Goal: Task Accomplishment & Management: Complete application form

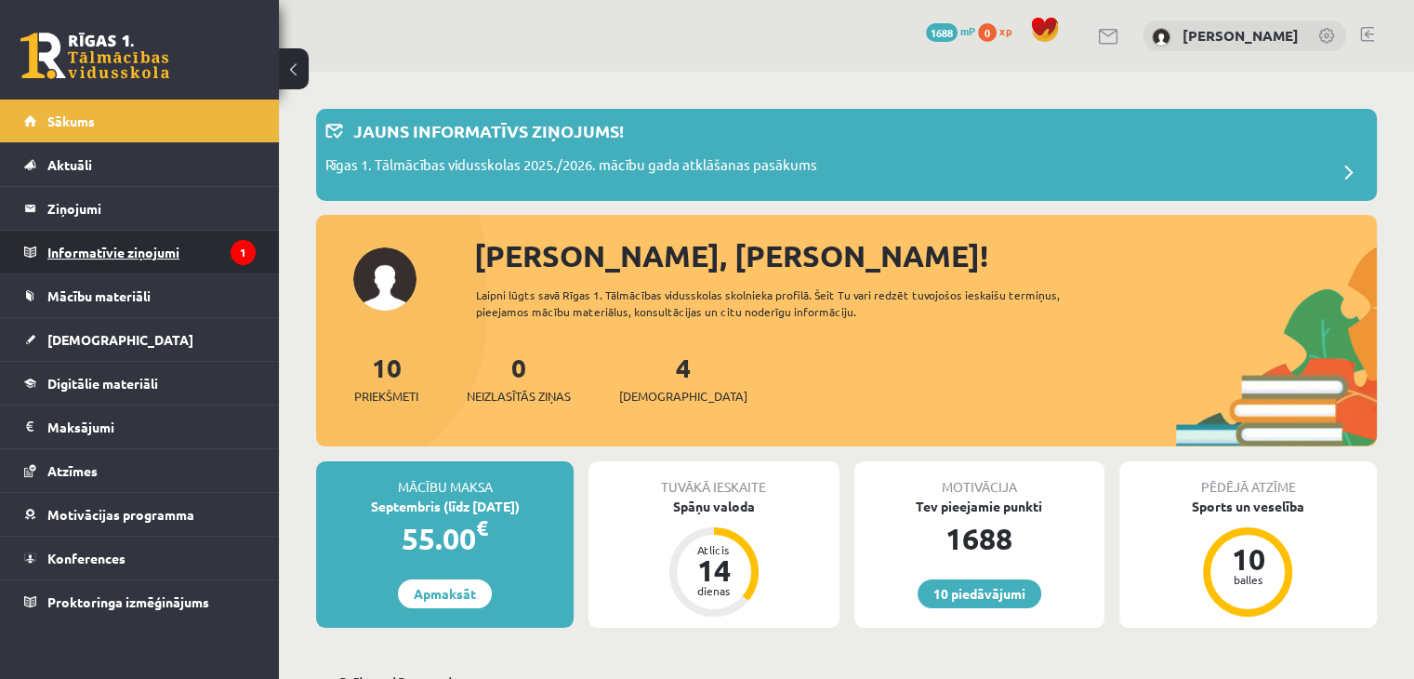
click at [220, 244] on legend "Informatīvie ziņojumi 1" at bounding box center [151, 252] width 208 height 43
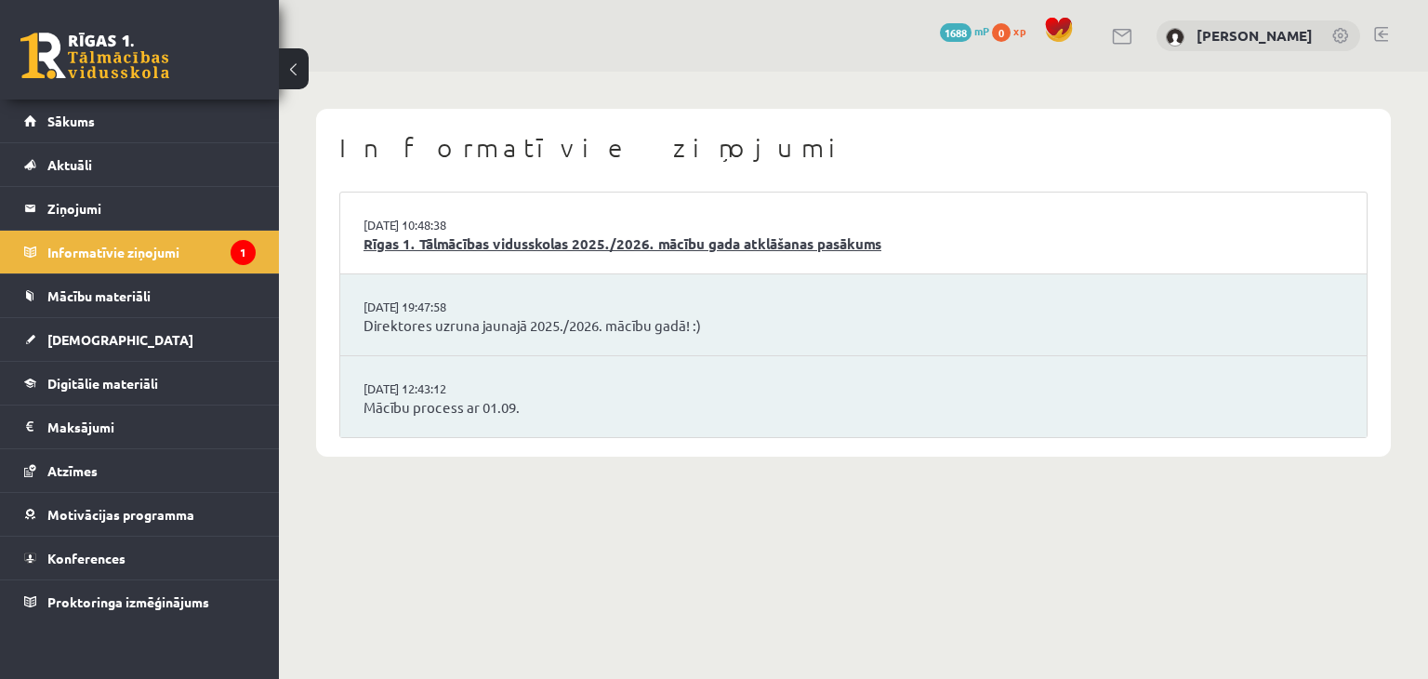
click at [517, 250] on link "Rīgas 1. Tālmācības vidusskolas 2025./2026. mācību gada atklāšanas pasākums" at bounding box center [853, 243] width 980 height 21
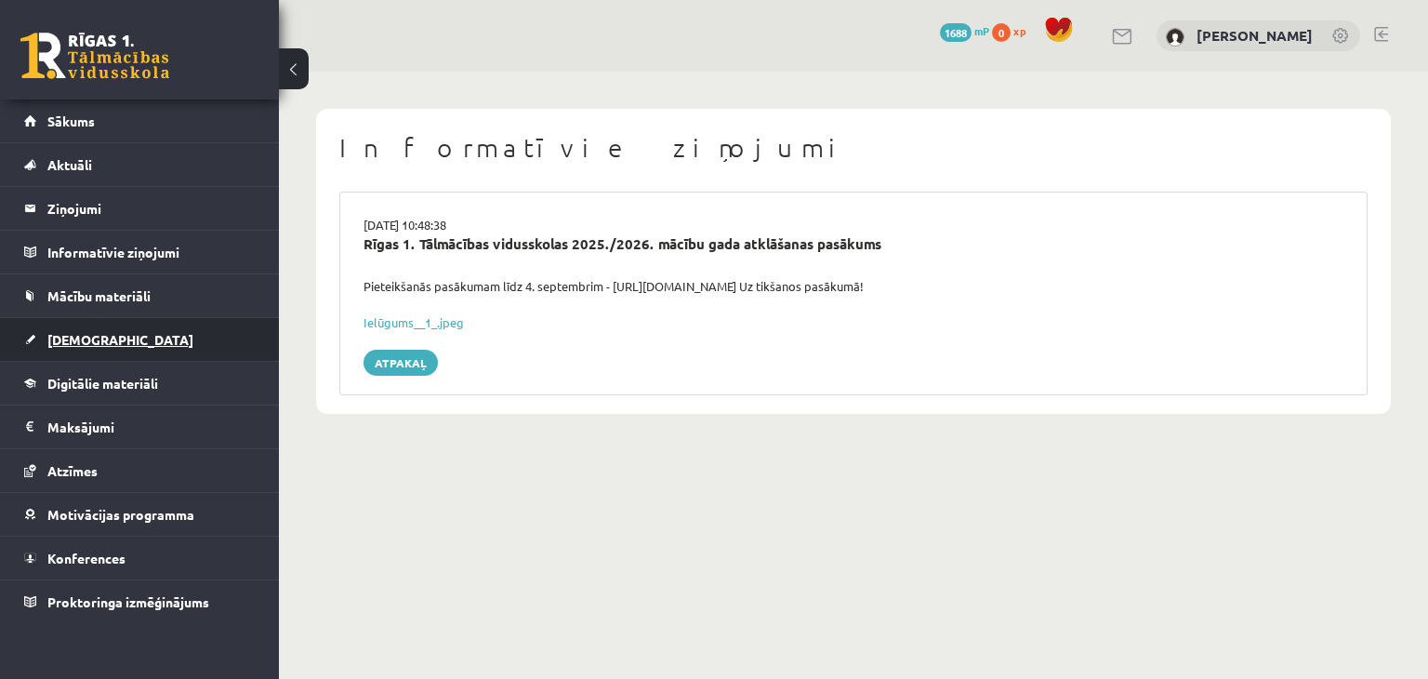
click at [137, 350] on link "[DEMOGRAPHIC_DATA]" at bounding box center [139, 339] width 231 height 43
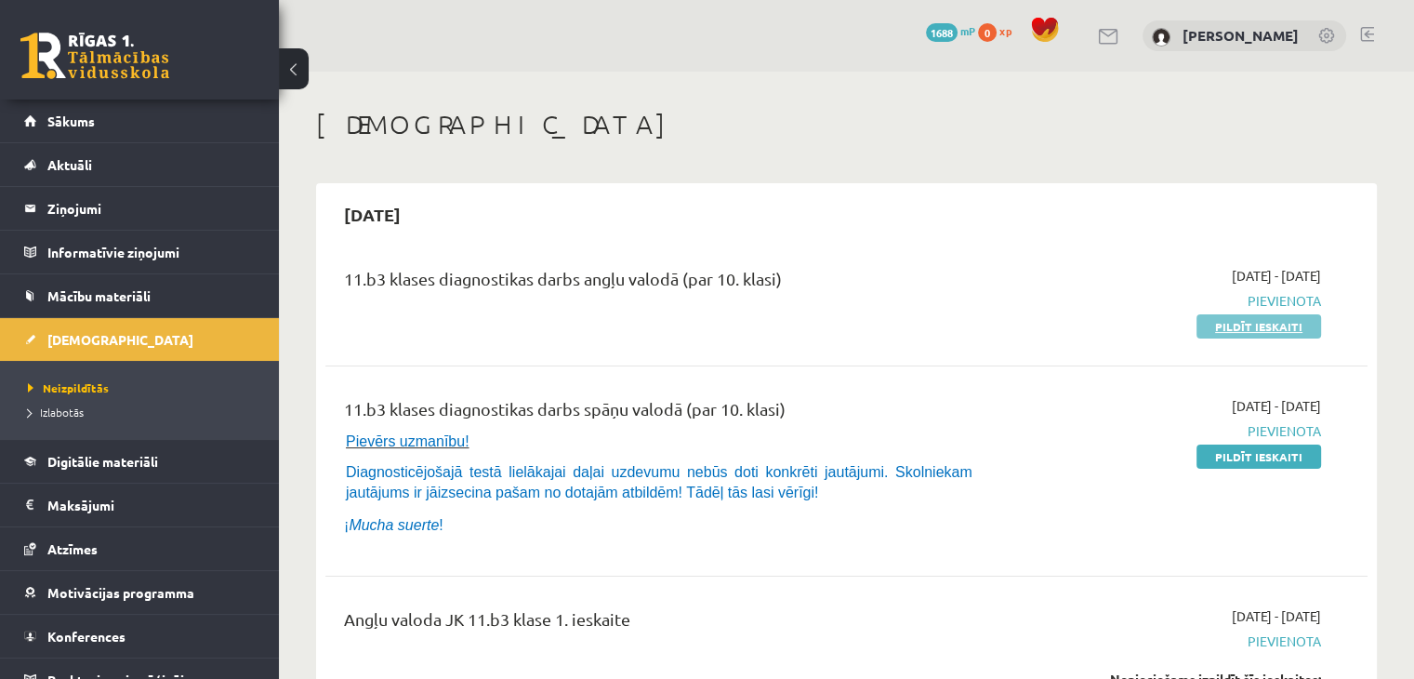
click at [1236, 328] on link "Pildīt ieskaiti" at bounding box center [1258, 326] width 125 height 24
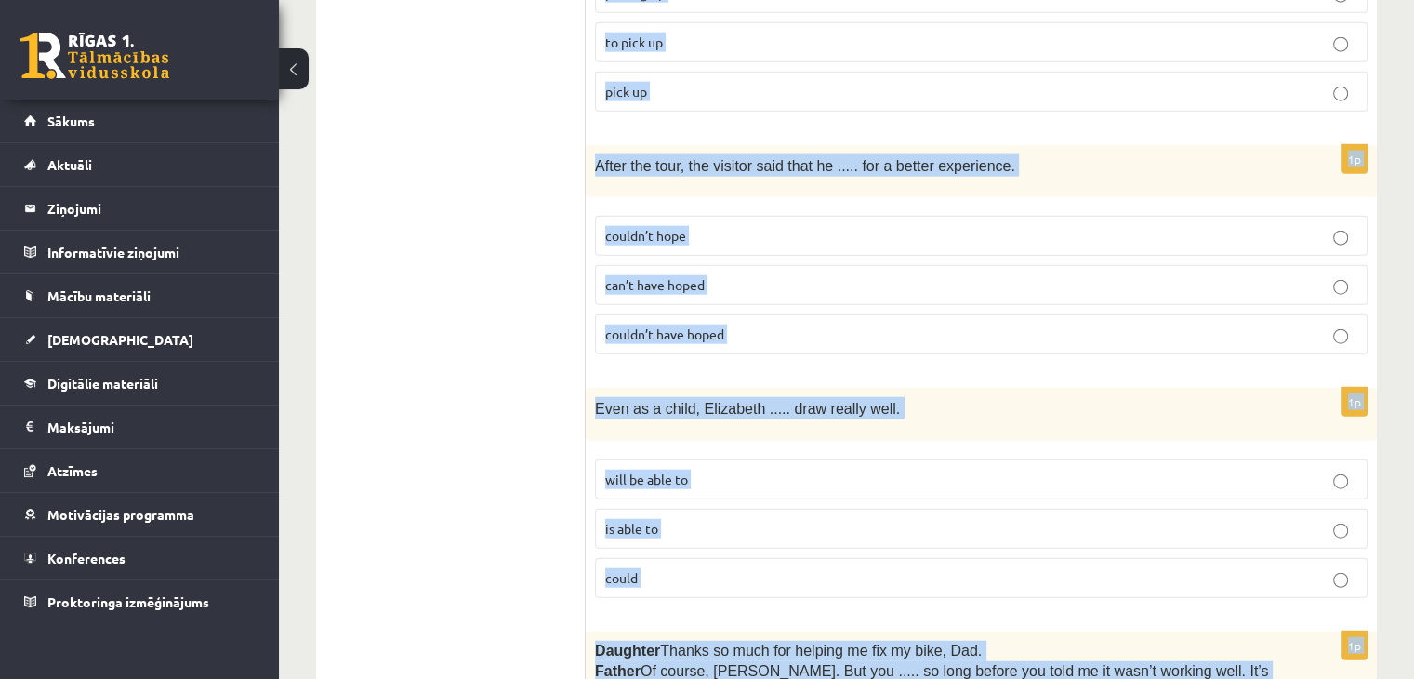
scroll to position [4681, 0]
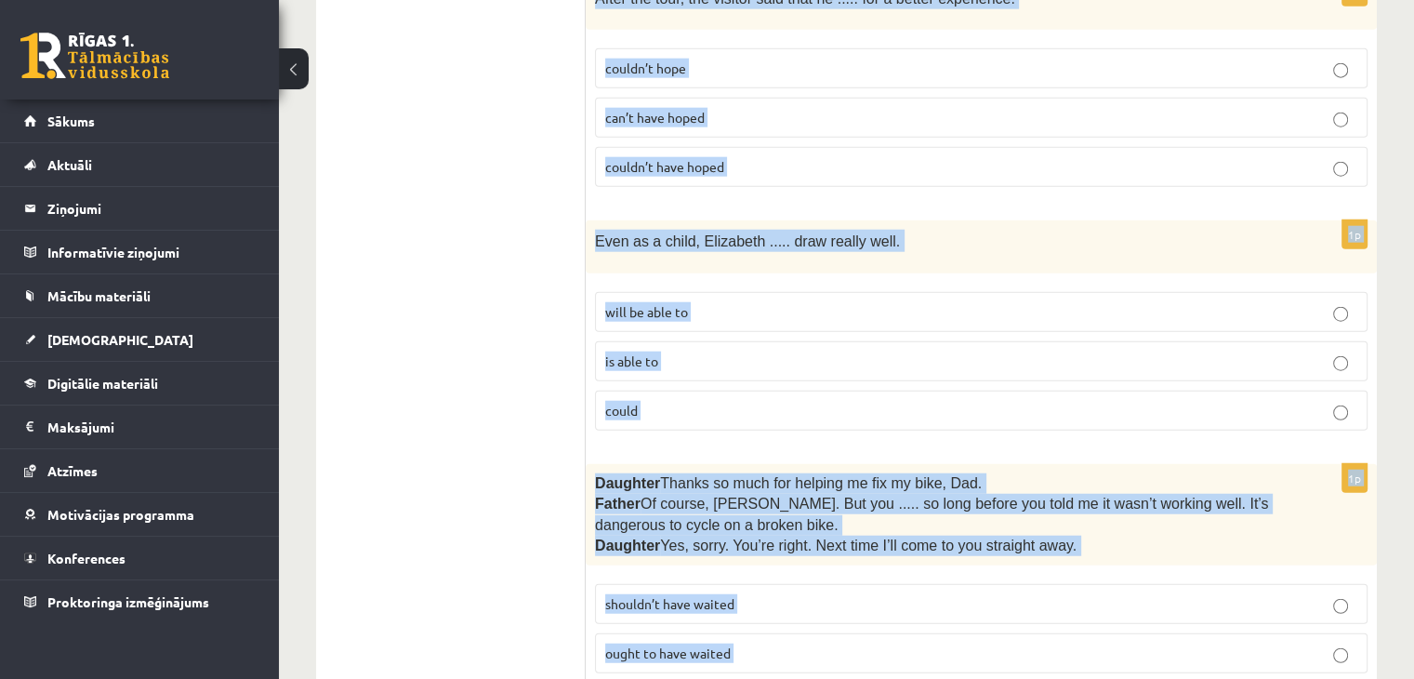
drag, startPoint x: 606, startPoint y: 220, endPoint x: 1037, endPoint y: 721, distance: 661.1
copy form "Lore ips dolorsit ame consec adi elitsed doeius. 4t Inci utlabore etd magna al …"
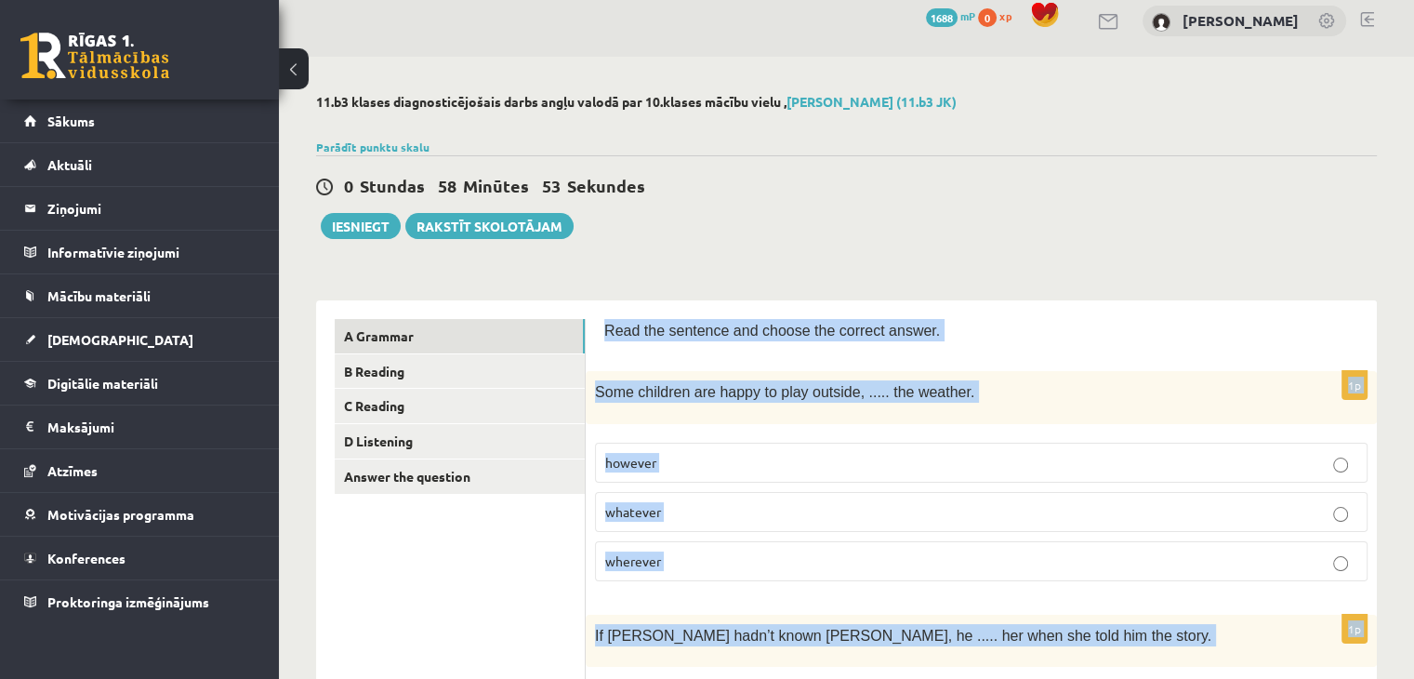
scroll to position [0, 0]
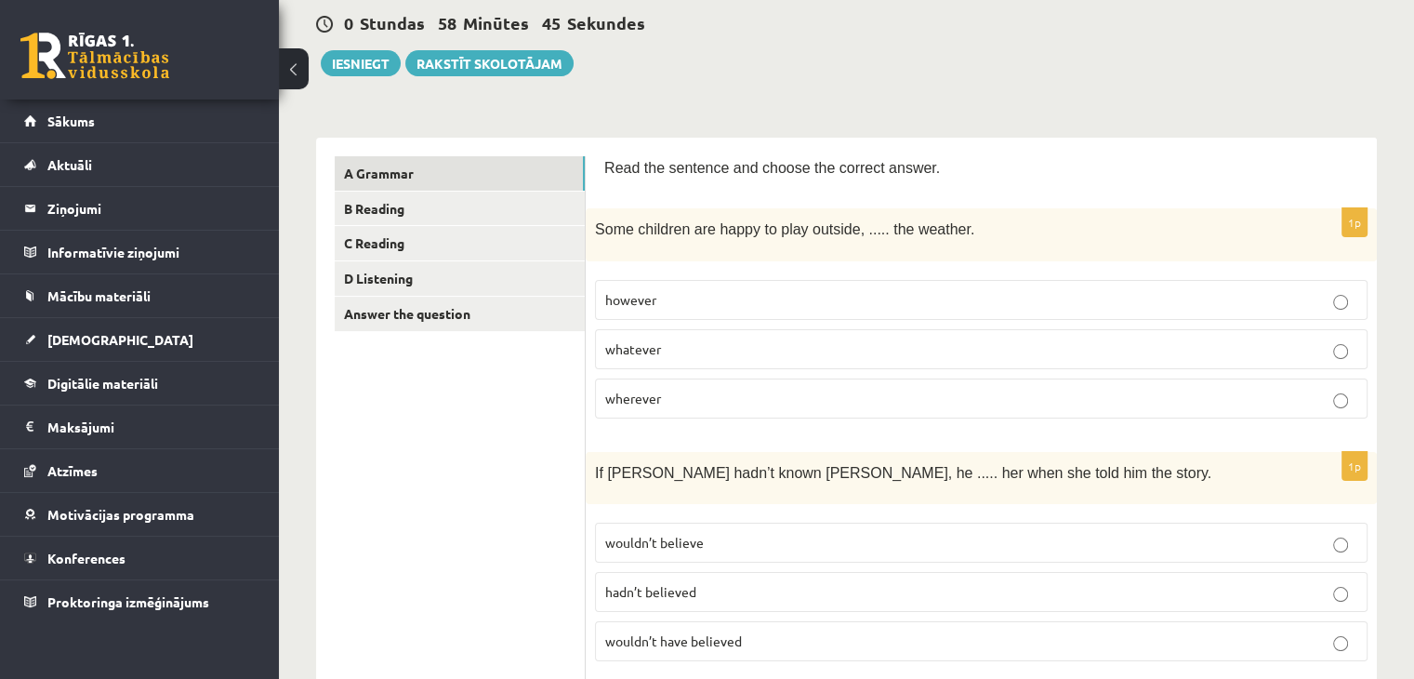
scroll to position [184, 0]
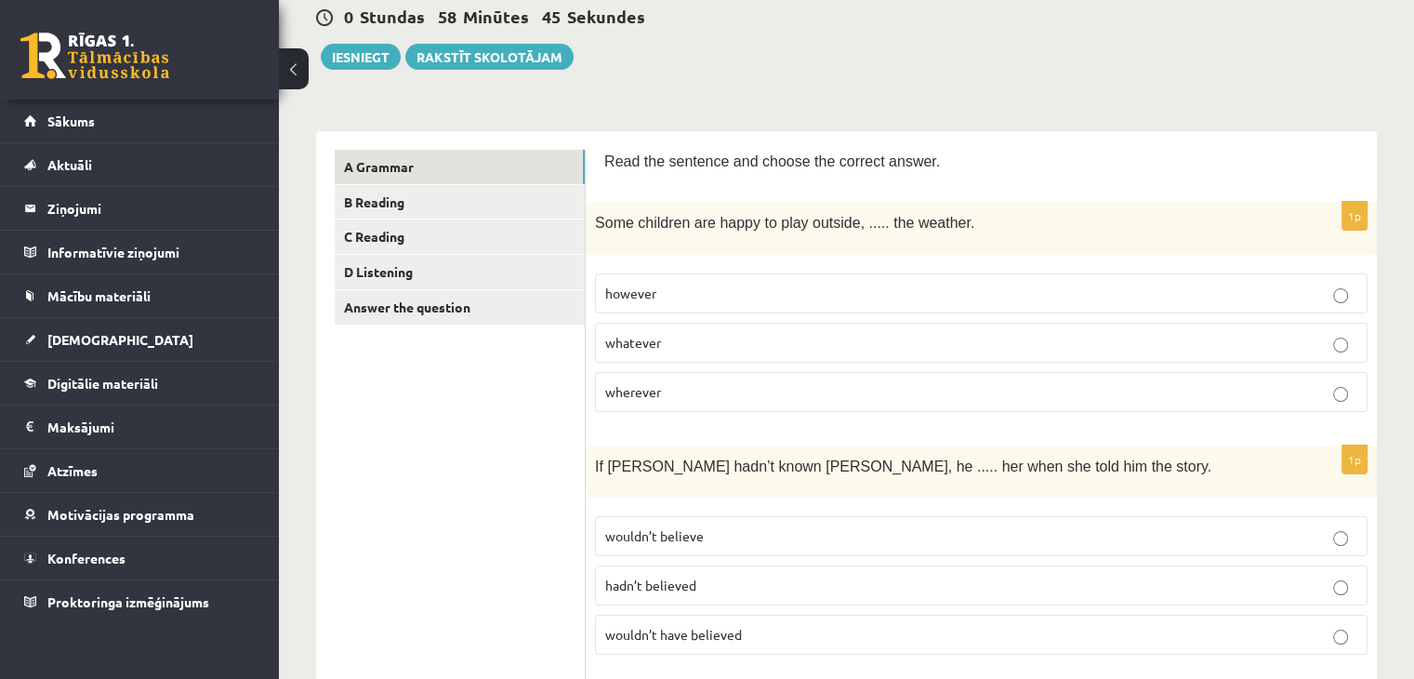
click at [666, 325] on label "whatever" at bounding box center [981, 343] width 772 height 40
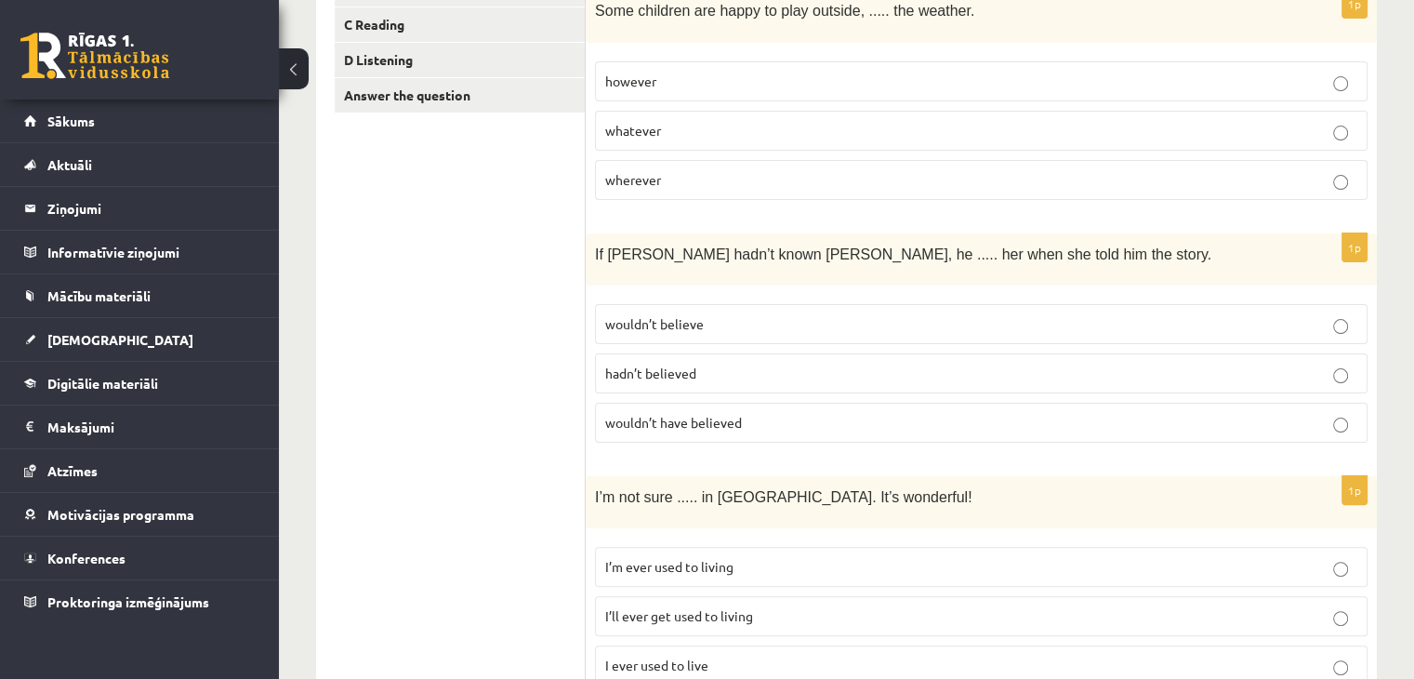
scroll to position [442, 0]
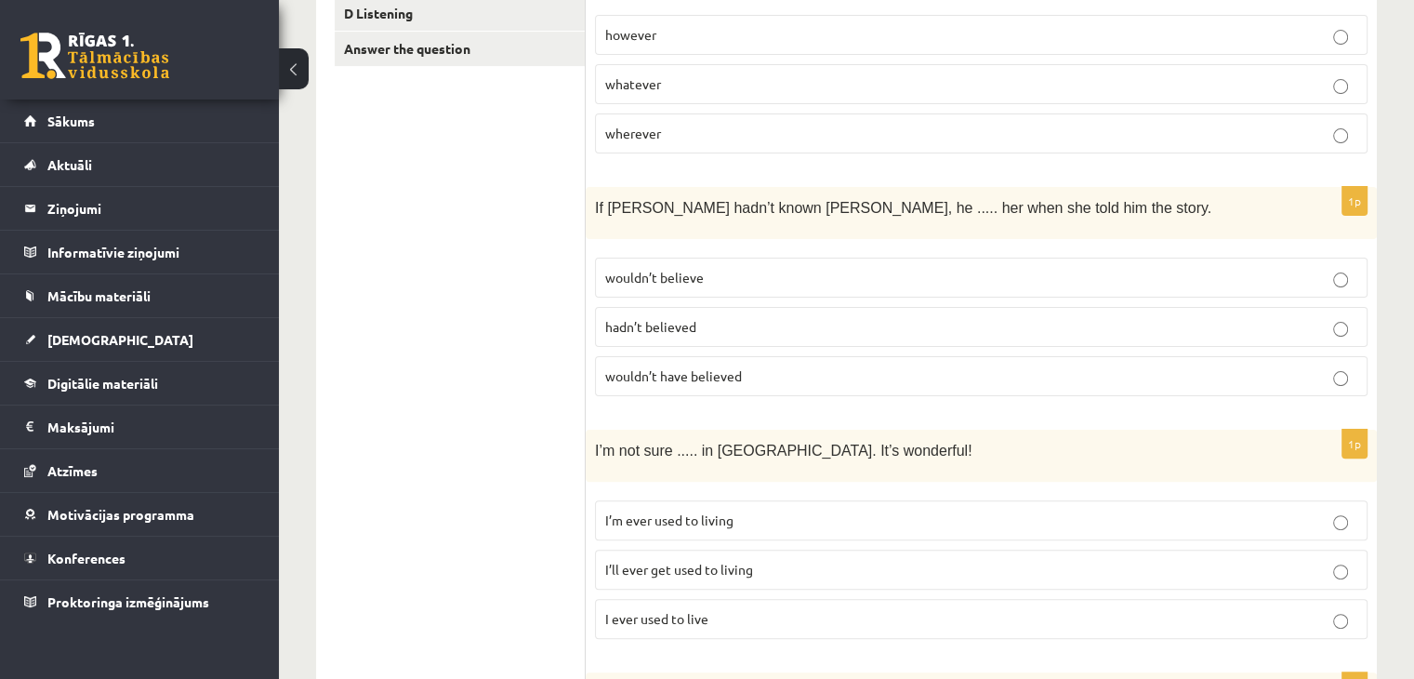
click at [699, 367] on span "wouldn’t have believed" at bounding box center [673, 375] width 137 height 17
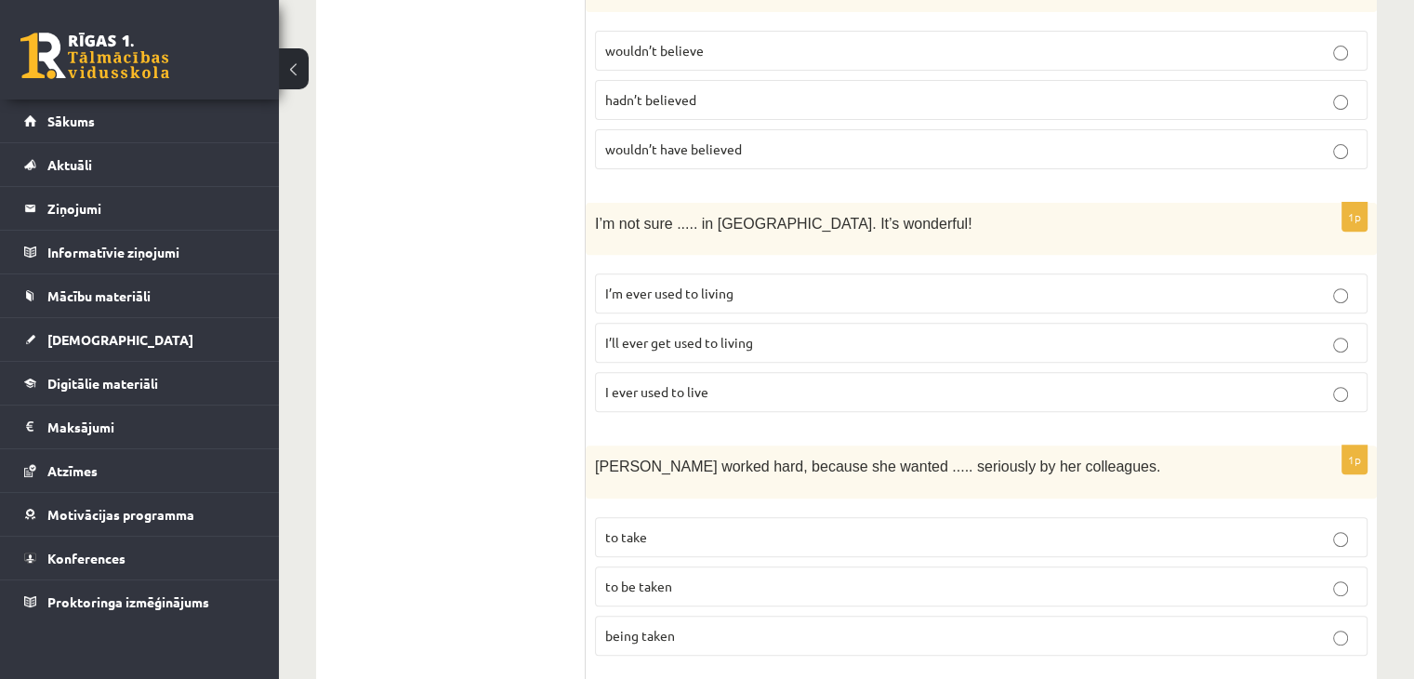
scroll to position [671, 0]
click at [731, 332] on span "I’ll ever get used to living" at bounding box center [679, 340] width 148 height 17
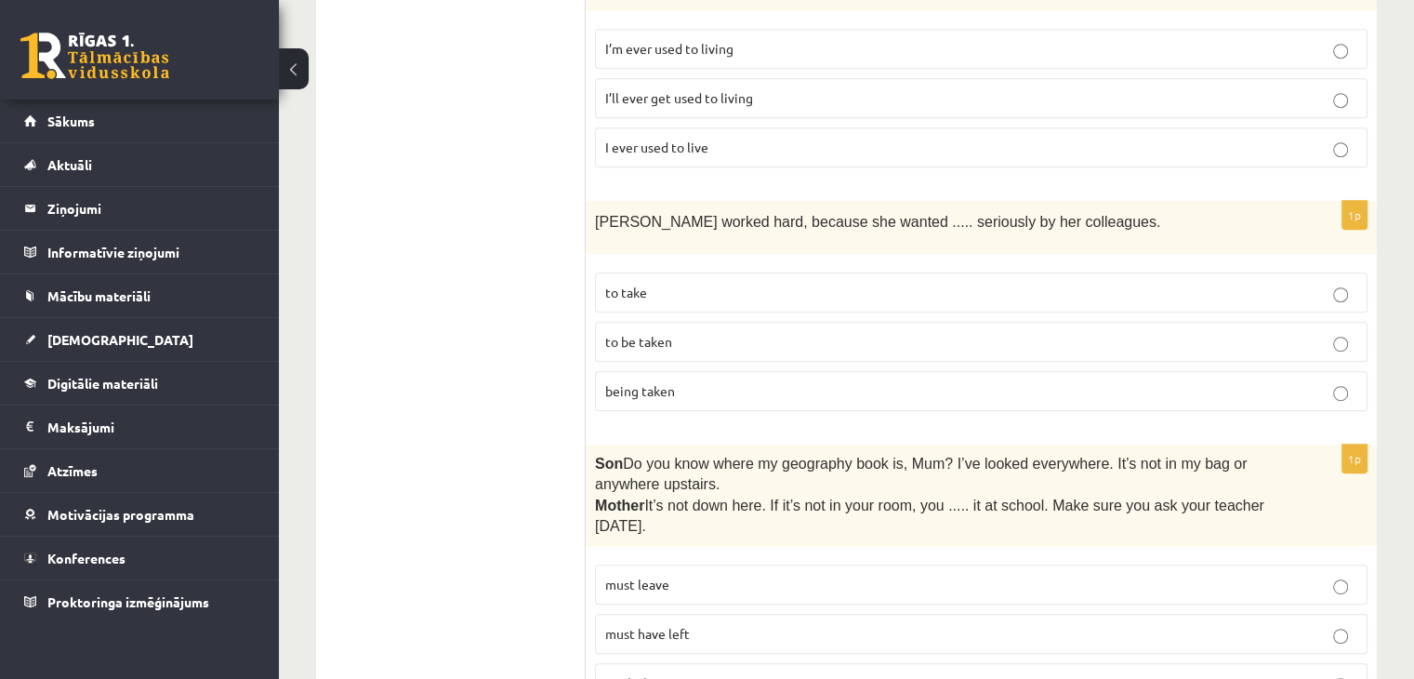
scroll to position [915, 0]
click at [807, 331] on p "to be taken" at bounding box center [981, 341] width 752 height 20
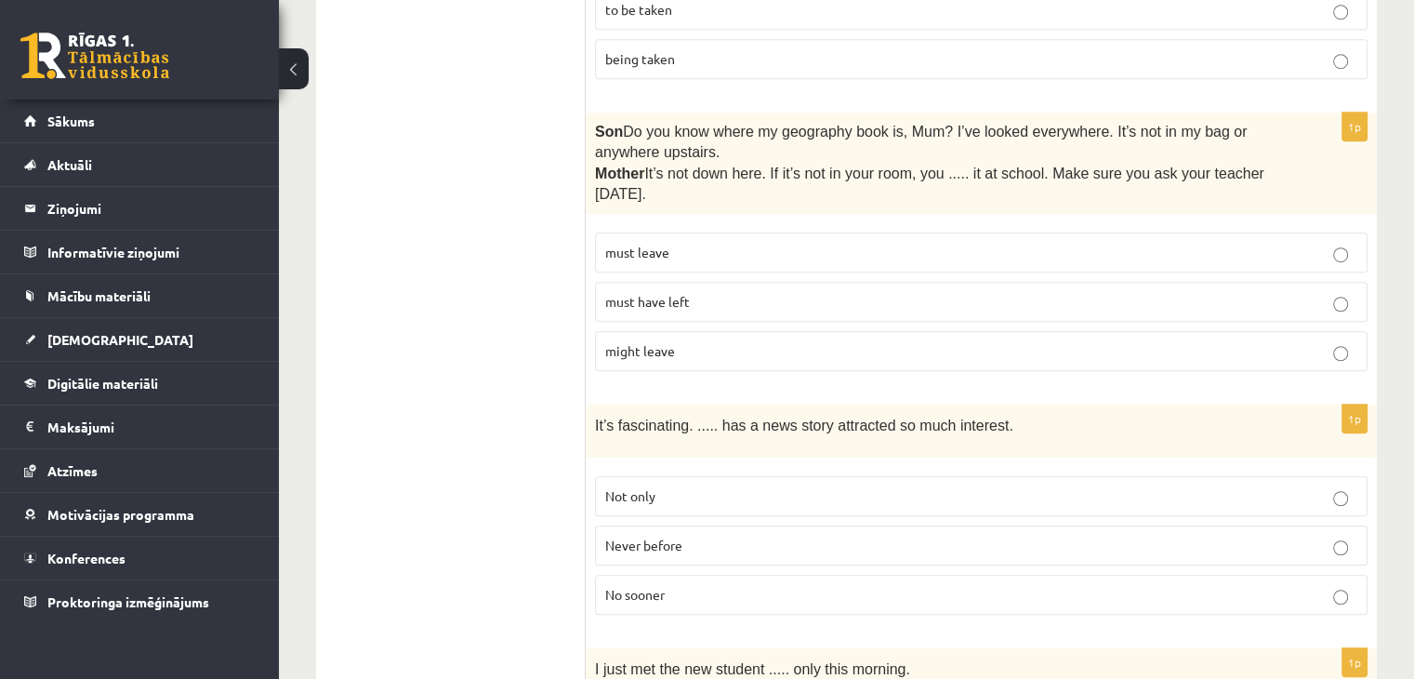
scroll to position [1247, 0]
click at [772, 290] on p "must have left" at bounding box center [981, 300] width 752 height 20
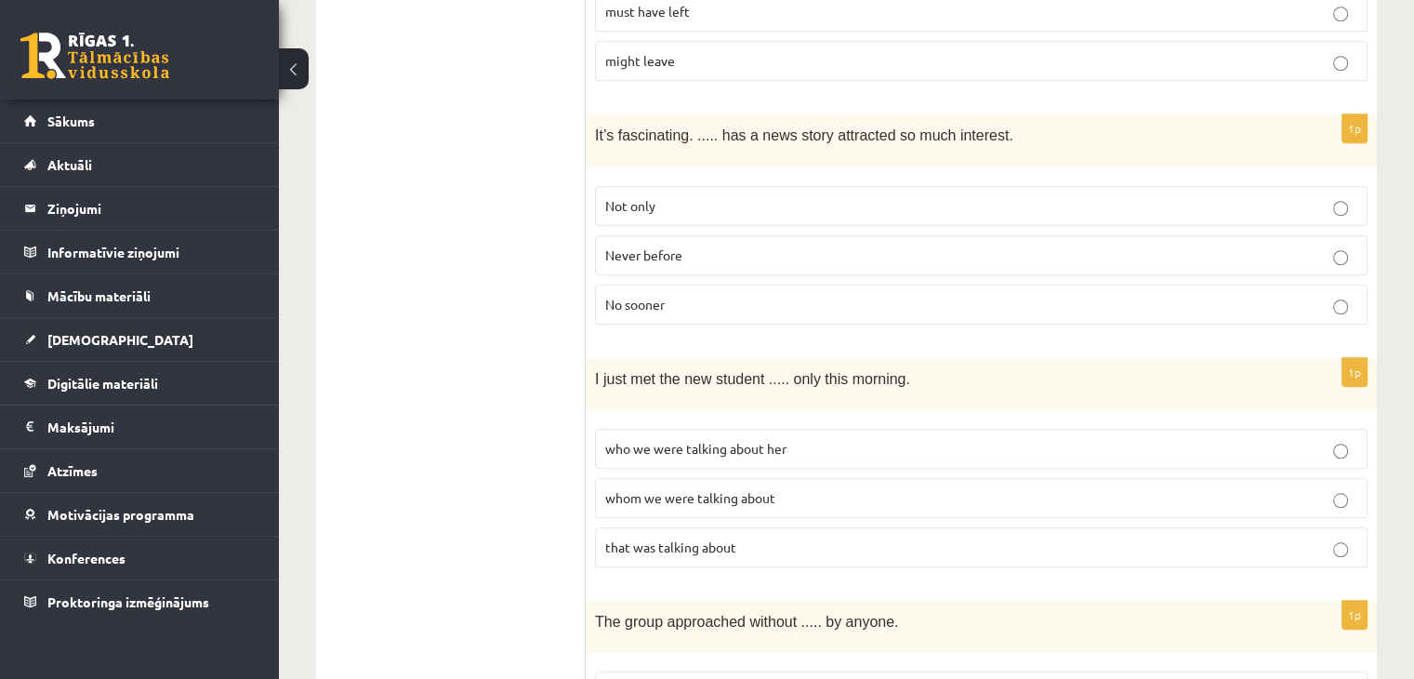
scroll to position [1535, 0]
click at [668, 247] on span "Never before" at bounding box center [643, 255] width 77 height 17
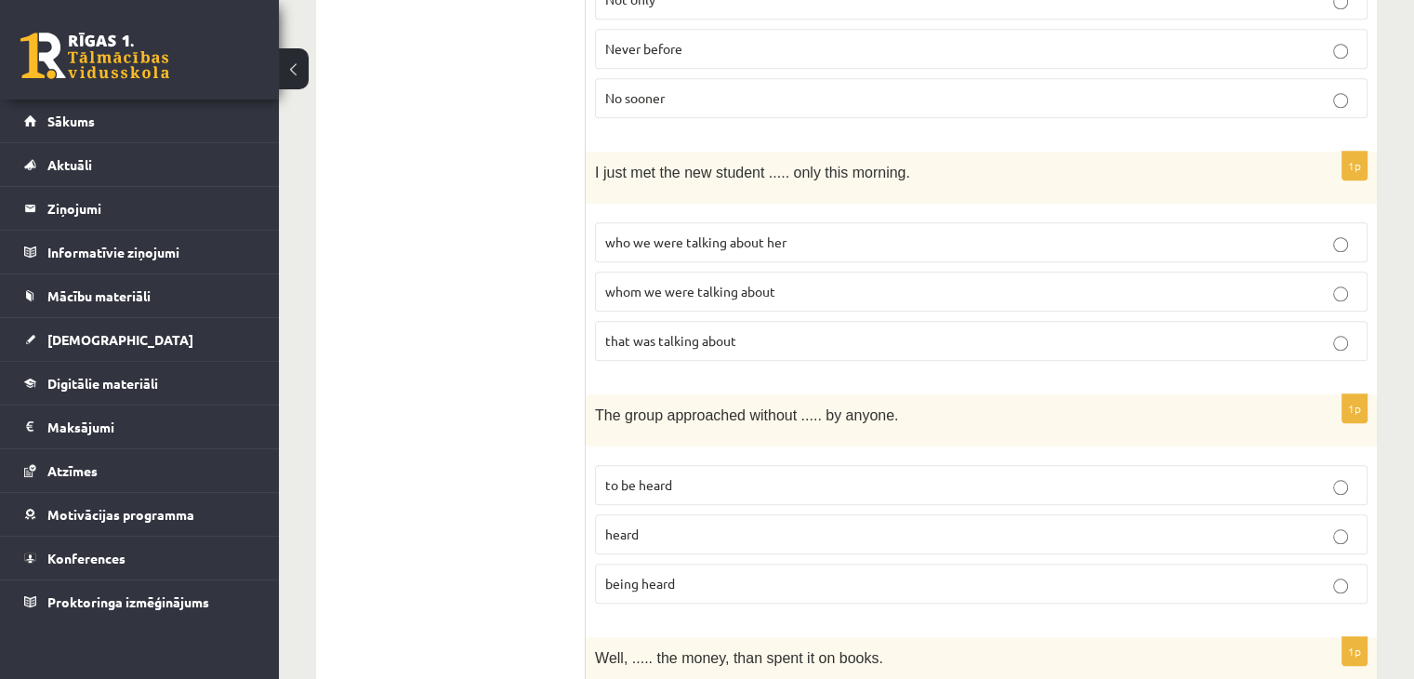
scroll to position [1743, 0]
click at [613, 282] on span "whom we were talking about" at bounding box center [690, 290] width 170 height 17
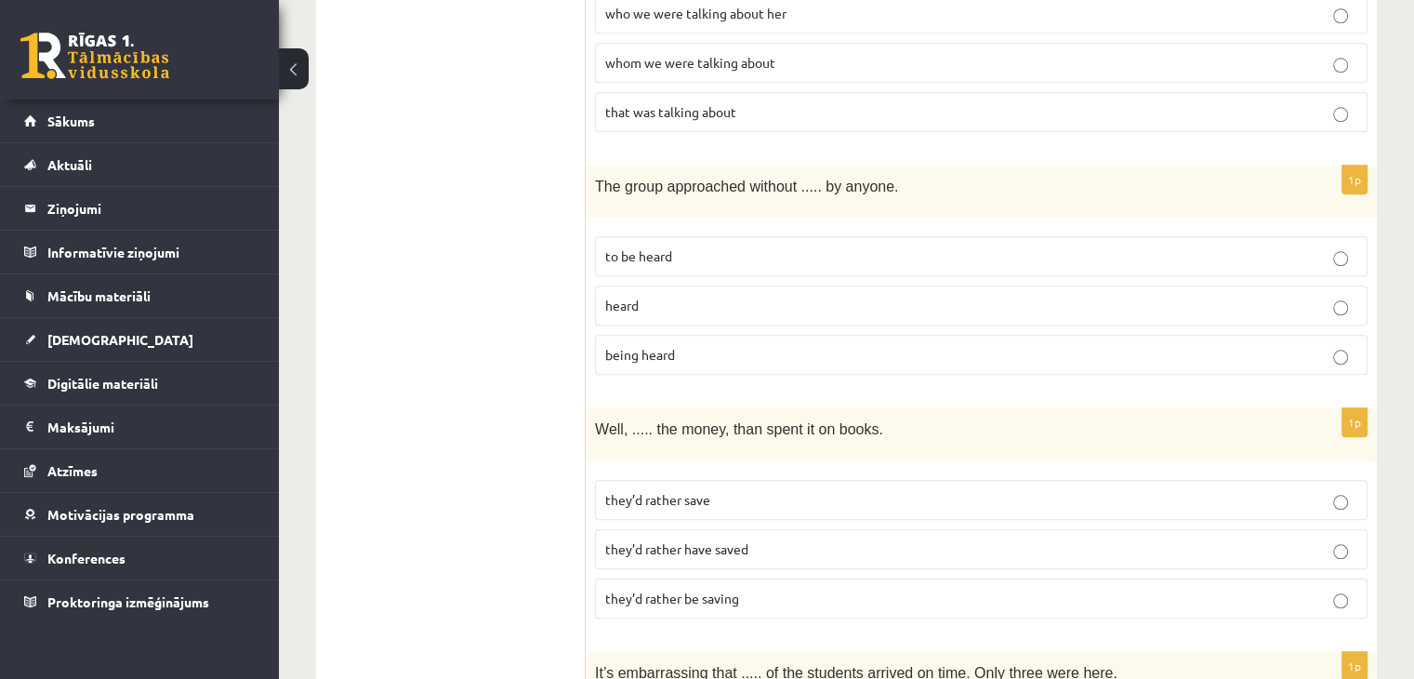
scroll to position [1992, 0]
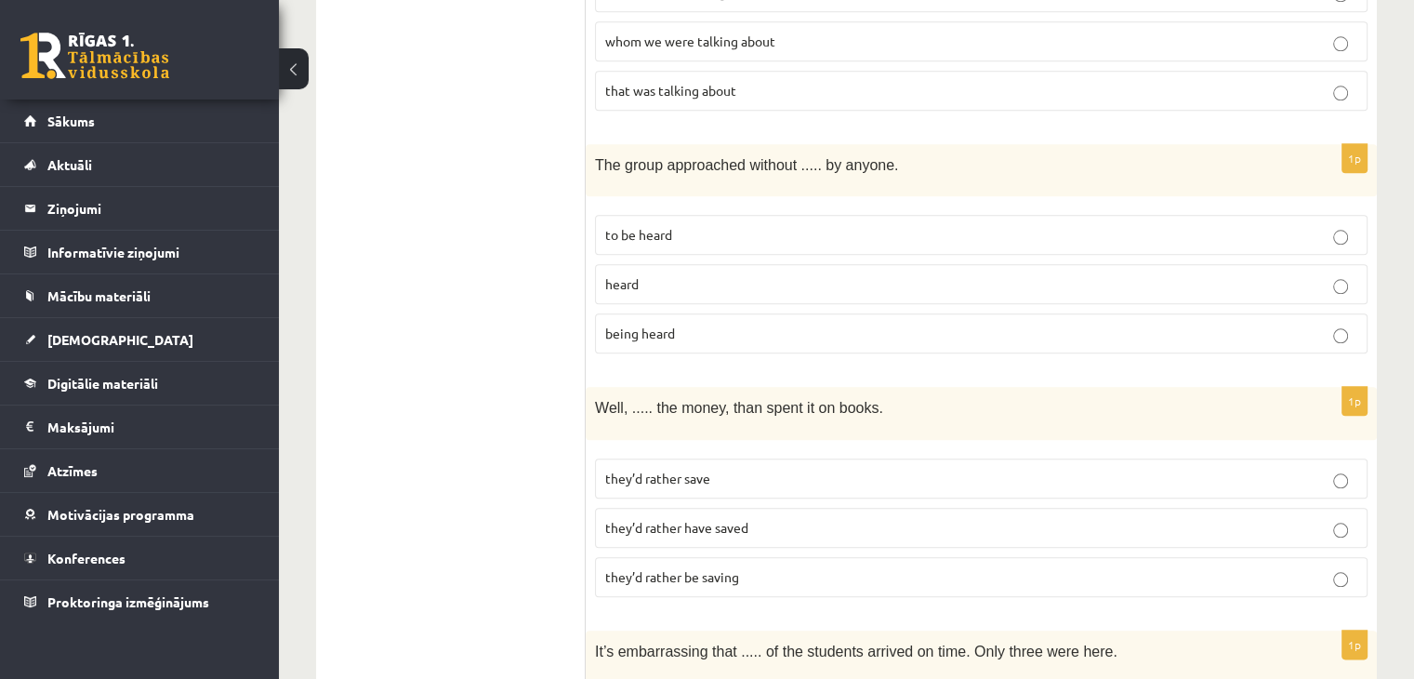
click at [732, 323] on p "being heard" at bounding box center [981, 333] width 752 height 20
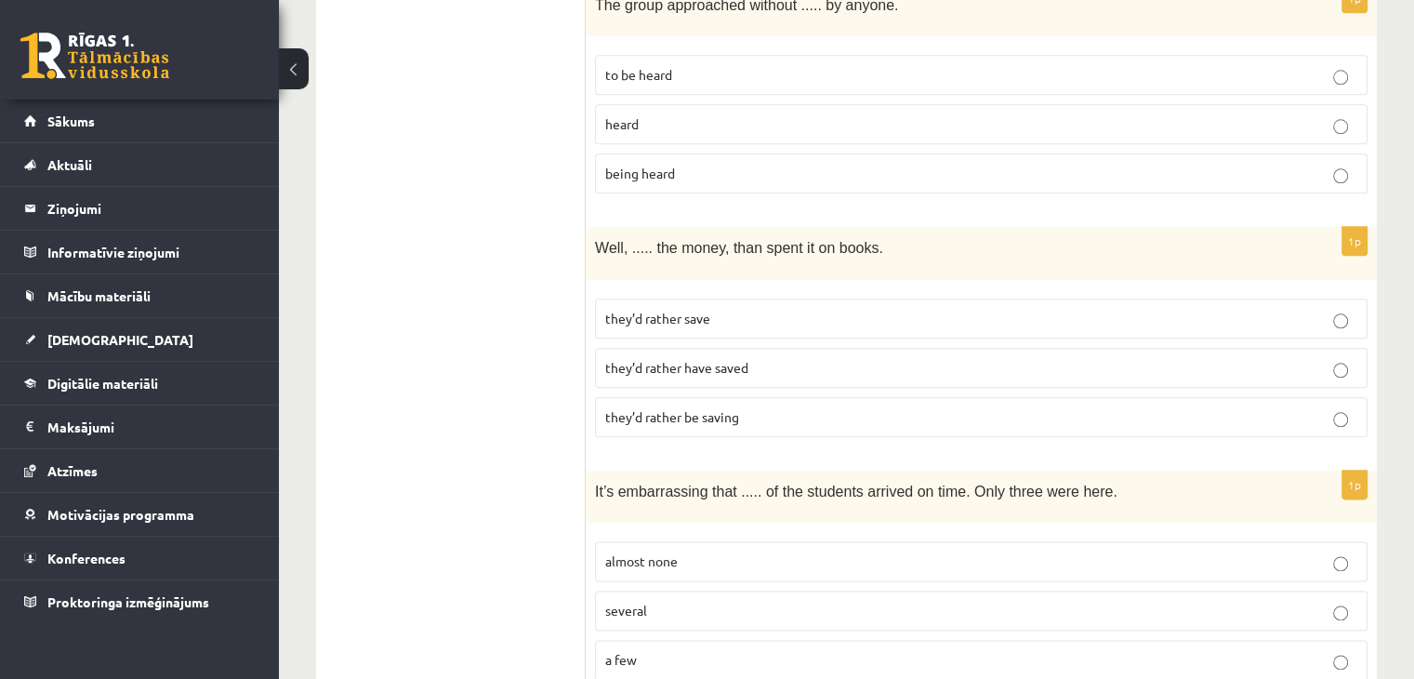
scroll to position [2153, 0]
click at [721, 357] on p "they’d rather have saved" at bounding box center [981, 367] width 752 height 20
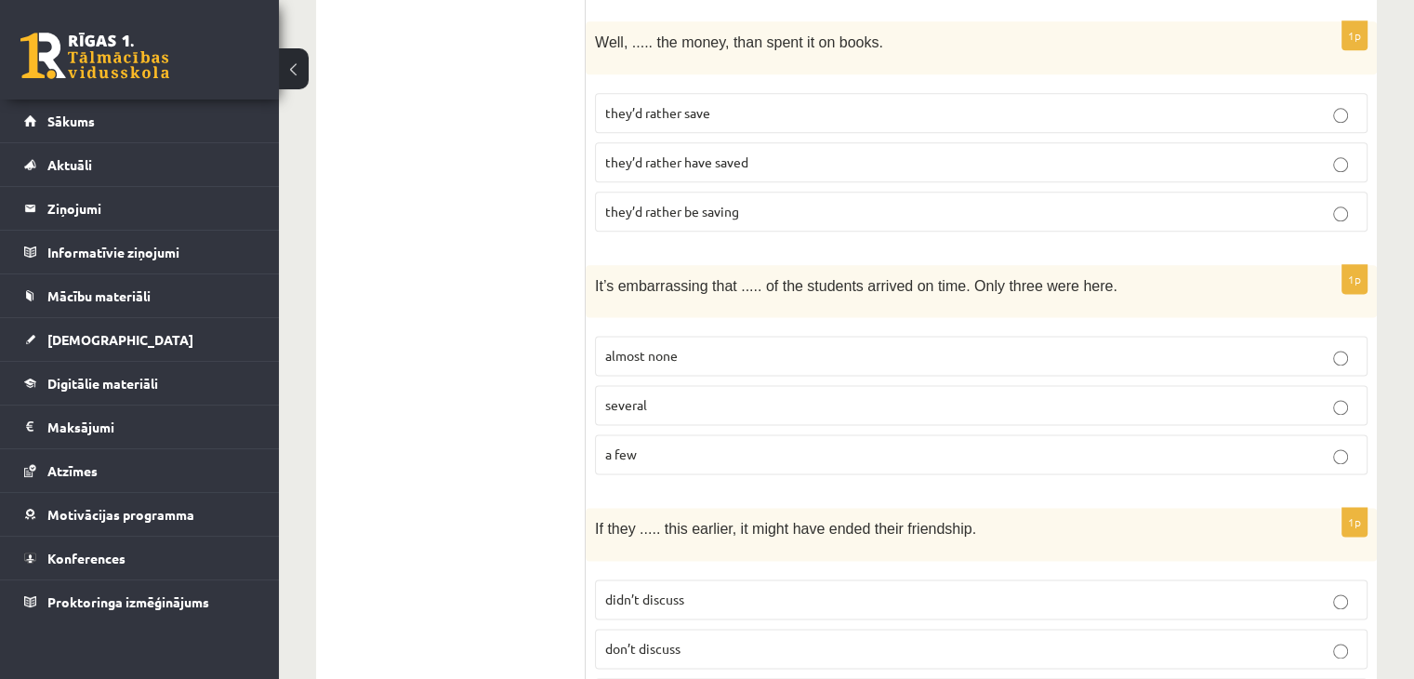
scroll to position [2368, 0]
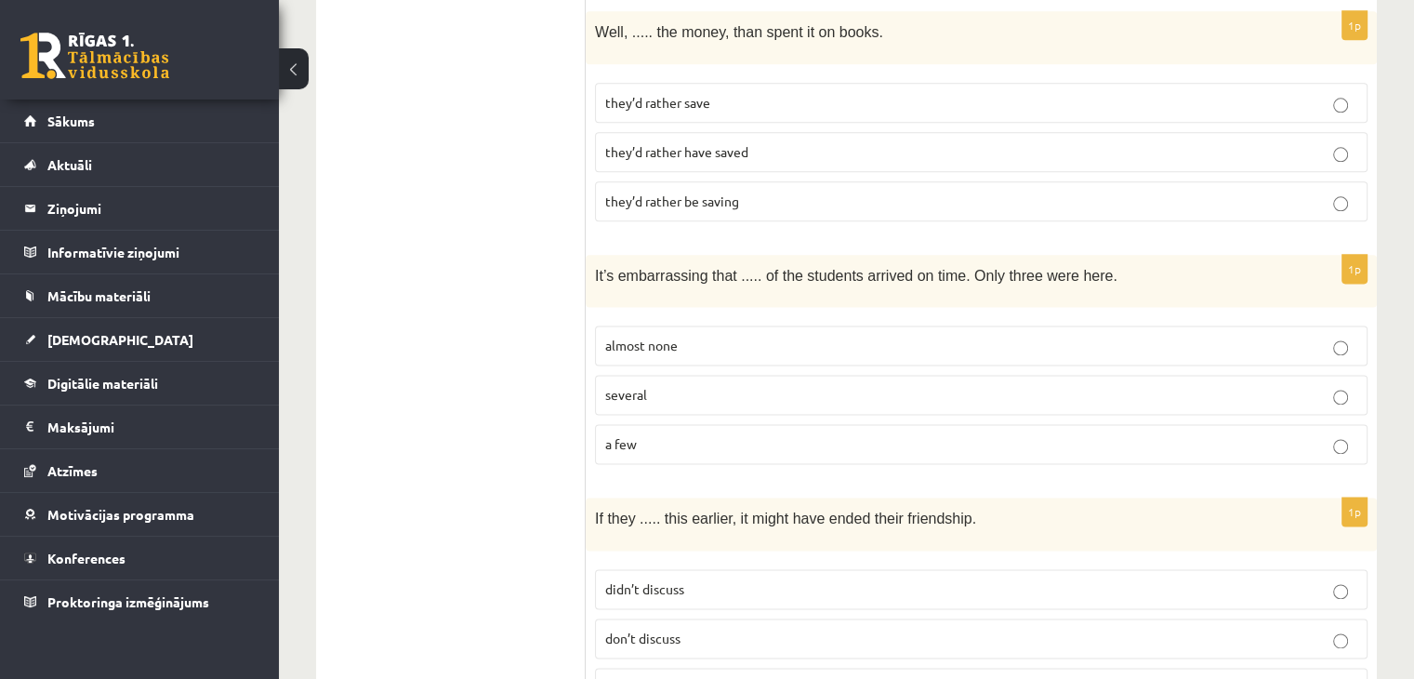
click at [777, 336] on p "almost none" at bounding box center [981, 346] width 752 height 20
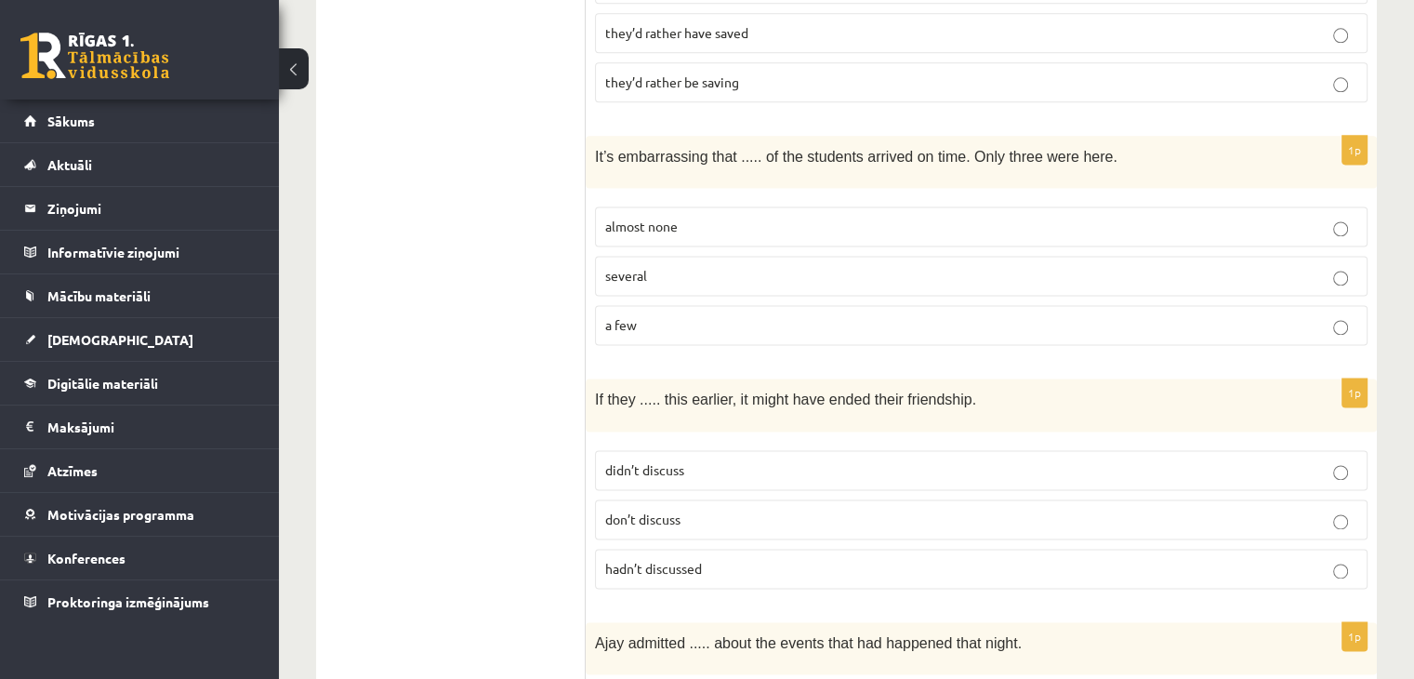
scroll to position [2582, 0]
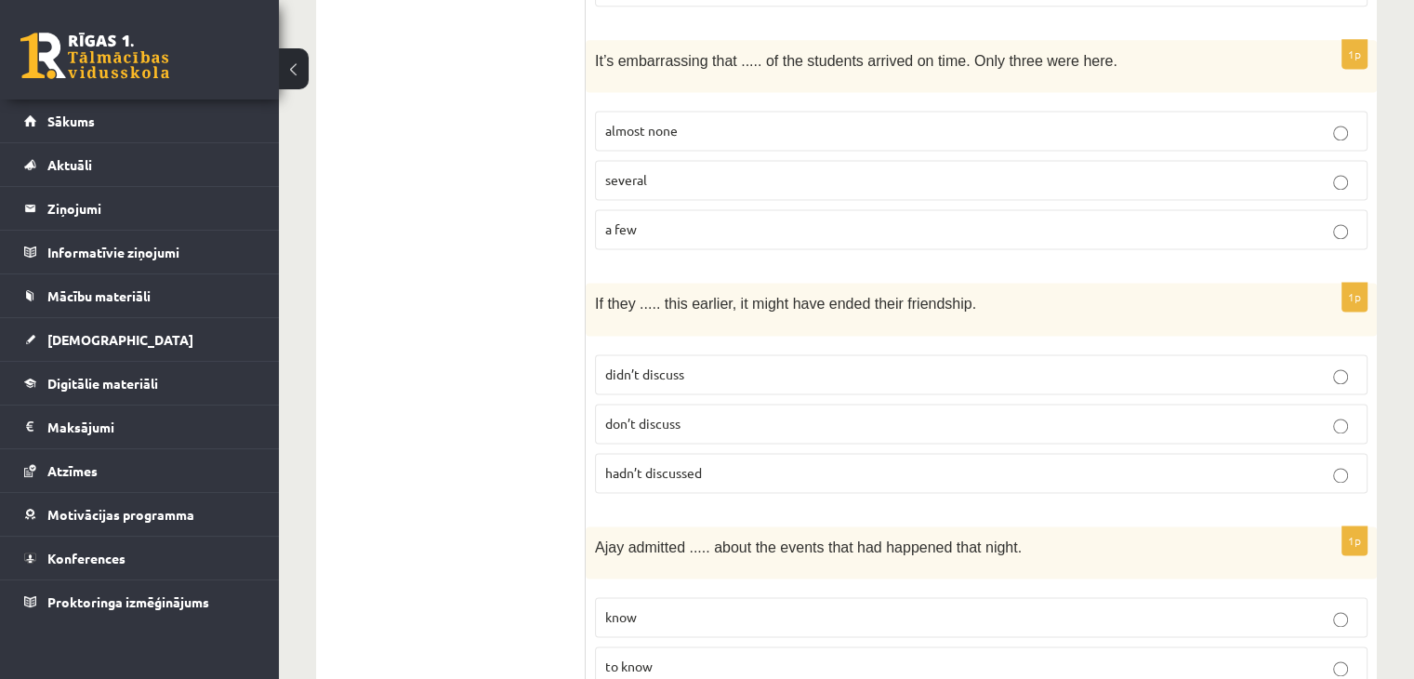
click at [657, 463] on p "hadn’t discussed" at bounding box center [981, 473] width 752 height 20
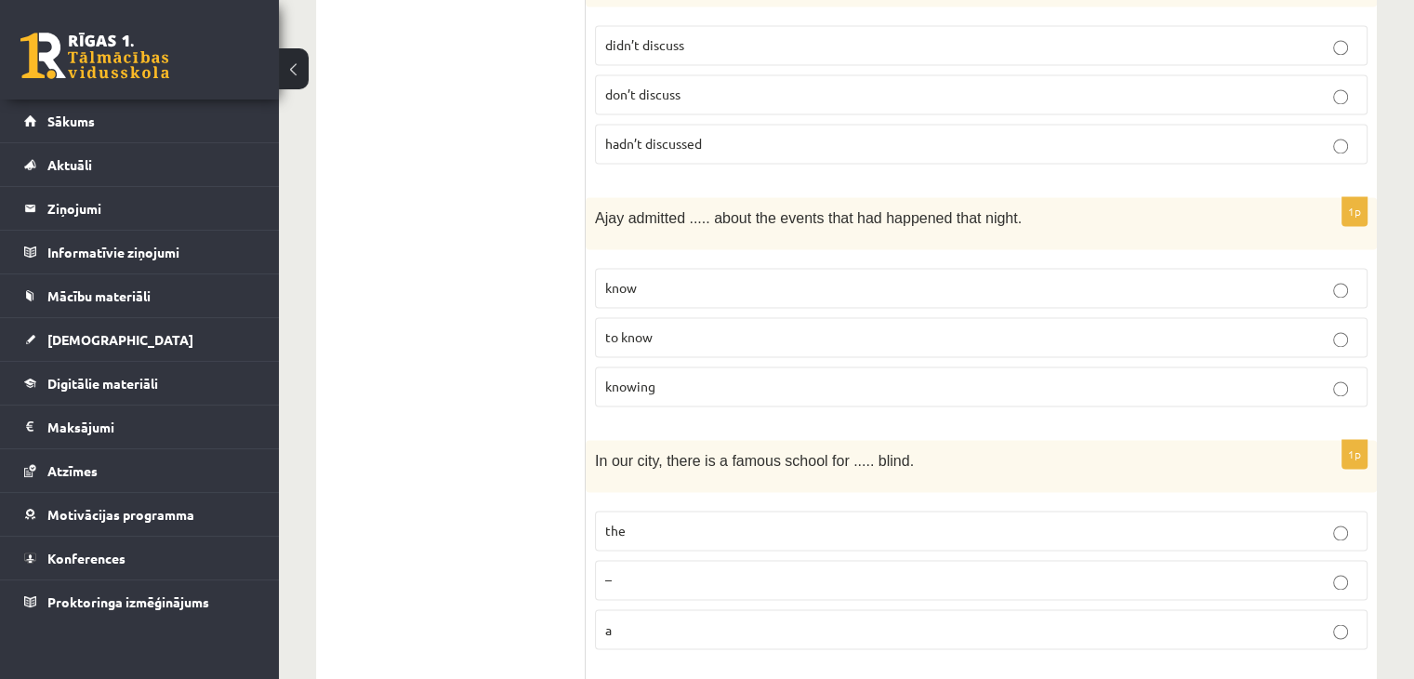
scroll to position [2913, 0]
click at [701, 375] on p "knowing" at bounding box center [981, 385] width 752 height 20
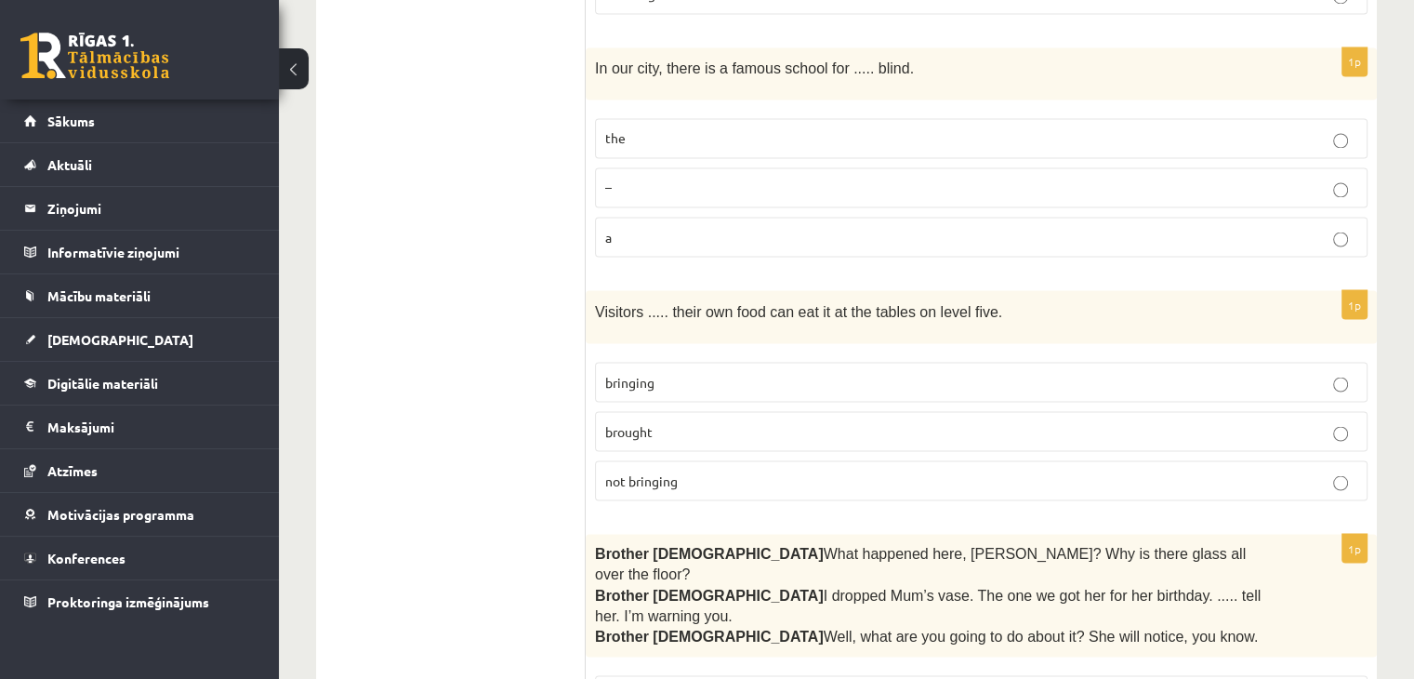
scroll to position [3297, 0]
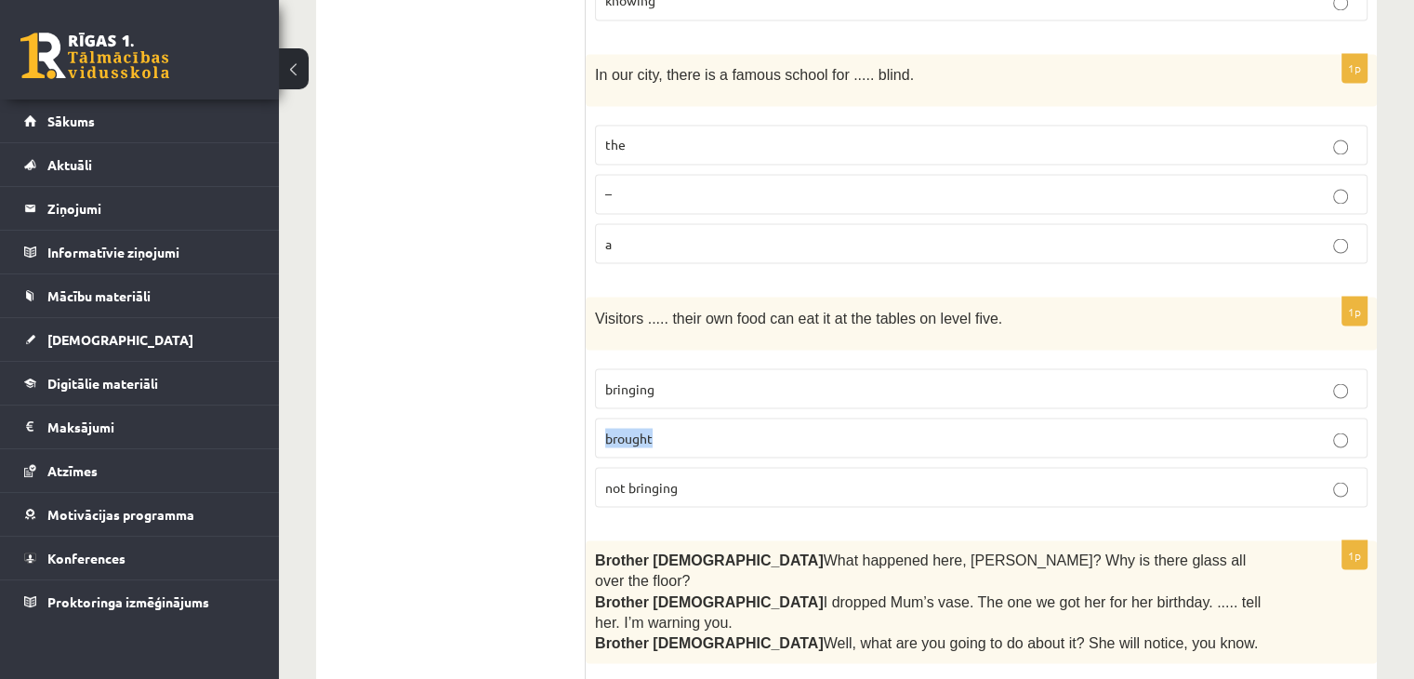
drag, startPoint x: 701, startPoint y: 349, endPoint x: 692, endPoint y: 436, distance: 87.8
click at [692, 436] on fieldset "bringing brought not bringing" at bounding box center [981, 435] width 772 height 153
click at [680, 135] on p "the" at bounding box center [981, 145] width 752 height 20
click at [666, 378] on p "bringing" at bounding box center [981, 388] width 752 height 20
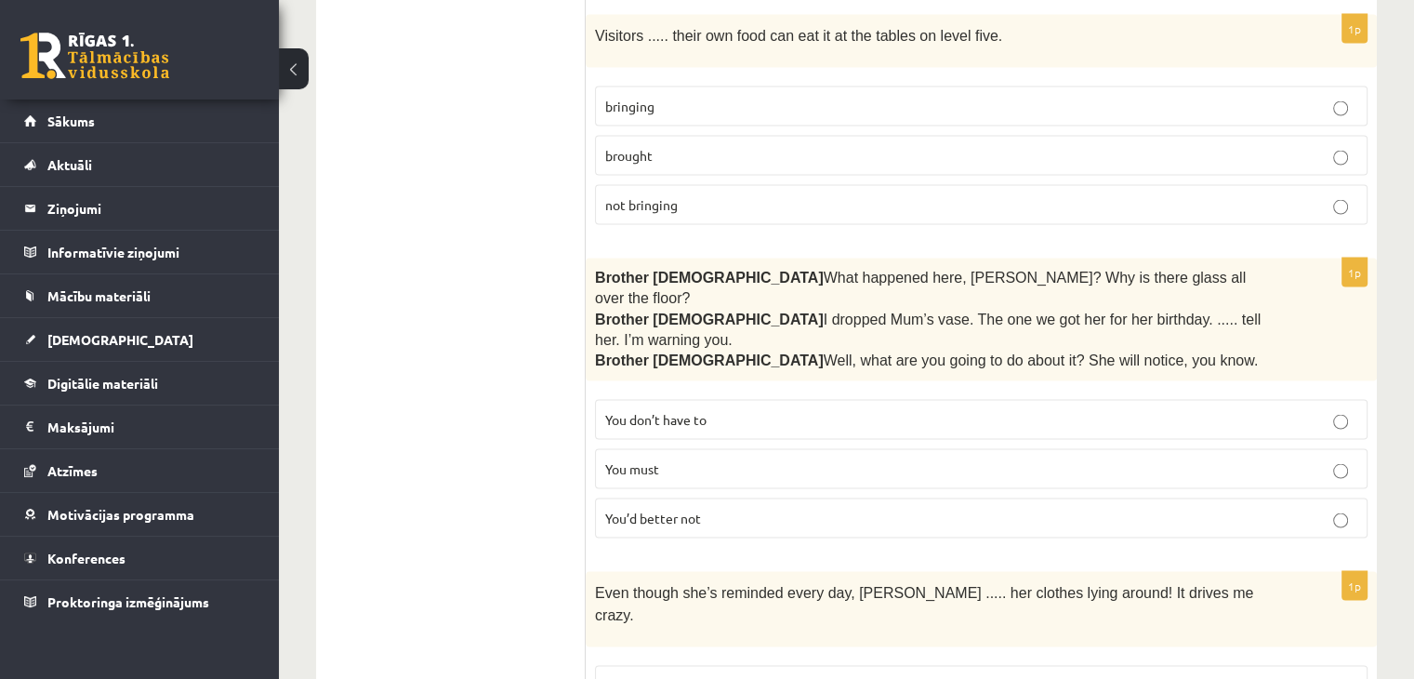
scroll to position [3577, 0]
click at [696, 511] on span "You’d better not" at bounding box center [653, 519] width 96 height 17
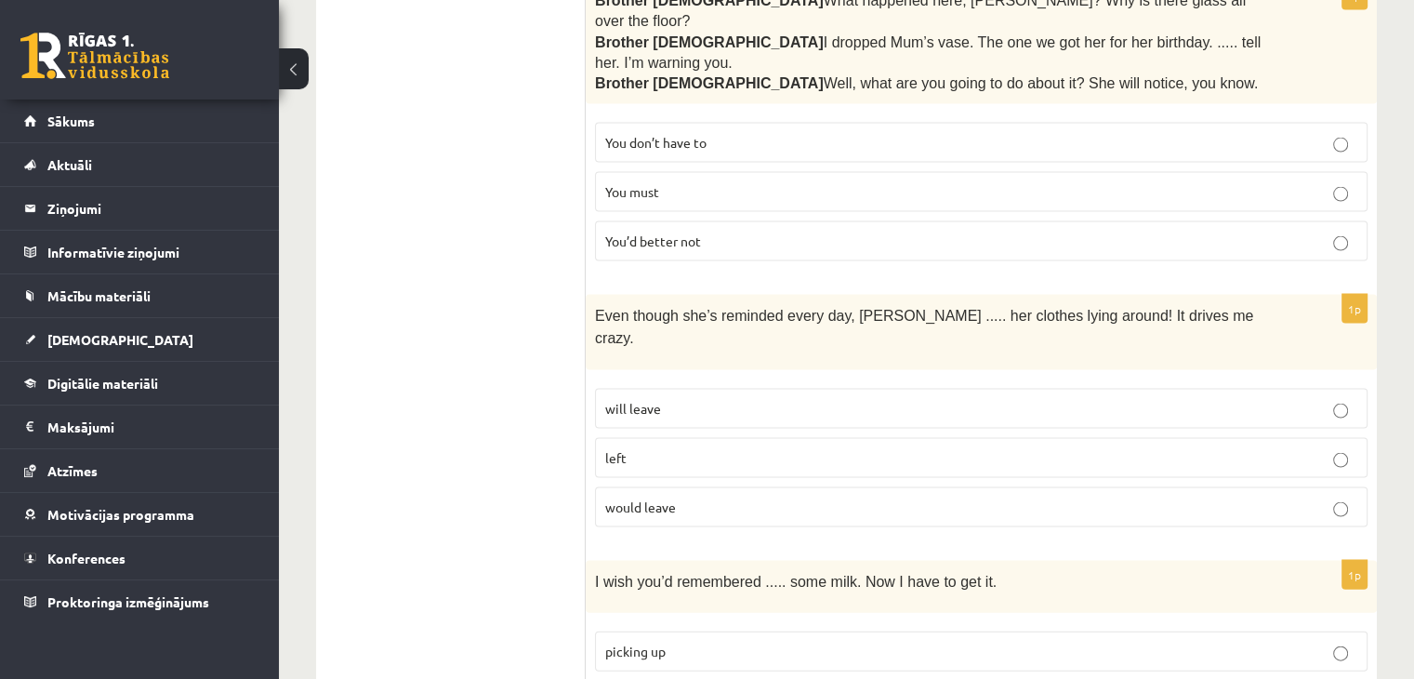
scroll to position [3871, 0]
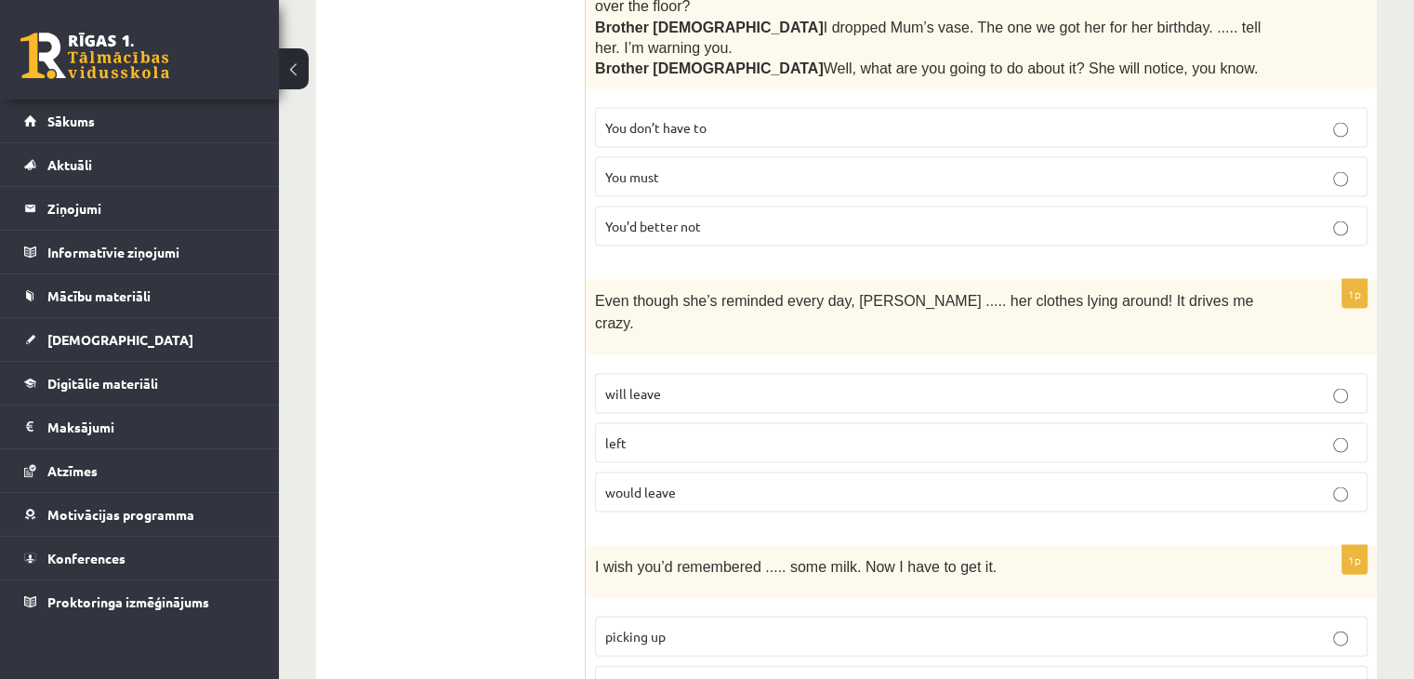
click at [686, 384] on p "will leave" at bounding box center [981, 394] width 752 height 20
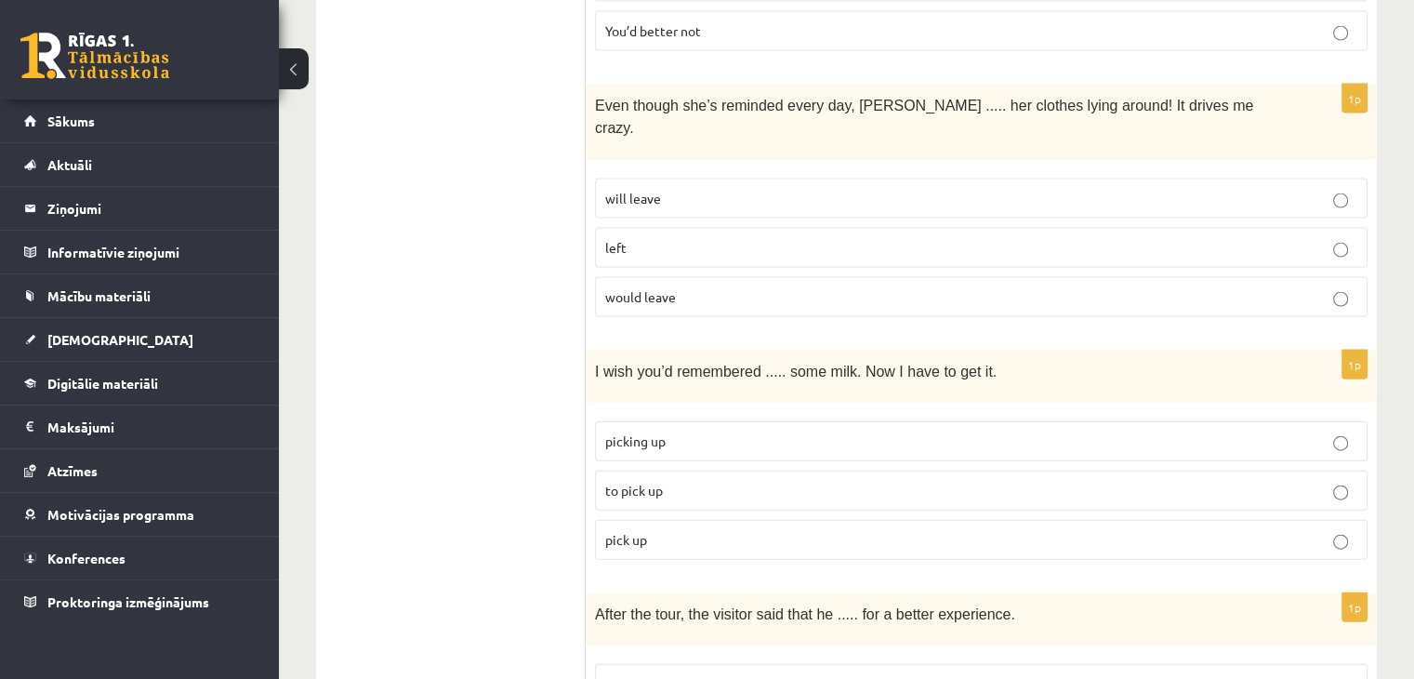
scroll to position [4127, 0]
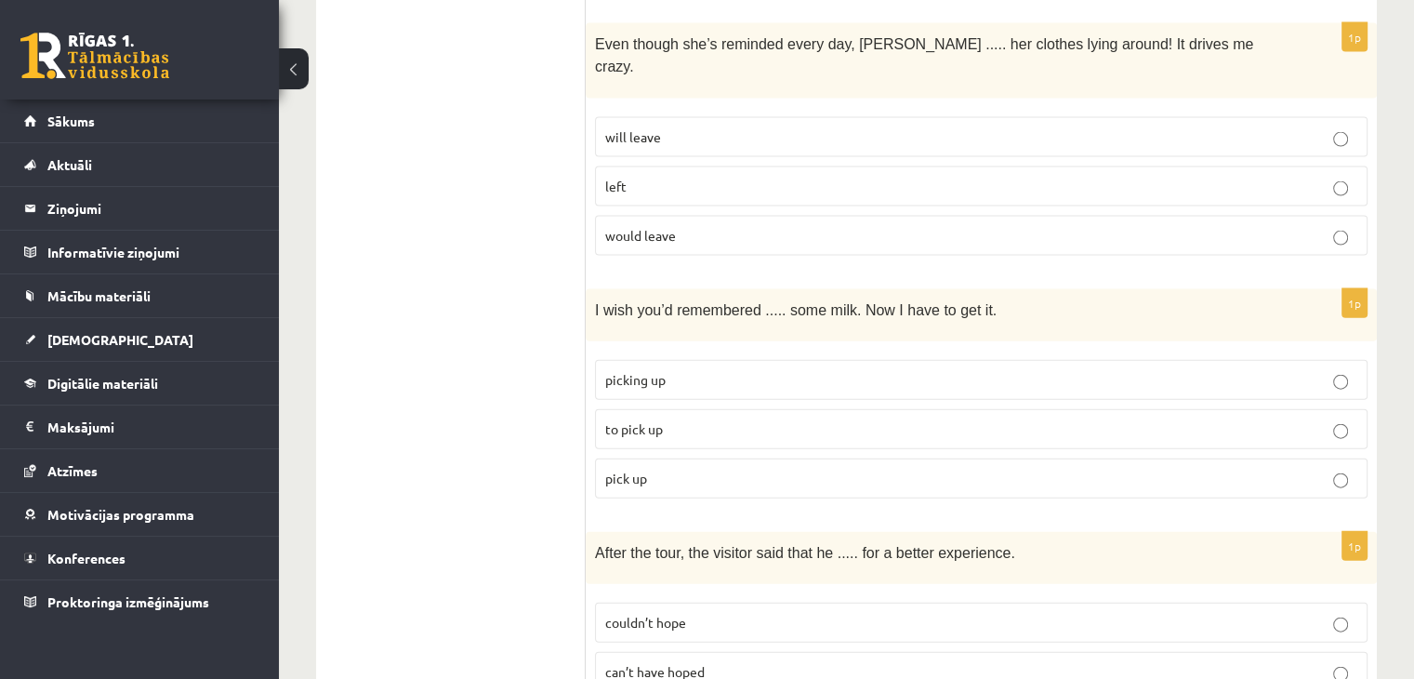
click at [669, 419] on p "to pick up" at bounding box center [981, 429] width 752 height 20
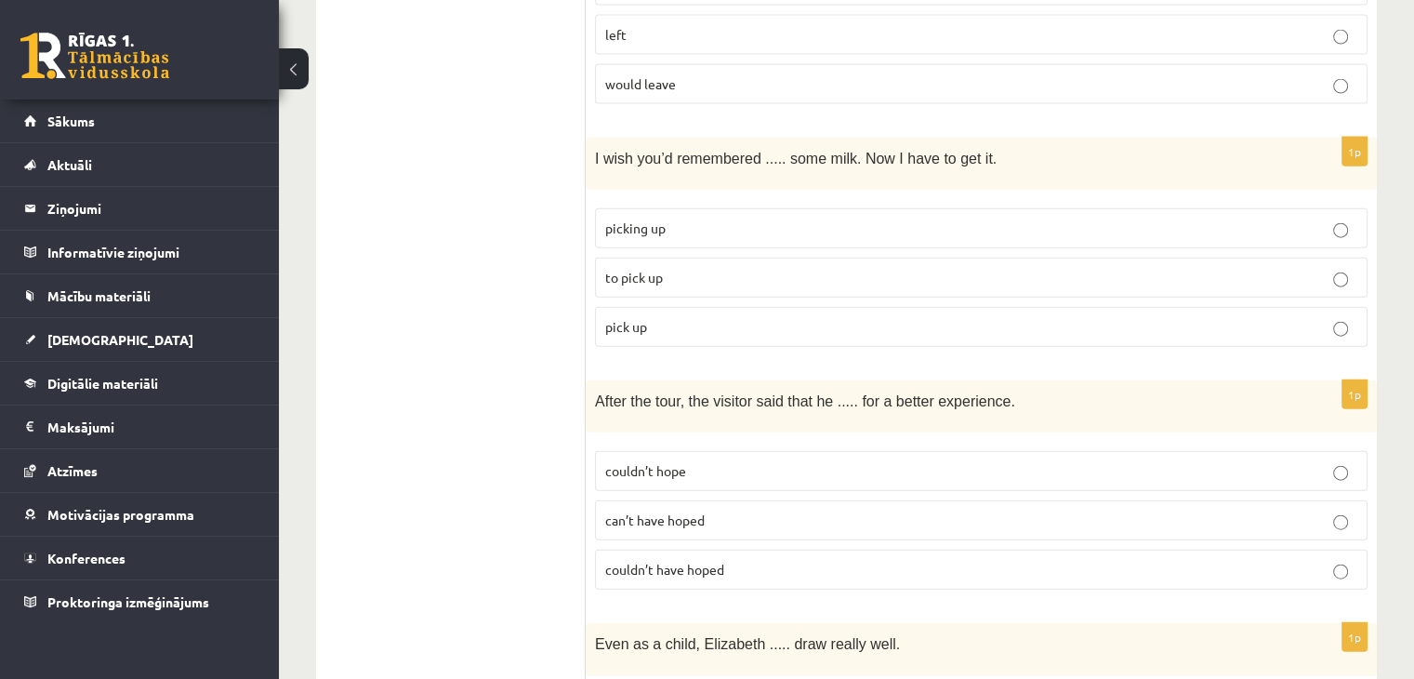
scroll to position [4283, 0]
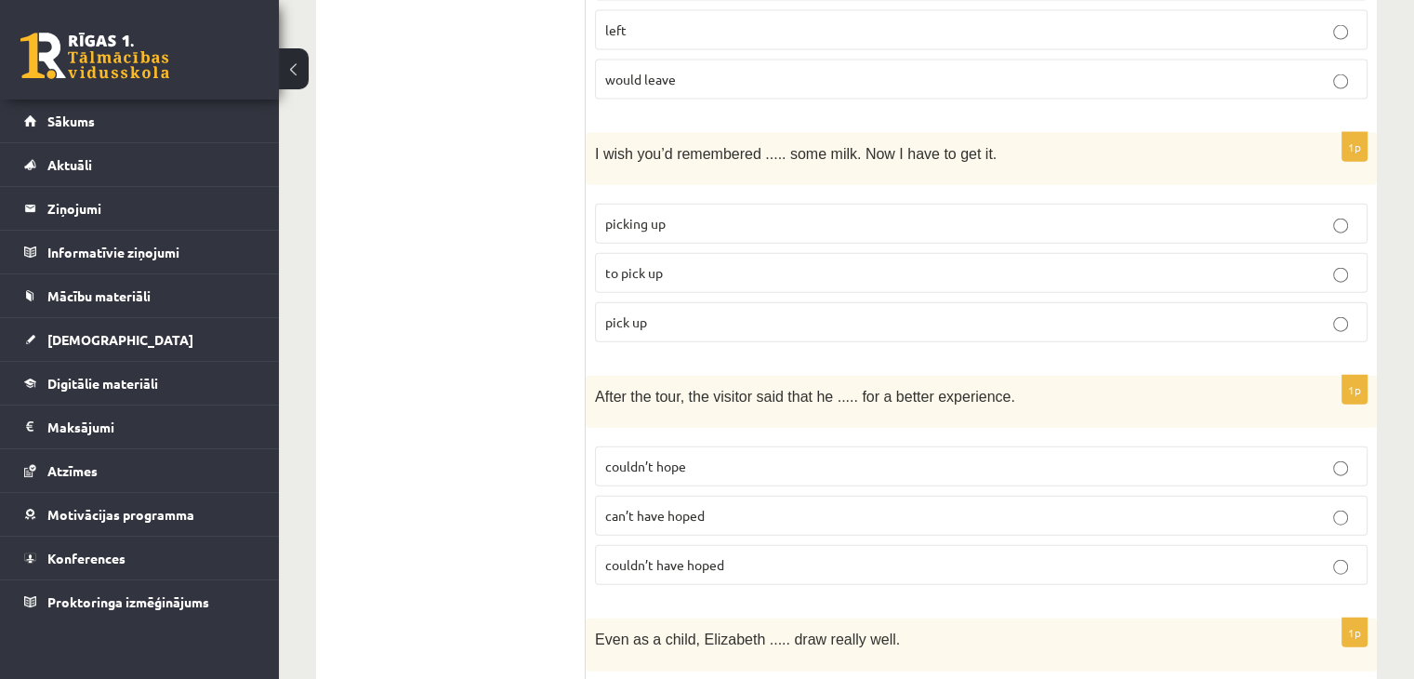
click at [801, 555] on p "couldn’t have hoped" at bounding box center [981, 565] width 752 height 20
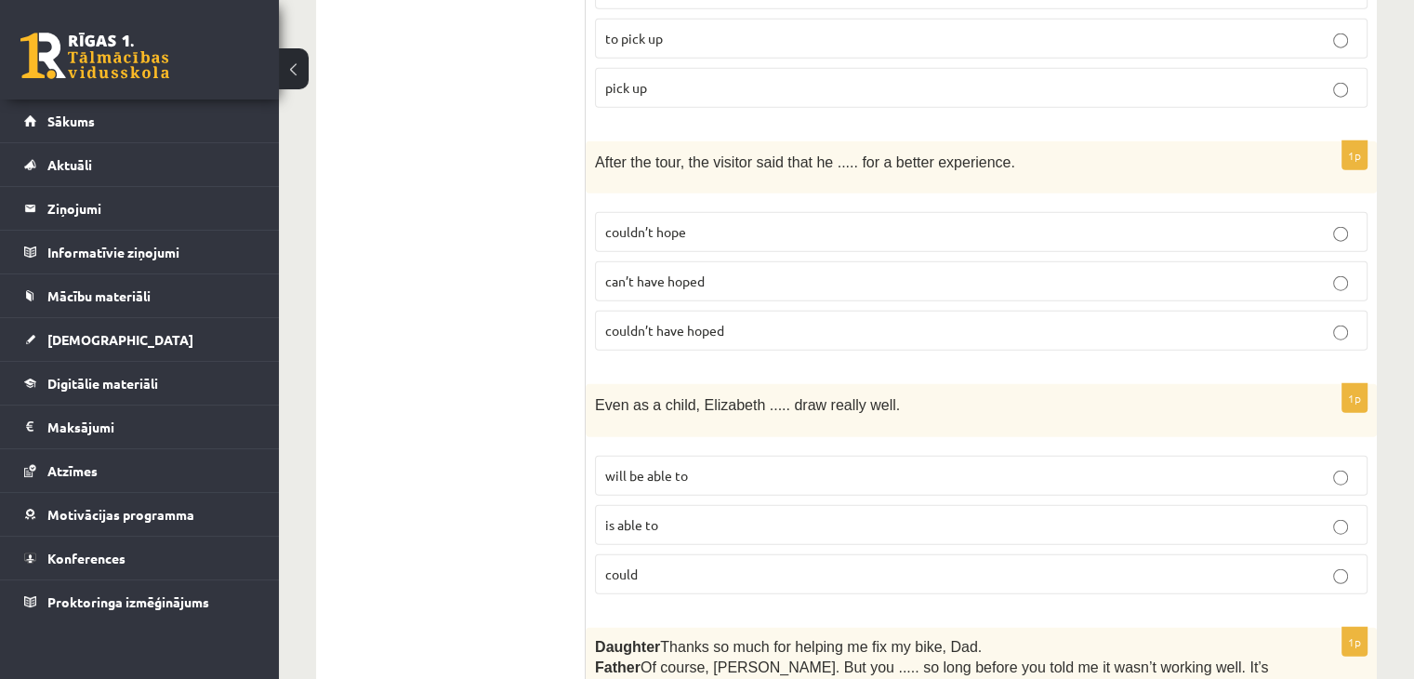
scroll to position [4566, 0]
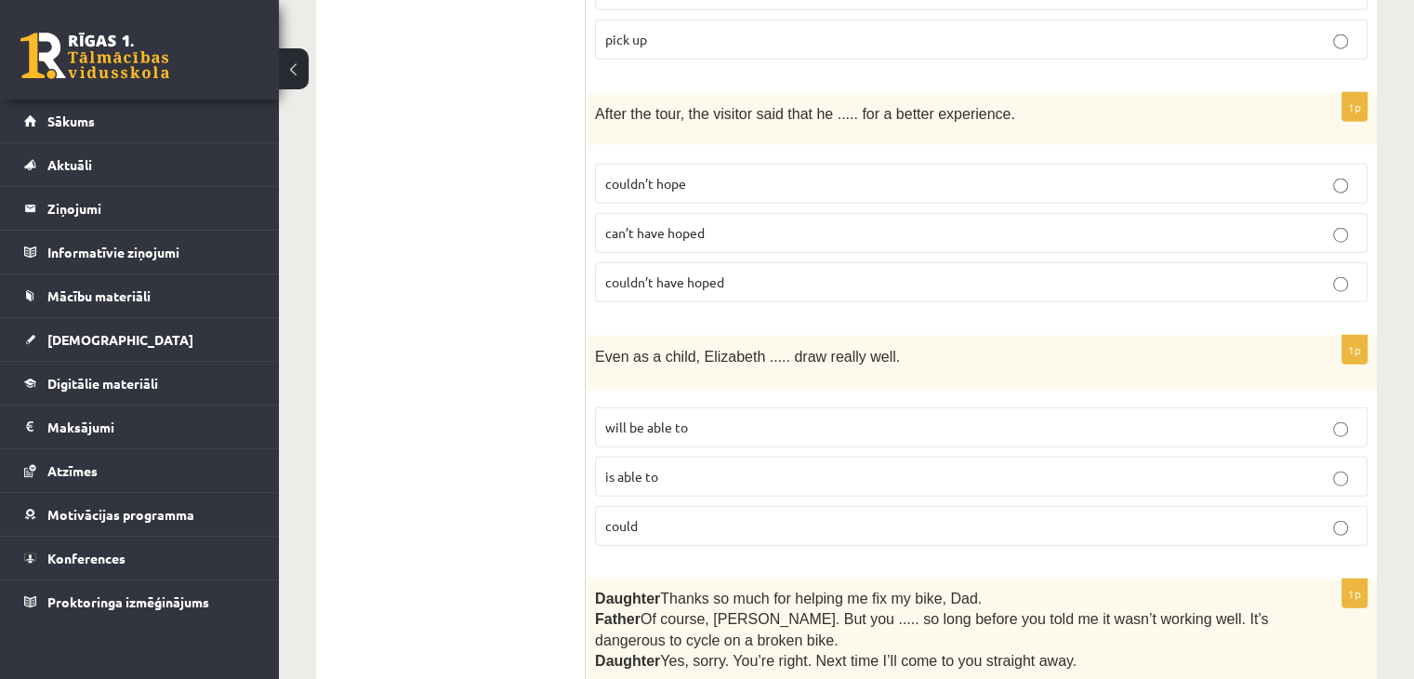
click at [698, 506] on label "could" at bounding box center [981, 526] width 772 height 40
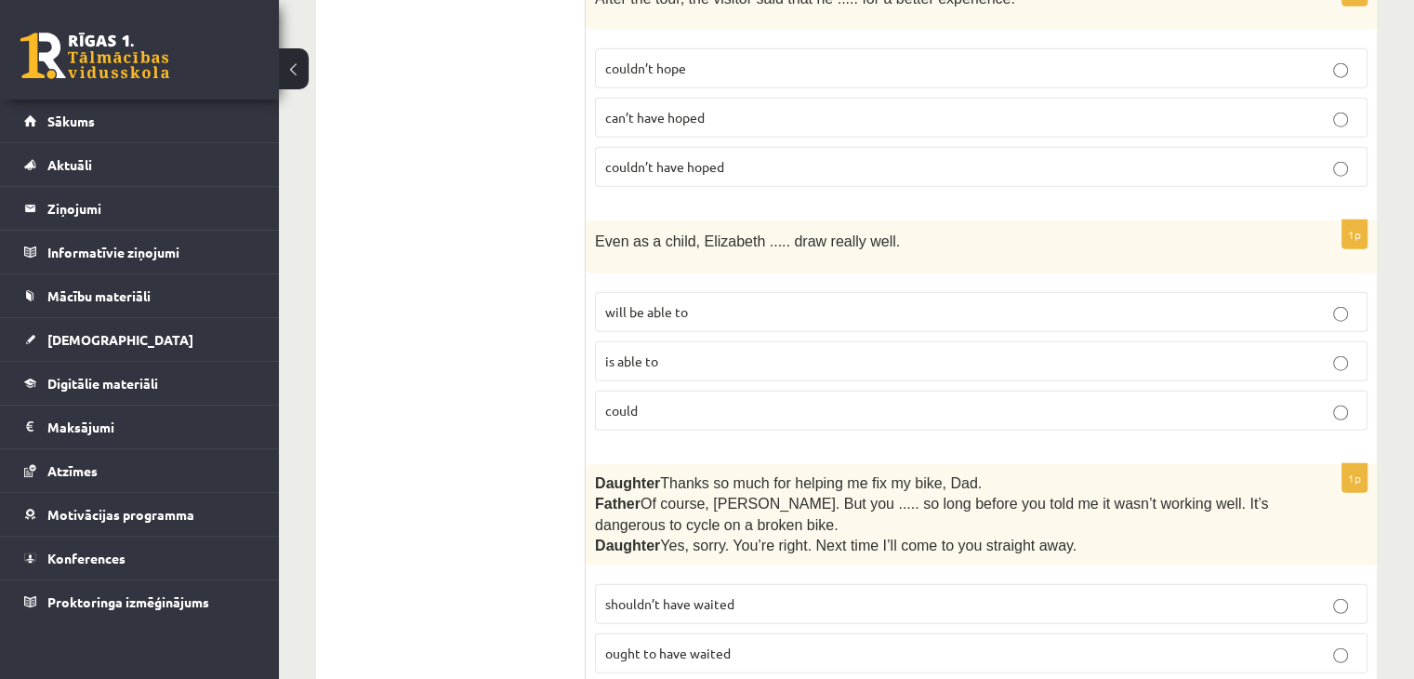
click at [746, 584] on label "shouldn’t have waited" at bounding box center [981, 604] width 772 height 40
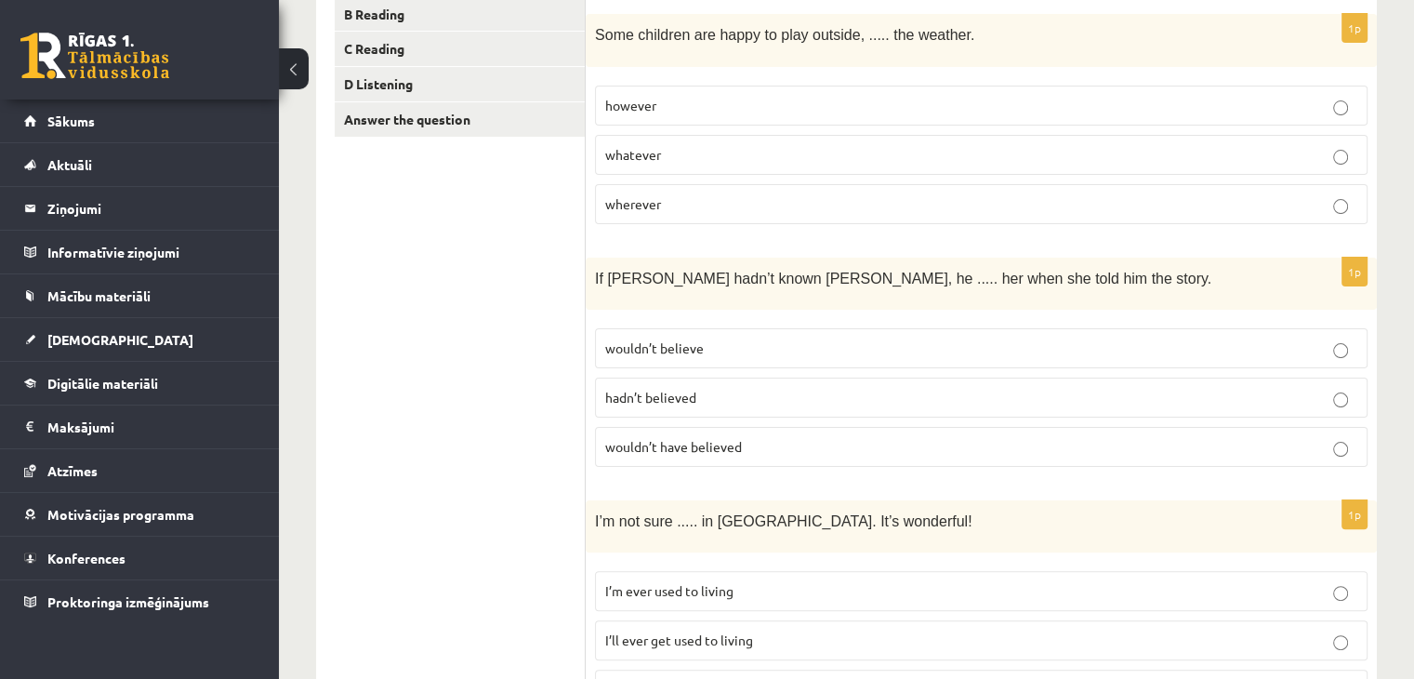
scroll to position [0, 0]
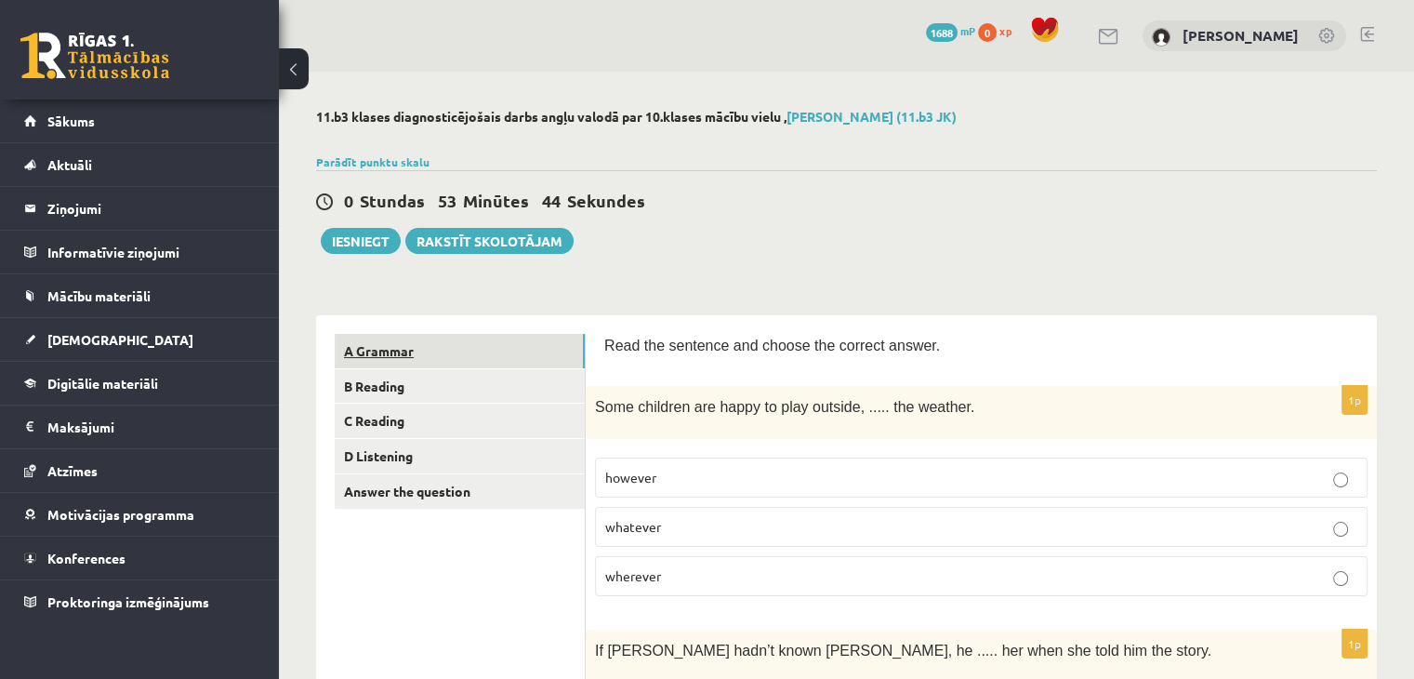
click at [500, 347] on link "A Grammar" at bounding box center [460, 351] width 250 height 34
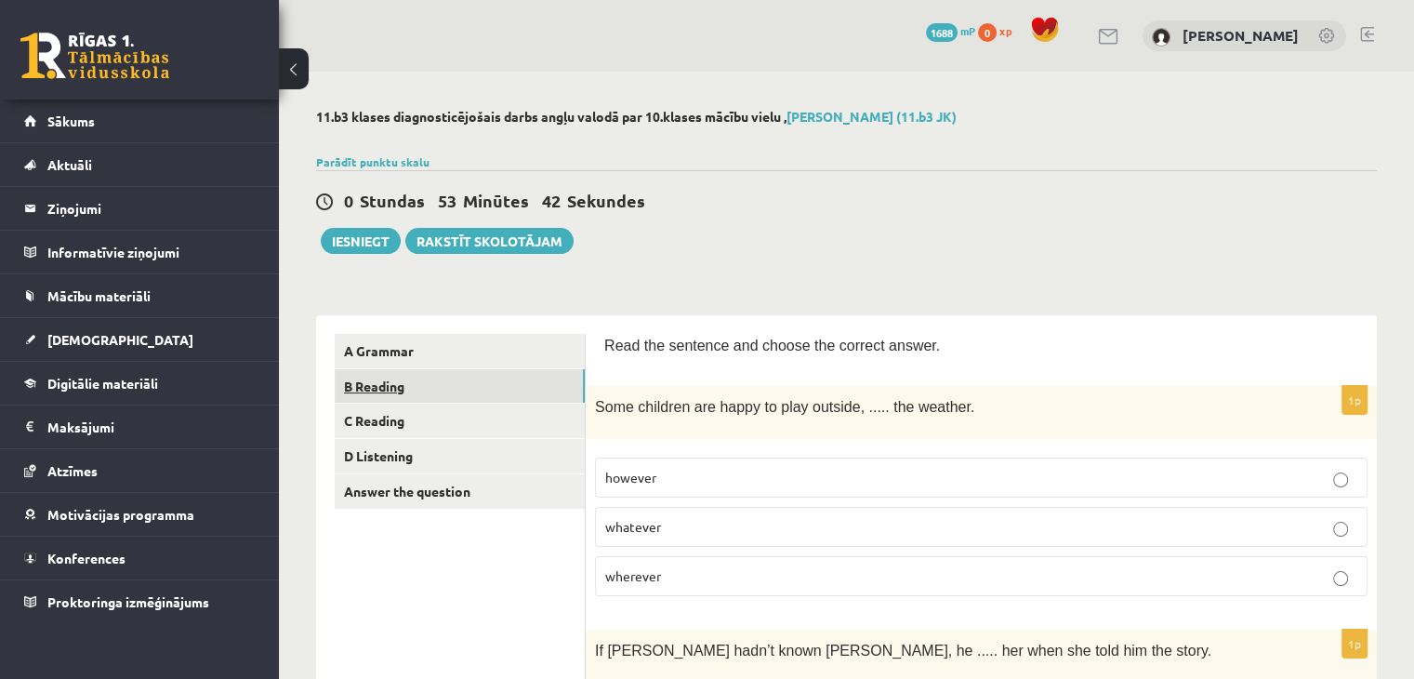
click at [491, 392] on link "B Reading" at bounding box center [460, 386] width 250 height 34
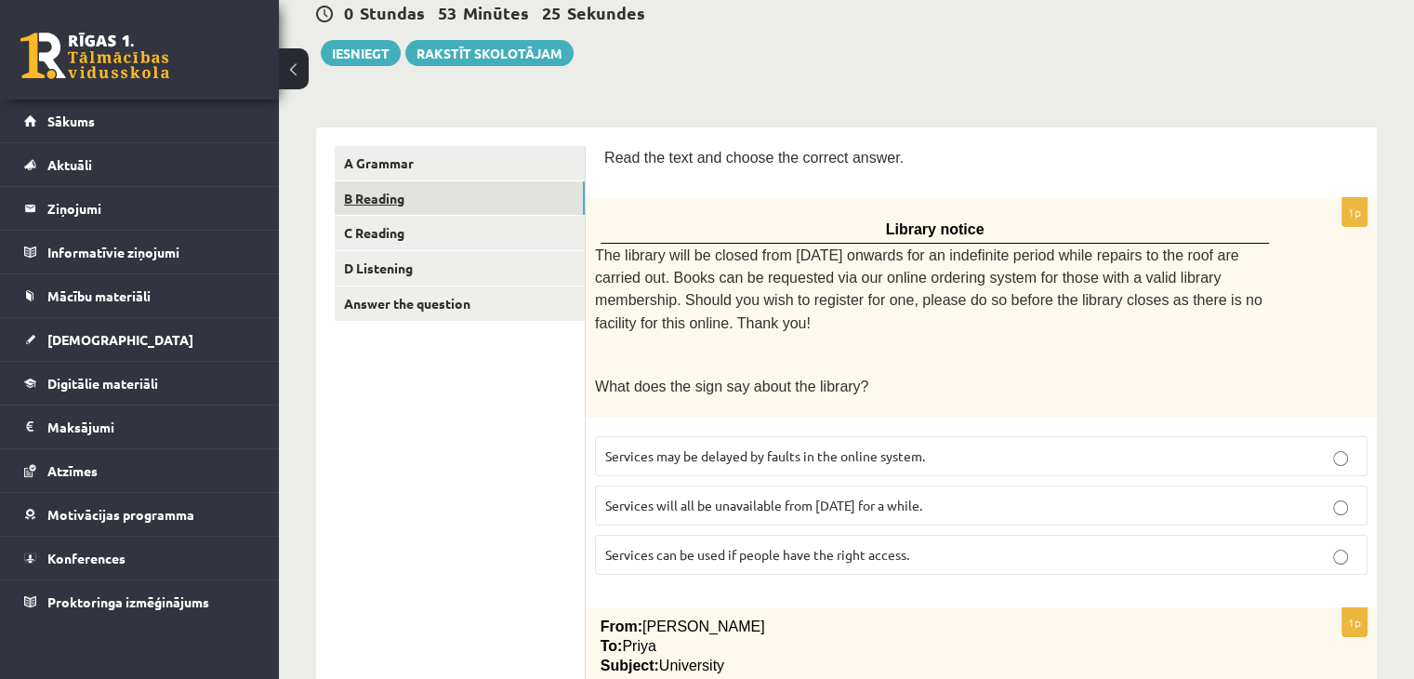
scroll to position [210, 0]
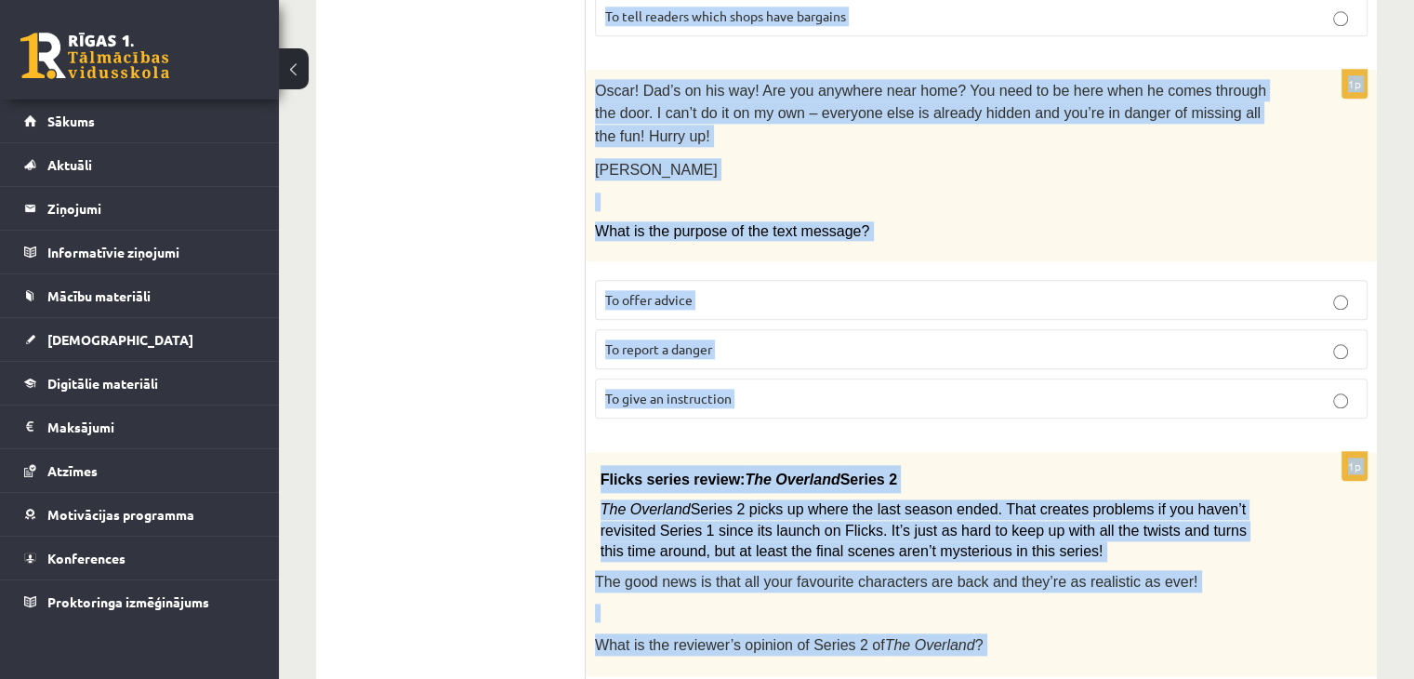
scroll to position [2187, 0]
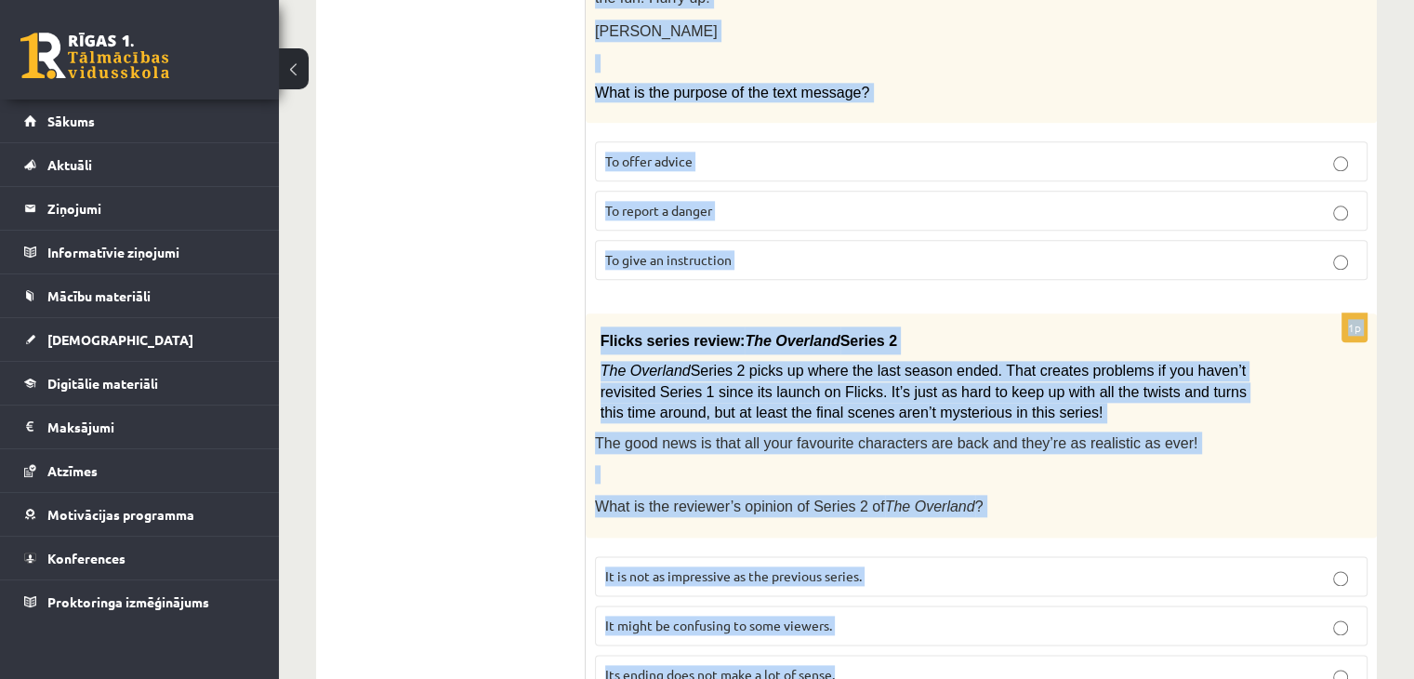
drag, startPoint x: 603, startPoint y: 125, endPoint x: 889, endPoint y: 721, distance: 660.6
copy form "Read the text and choose the correct answer. 1p Library notice The library will…"
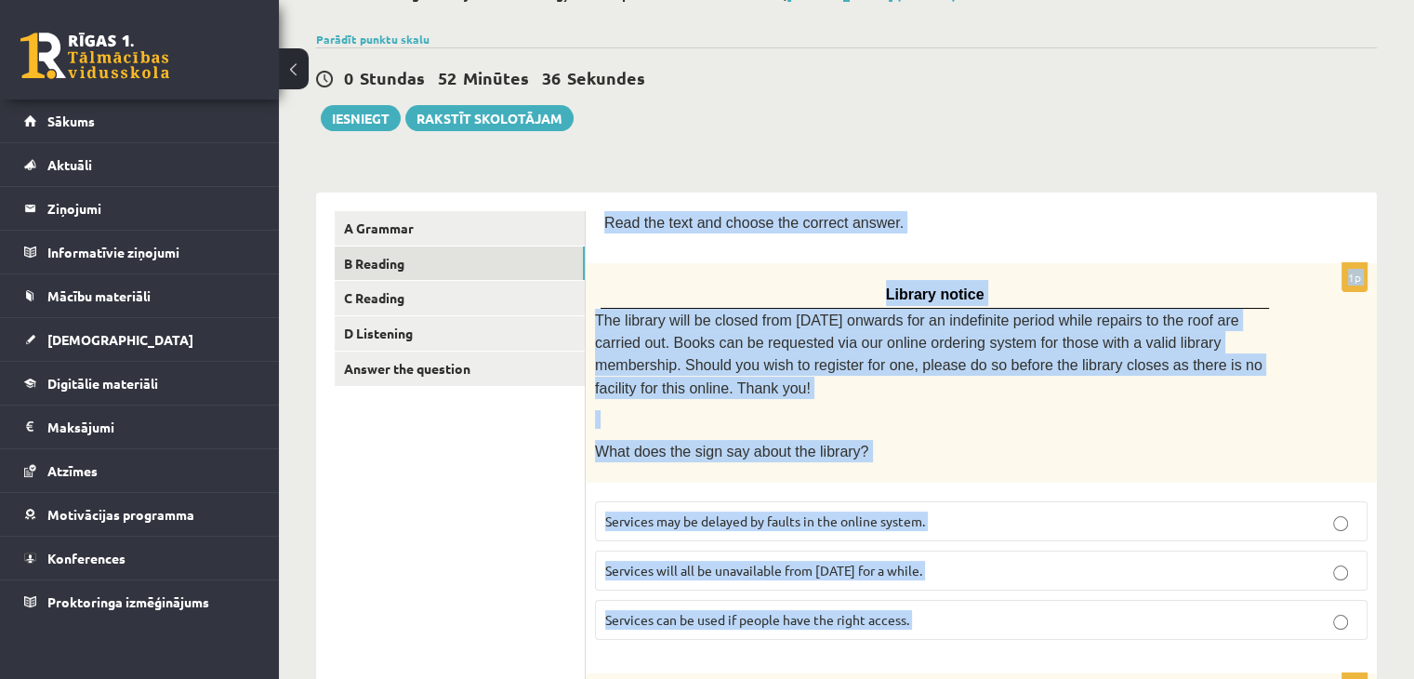
scroll to position [29, 0]
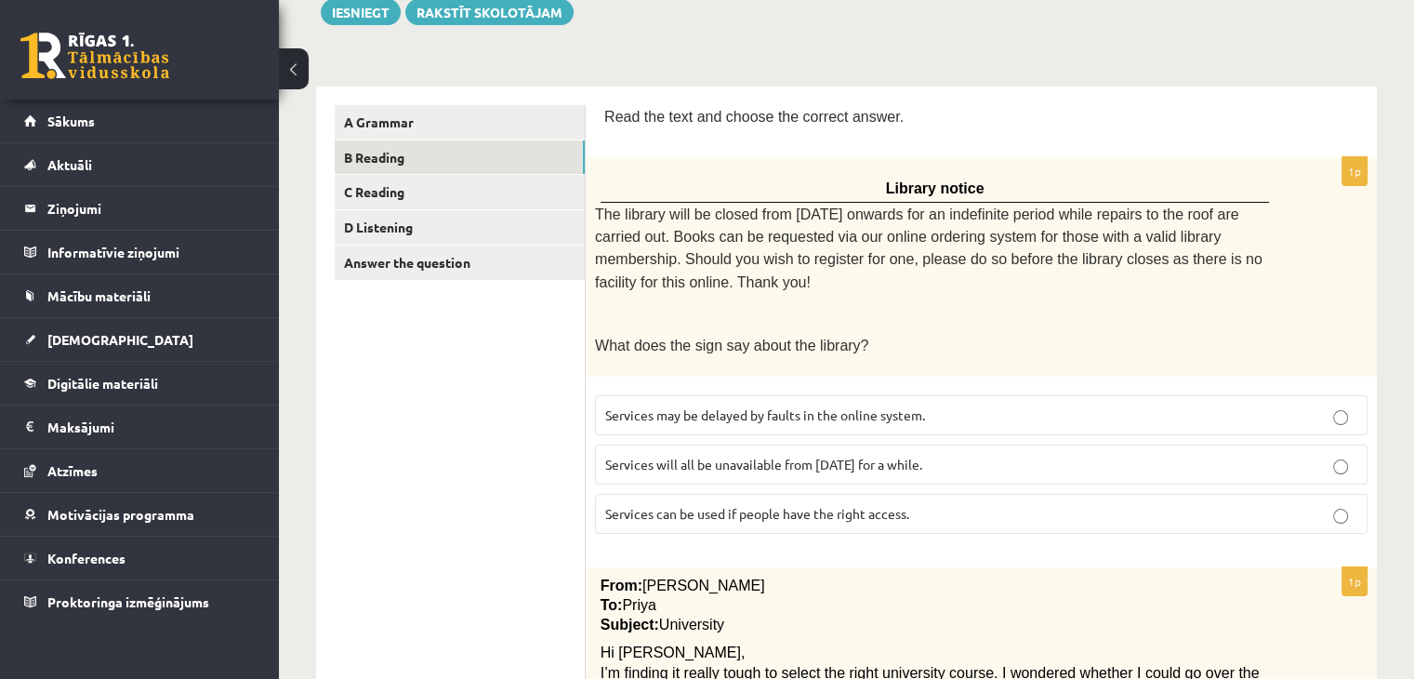
scroll to position [230, 0]
click at [751, 493] on label "Services can be used if people have the right access." at bounding box center [981, 513] width 772 height 40
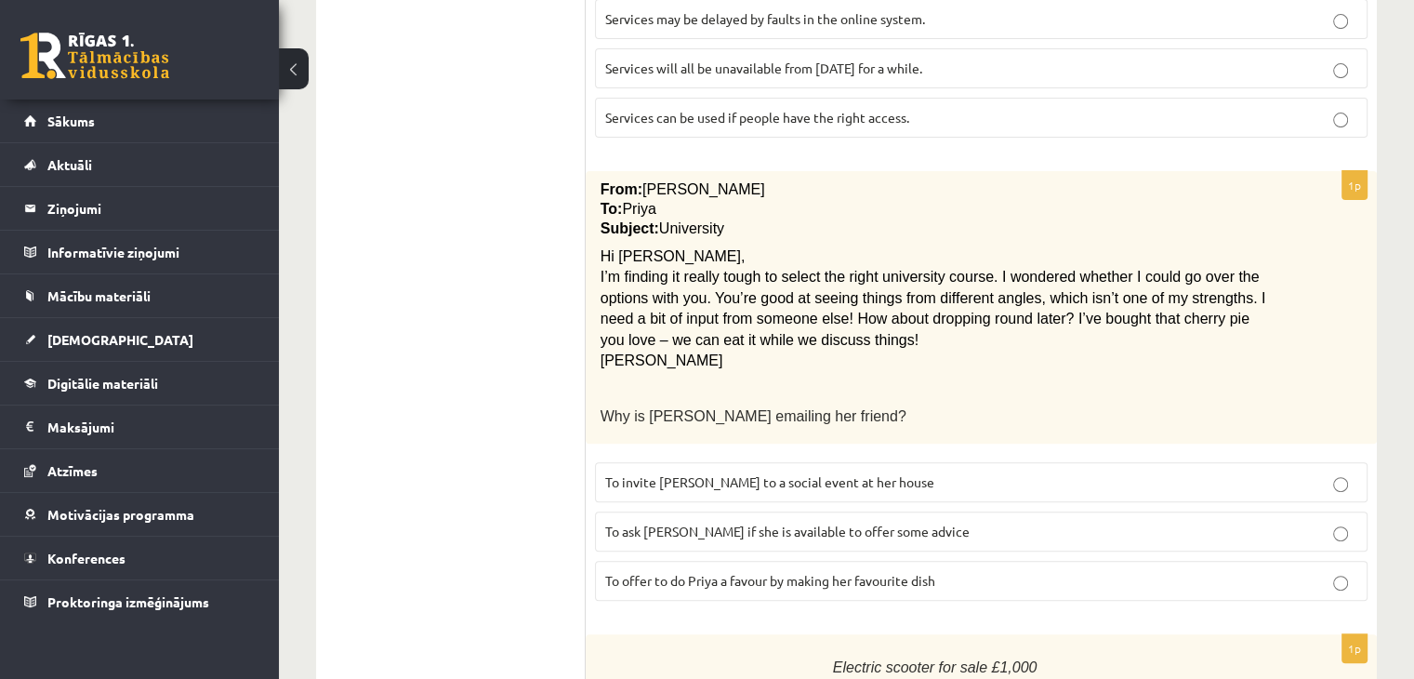
scroll to position [626, 0]
click at [676, 521] on span "To ask Priya if she is available to offer some advice" at bounding box center [787, 529] width 364 height 17
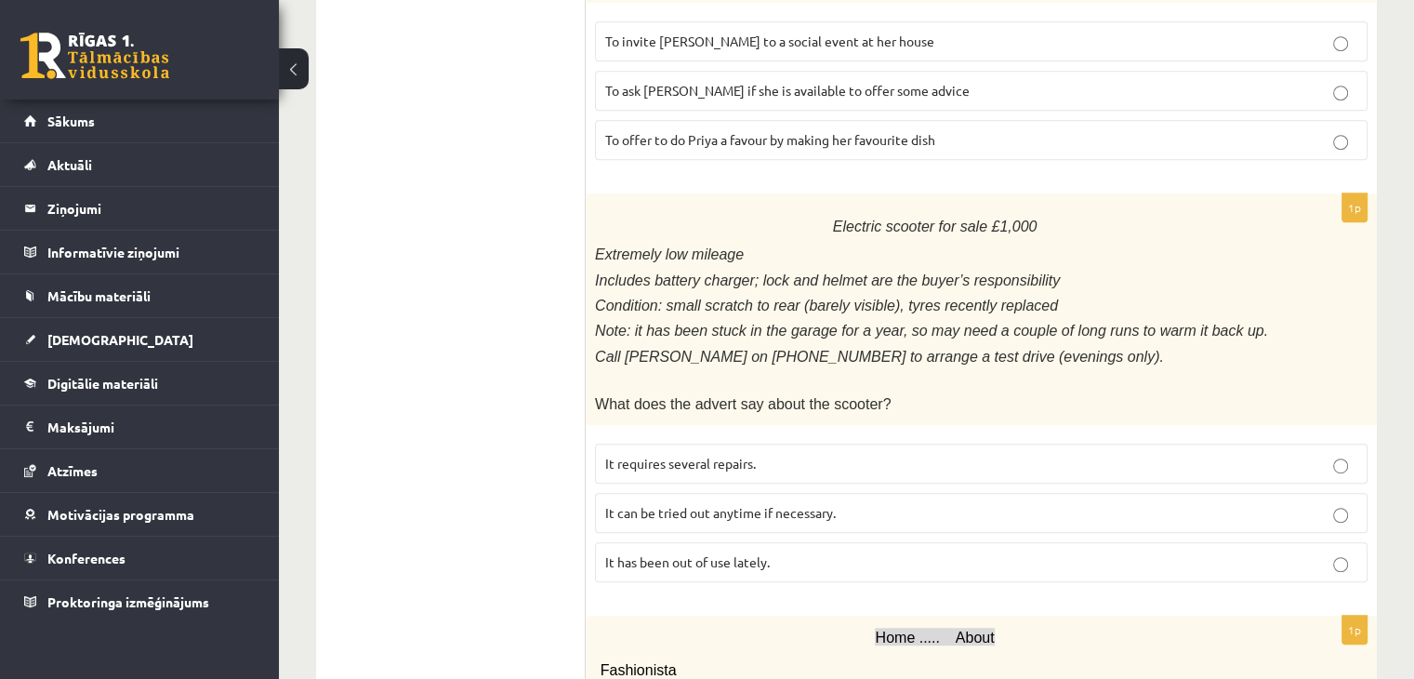
scroll to position [1072, 0]
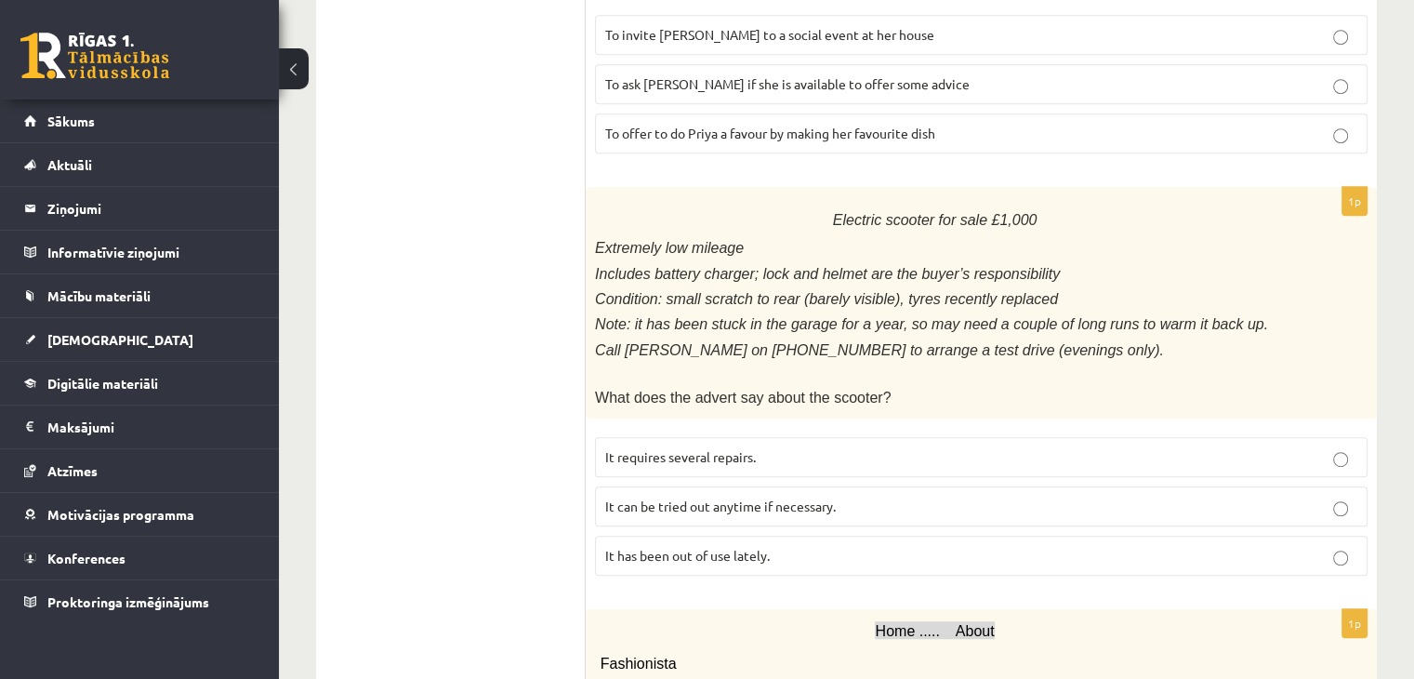
click at [744, 547] on span "It has been out of use lately." at bounding box center [687, 555] width 165 height 17
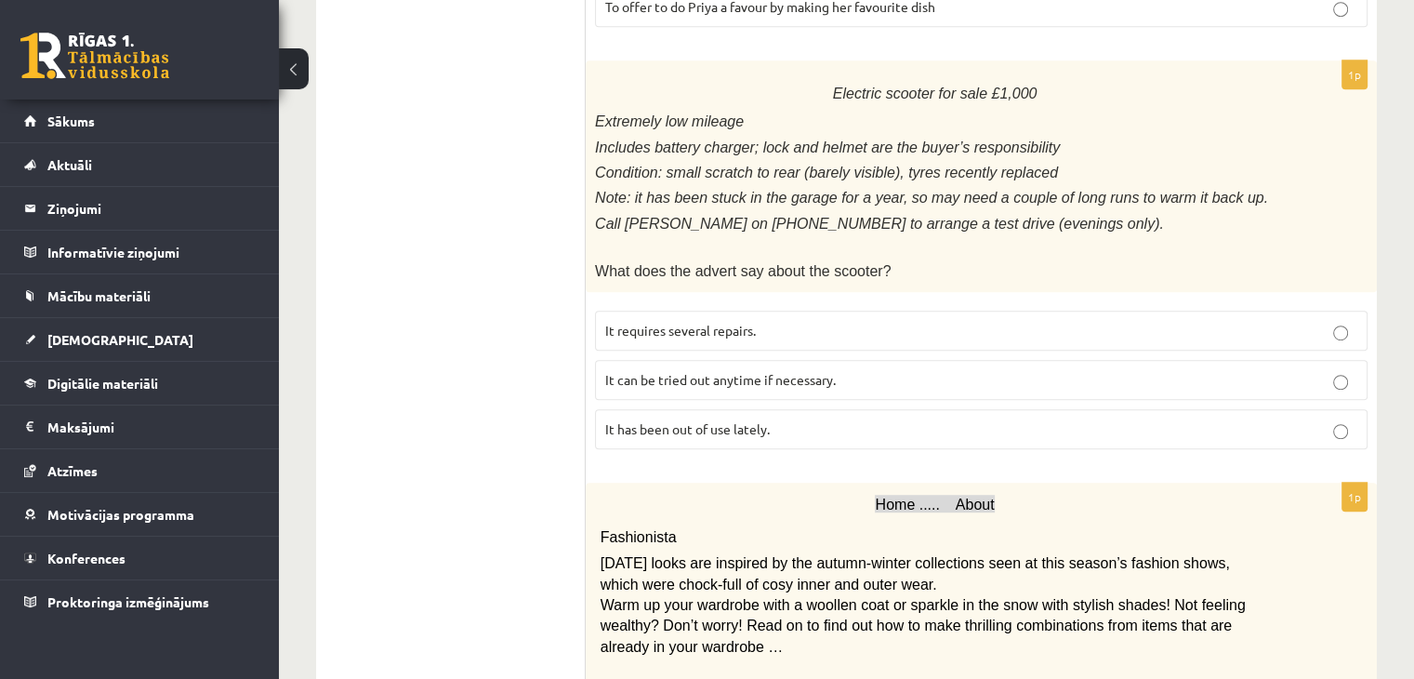
scroll to position [1309, 0]
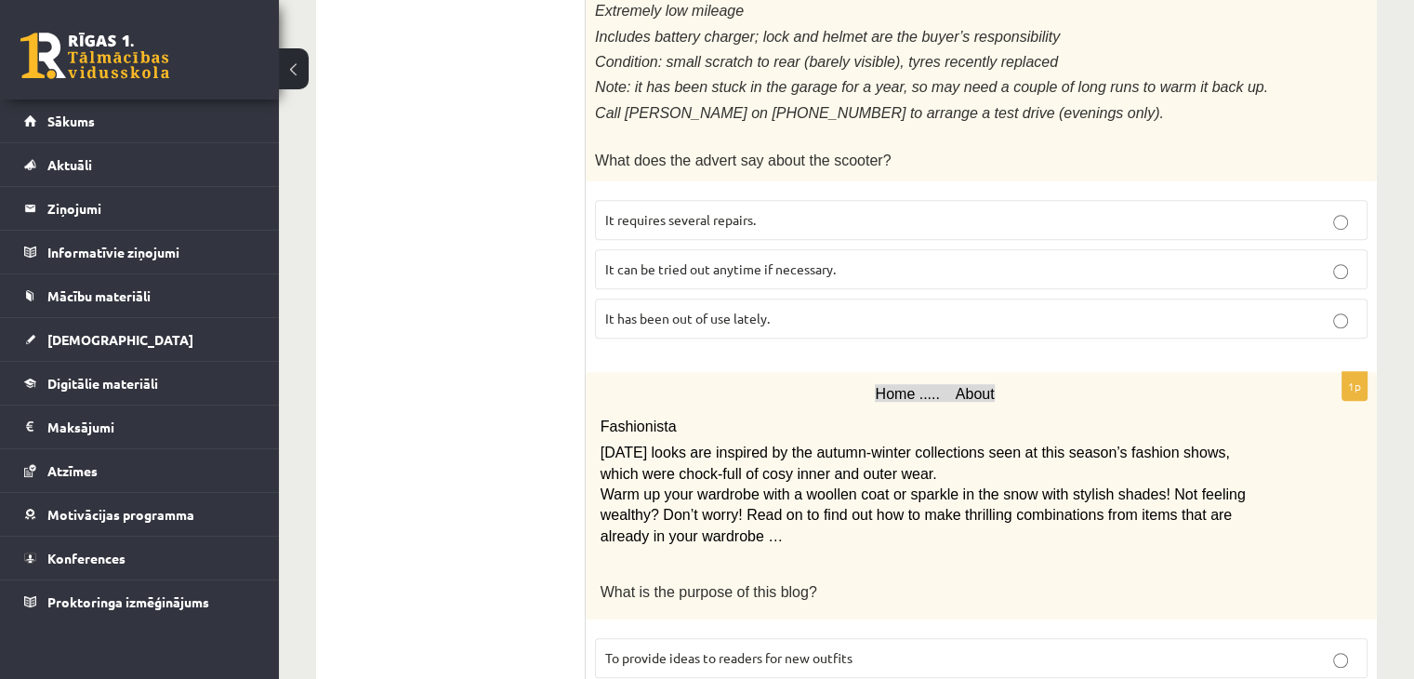
click at [432, 381] on ul "A Grammar B Reading C Reading D Listening Answer the question" at bounding box center [460, 306] width 251 height 2563
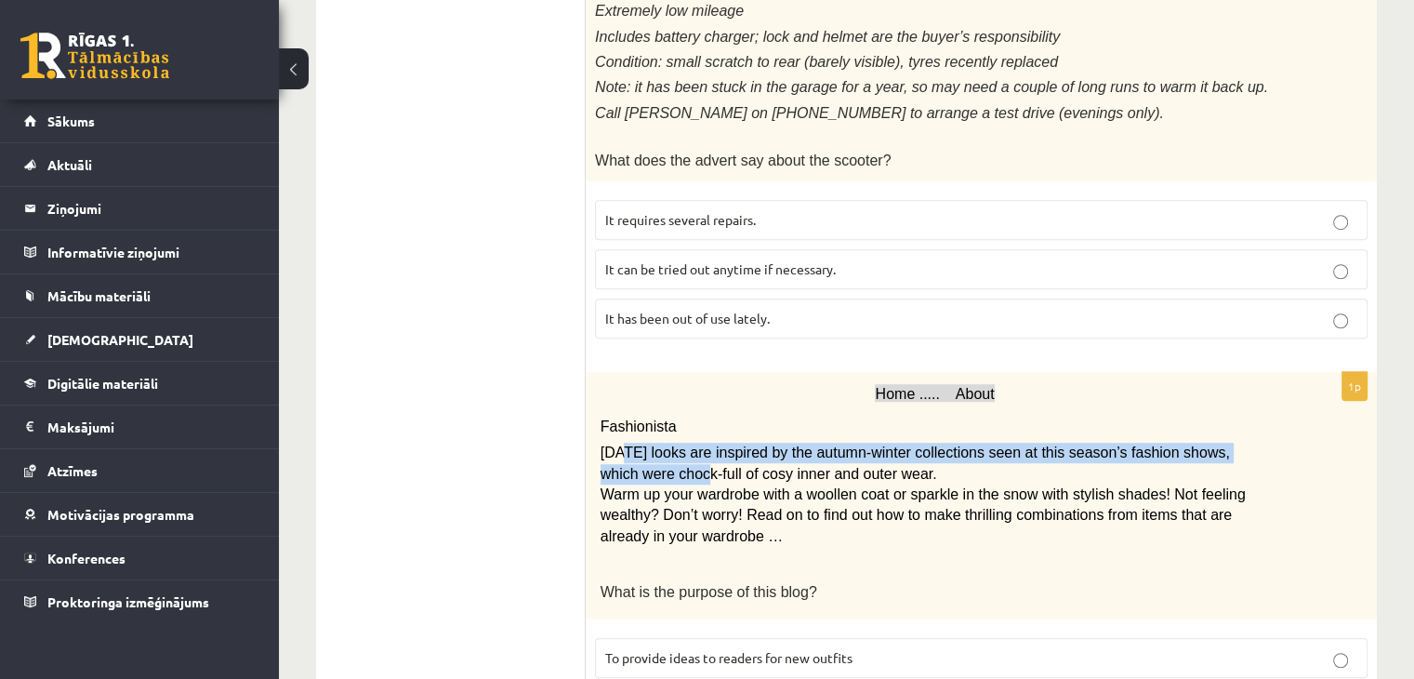
drag, startPoint x: 622, startPoint y: 420, endPoint x: 613, endPoint y: 369, distance: 51.8
click at [613, 372] on div "Home ..... About Fashionista Today’s looks are inspired by the autumn-winter co…" at bounding box center [981, 495] width 791 height 247
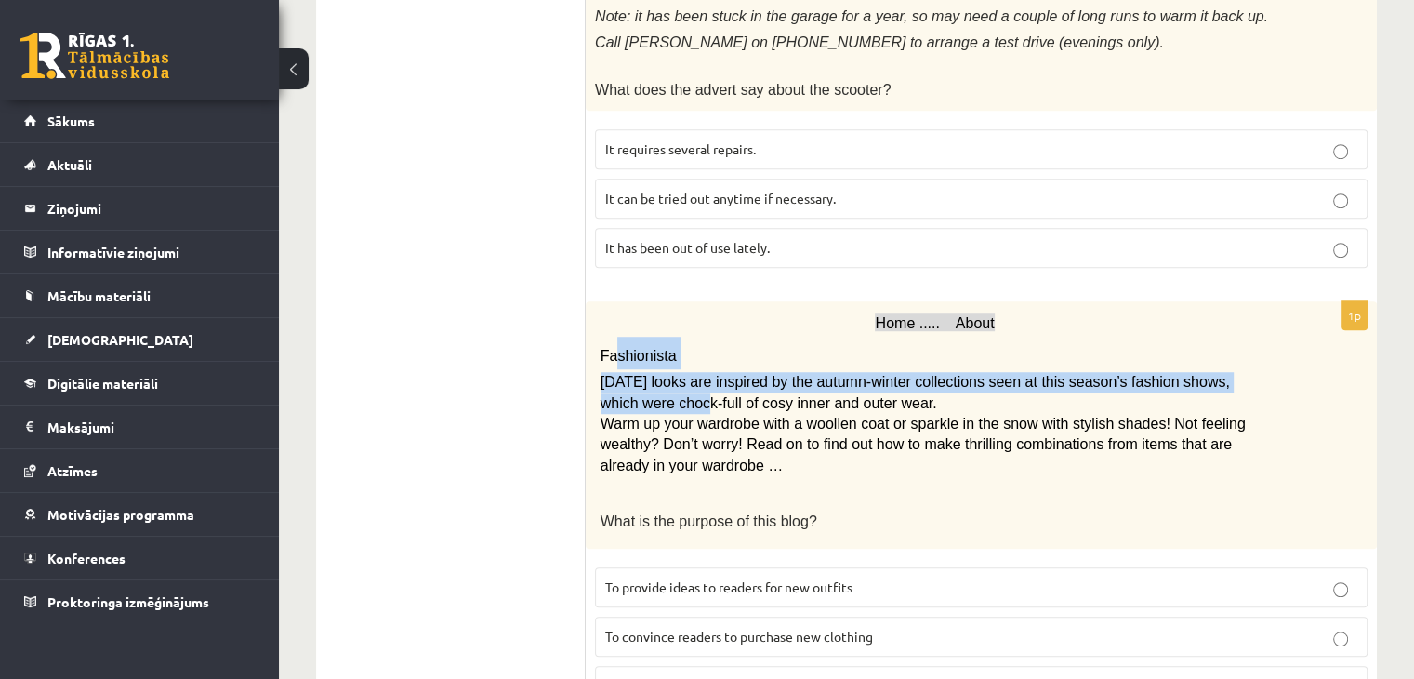
scroll to position [1416, 0]
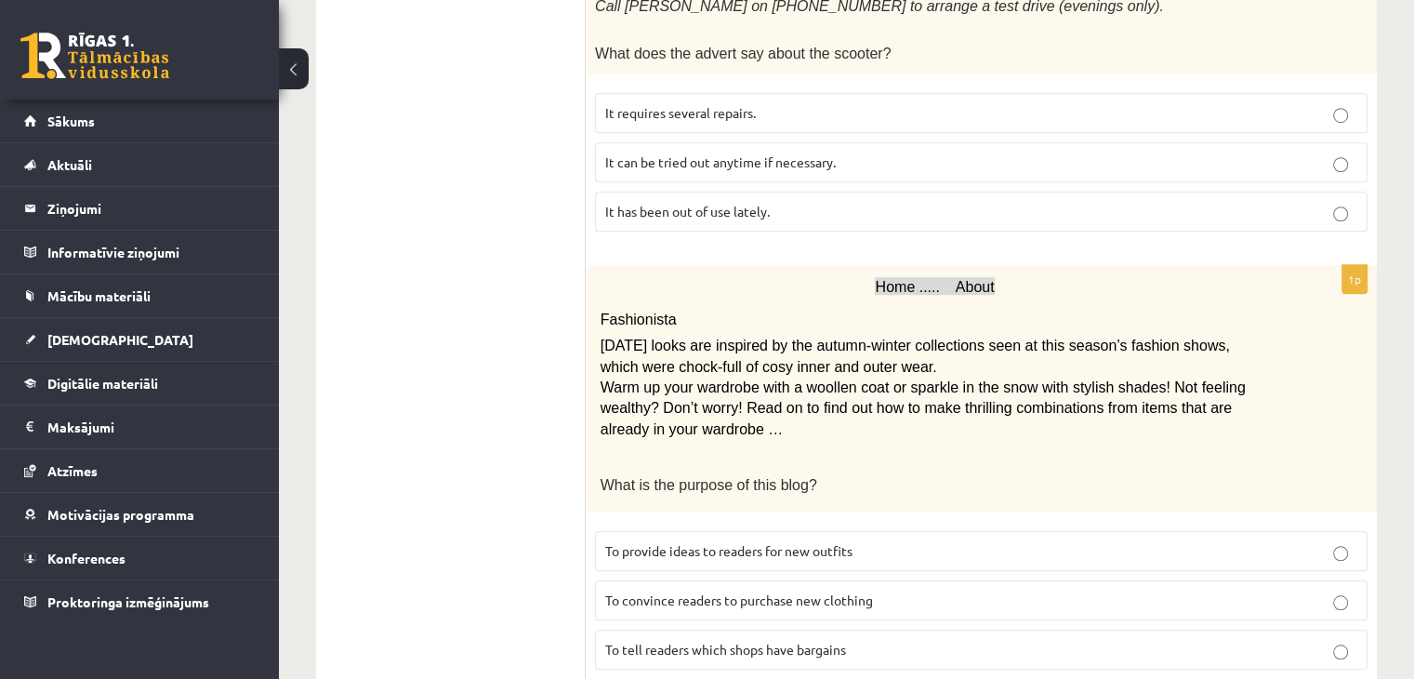
click at [613, 377] on p "Warm up your wardrobe with a woollen coat or sparkle in the snow with stylish s…" at bounding box center [934, 408] width 669 height 62
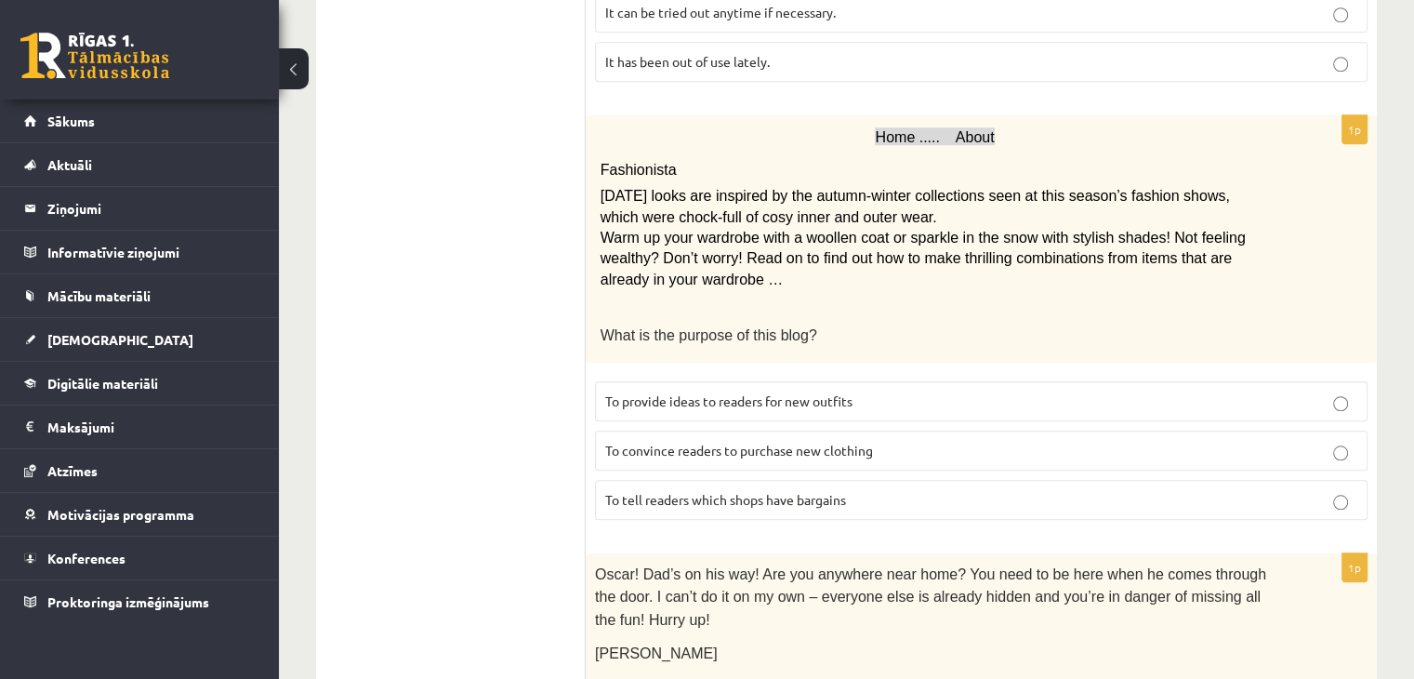
scroll to position [1566, 0]
click at [657, 391] on span "To provide ideas to readers for new outfits" at bounding box center [728, 399] width 247 height 17
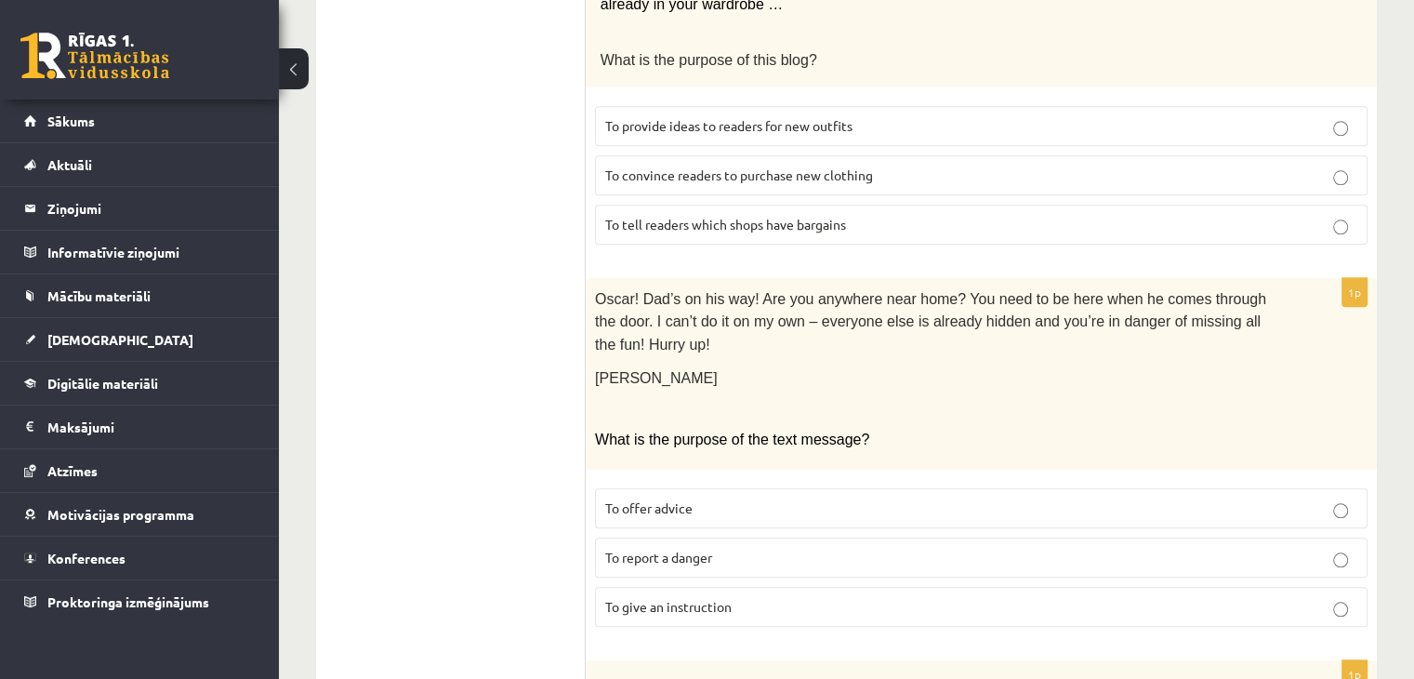
scroll to position [1845, 0]
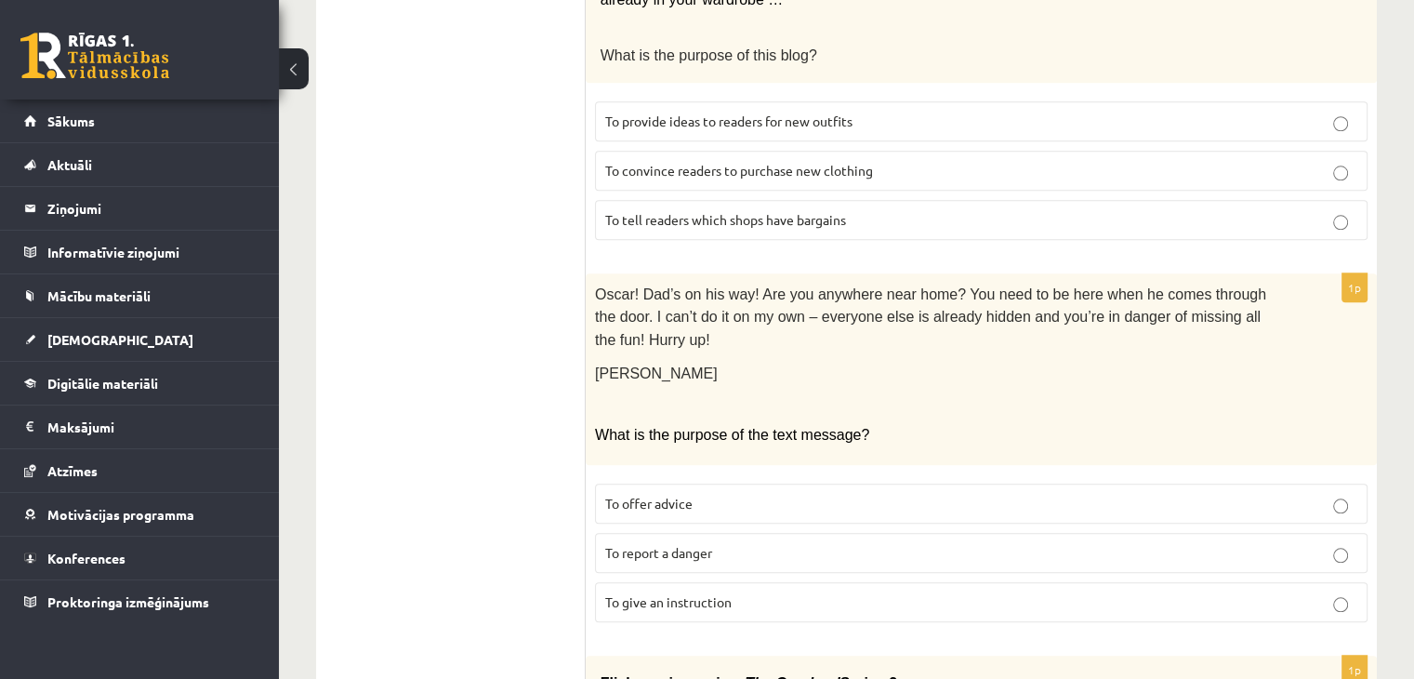
click at [722, 593] on span "To give an instruction" at bounding box center [668, 601] width 126 height 17
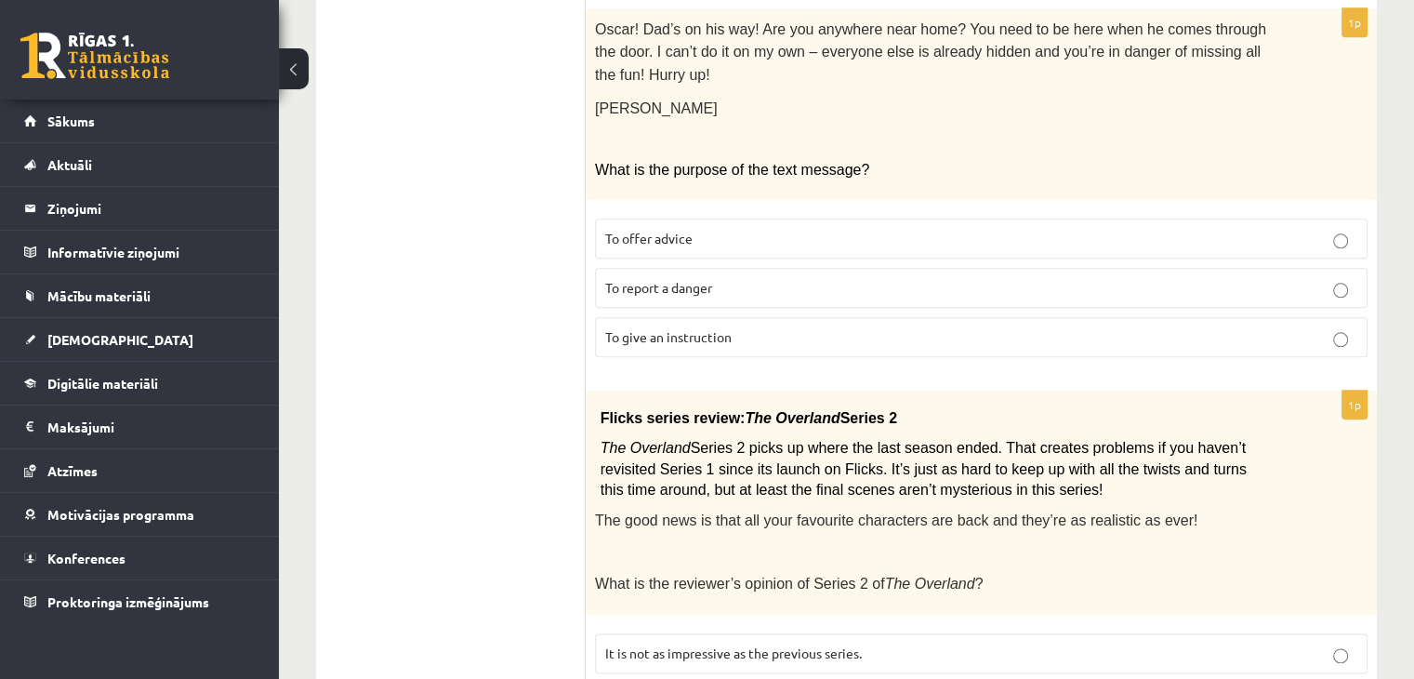
scroll to position [2187, 0]
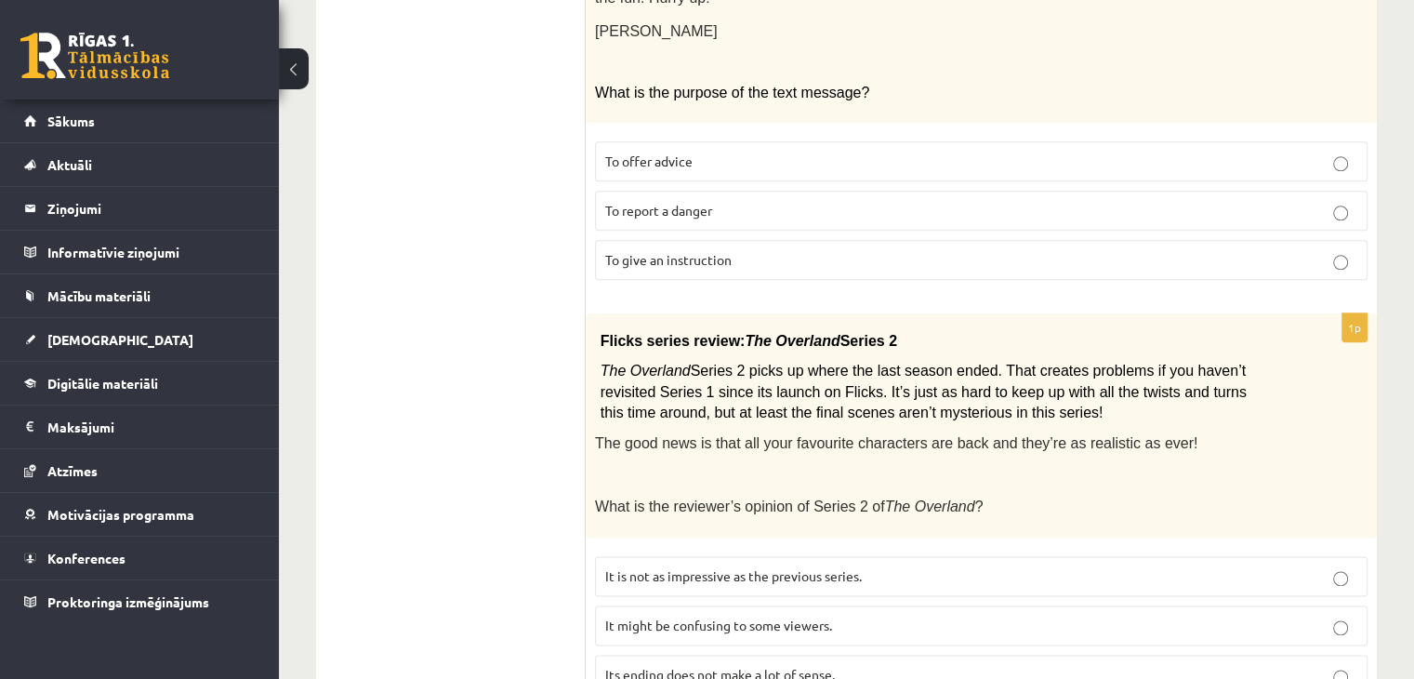
click at [739, 615] on p "It might be confusing to some viewers." at bounding box center [981, 625] width 752 height 20
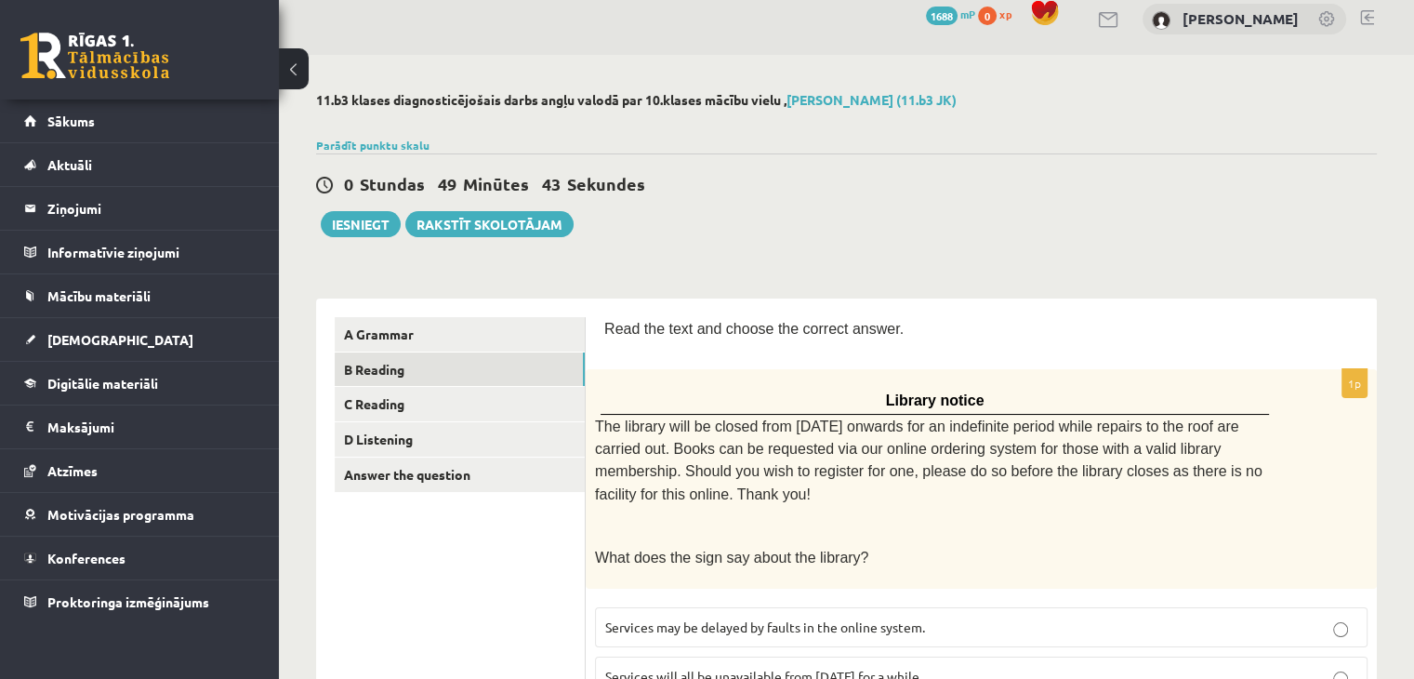
scroll to position [16, 0]
click at [544, 365] on link "B Reading" at bounding box center [460, 370] width 250 height 34
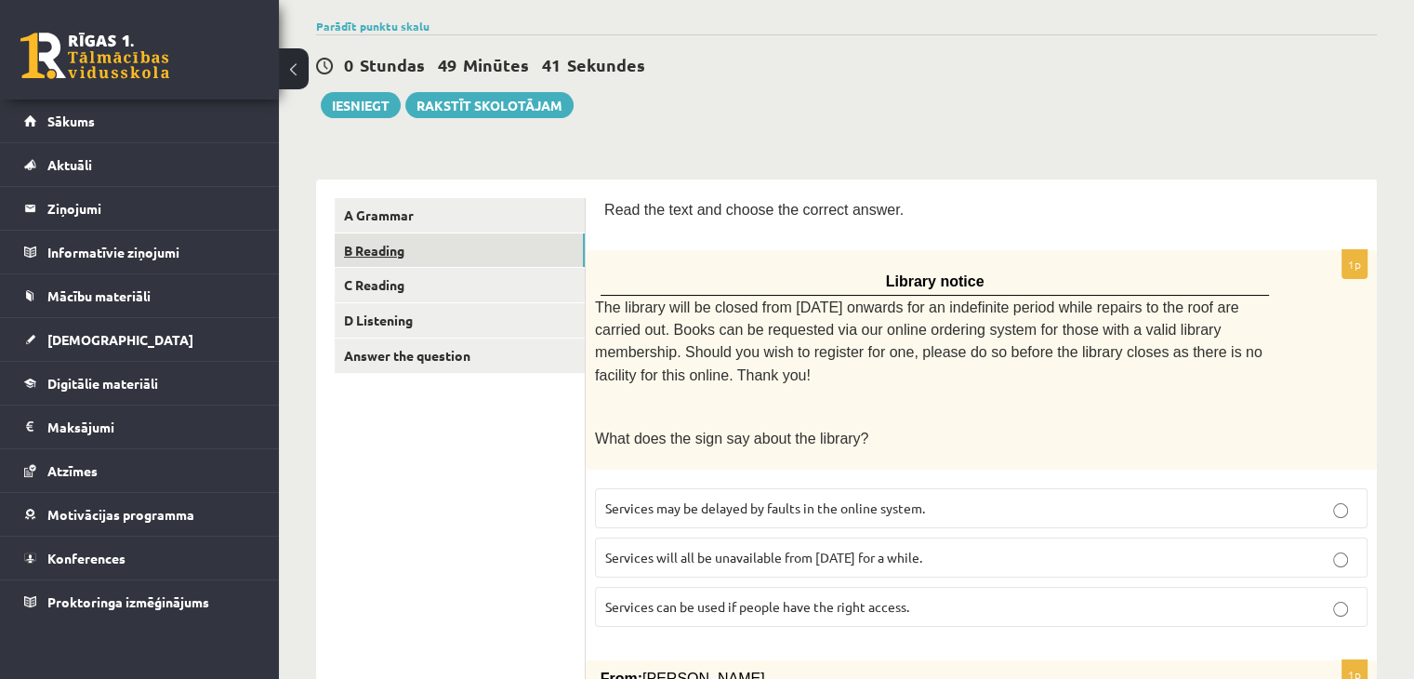
scroll to position [141, 0]
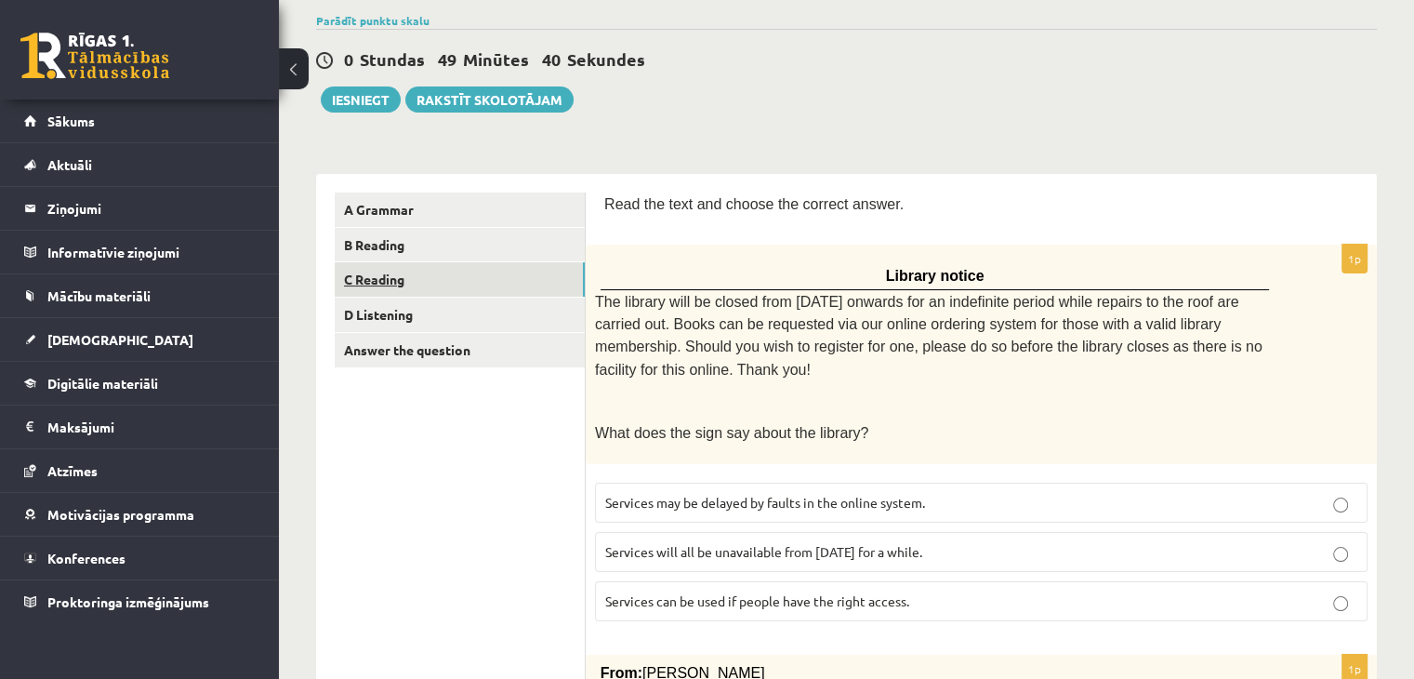
click at [468, 273] on link "C Reading" at bounding box center [460, 279] width 250 height 34
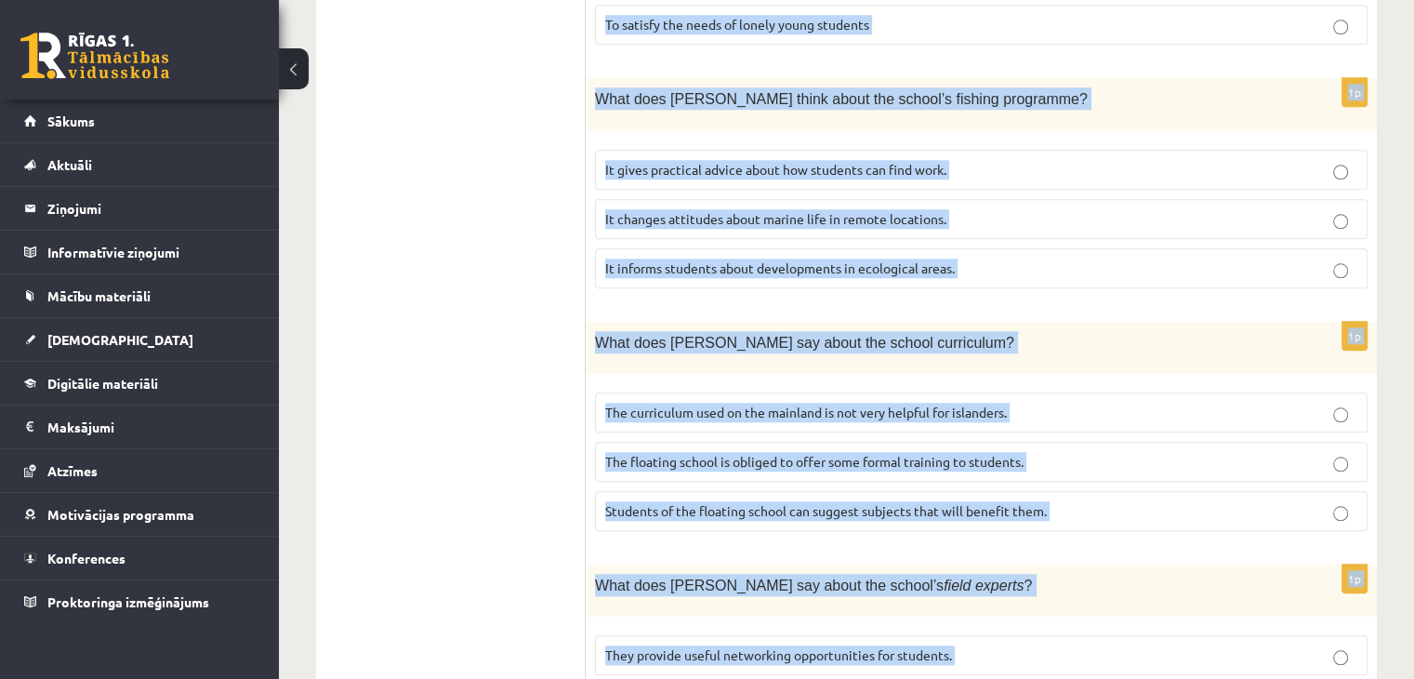
scroll to position [1850, 0]
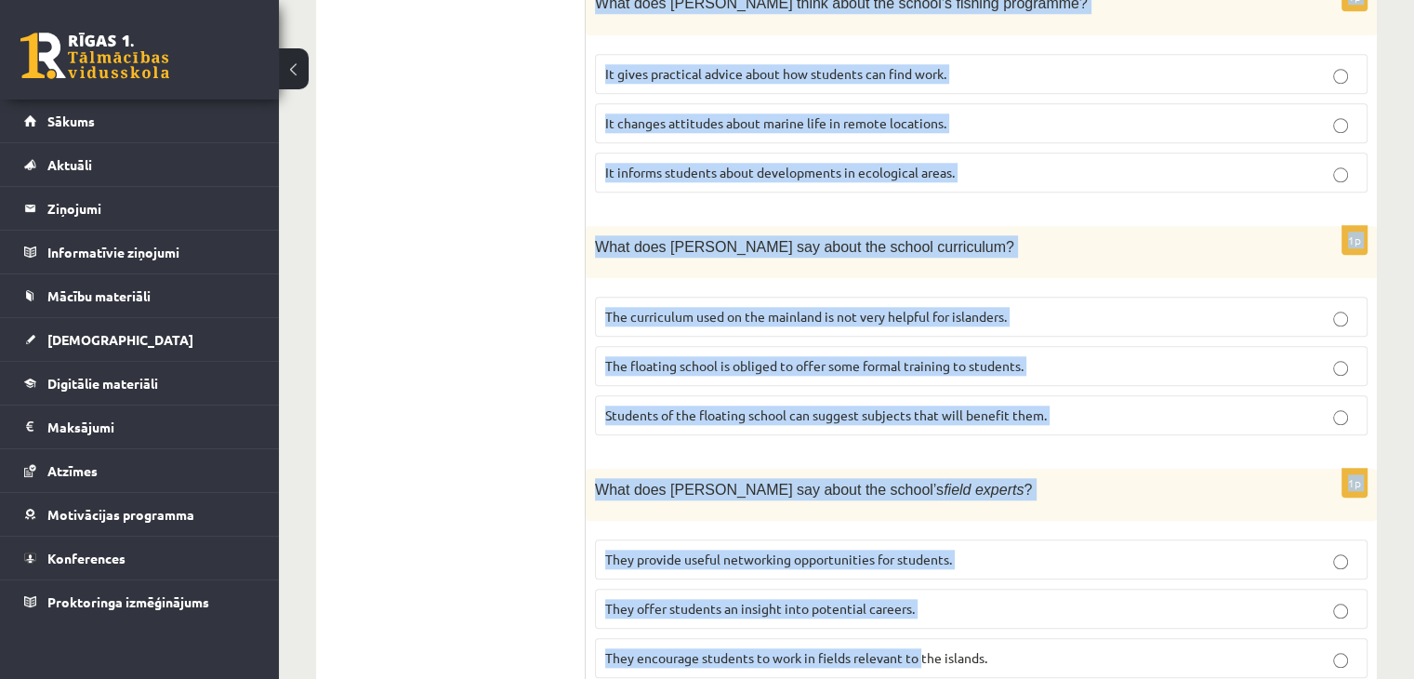
drag, startPoint x: 607, startPoint y: 125, endPoint x: 924, endPoint y: 721, distance: 675.7
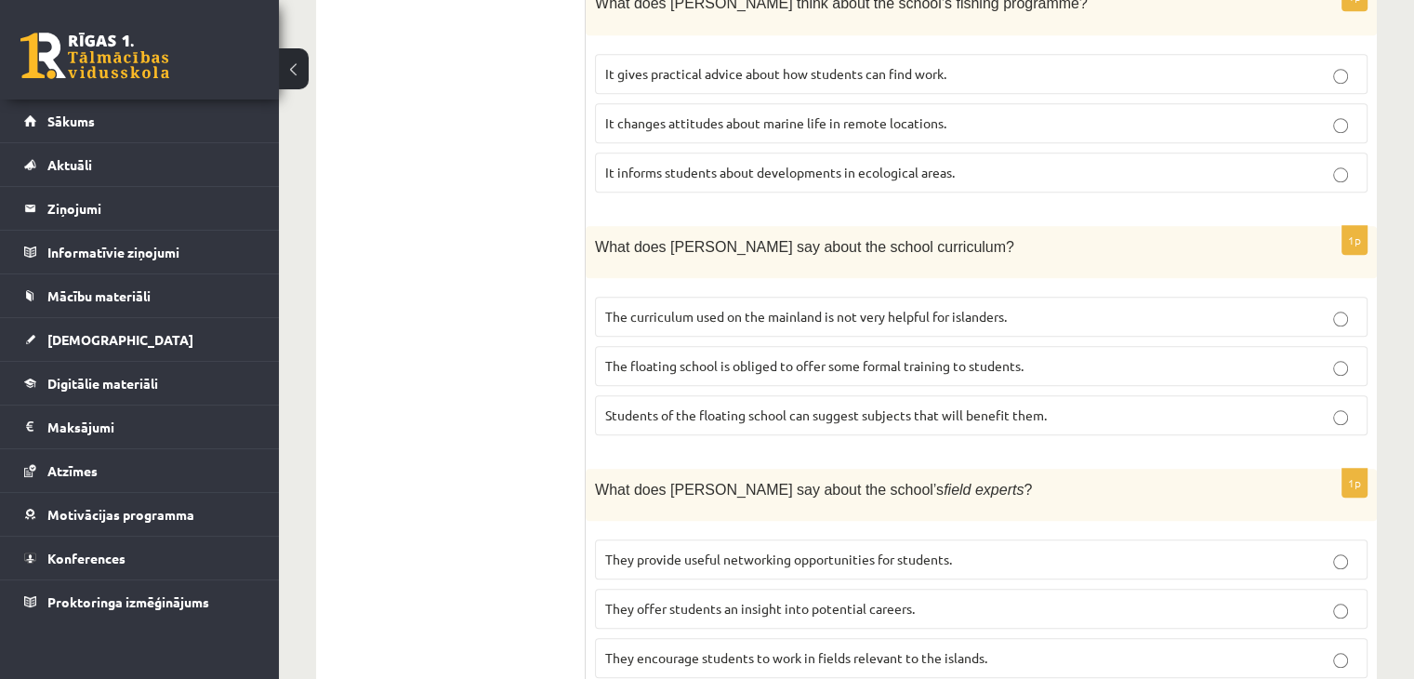
click at [1001, 621] on div "1p What does Anna say about the school’s field experts ? They provide useful ne…" at bounding box center [981, 580] width 791 height 224
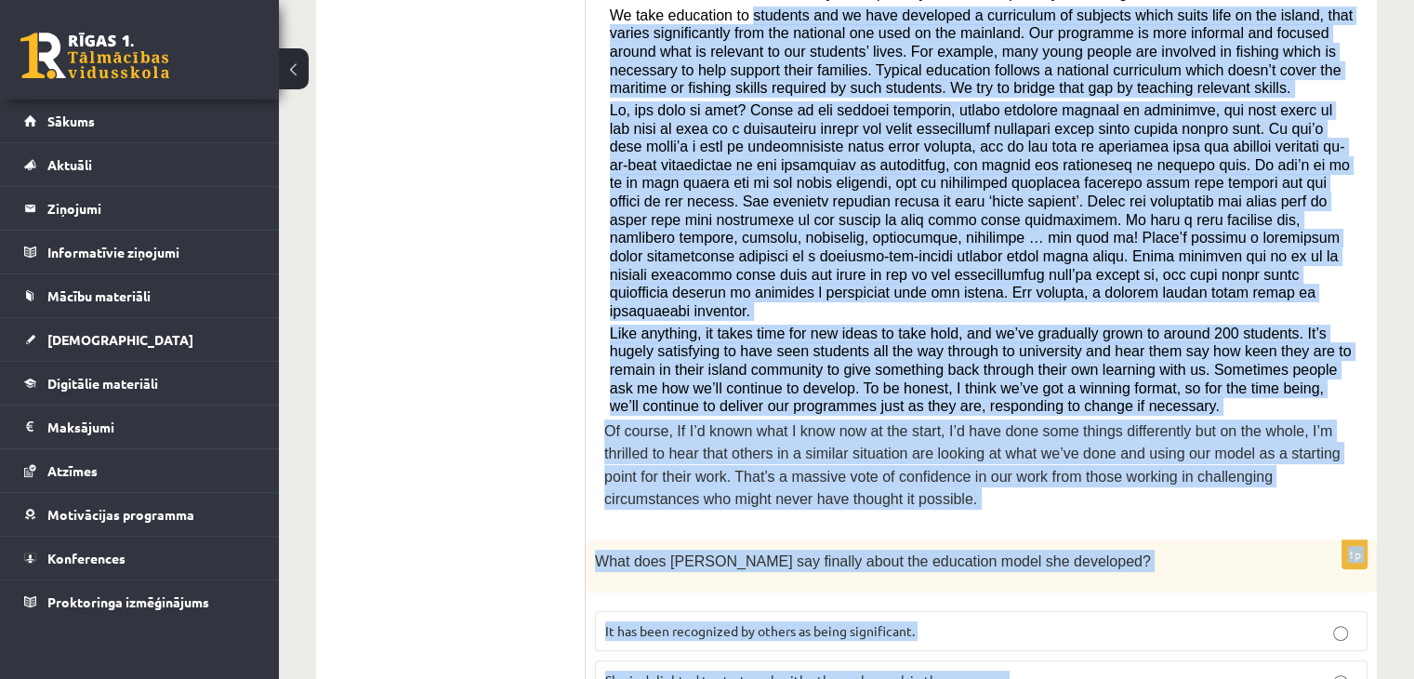
scroll to position [0, 0]
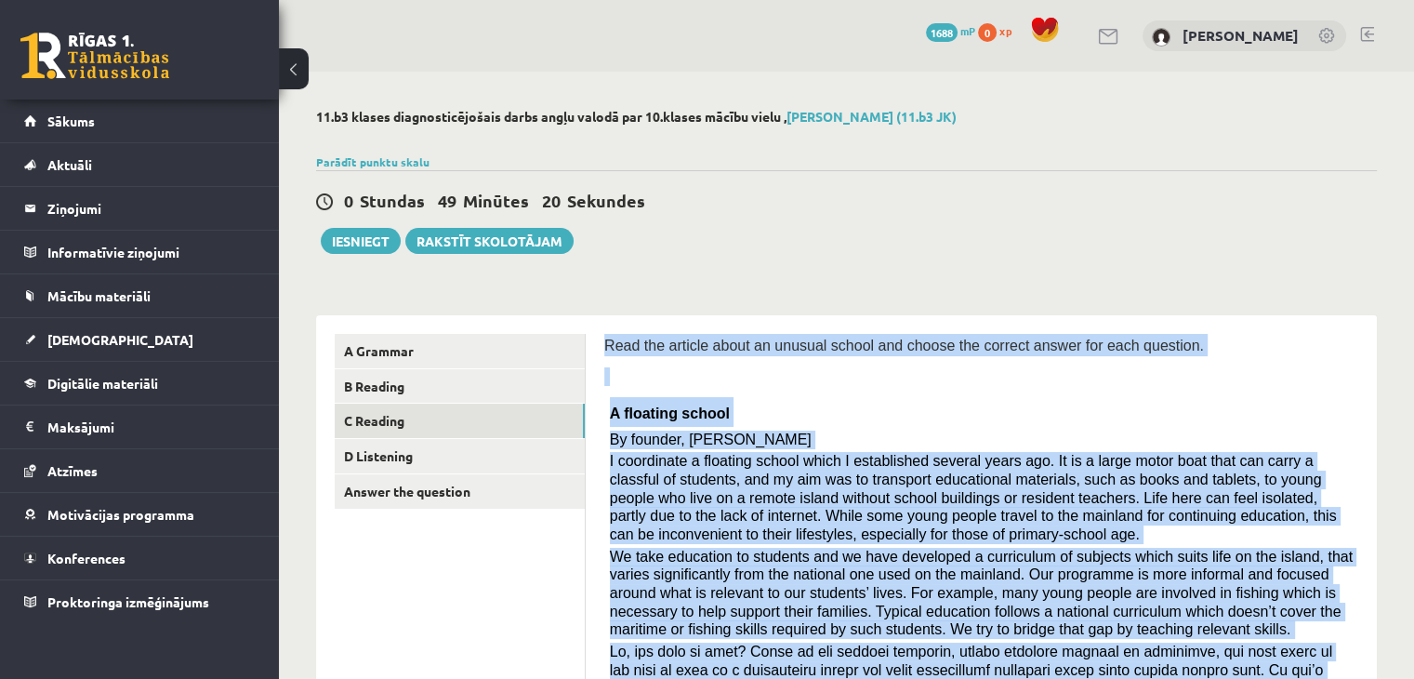
drag, startPoint x: 1001, startPoint y: 621, endPoint x: 603, endPoint y: 345, distance: 484.2
copy form "Read the article about an unusual school and choose the correct answer for each…"
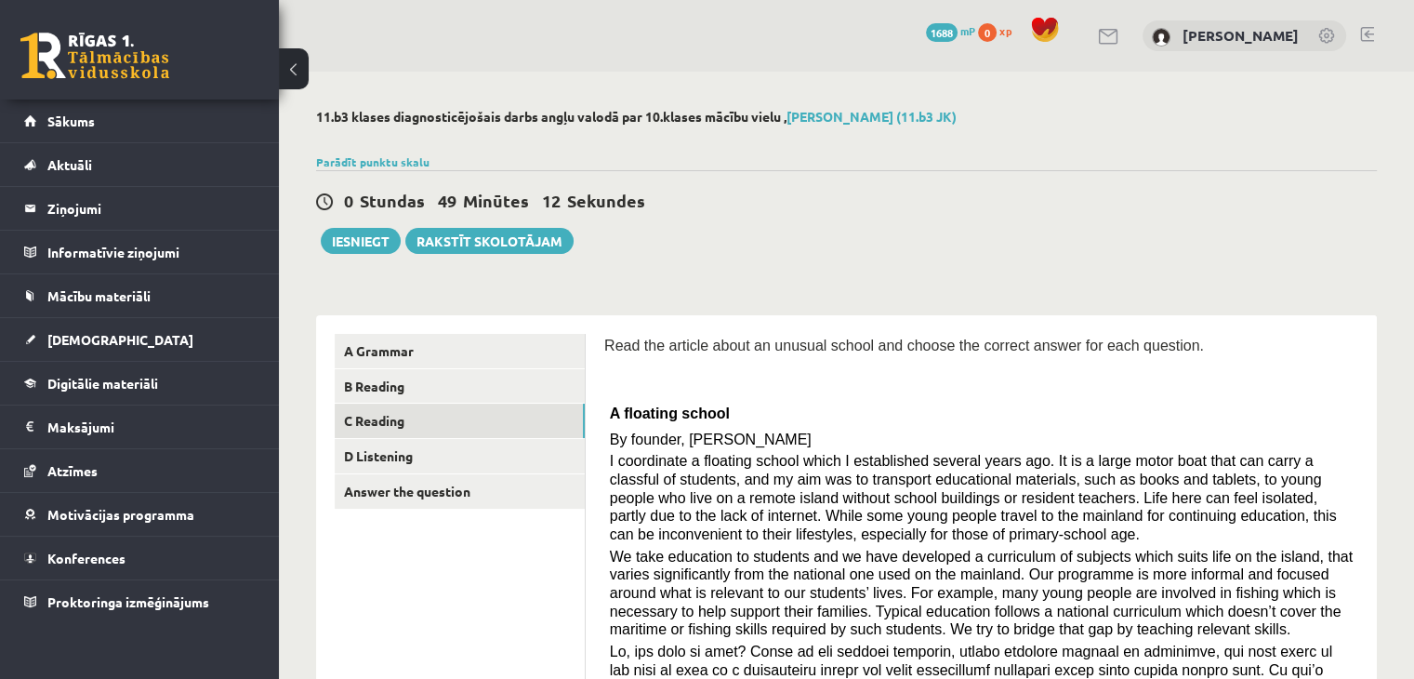
drag, startPoint x: 828, startPoint y: 239, endPoint x: 744, endPoint y: 365, distance: 152.1
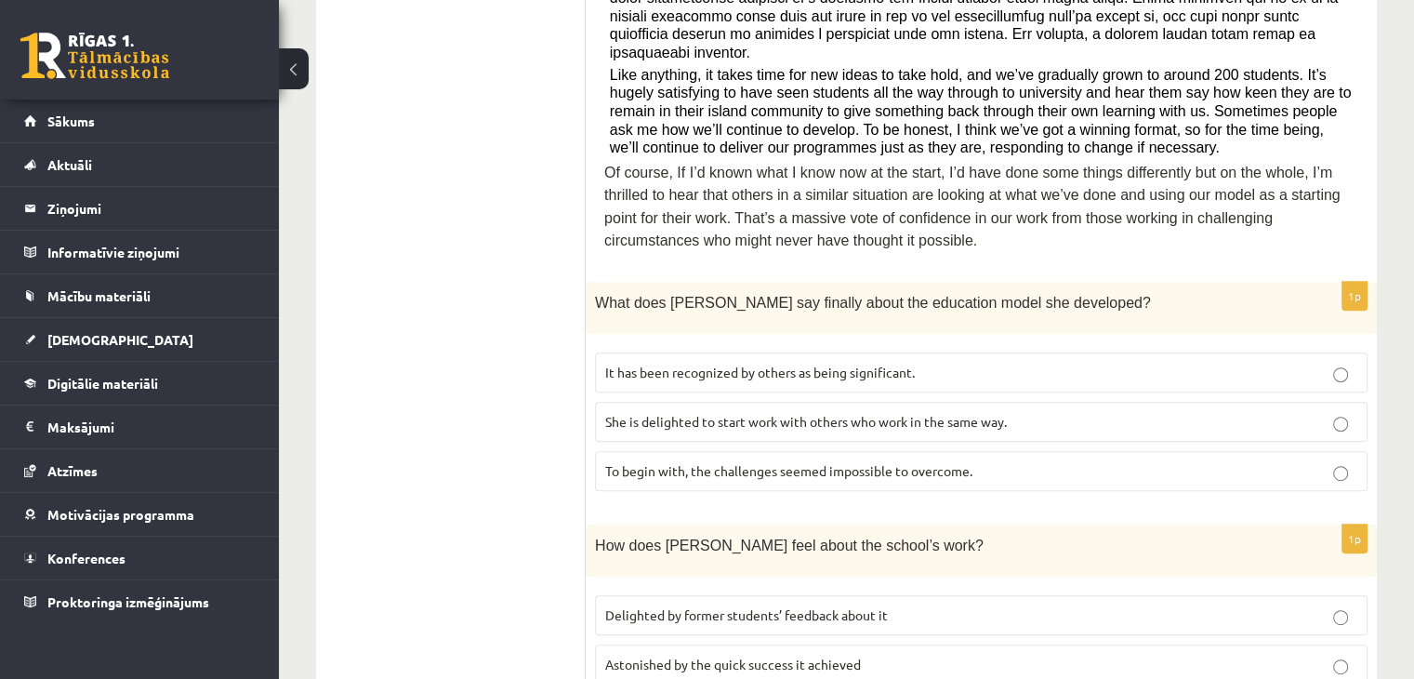
scroll to position [799, 0]
click at [608, 243] on form "Read the article about an unusual school and choose the correct answer for each…" at bounding box center [981, 638] width 754 height 2209
click at [621, 352] on label "It has been recognized by others as being significant." at bounding box center [981, 372] width 772 height 40
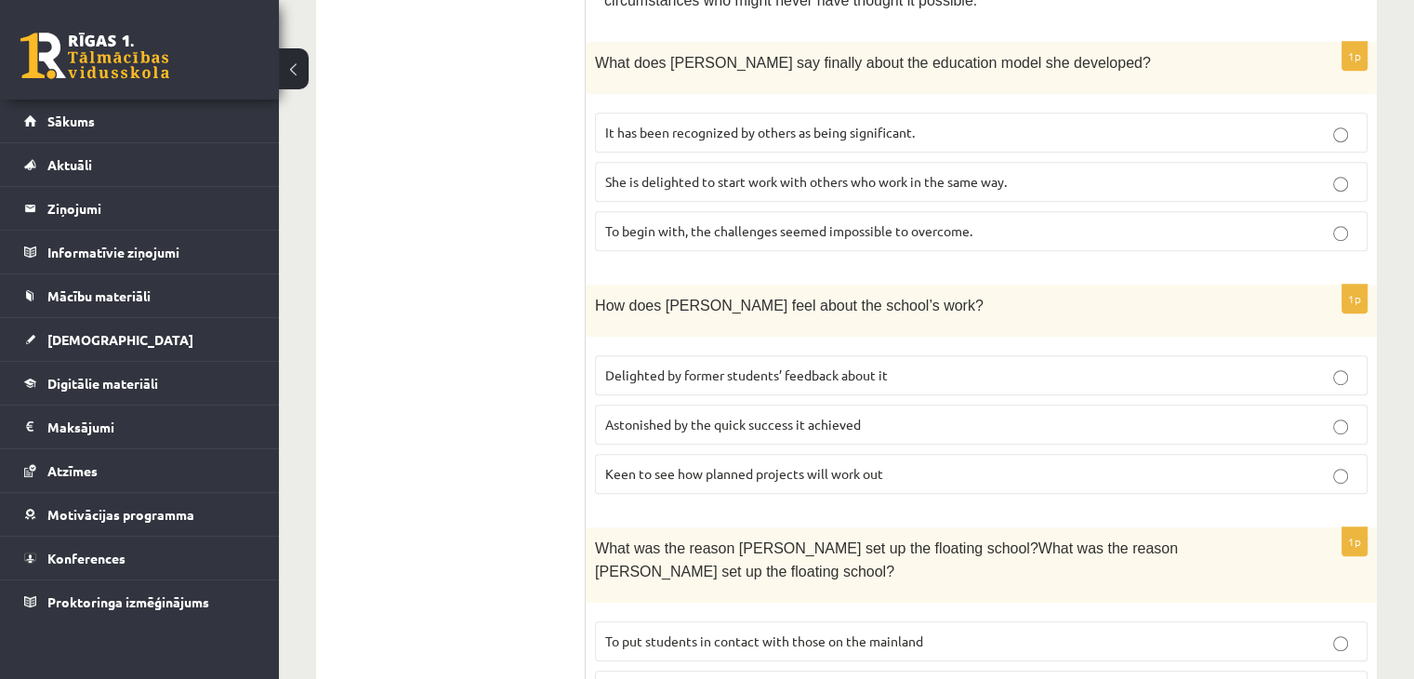
scroll to position [1040, 0]
click at [639, 365] on span "Delighted by former students’ feedback about it" at bounding box center [746, 373] width 283 height 17
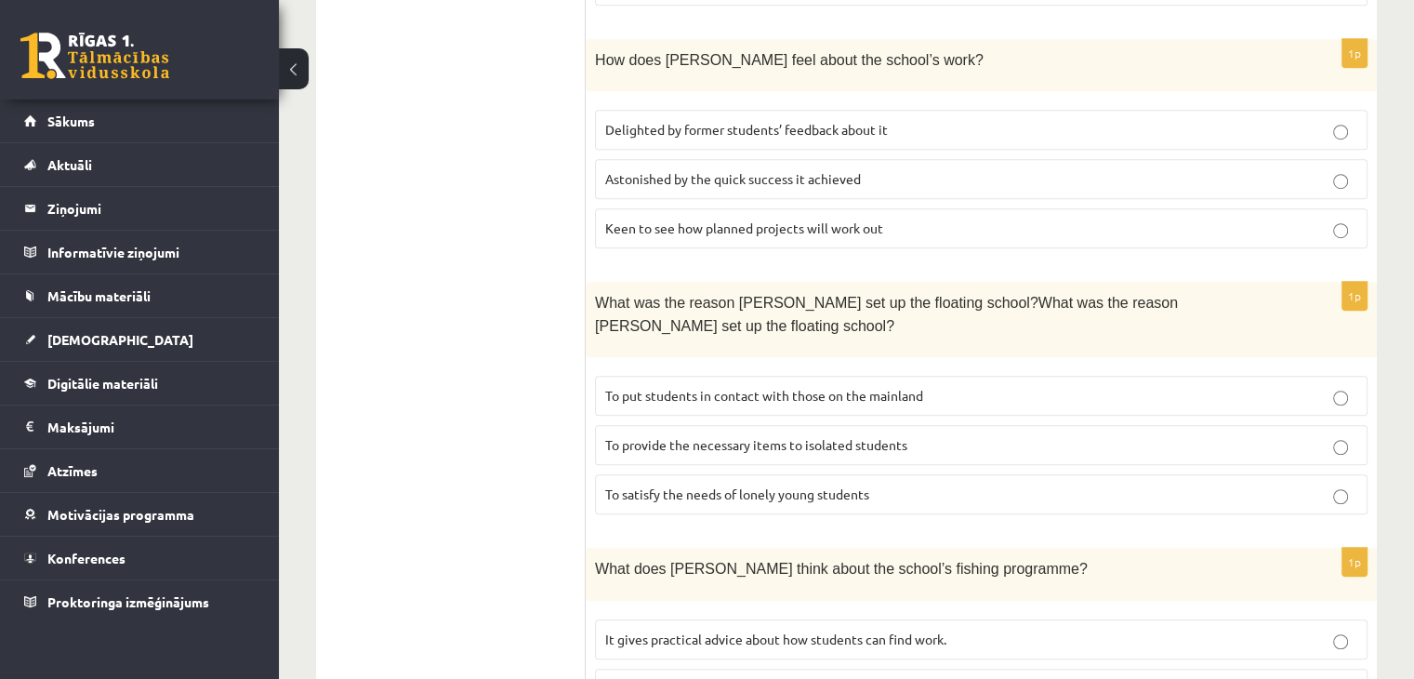
scroll to position [1286, 0]
click at [576, 213] on ul "A Grammar B Reading C Reading D Listening Answer the question" at bounding box center [460, 152] width 251 height 2209
click at [707, 435] on span "To provide the necessary items to isolated students" at bounding box center [756, 443] width 302 height 17
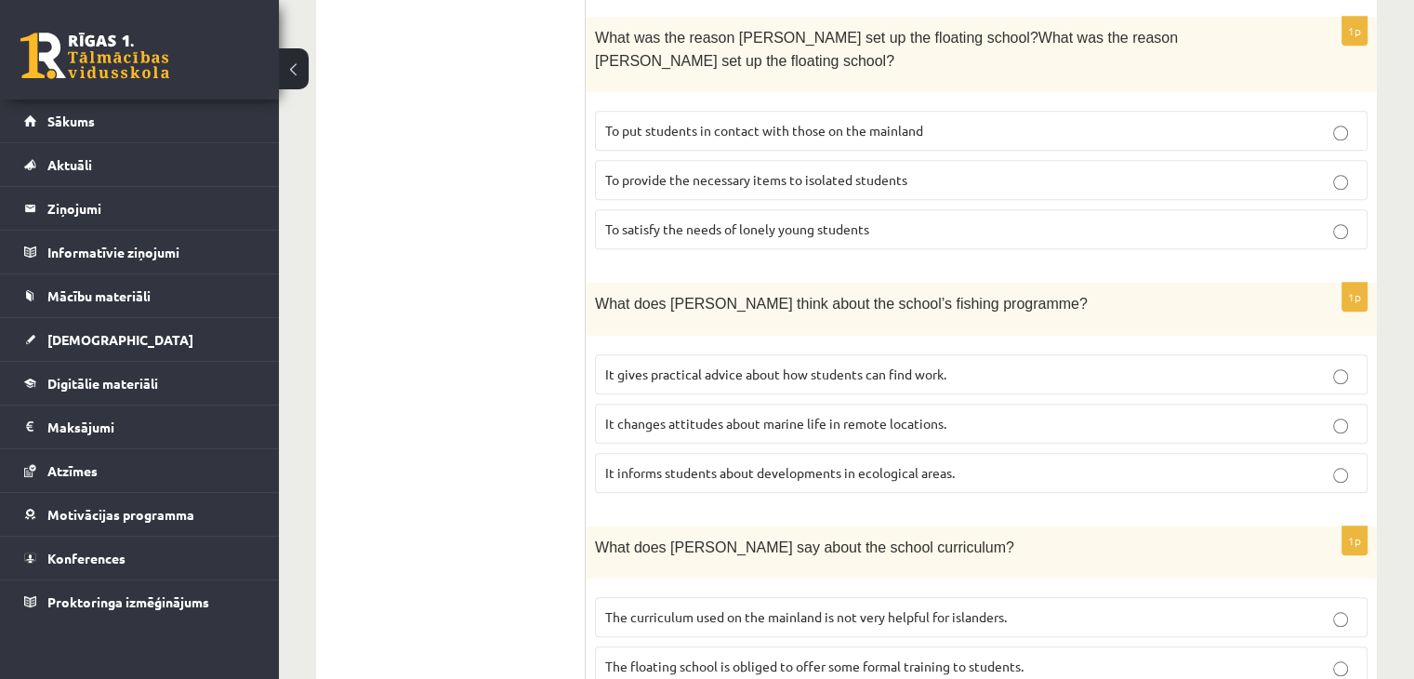
scroll to position [1550, 0]
click at [812, 463] on span "It informs students about developments in ecological areas." at bounding box center [780, 471] width 350 height 17
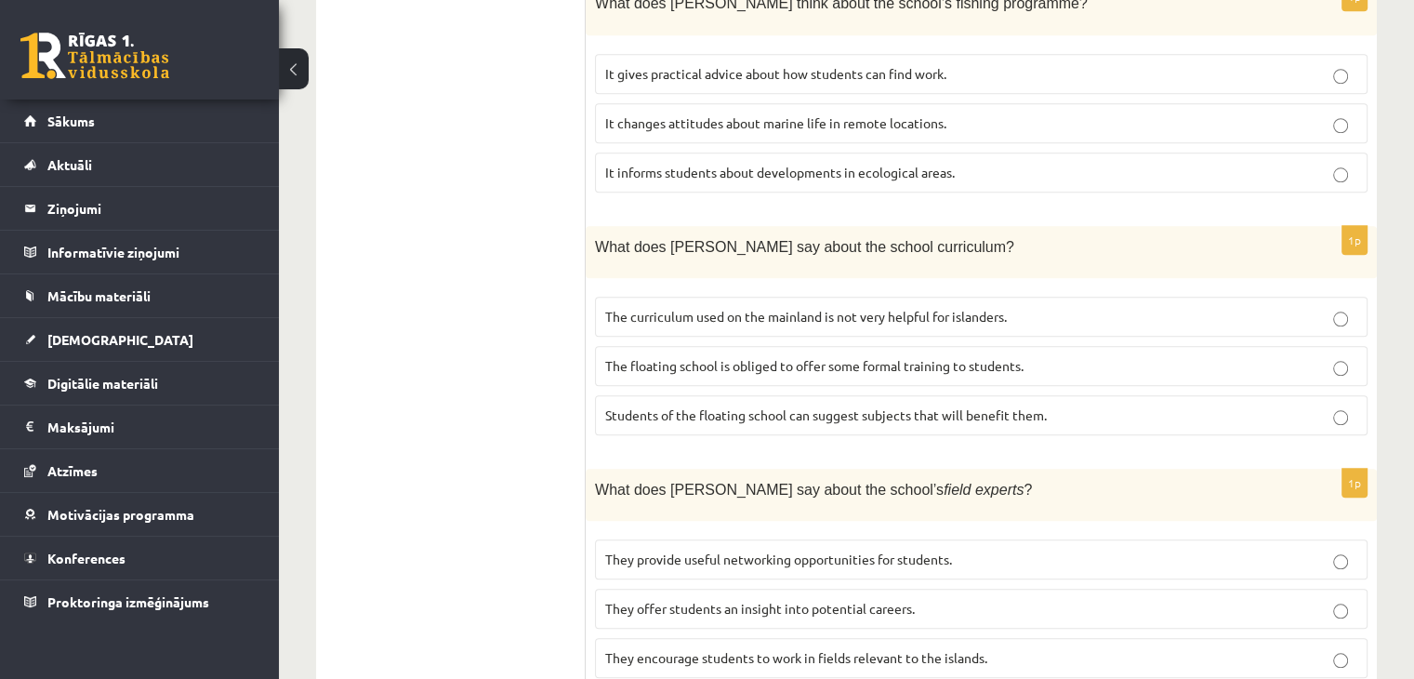
click at [770, 308] on span "The curriculum used on the mainland is not very helpful for islanders." at bounding box center [806, 316] width 402 height 17
click at [749, 589] on label "They offer students an insight into potential careers." at bounding box center [981, 609] width 772 height 40
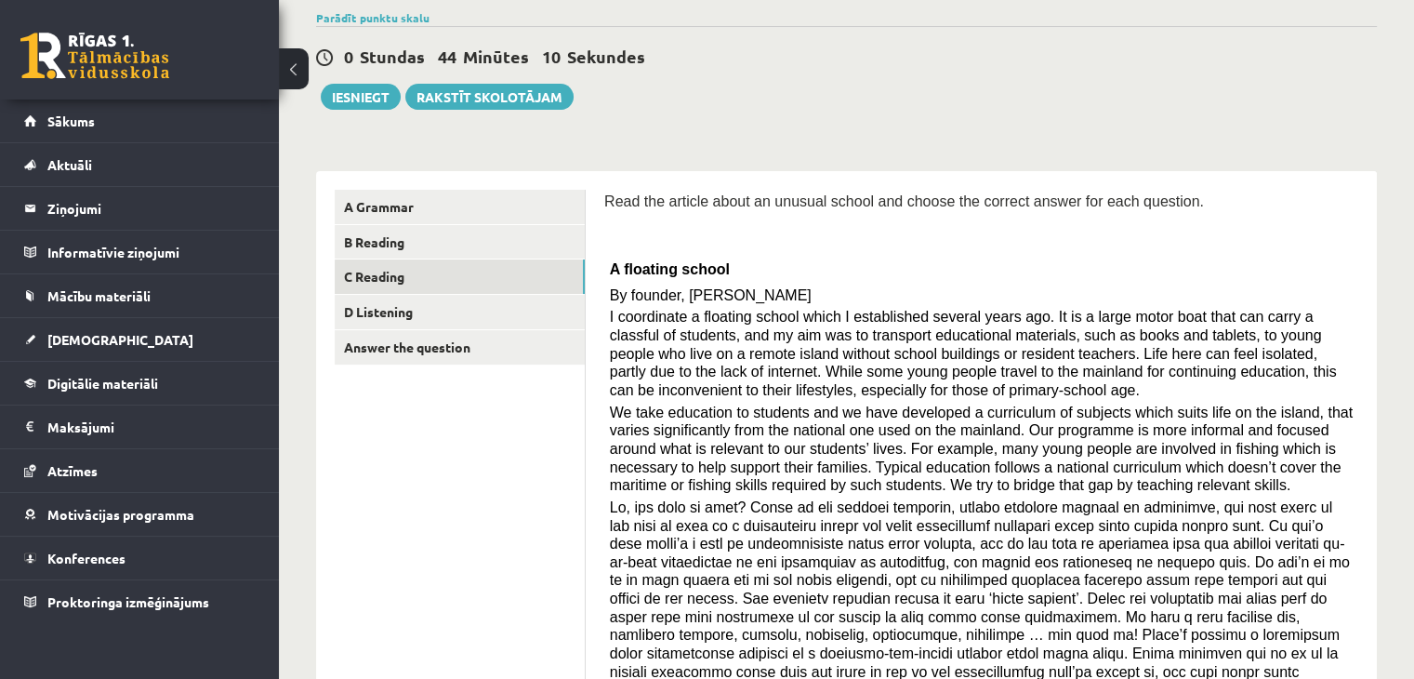
scroll to position [0, 0]
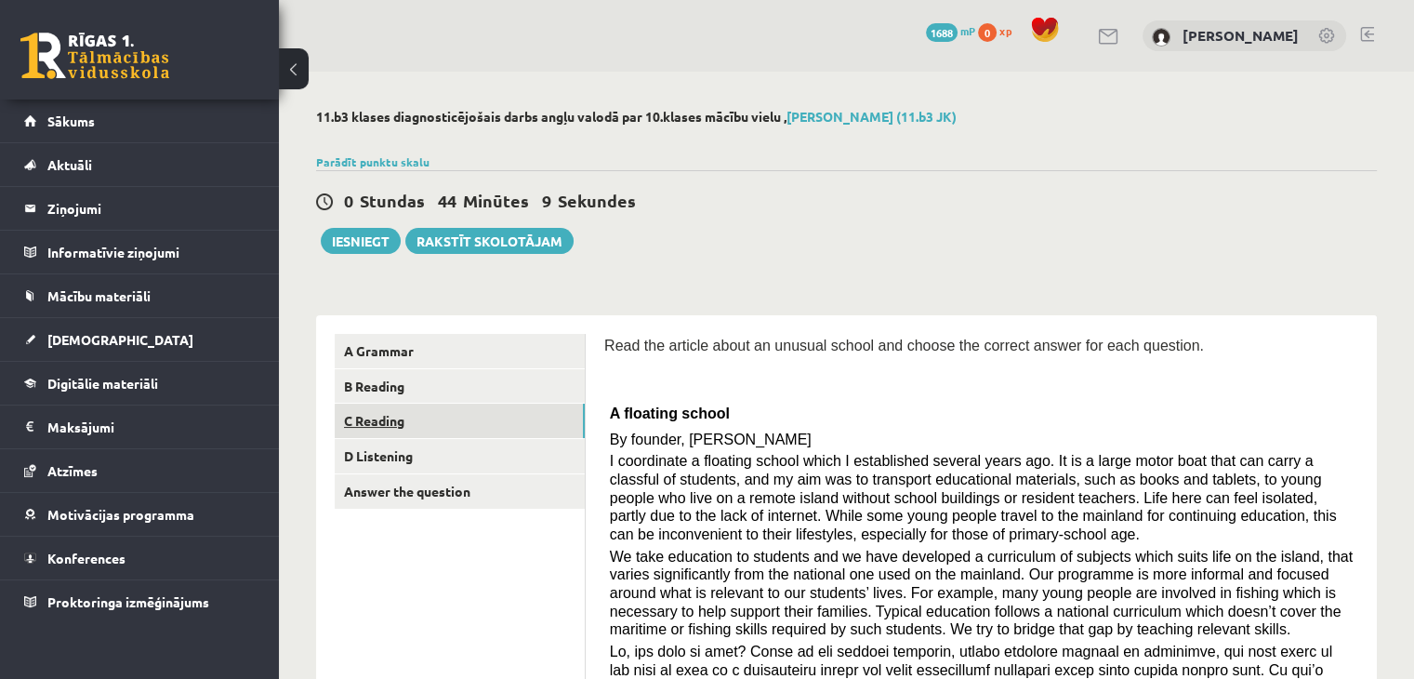
click at [491, 415] on link "C Reading" at bounding box center [460, 420] width 250 height 34
click at [465, 456] on link "D Listening" at bounding box center [460, 456] width 250 height 34
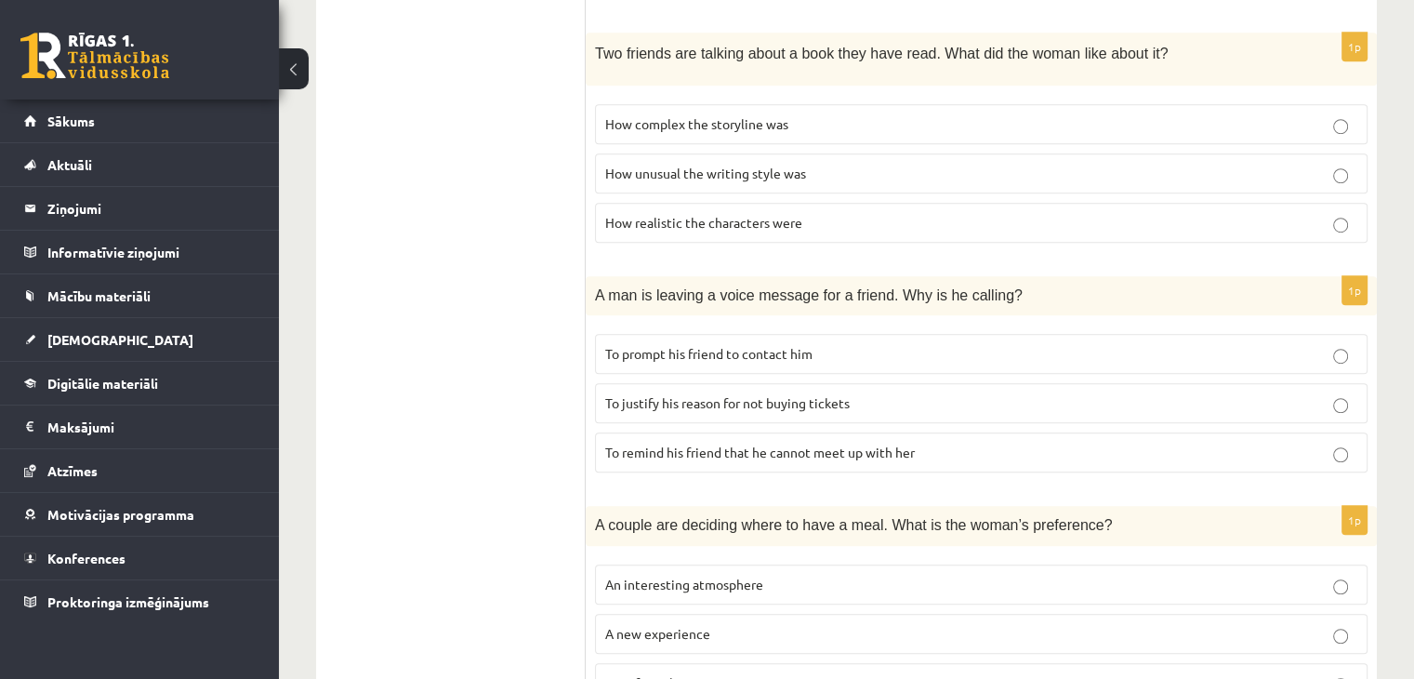
scroll to position [1235, 0]
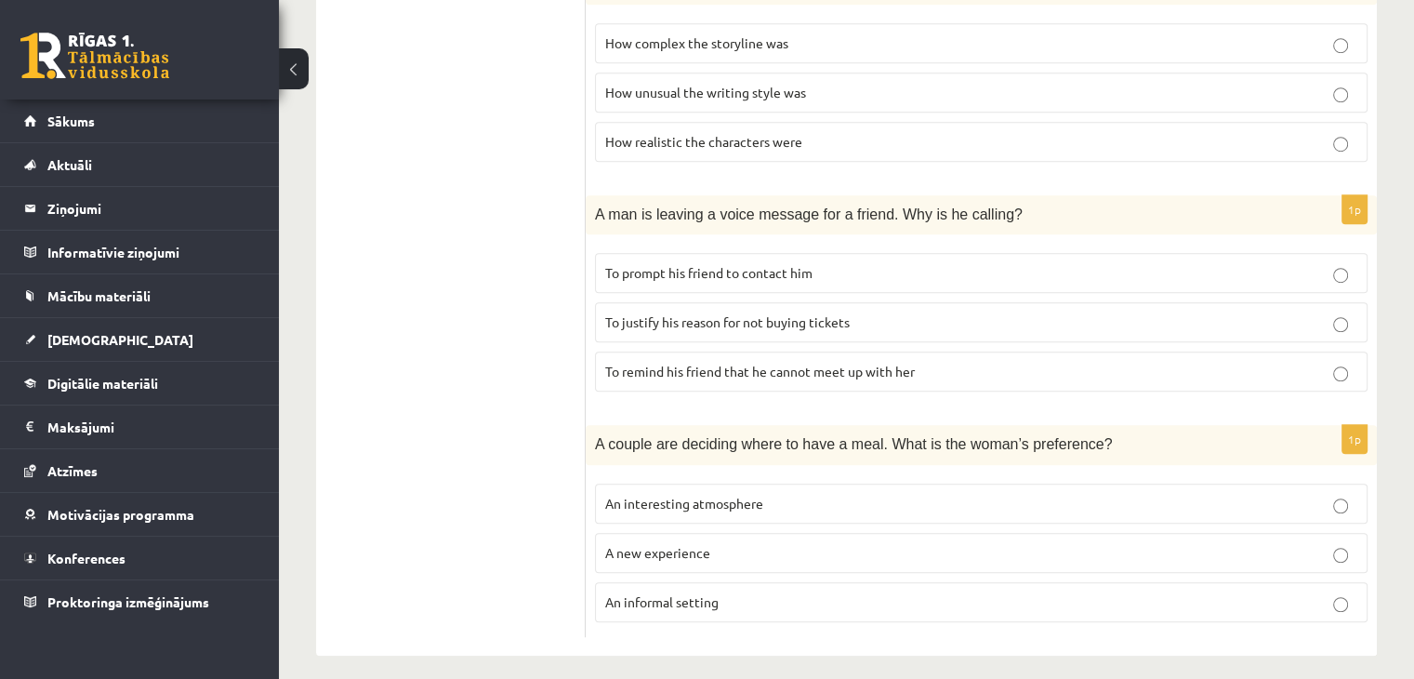
click at [742, 547] on p "A new experience" at bounding box center [981, 553] width 752 height 20
click at [914, 592] on p "An informal setting" at bounding box center [981, 602] width 752 height 20
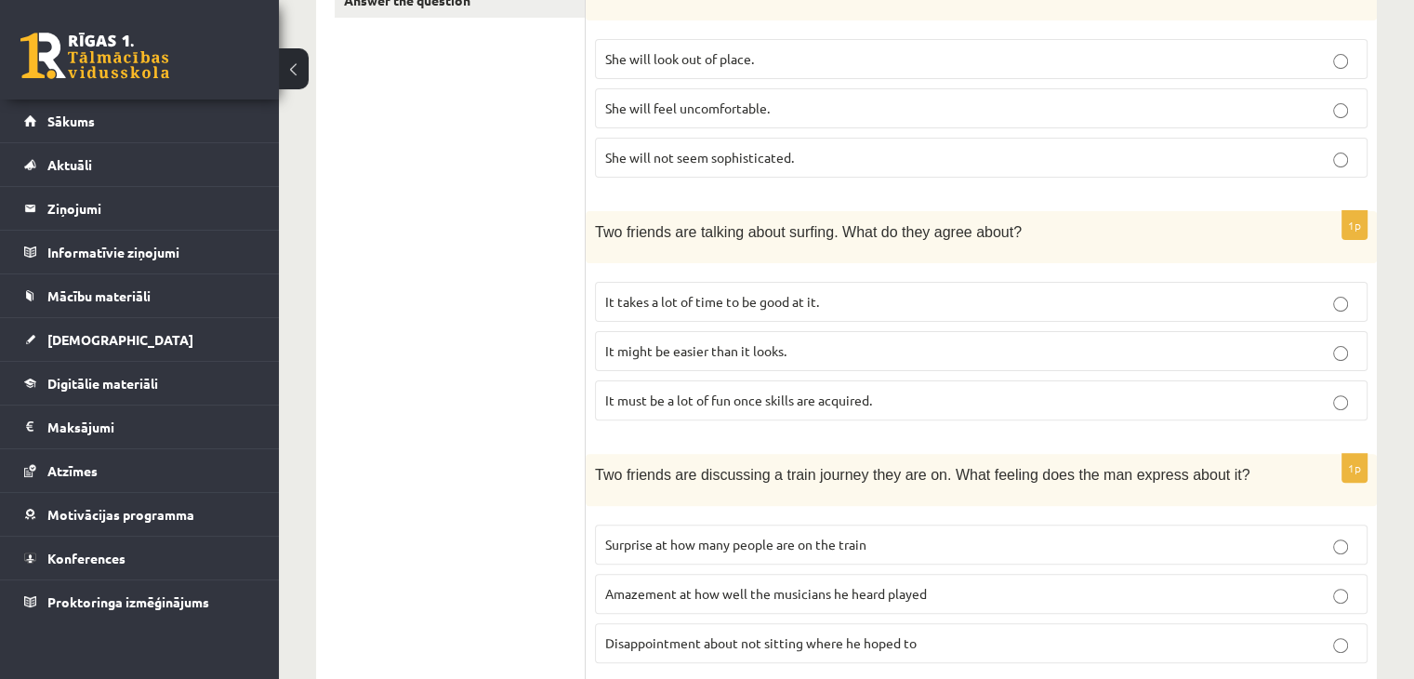
scroll to position [491, 0]
click at [999, 293] on p "It takes a lot of time to be good at it." at bounding box center [981, 302] width 752 height 20
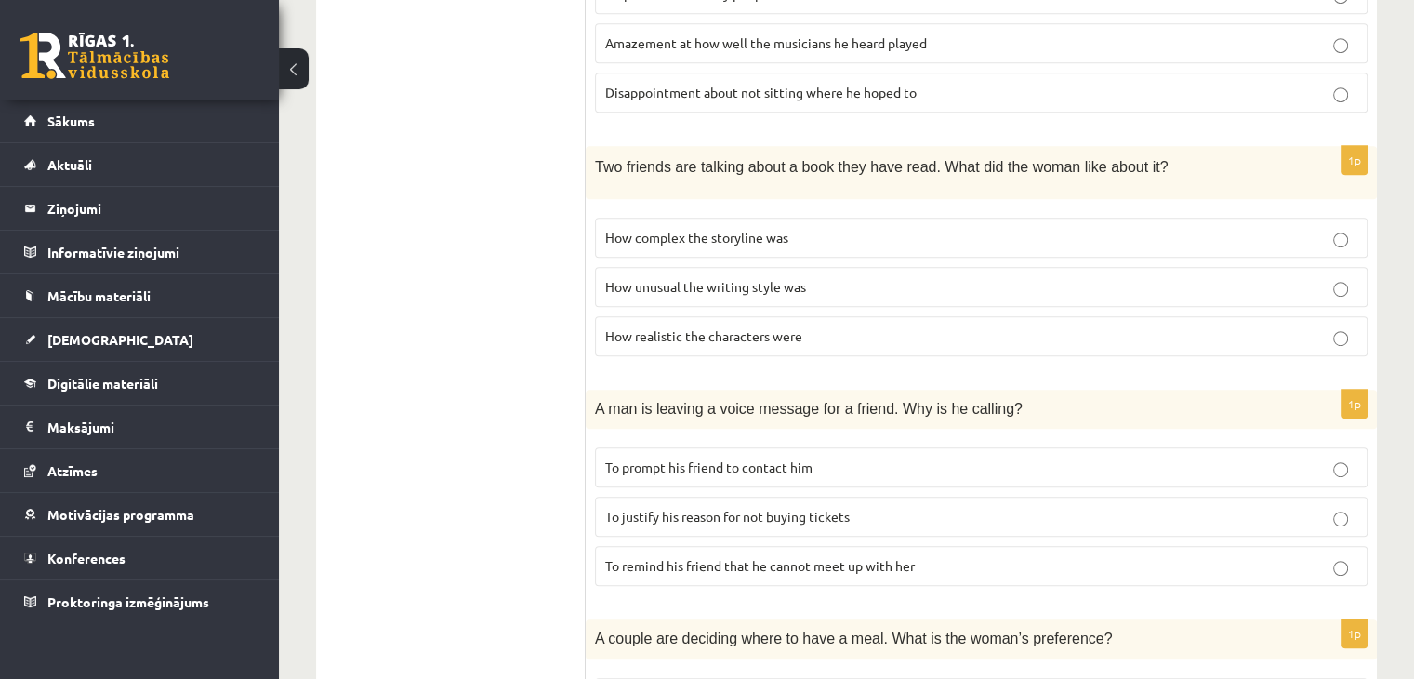
scroll to position [1039, 0]
click at [922, 459] on p "To prompt his friend to contact him" at bounding box center [981, 469] width 752 height 20
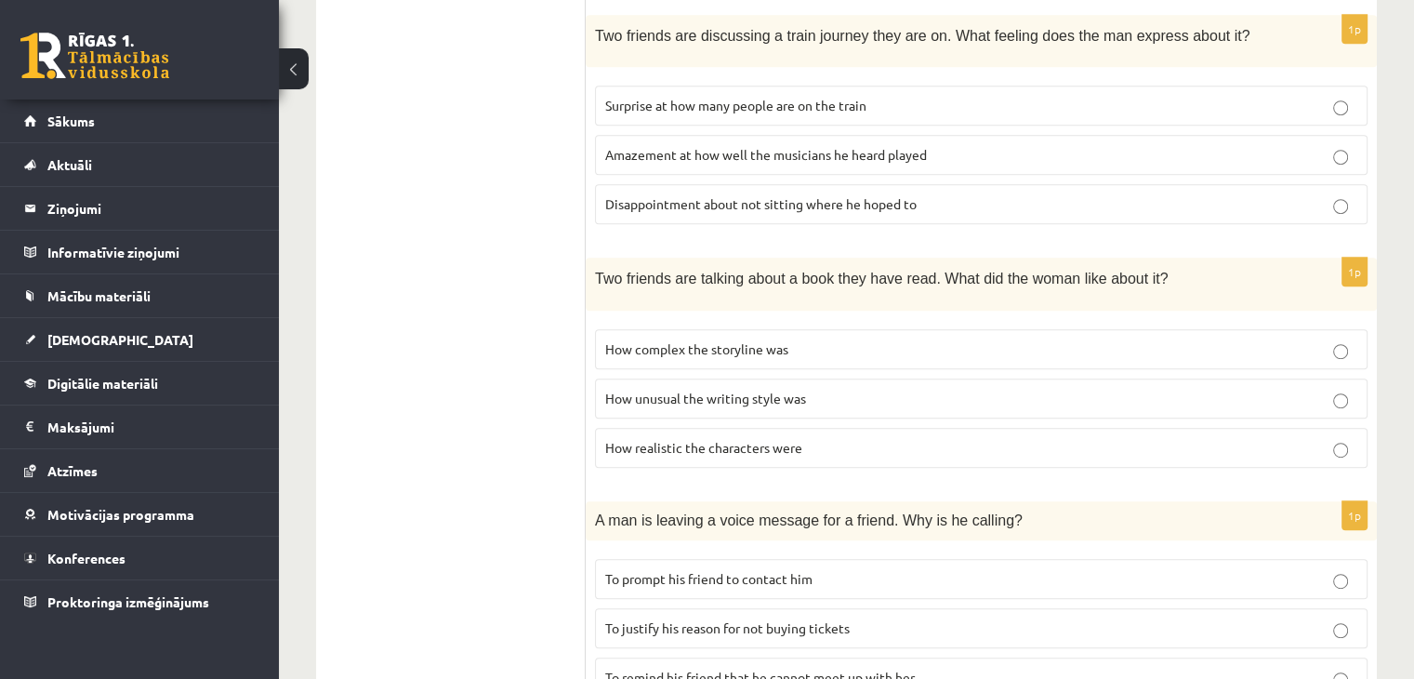
scroll to position [930, 0]
click at [875, 447] on label "How realistic the characters were" at bounding box center [981, 447] width 772 height 40
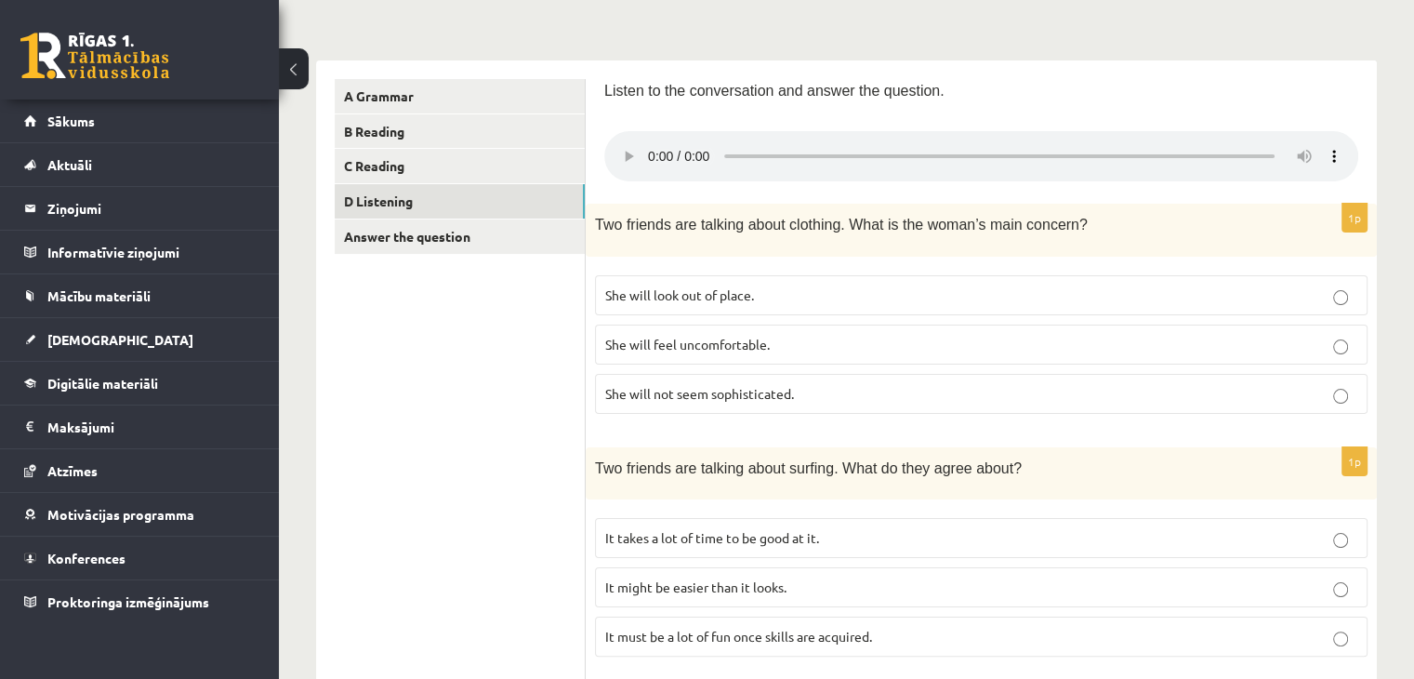
scroll to position [254, 0]
click at [1057, 302] on p "She will look out of place." at bounding box center [981, 296] width 752 height 20
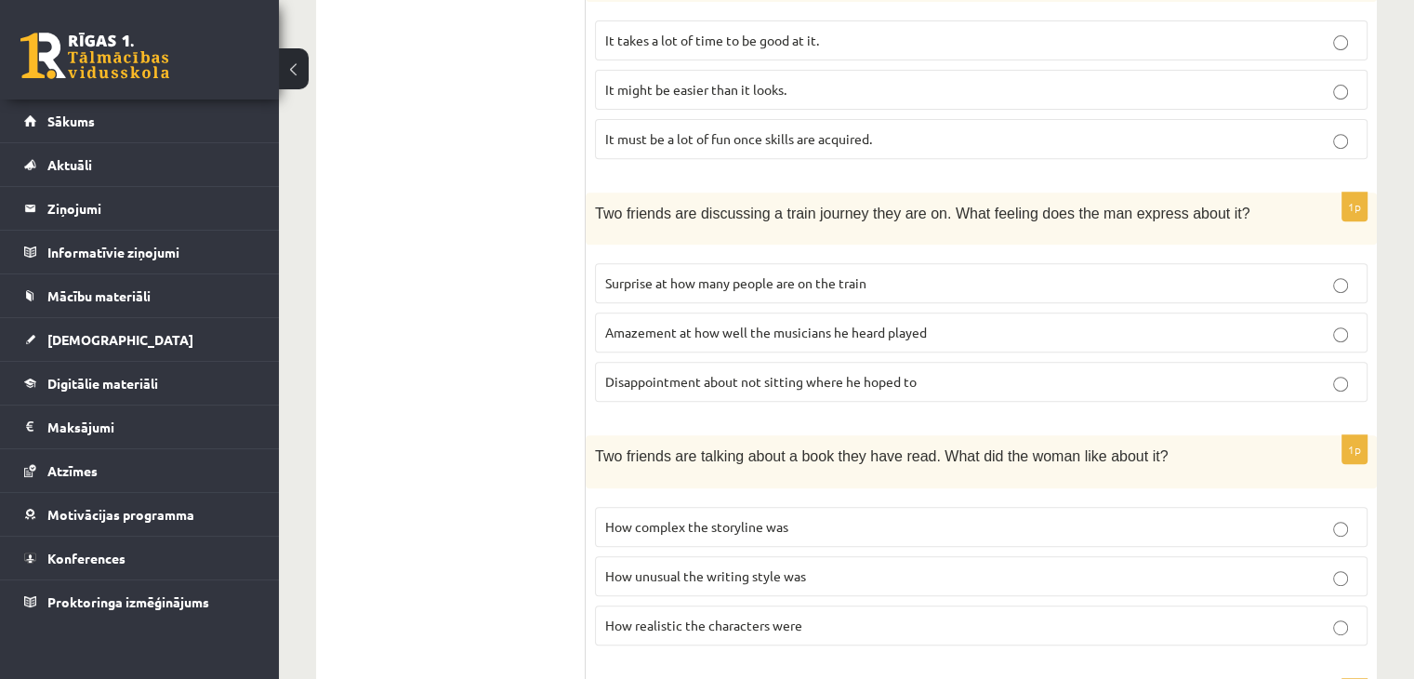
scroll to position [755, 0]
click at [977, 270] on p "Surprise at how many people are on the train" at bounding box center [981, 280] width 752 height 20
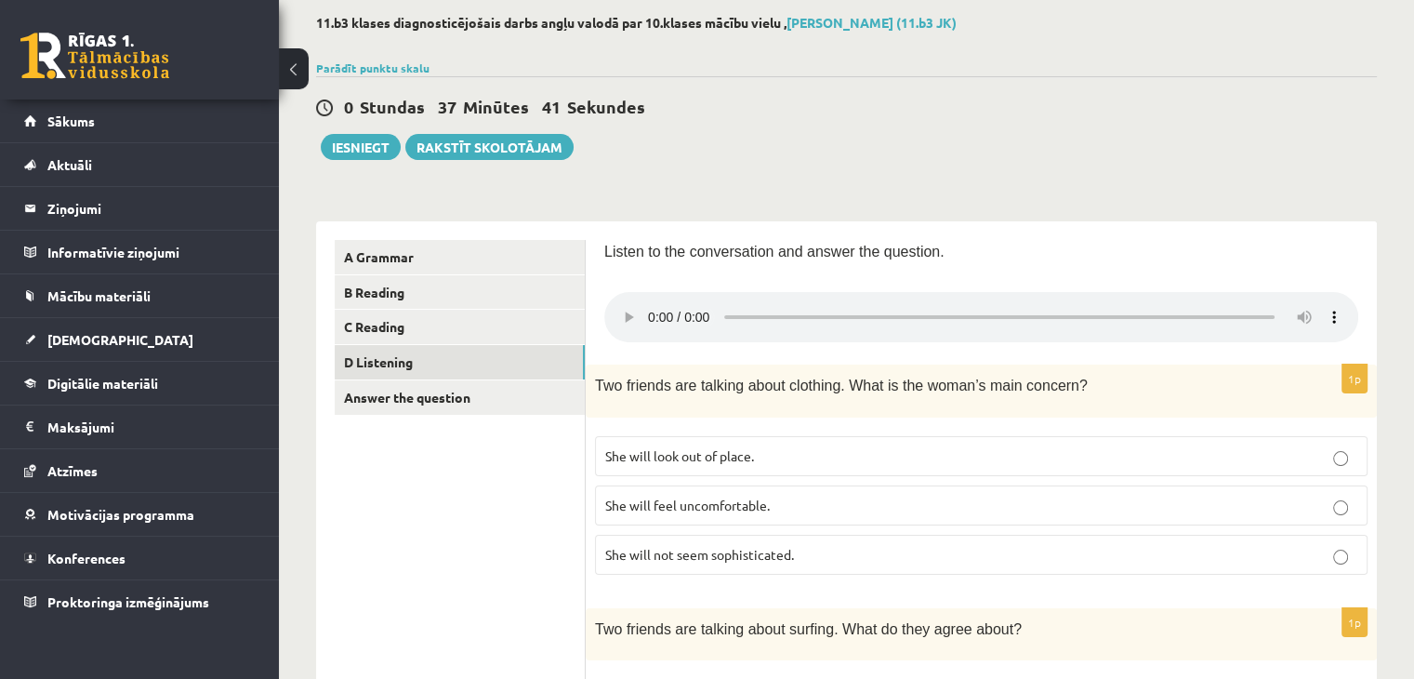
scroll to position [0, 0]
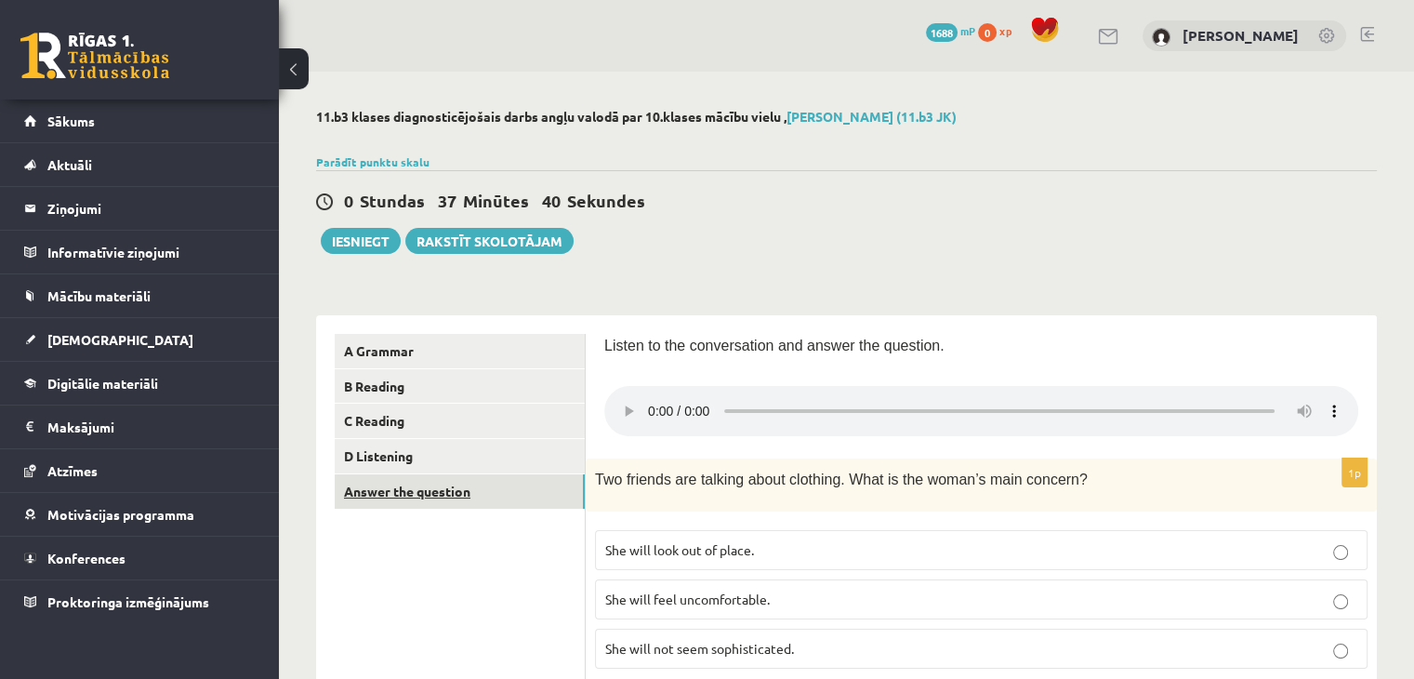
click at [490, 500] on link "Answer the question" at bounding box center [460, 491] width 250 height 34
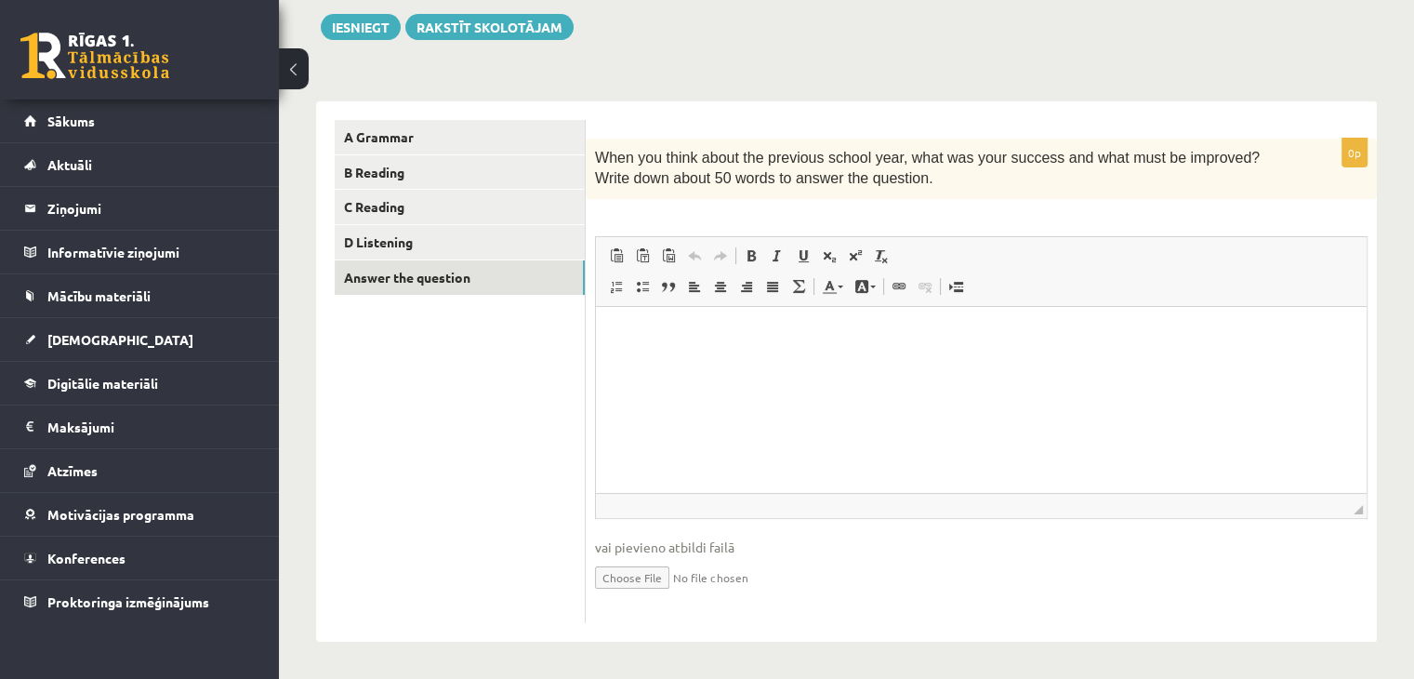
scroll to position [213, 0]
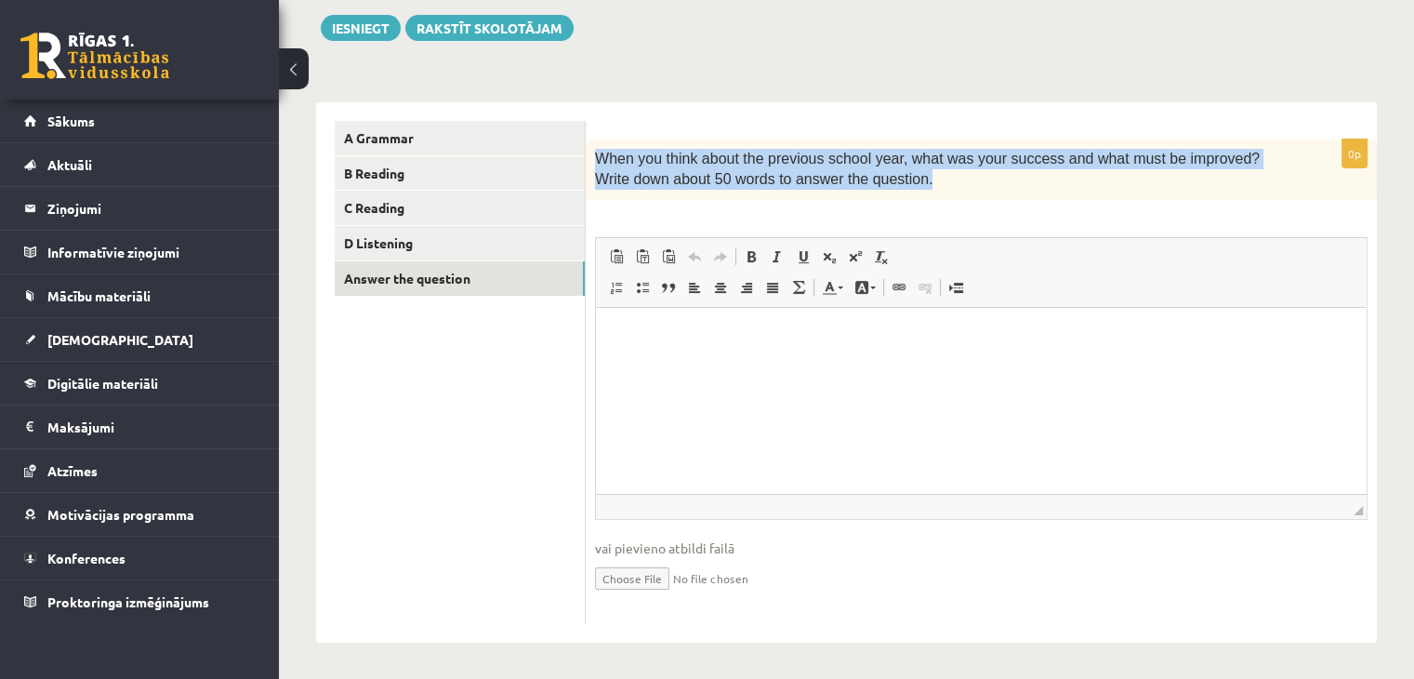
drag, startPoint x: 600, startPoint y: 157, endPoint x: 1001, endPoint y: 178, distance: 402.1
click at [1001, 178] on p "When you think about the previous school year, what was your success and what m…" at bounding box center [934, 170] width 679 height 42
copy span "When you think about the previous school year, what was your success and what m…"
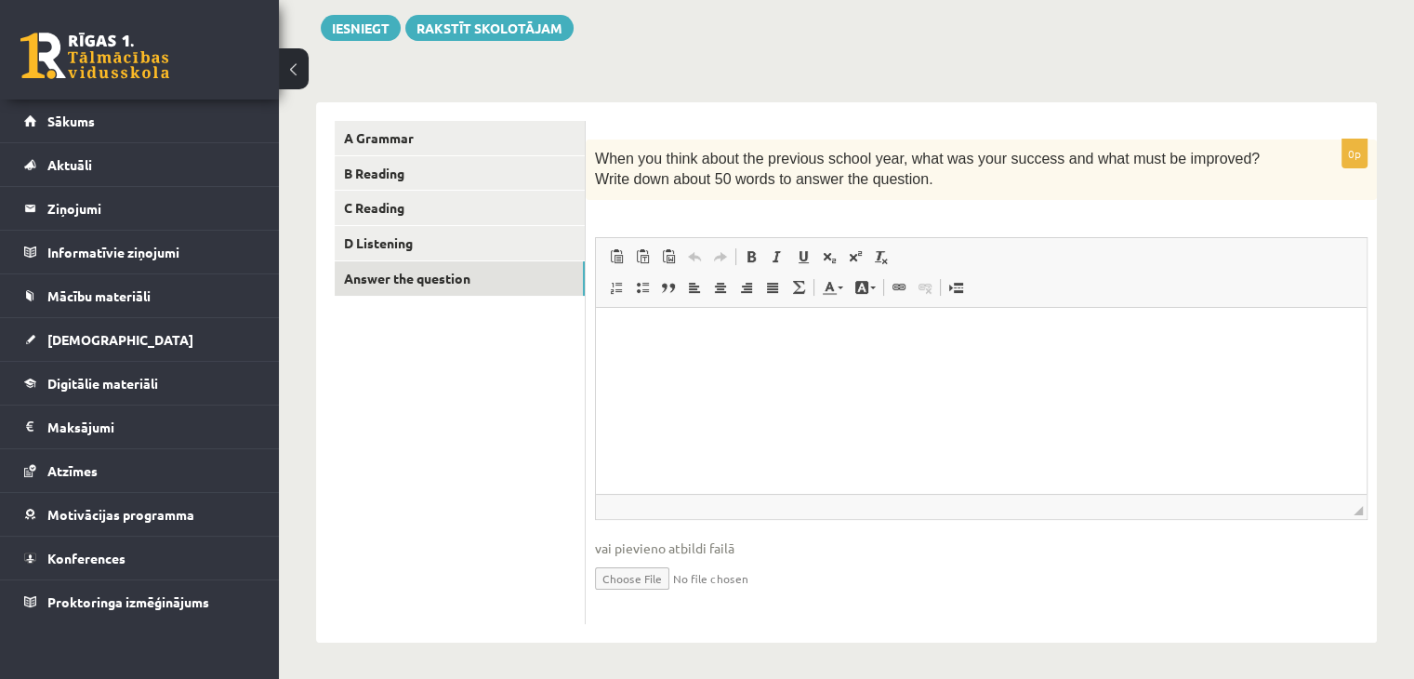
click at [653, 214] on div "0p When you think about the previous school year, what was your success and wha…" at bounding box center [981, 381] width 791 height 484
click at [675, 363] on html at bounding box center [981, 335] width 771 height 57
paste body "Bagātinātā teksta redaktors, wiswyg-editor-user-answer-47363893830080"
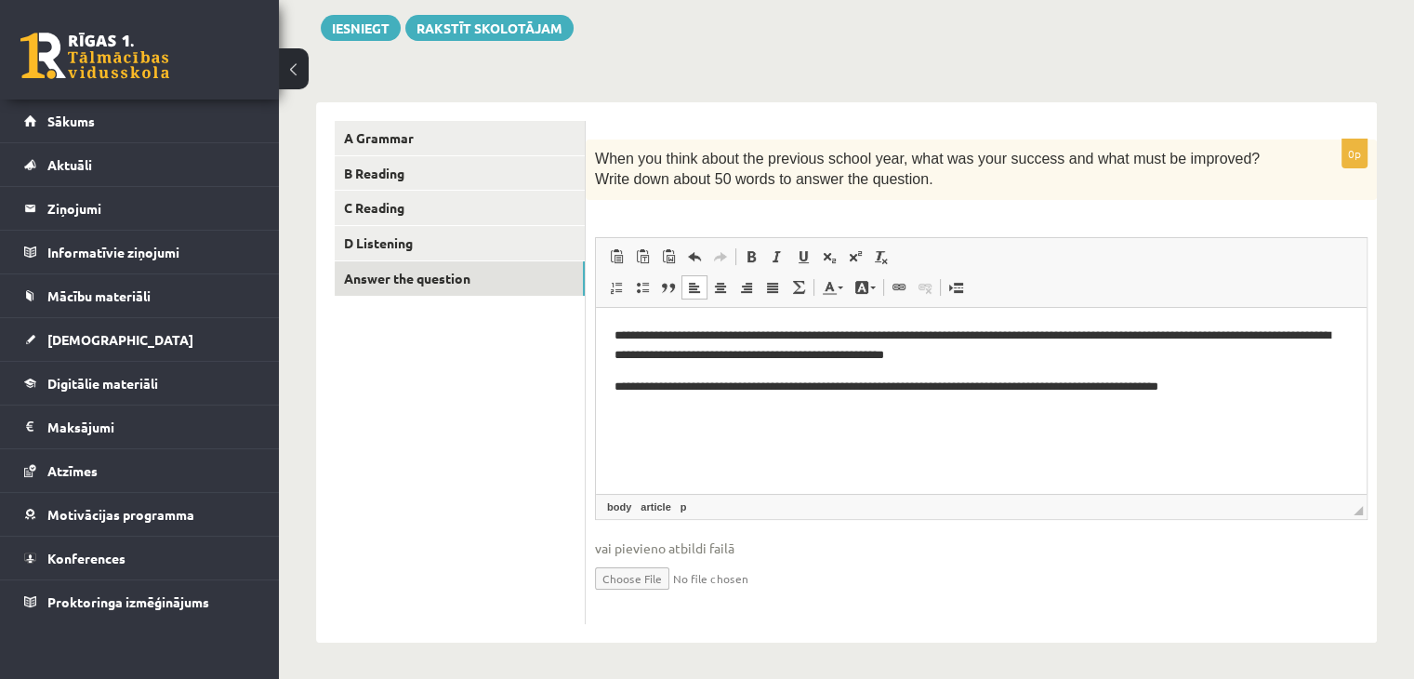
click at [610, 383] on html "**********" at bounding box center [981, 360] width 771 height 107
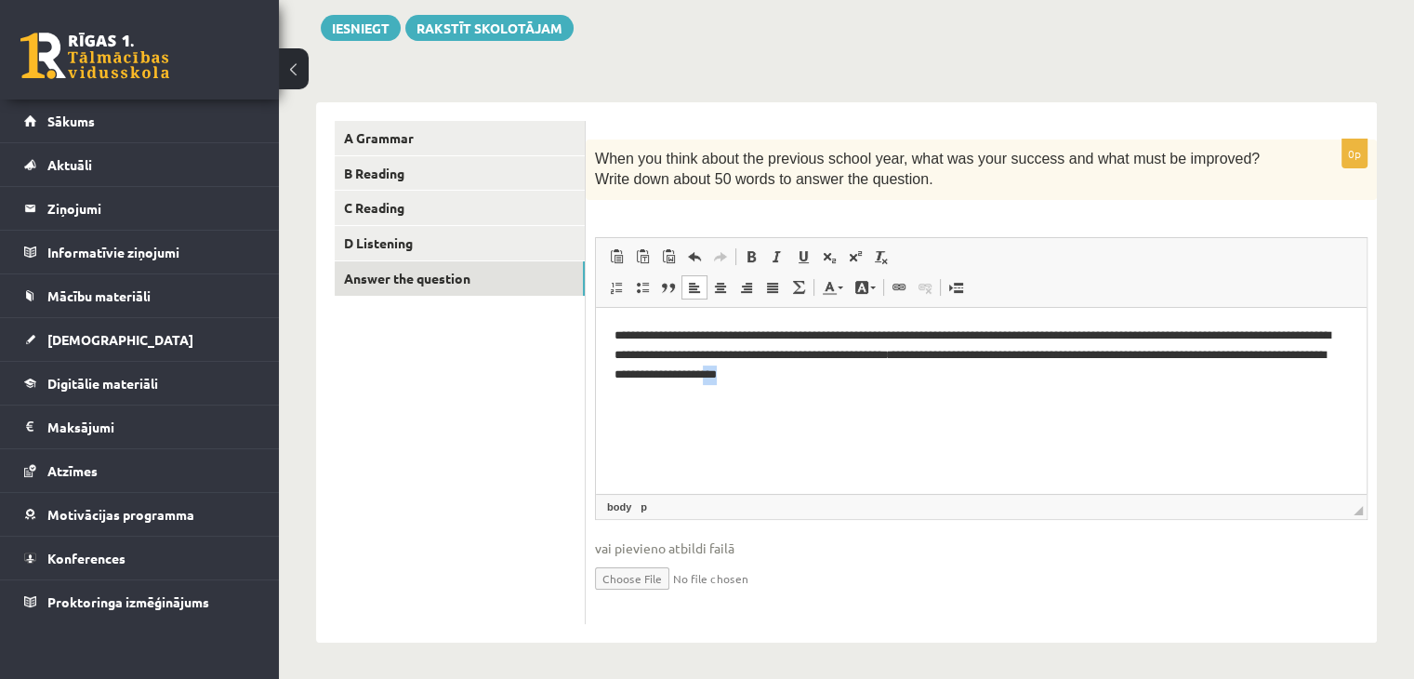
drag, startPoint x: 1002, startPoint y: 377, endPoint x: 989, endPoint y: 392, distance: 19.8
click at [989, 392] on html "**********" at bounding box center [981, 354] width 771 height 95
click at [455, 271] on link "Answer the question" at bounding box center [460, 278] width 250 height 34
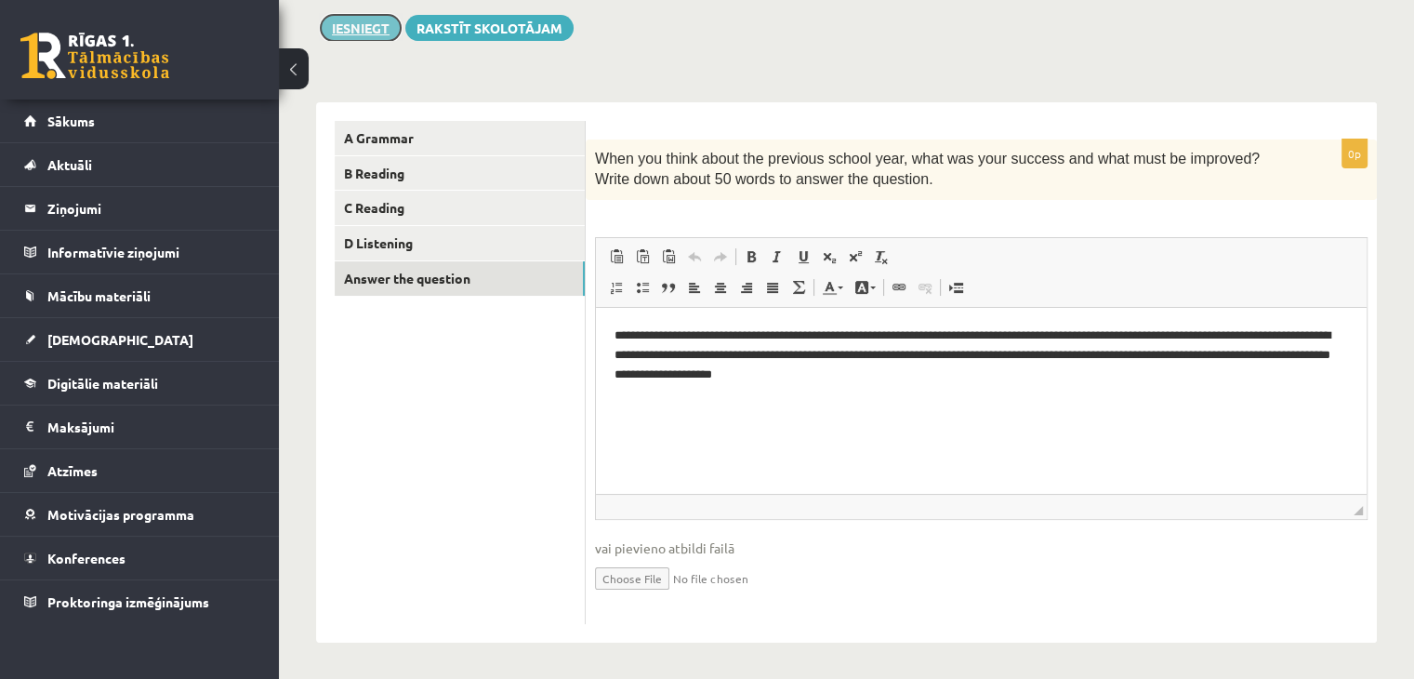
click at [372, 35] on button "Iesniegt" at bounding box center [361, 28] width 80 height 26
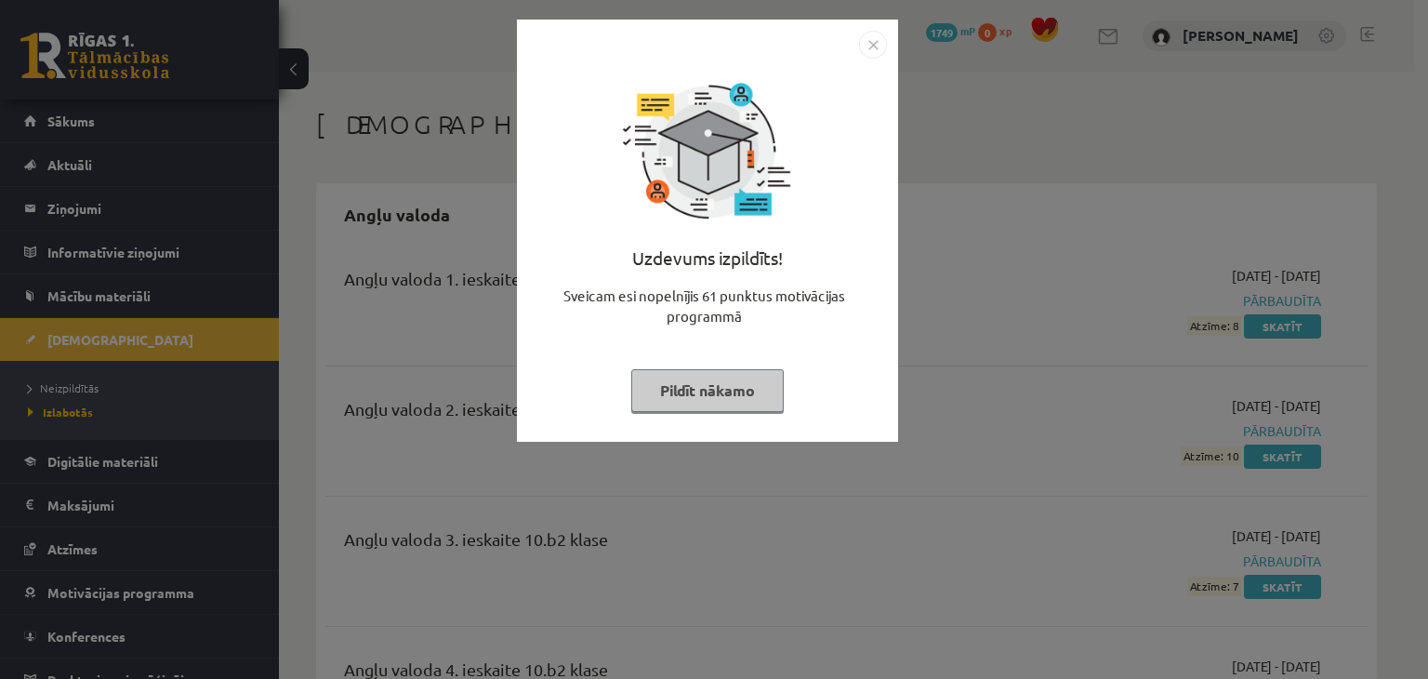
click at [878, 43] on img "Close" at bounding box center [873, 45] width 28 height 28
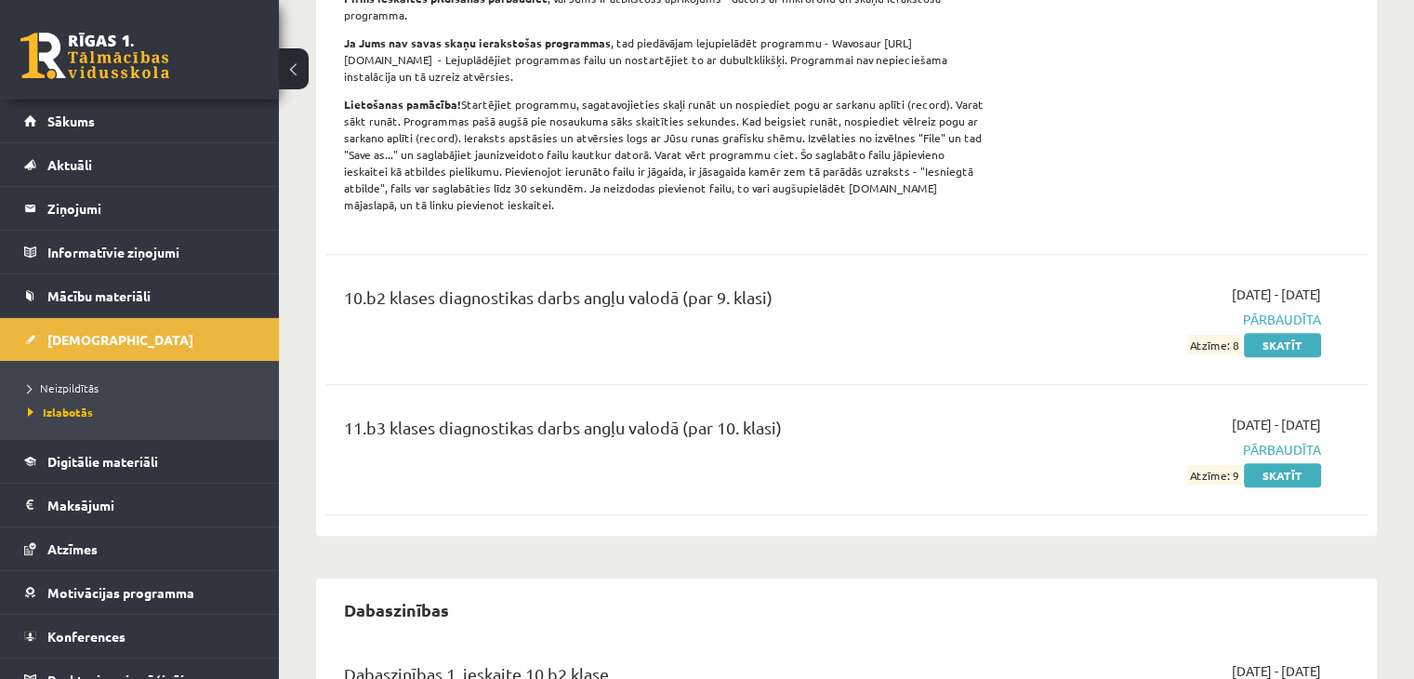
scroll to position [683, 0]
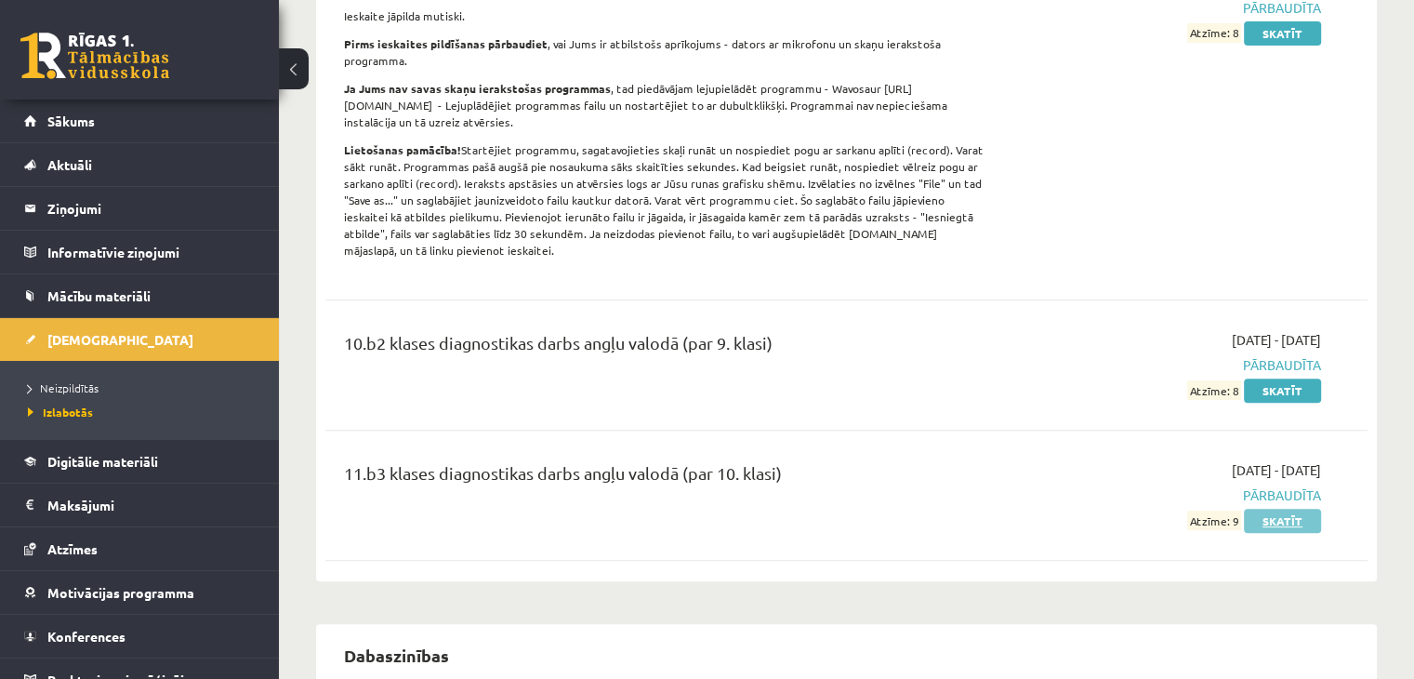
click at [1273, 508] on link "Skatīt" at bounding box center [1282, 520] width 77 height 24
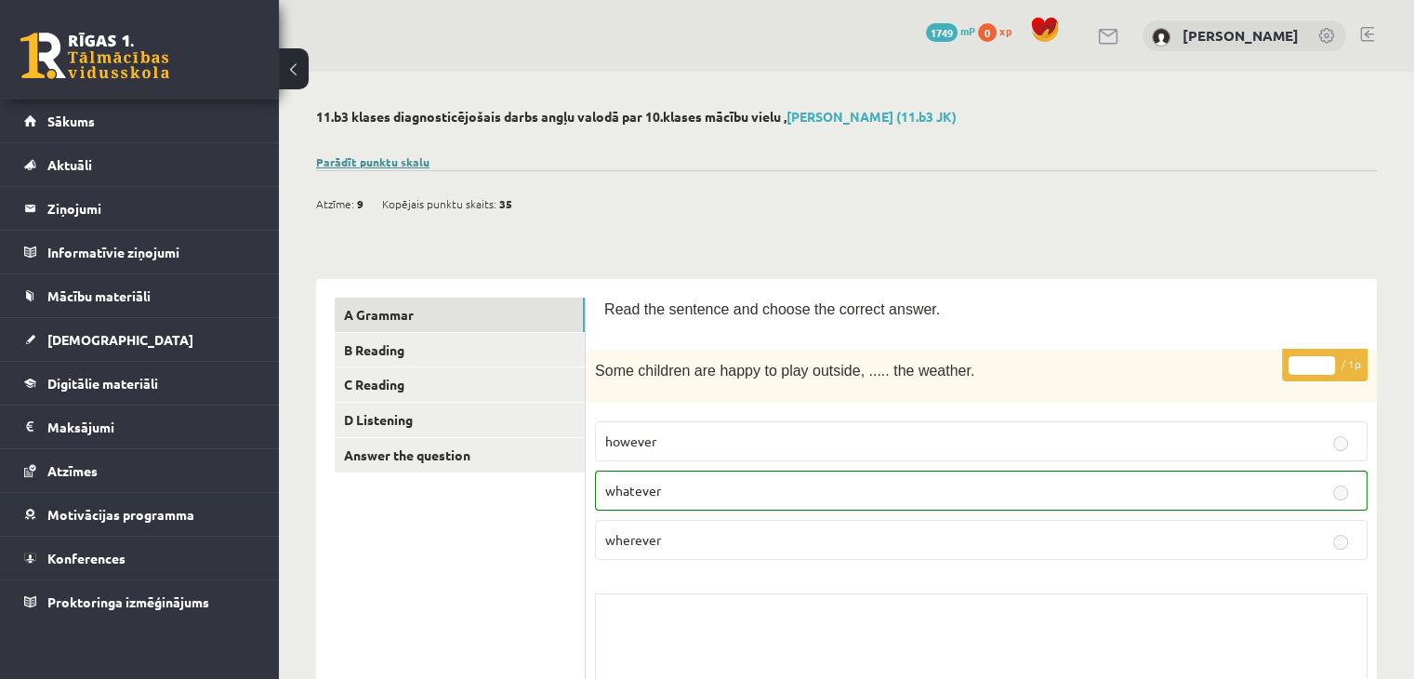
click at [390, 159] on link "Parādīt punktu skalu" at bounding box center [372, 161] width 113 height 15
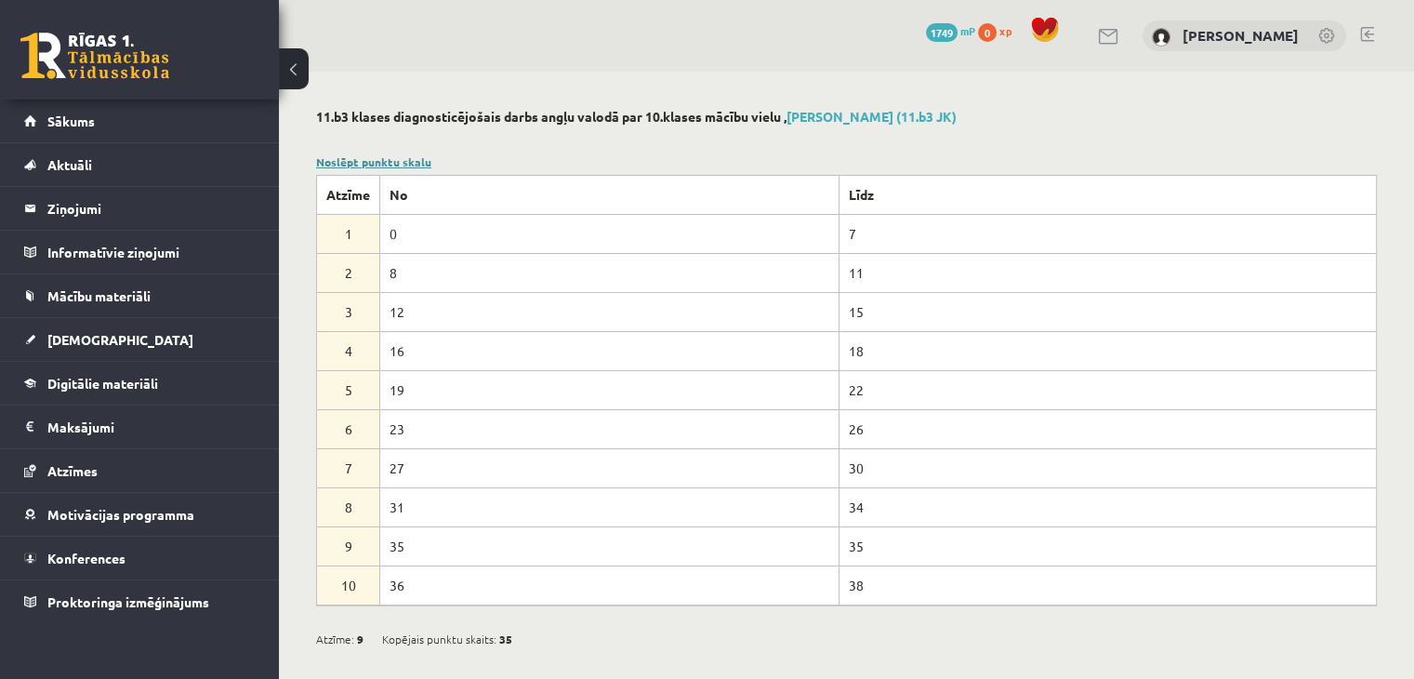
click at [424, 163] on link "Noslēpt punktu skalu" at bounding box center [373, 161] width 115 height 15
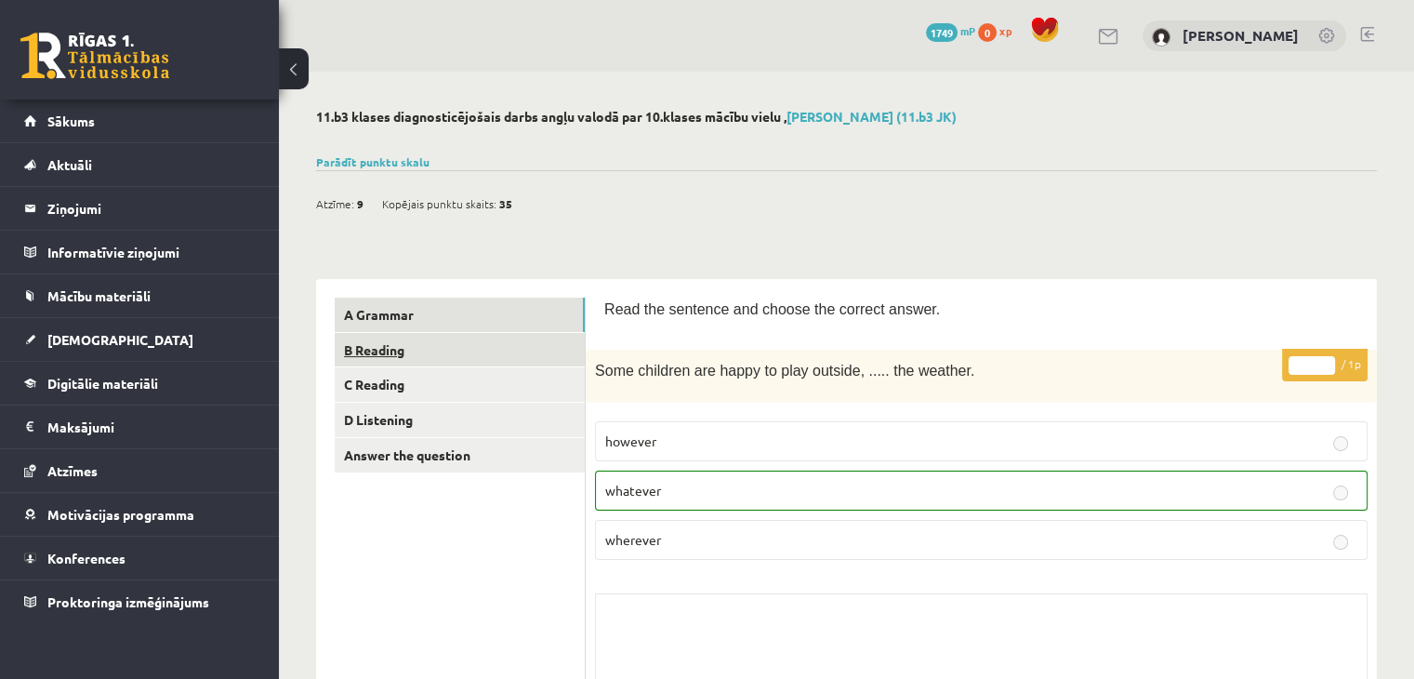
click at [445, 350] on link "B Reading" at bounding box center [460, 350] width 250 height 34
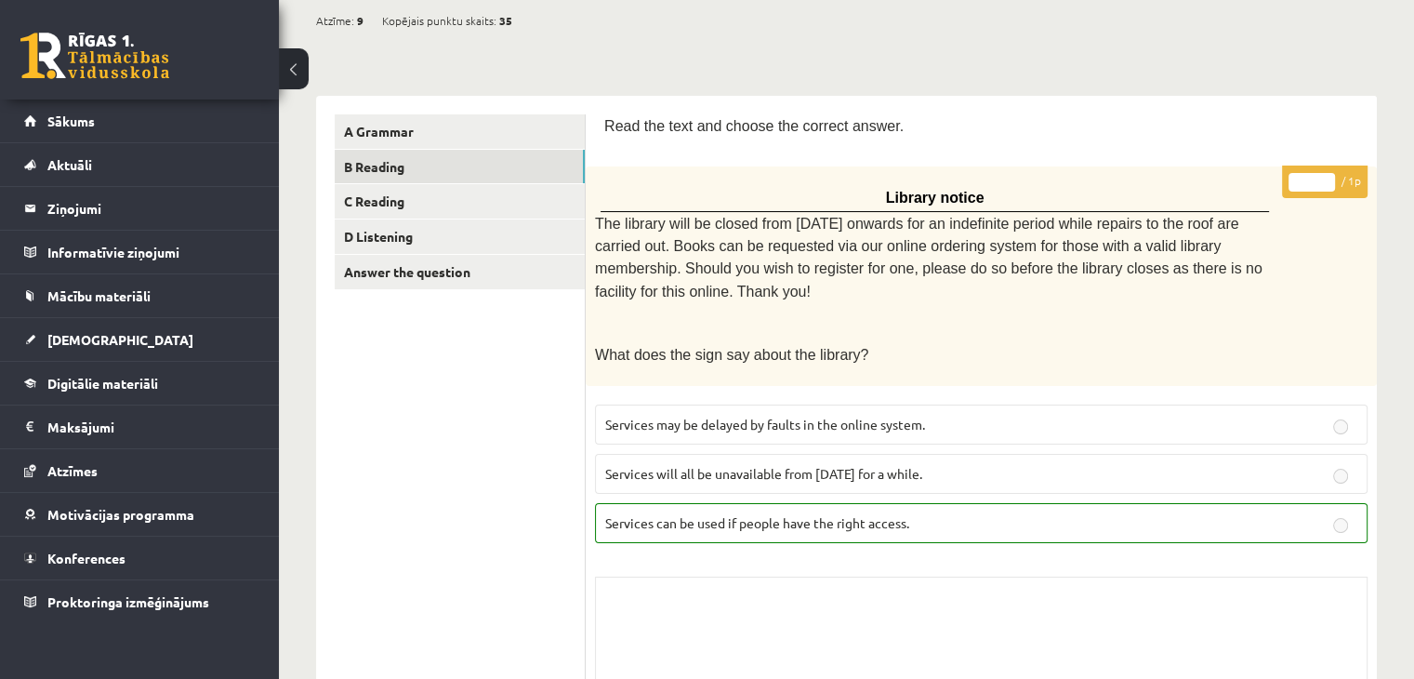
scroll to position [82, 0]
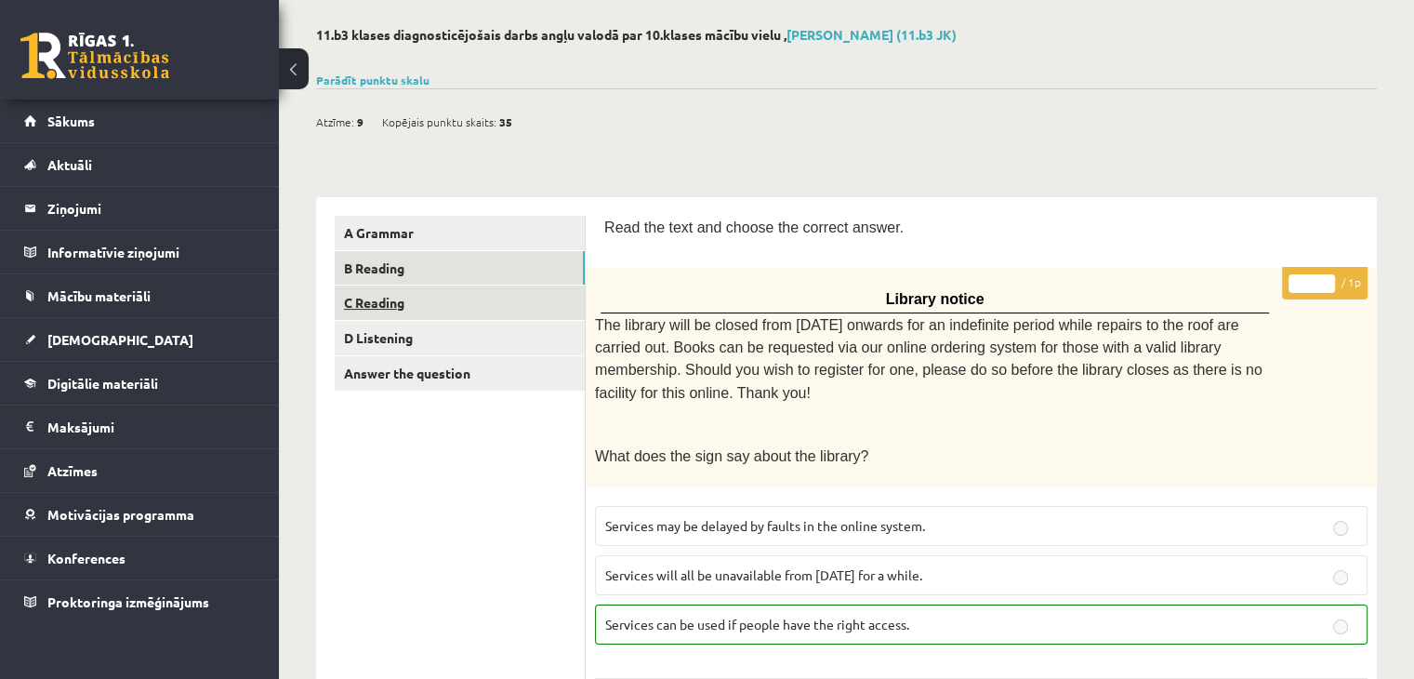
click at [508, 303] on link "C Reading" at bounding box center [460, 302] width 250 height 34
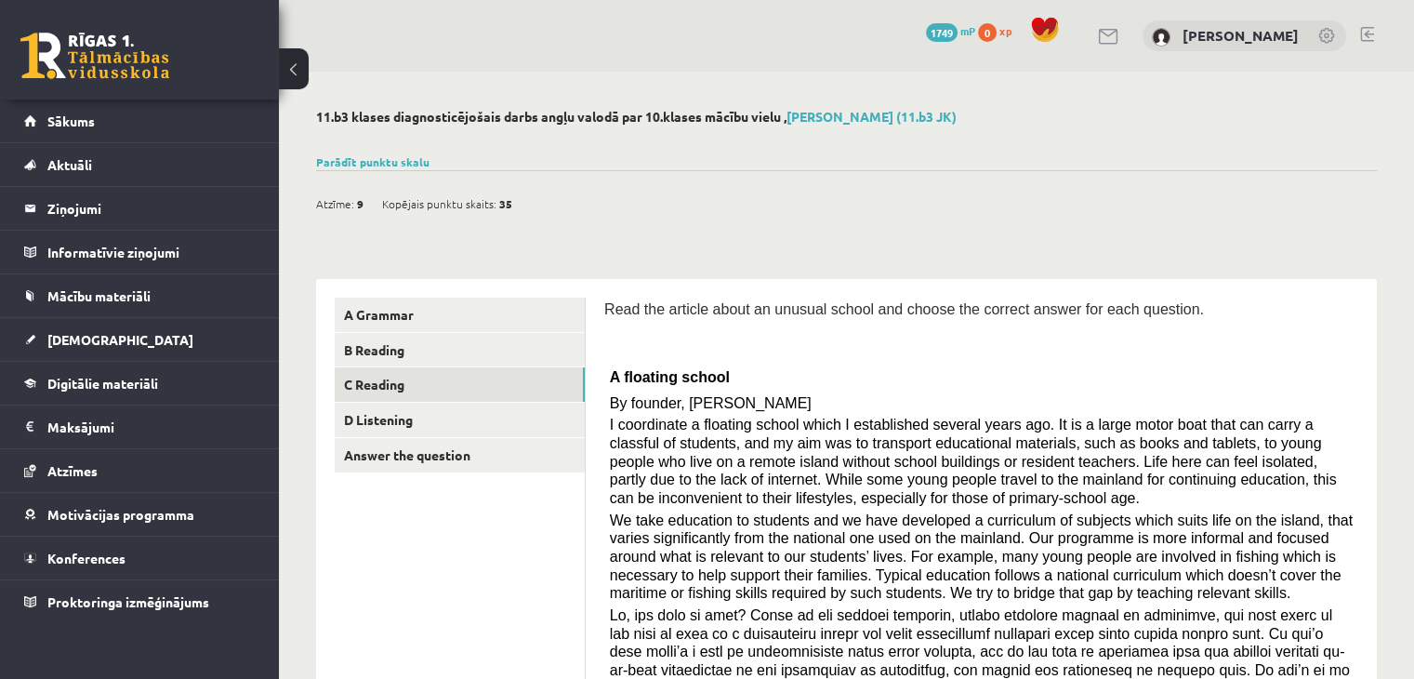
scroll to position [0, 0]
click at [498, 409] on link "D Listening" at bounding box center [460, 419] width 250 height 34
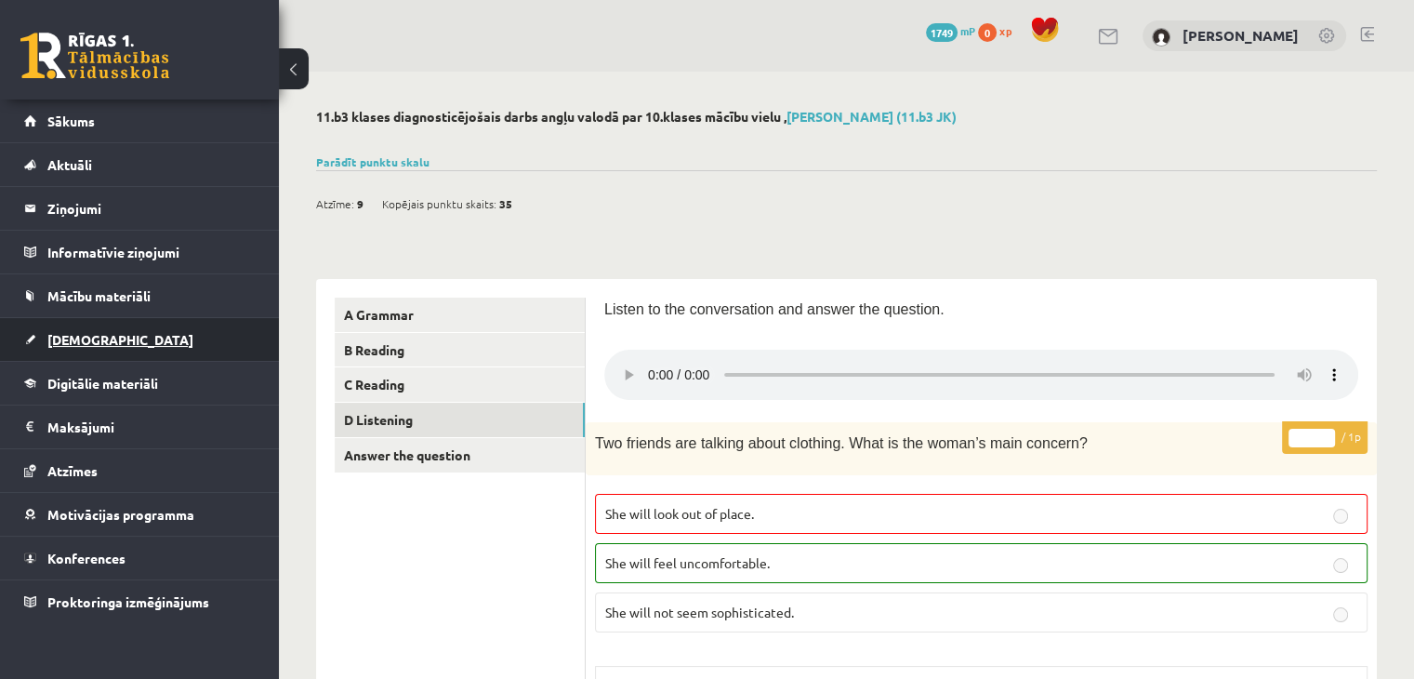
click at [149, 337] on link "[DEMOGRAPHIC_DATA]" at bounding box center [139, 339] width 231 height 43
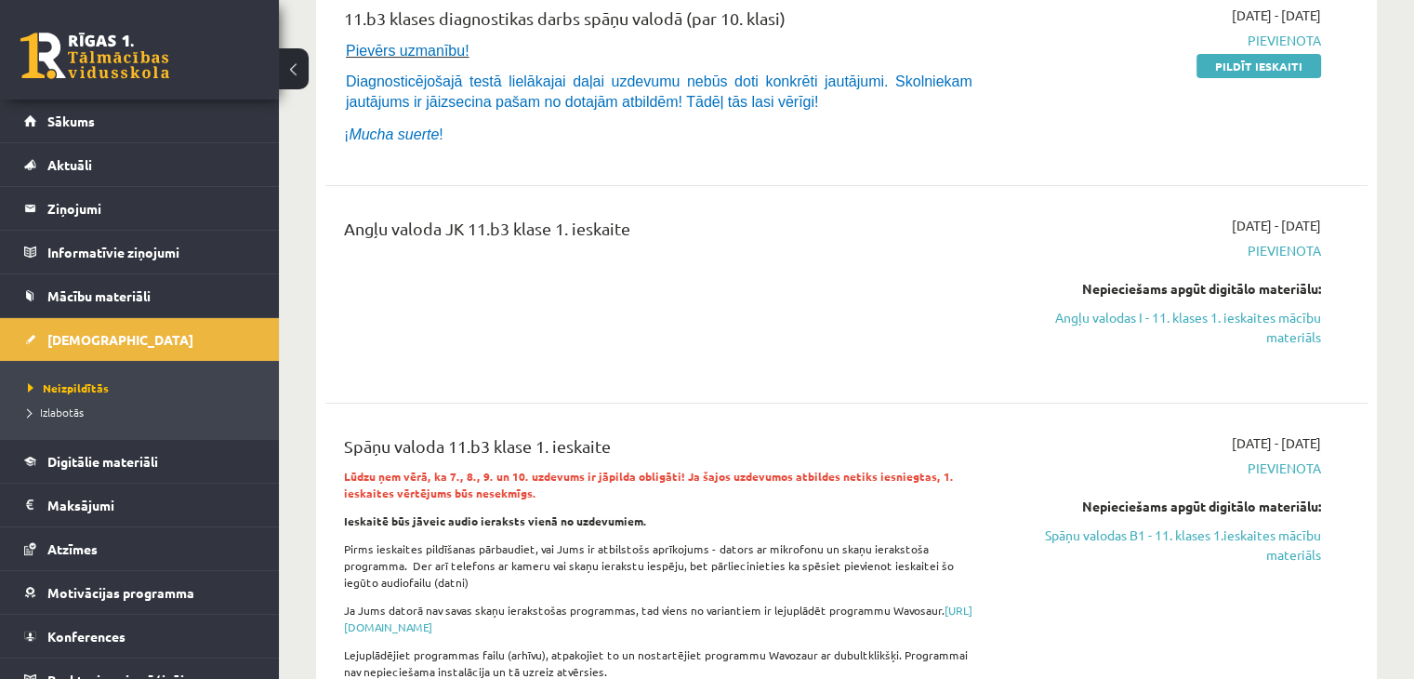
scroll to position [271, 0]
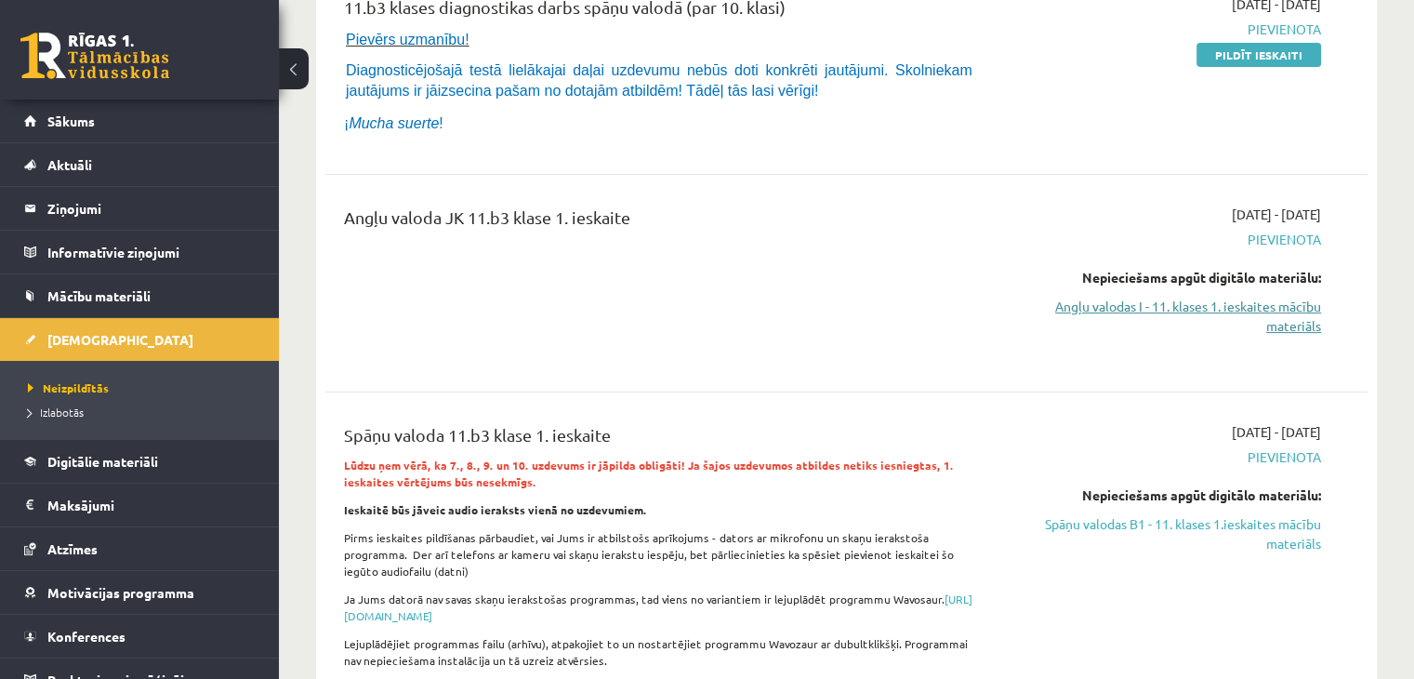
click at [1179, 300] on link "Angļu valodas I - 11. klases 1. ieskaites mācību materiāls" at bounding box center [1167, 316] width 307 height 39
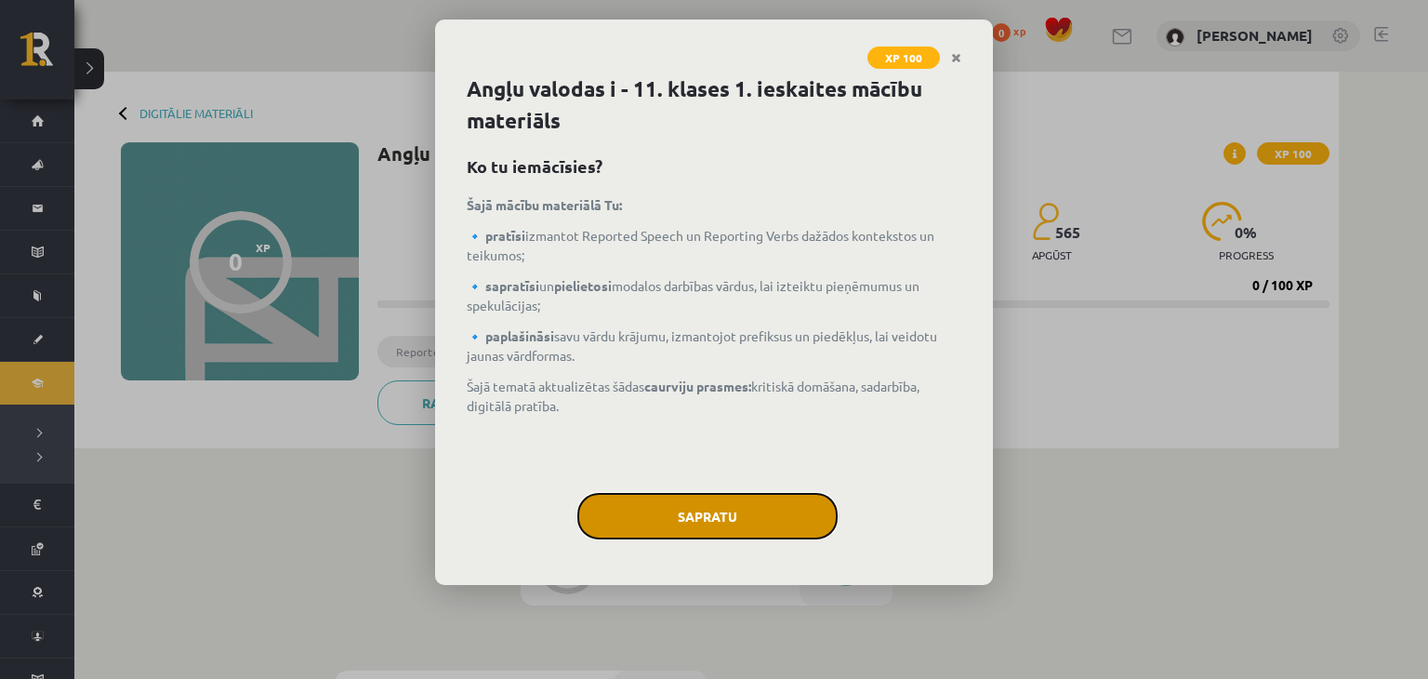
click at [755, 513] on button "Sapratu" at bounding box center [707, 516] width 260 height 46
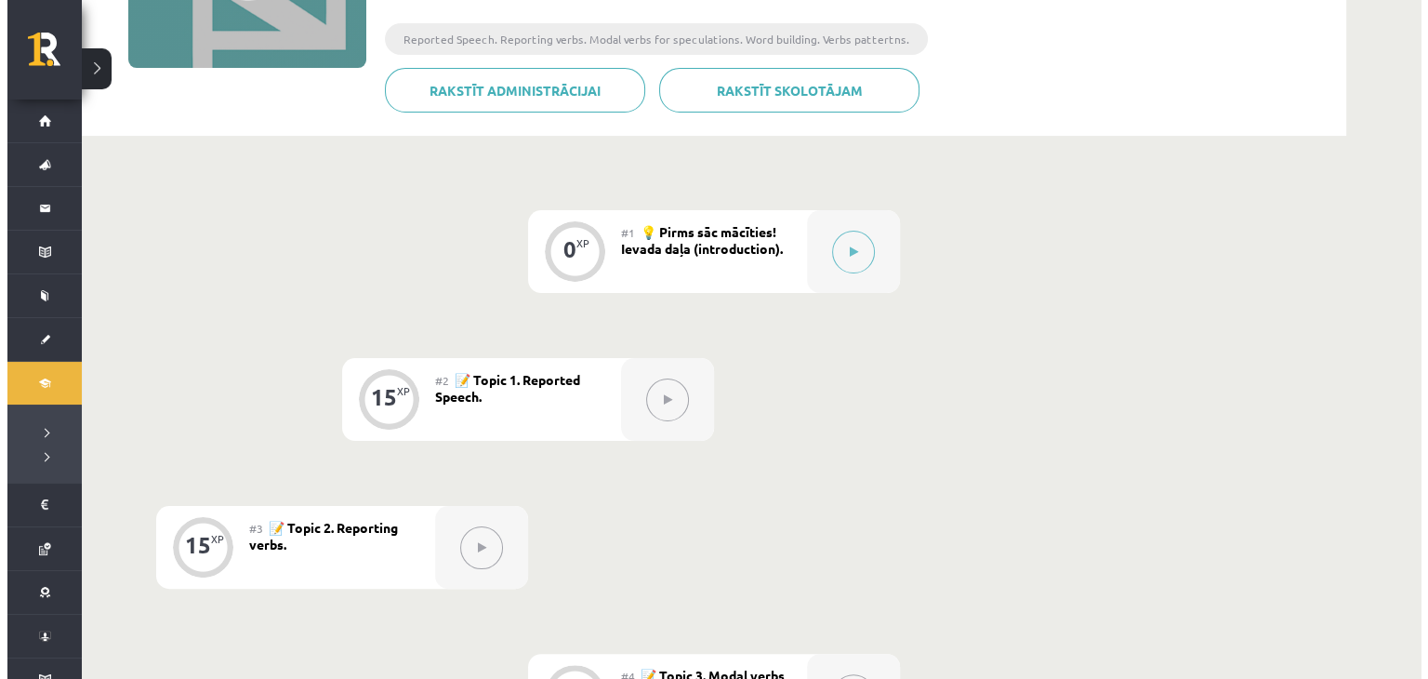
scroll to position [315, 0]
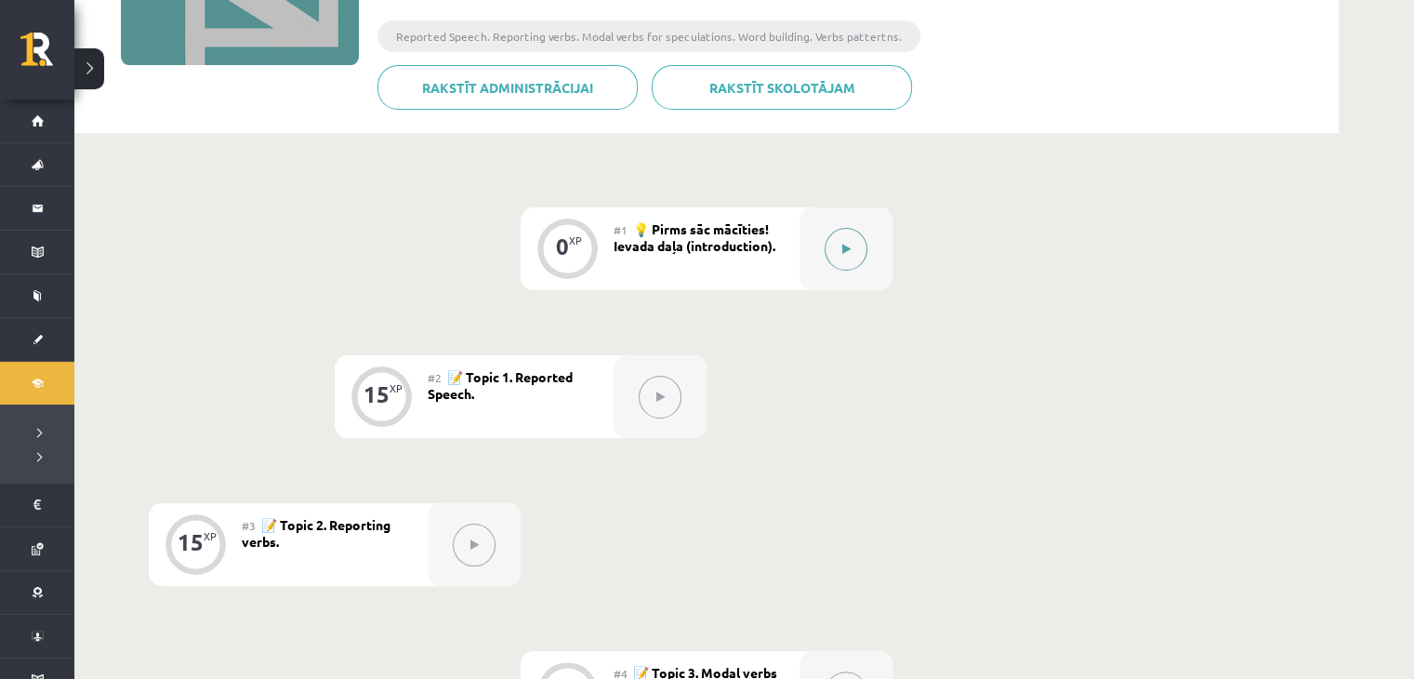
click at [857, 241] on button at bounding box center [845, 249] width 43 height 43
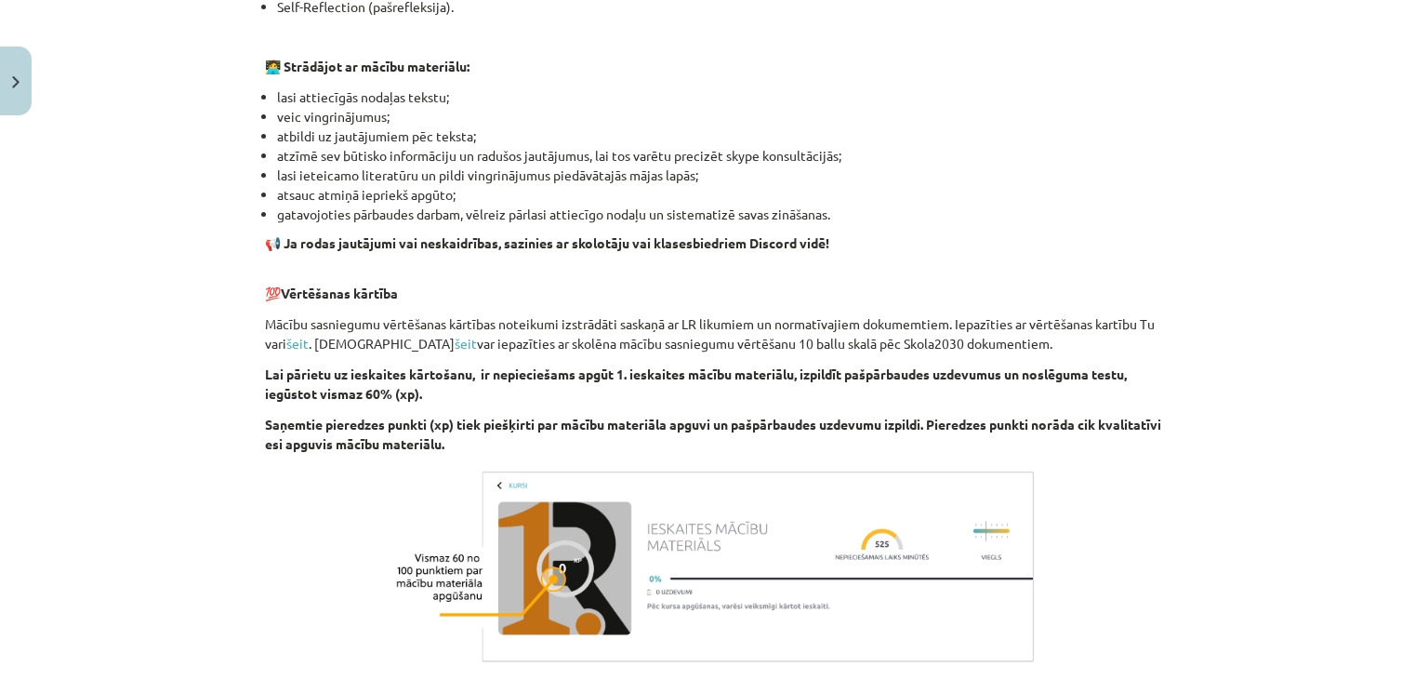
scroll to position [1275, 0]
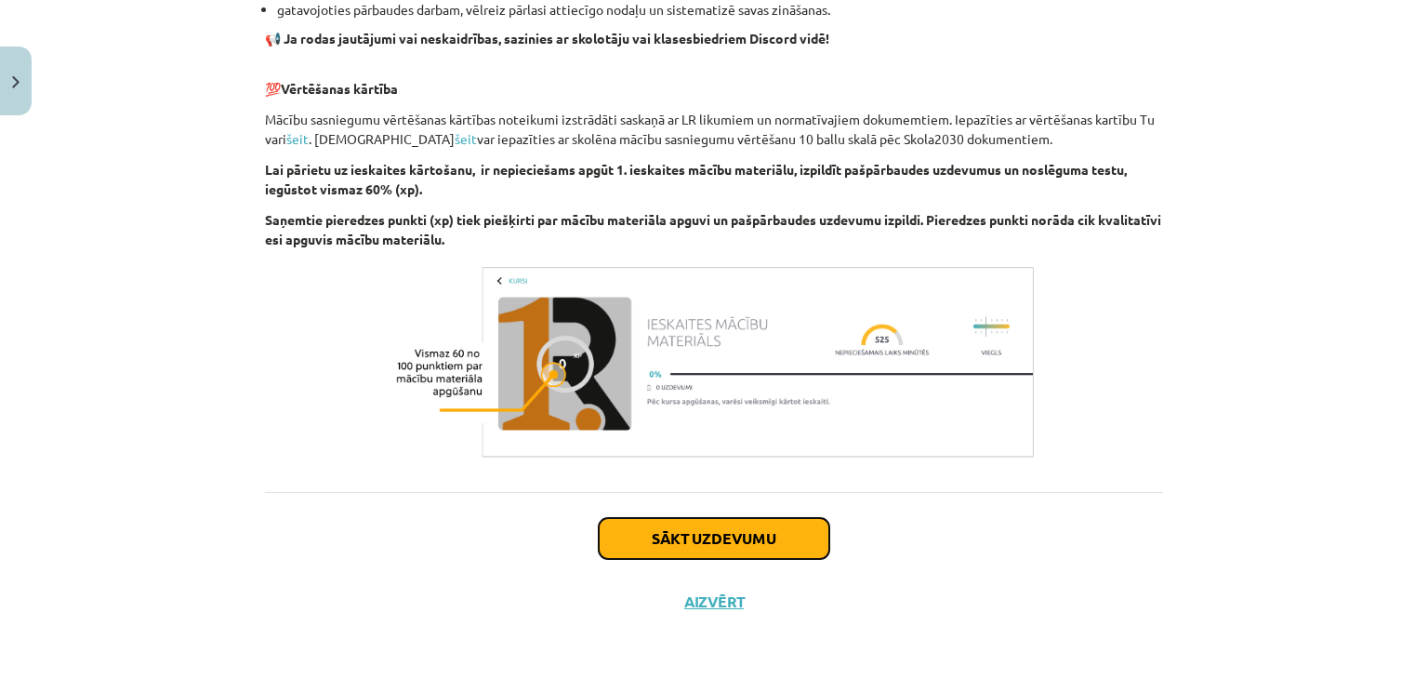
click at [758, 532] on button "Sākt uzdevumu" at bounding box center [714, 538] width 231 height 41
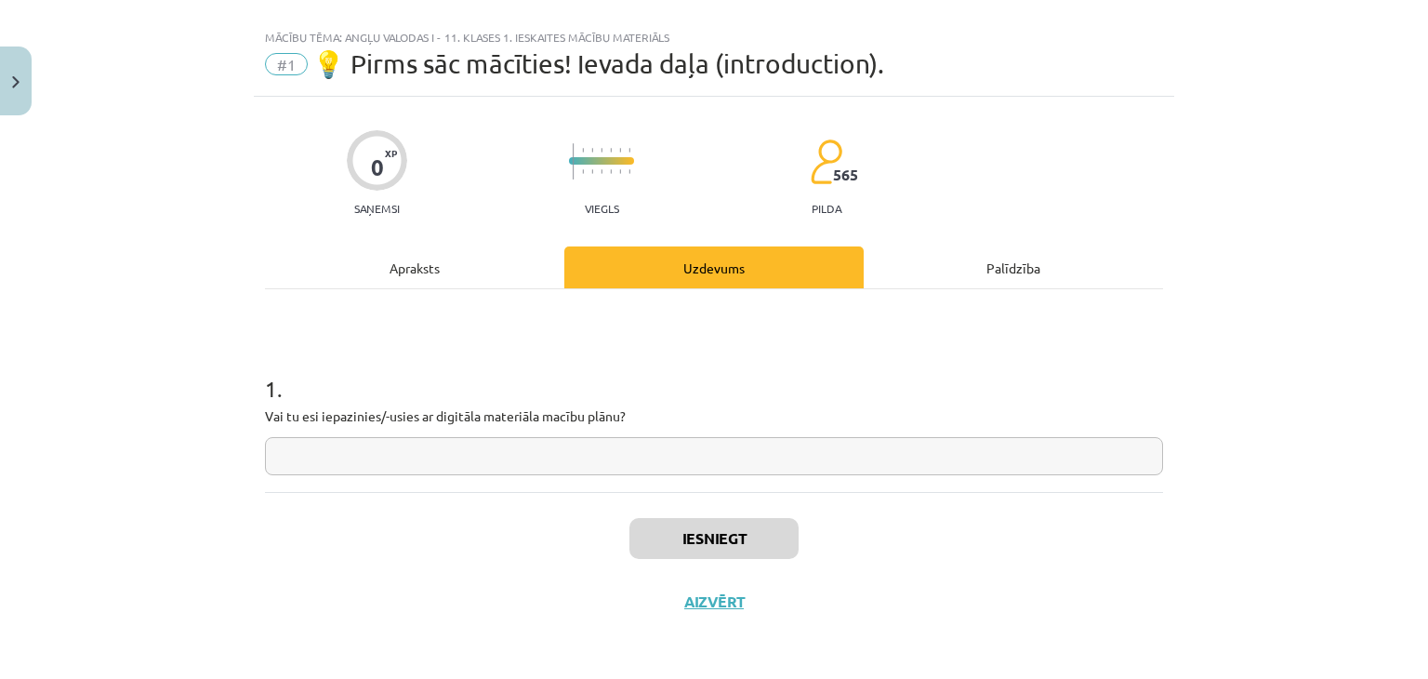
click at [561, 447] on input "text" at bounding box center [714, 456] width 898 height 38
type input "**********"
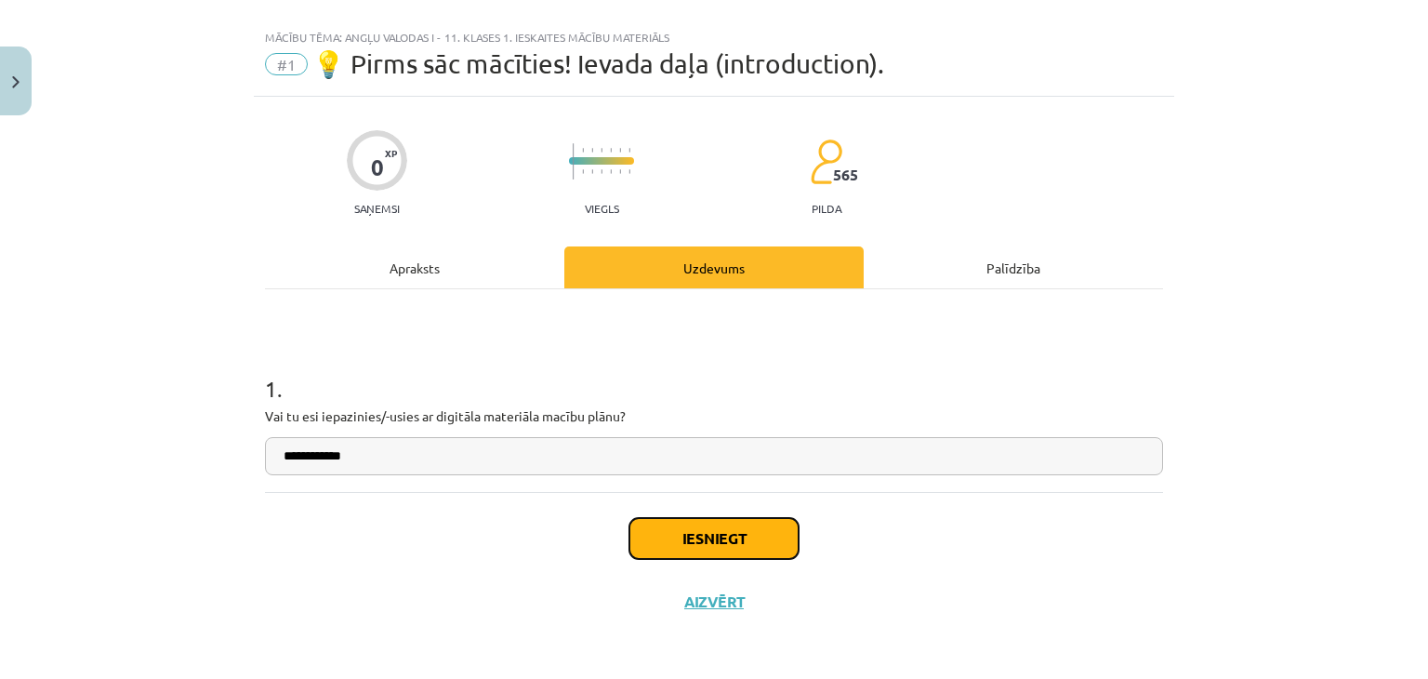
click at [692, 540] on button "Iesniegt" at bounding box center [713, 538] width 169 height 41
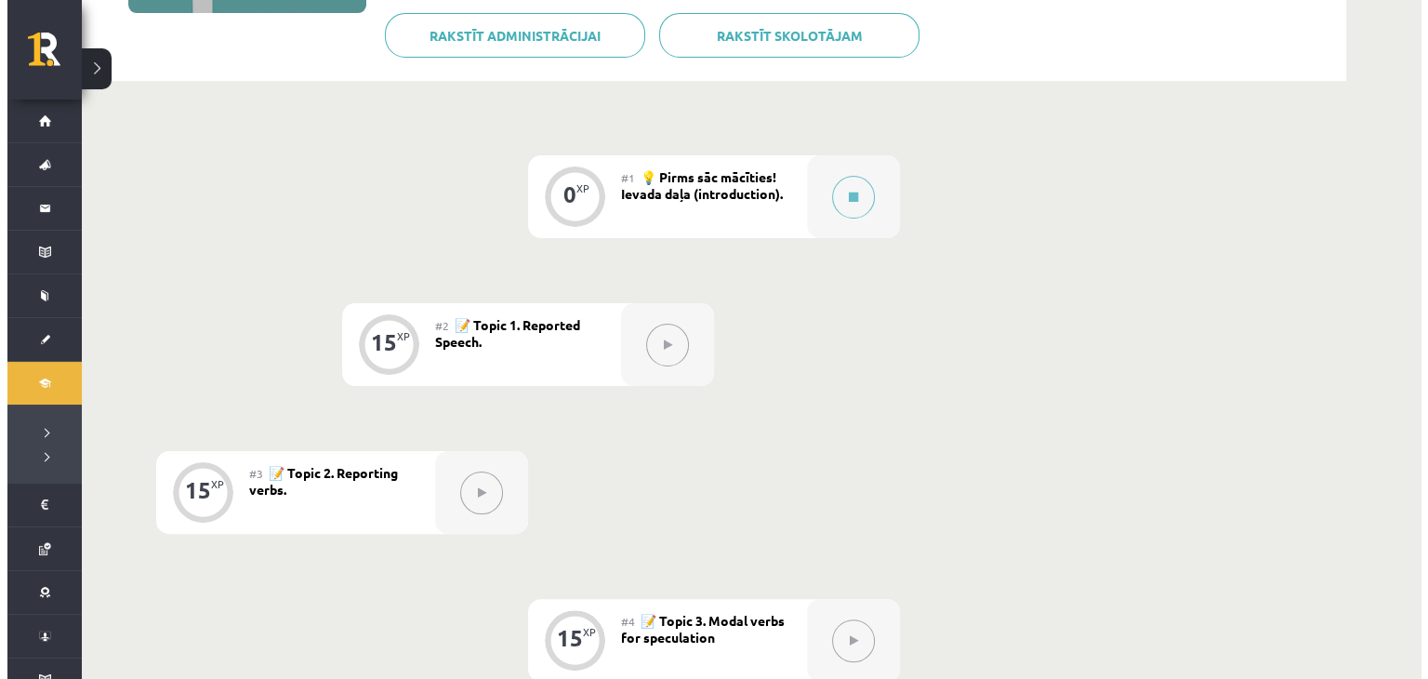
scroll to position [368, 0]
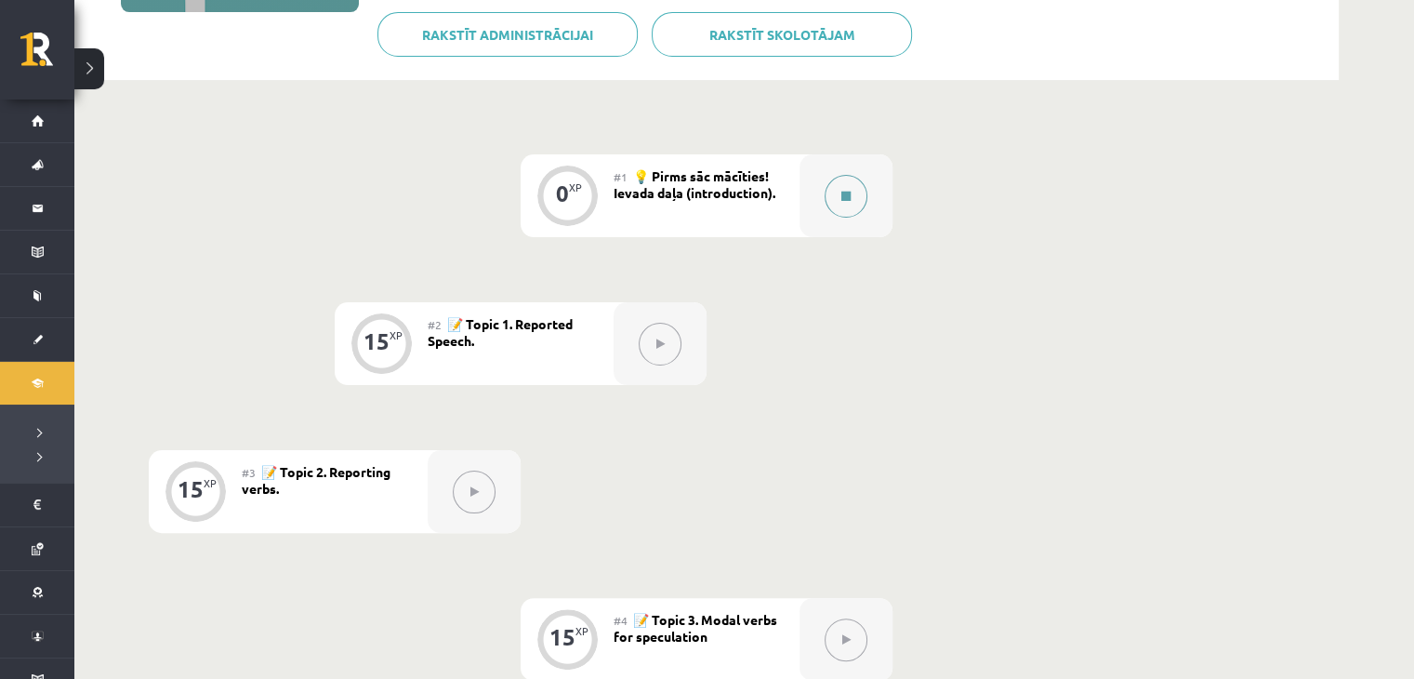
click at [865, 196] on button at bounding box center [845, 196] width 43 height 43
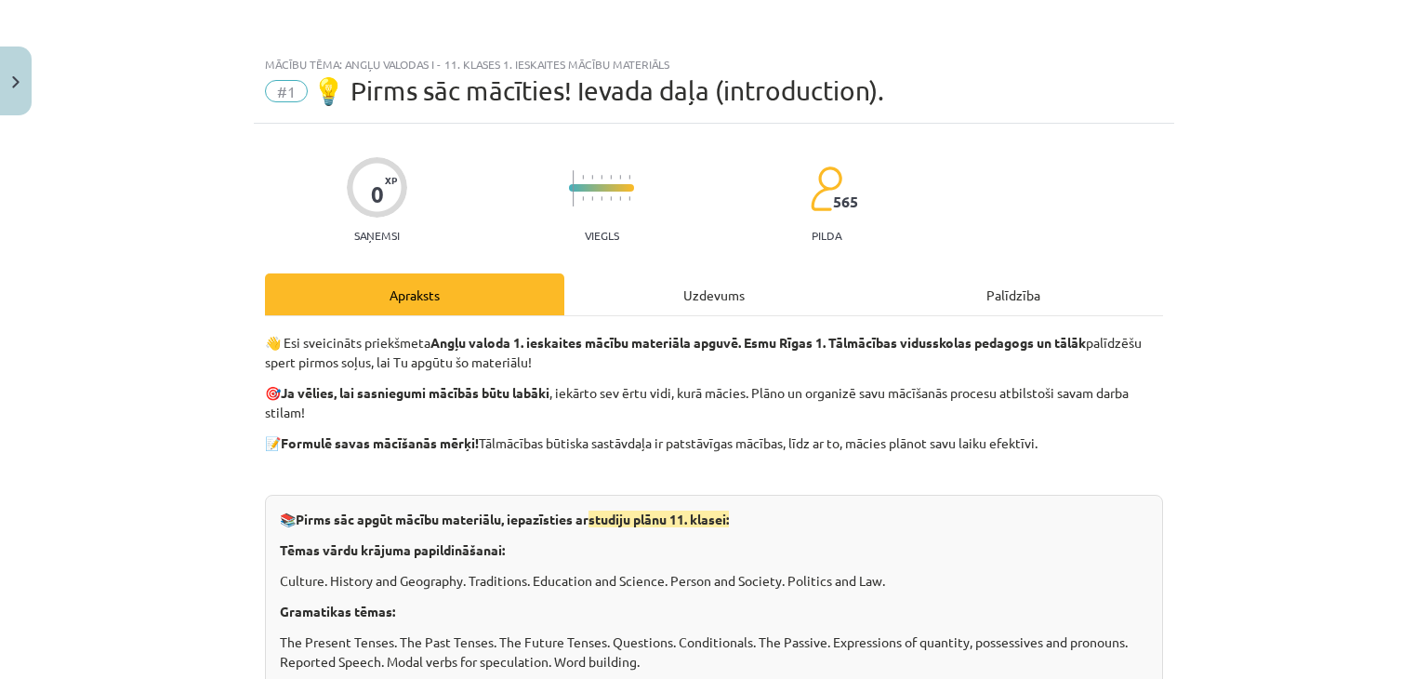
click at [736, 305] on div "Uzdevums" at bounding box center [713, 294] width 299 height 42
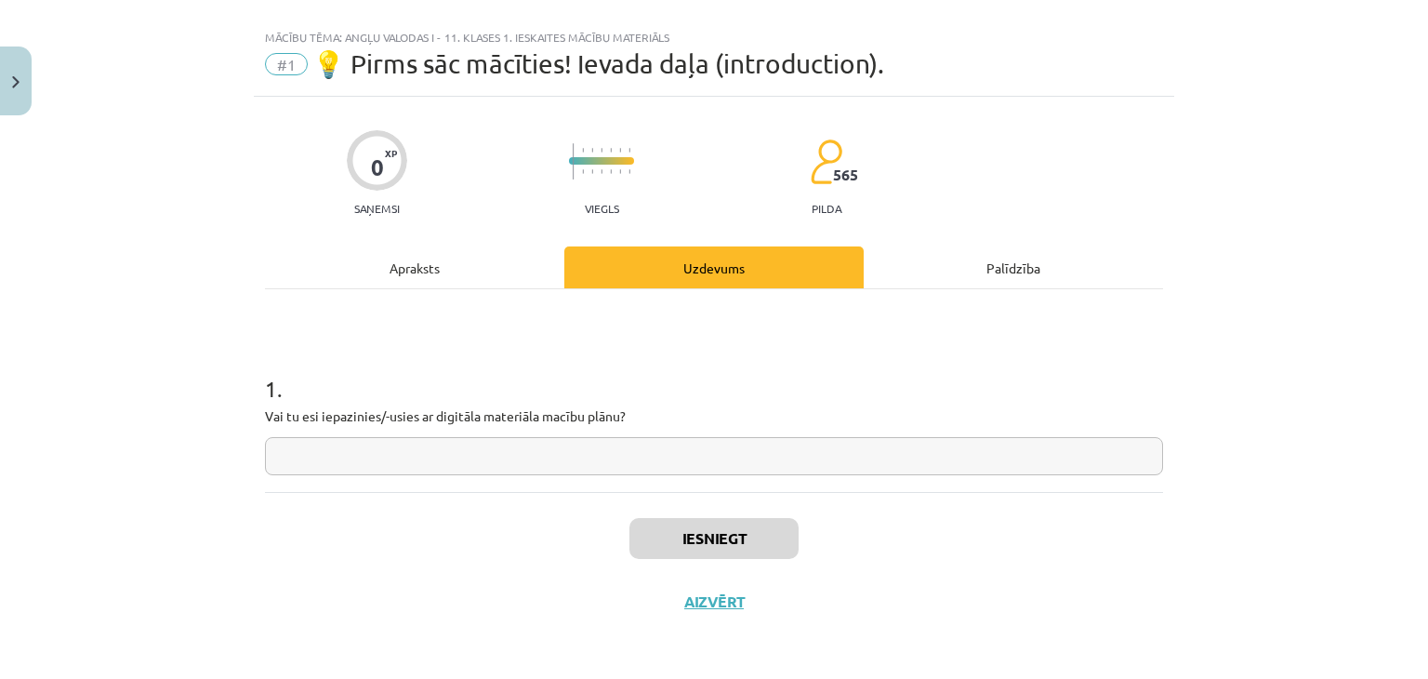
click at [703, 450] on input "text" at bounding box center [714, 456] width 898 height 38
type input "**********"
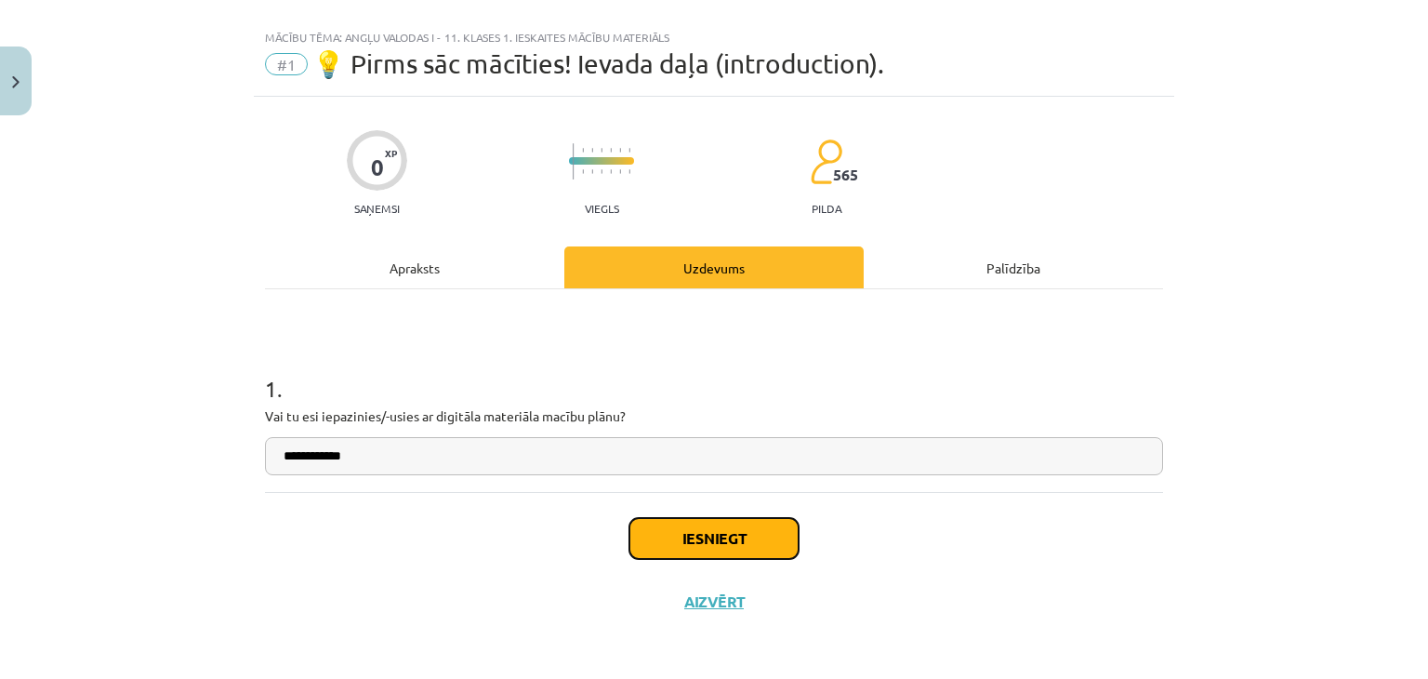
click at [721, 544] on button "Iesniegt" at bounding box center [713, 538] width 169 height 41
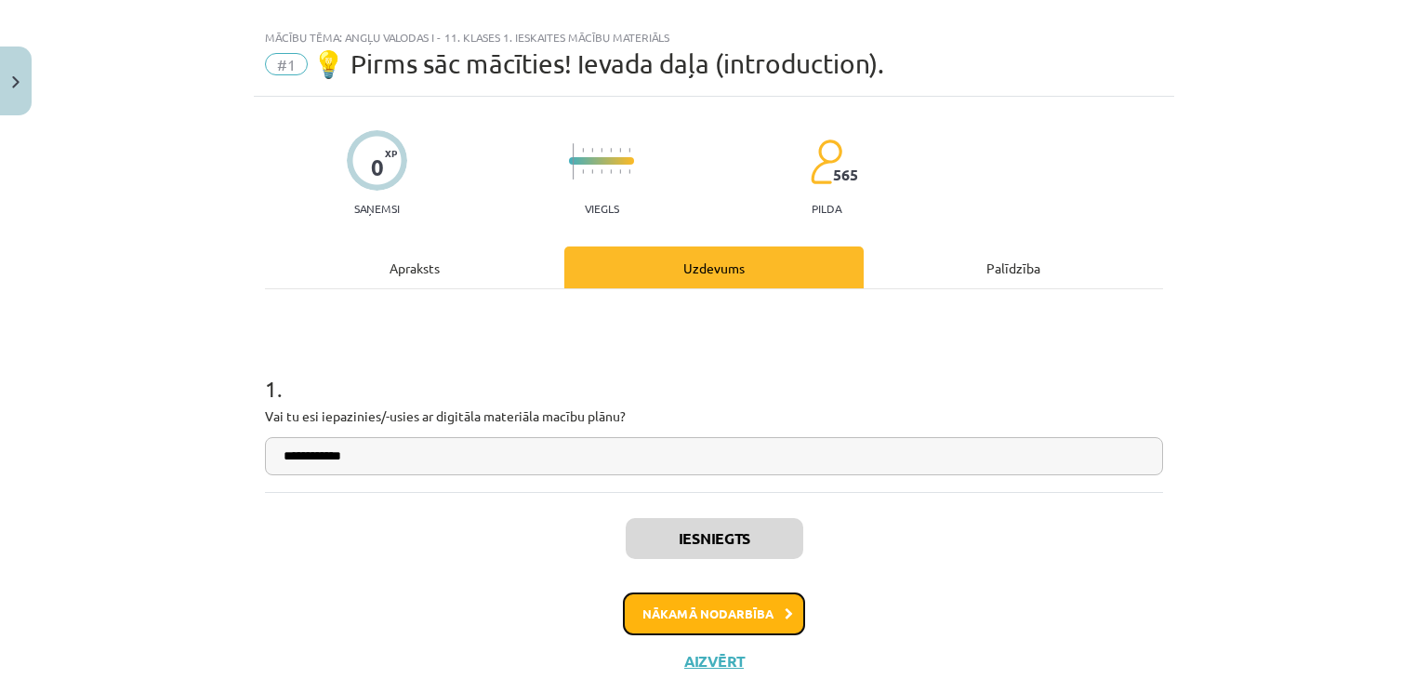
click at [758, 625] on button "Nākamā nodarbība" at bounding box center [714, 613] width 182 height 43
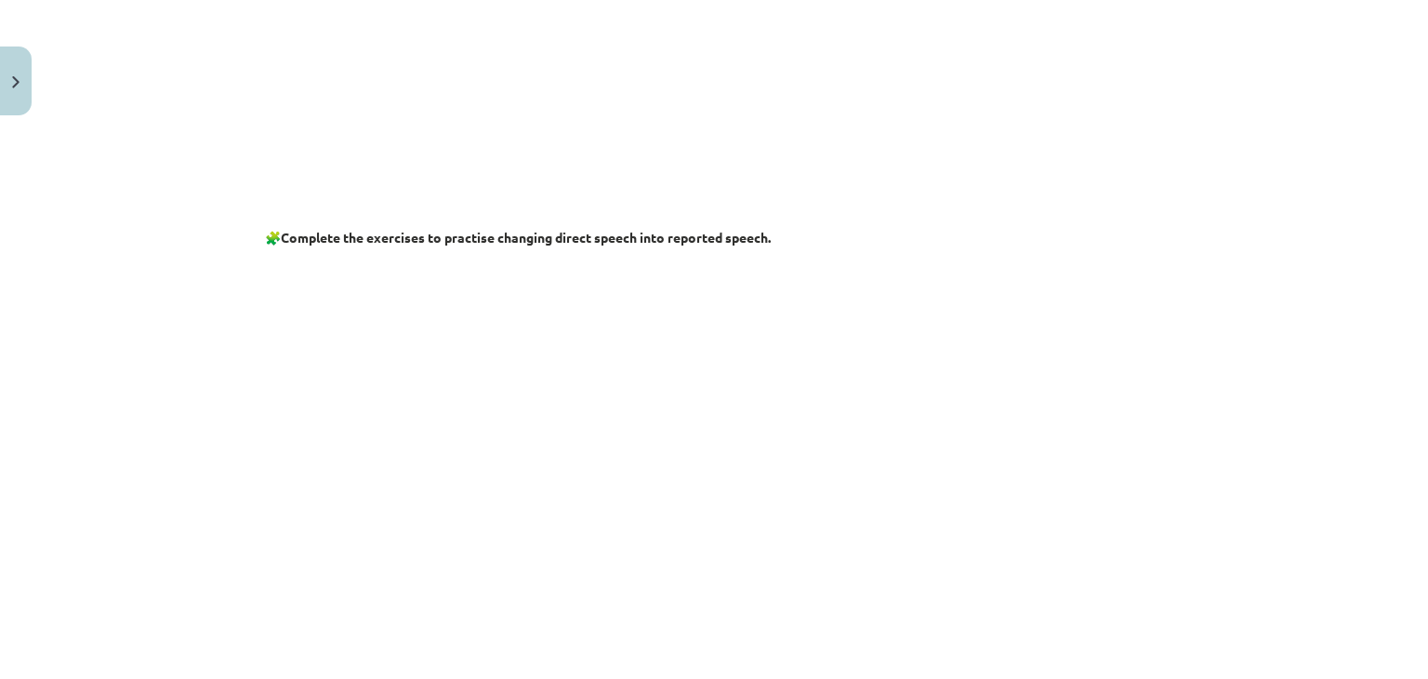
scroll to position [757, 0]
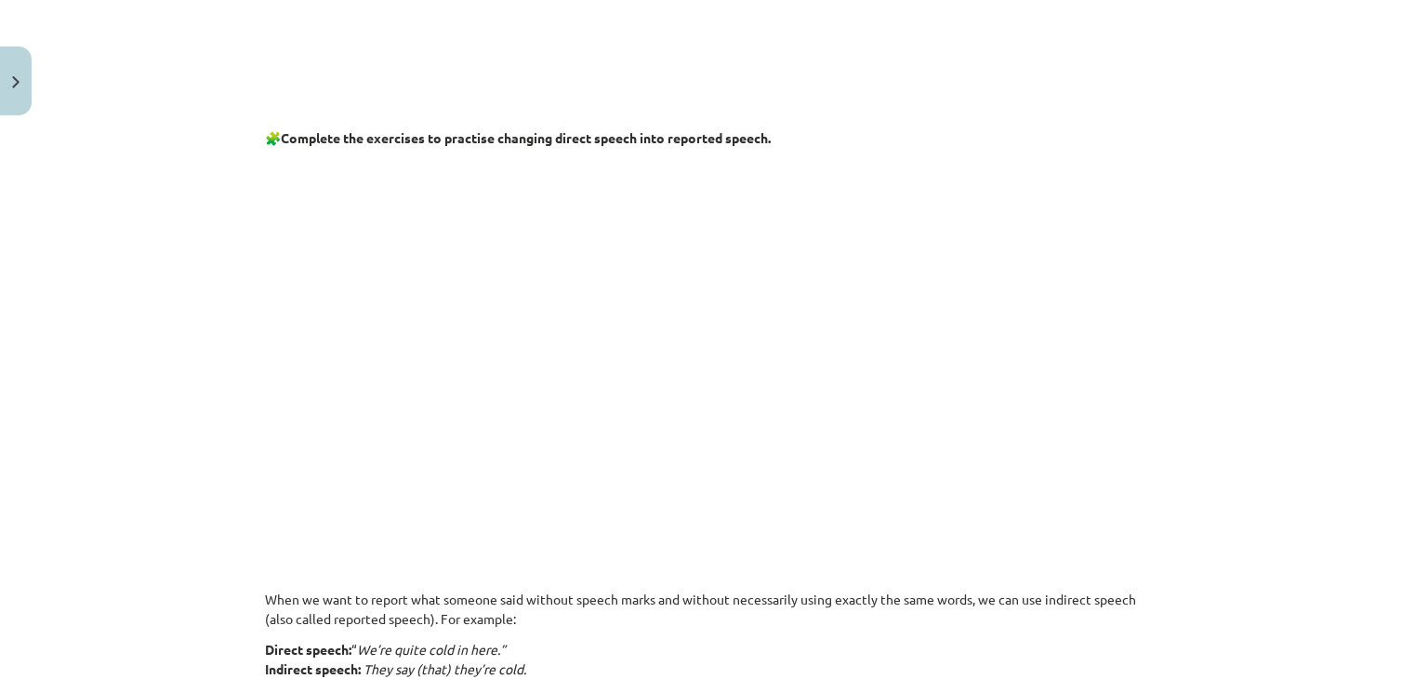
drag, startPoint x: 940, startPoint y: 291, endPoint x: 471, endPoint y: 362, distance: 473.8
click at [471, 362] on p at bounding box center [714, 338] width 898 height 358
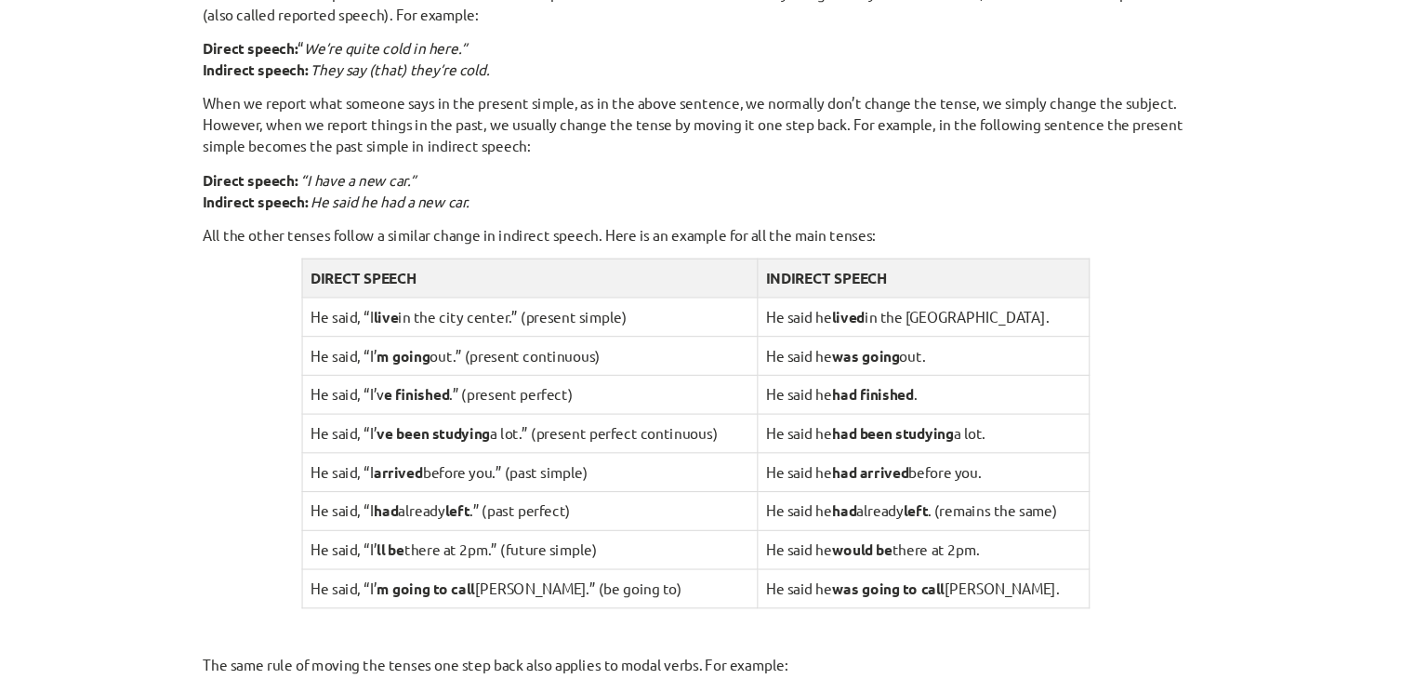
scroll to position [1328, 0]
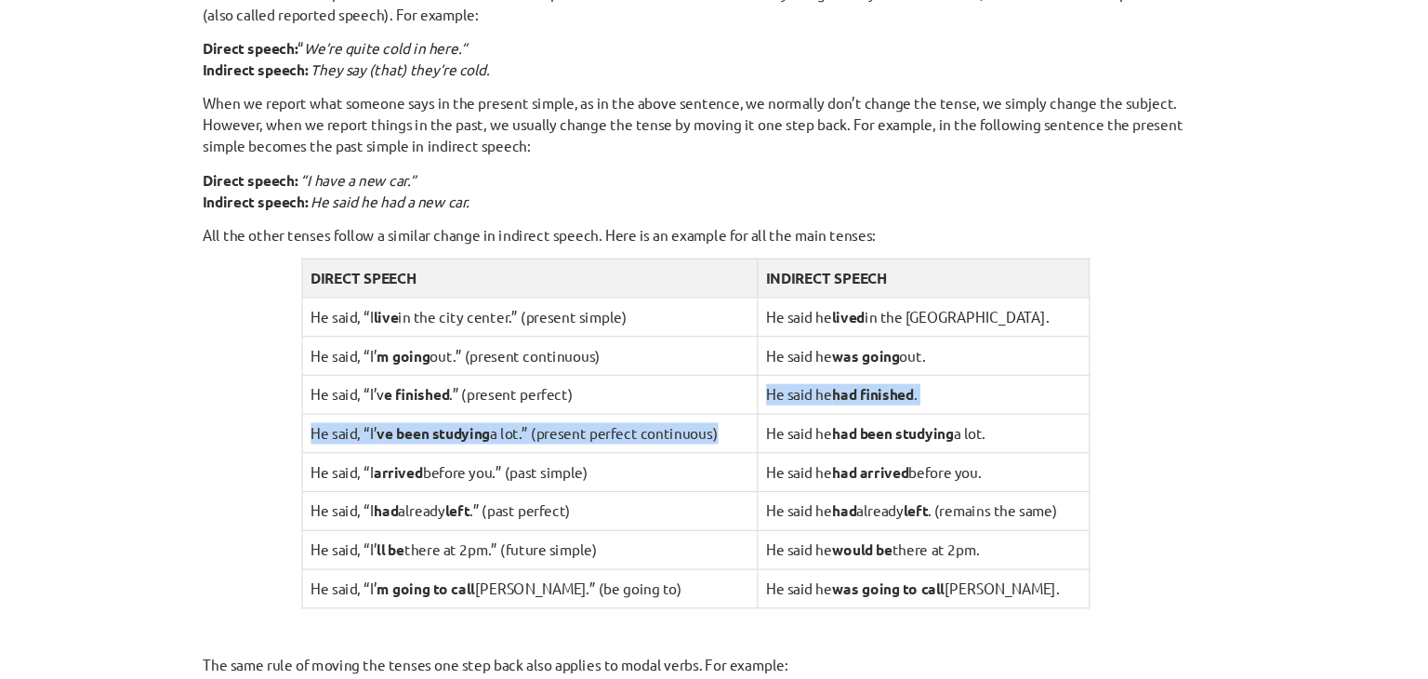
drag, startPoint x: 756, startPoint y: 433, endPoint x: 764, endPoint y: 377, distance: 56.4
click at [764, 377] on tbody "DIRECT SPEECH INDIRECT SPEECH He said, “I live in the city center.” (present si…" at bounding box center [714, 428] width 718 height 318
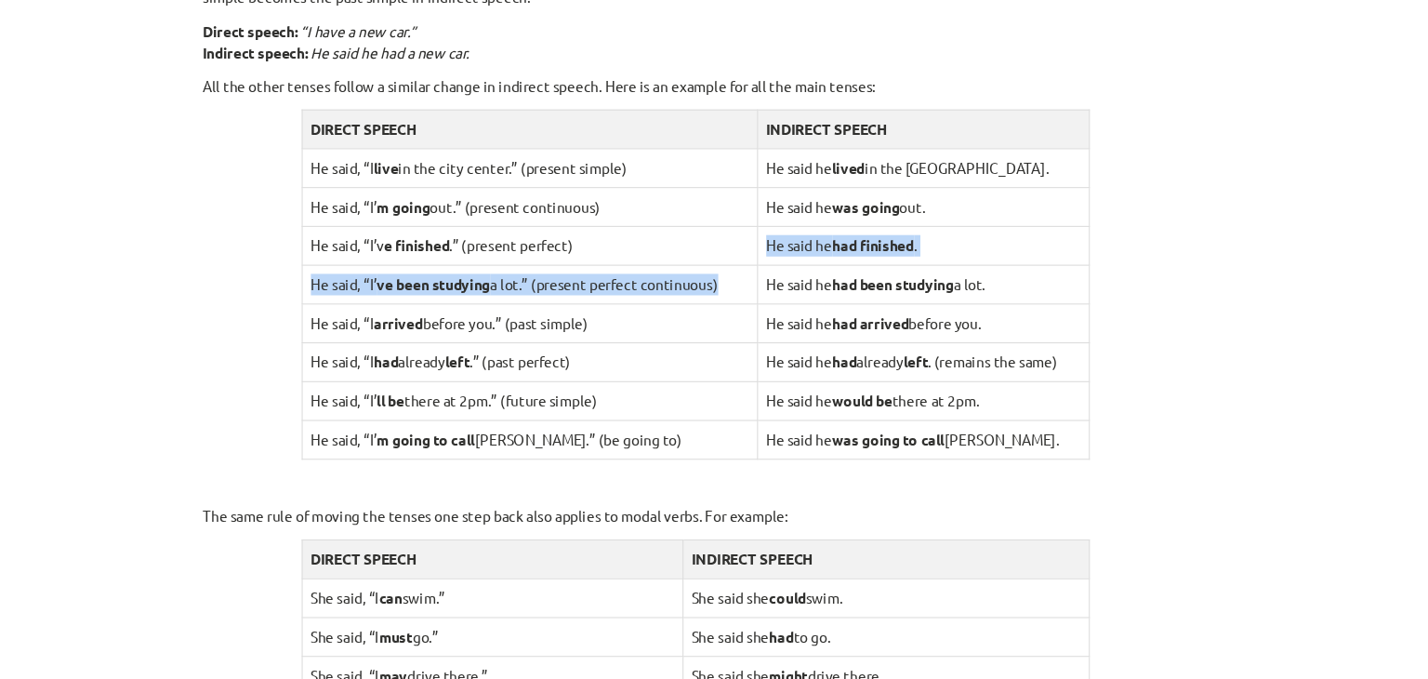
scroll to position [1463, 0]
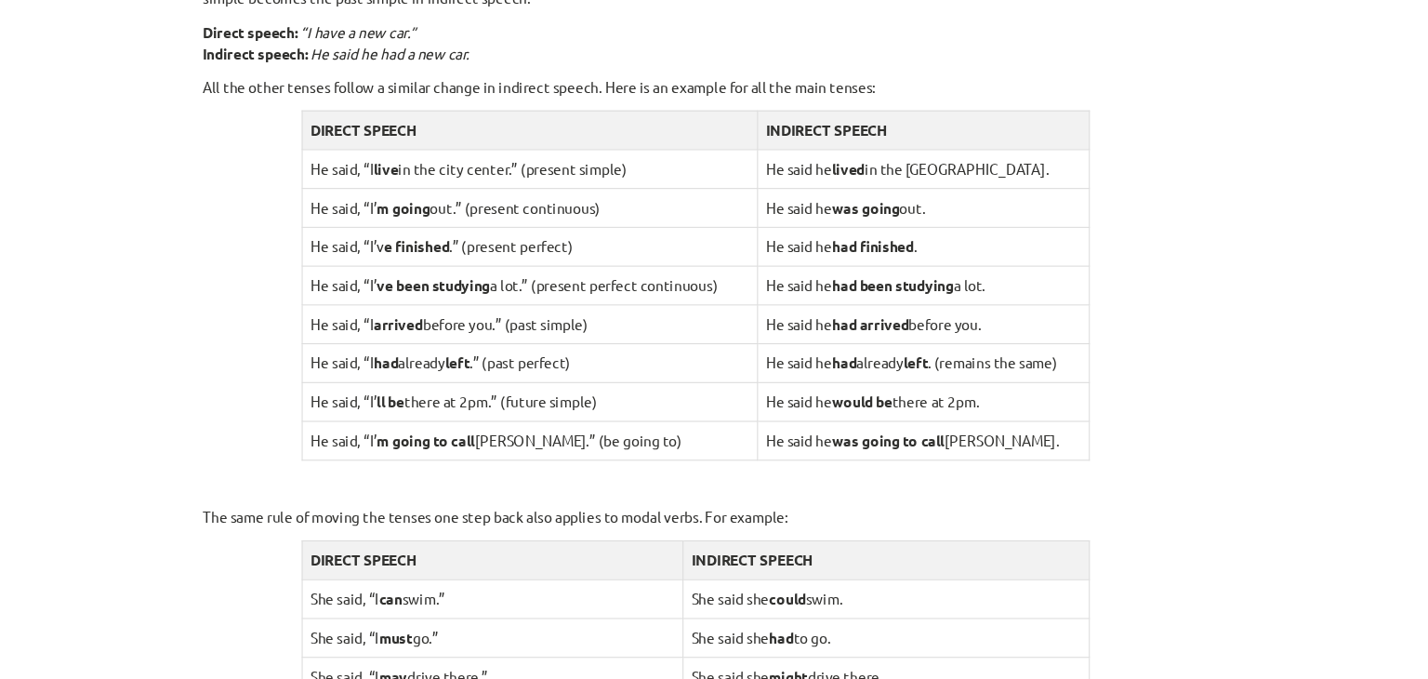
click at [775, 237] on td "He said he was going out." at bounding box center [921, 221] width 303 height 35
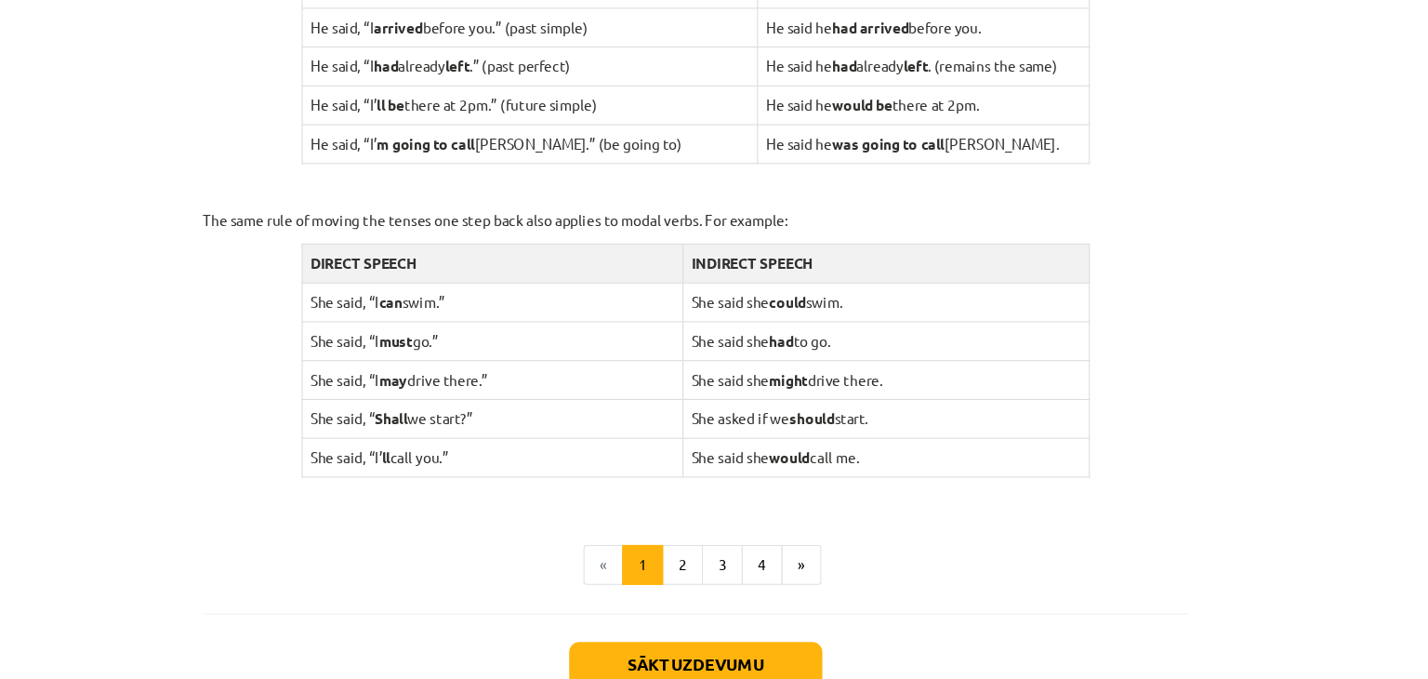
scroll to position [1760, 0]
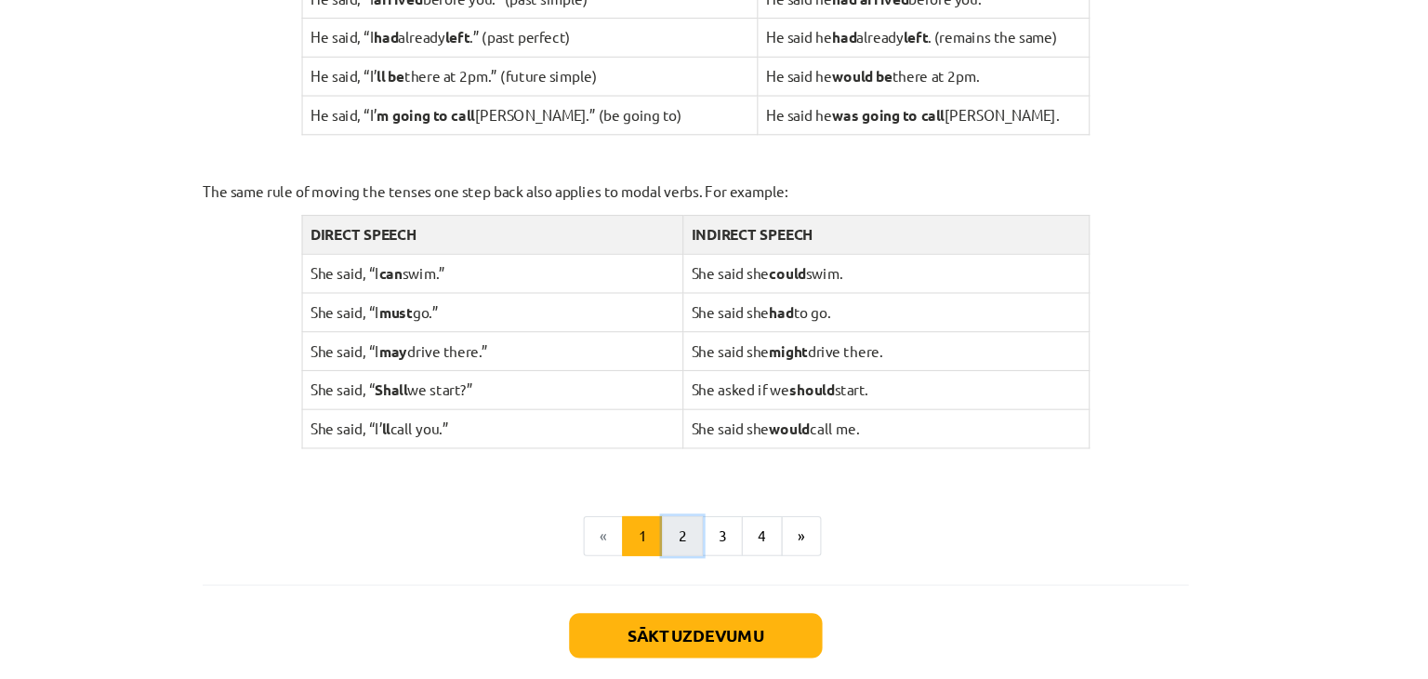
click at [699, 522] on button "2" at bounding box center [701, 521] width 37 height 37
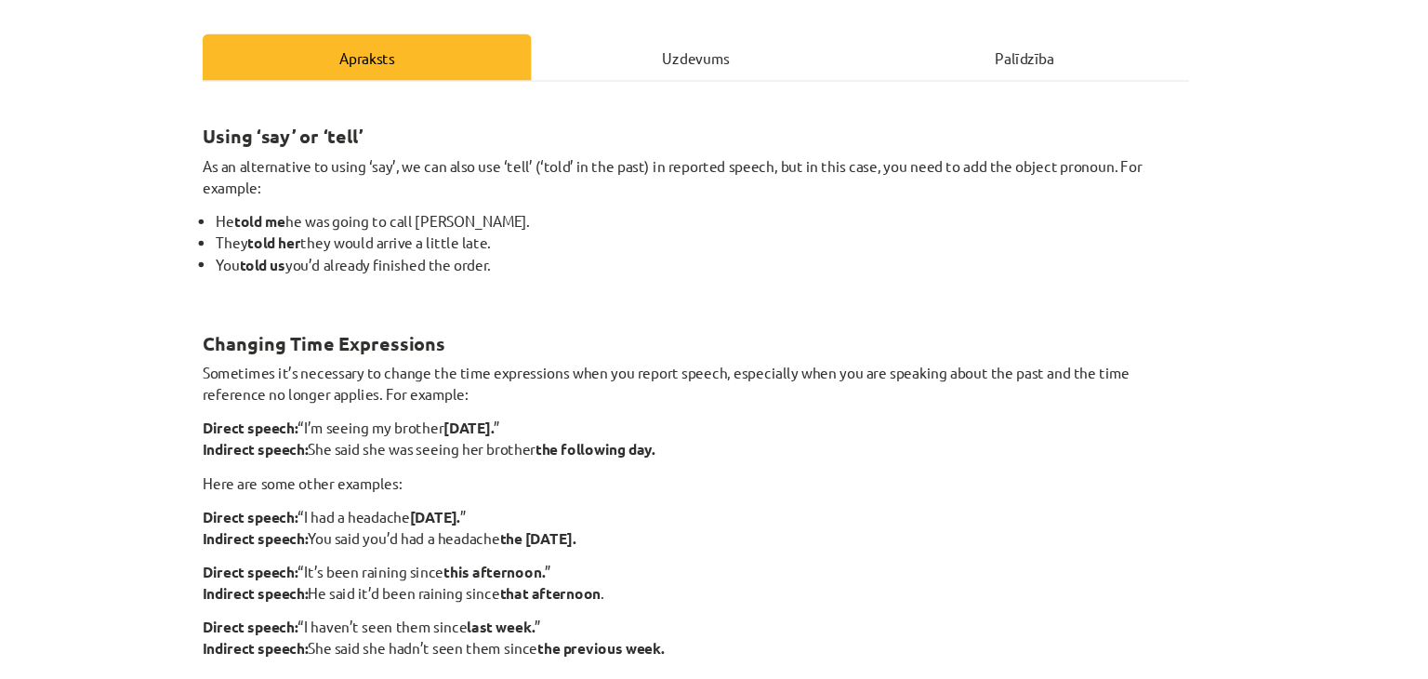
scroll to position [255, 0]
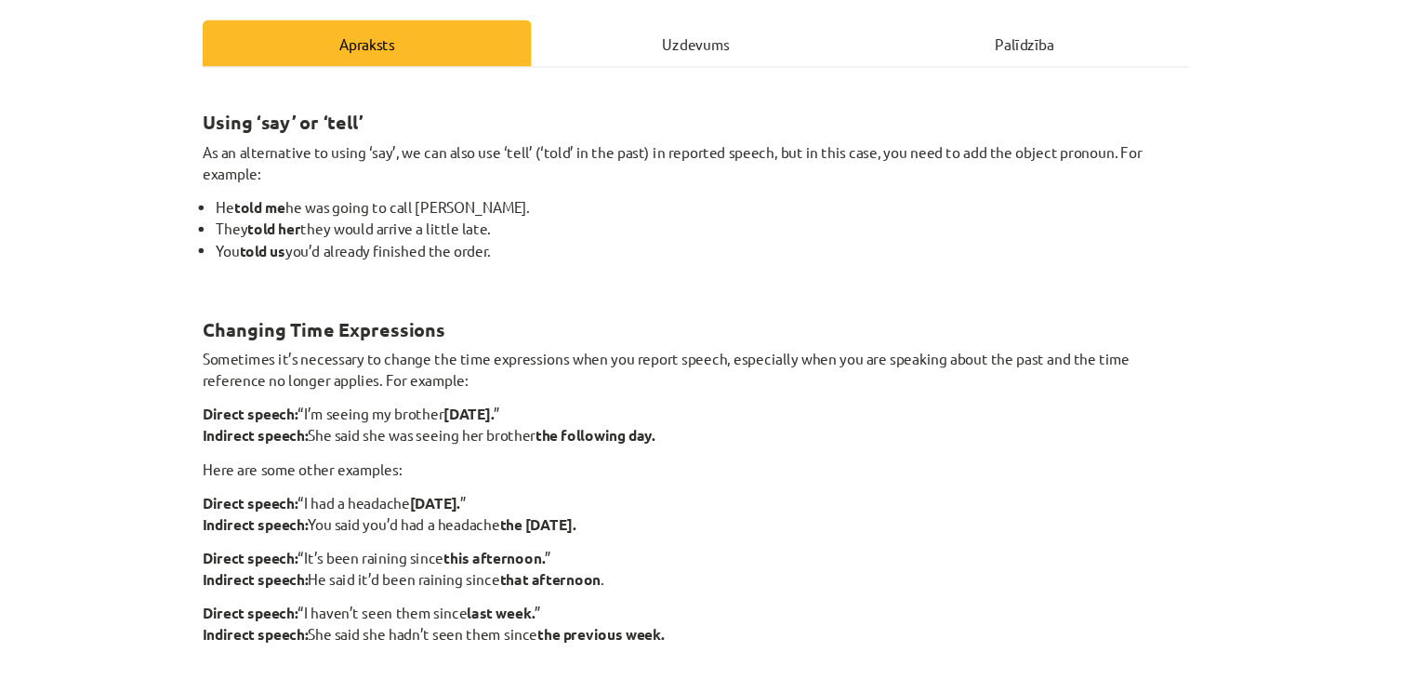
click at [699, 489] on div "Using ‘say’ or ‘tell’ As an alternative to using ‘say’, we can also use ‘tell’ …" at bounding box center [714, 342] width 898 height 529
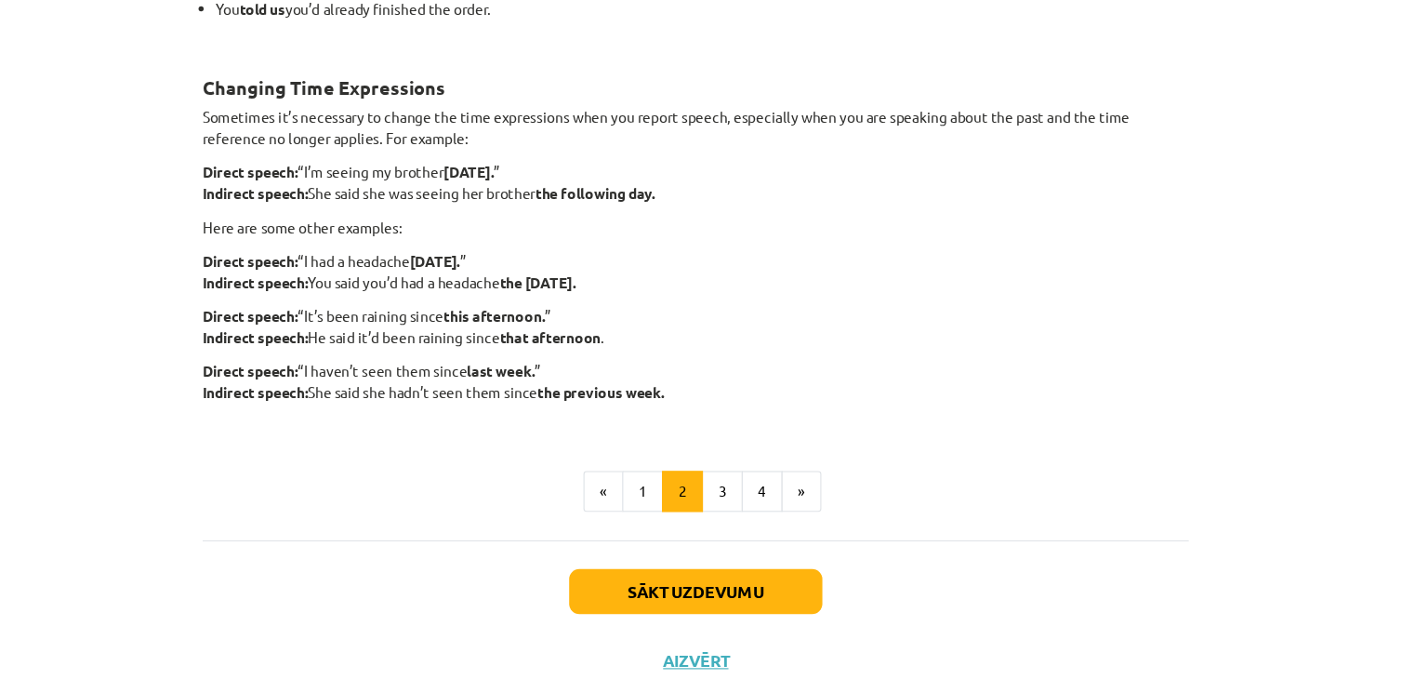
scroll to position [367, 0]
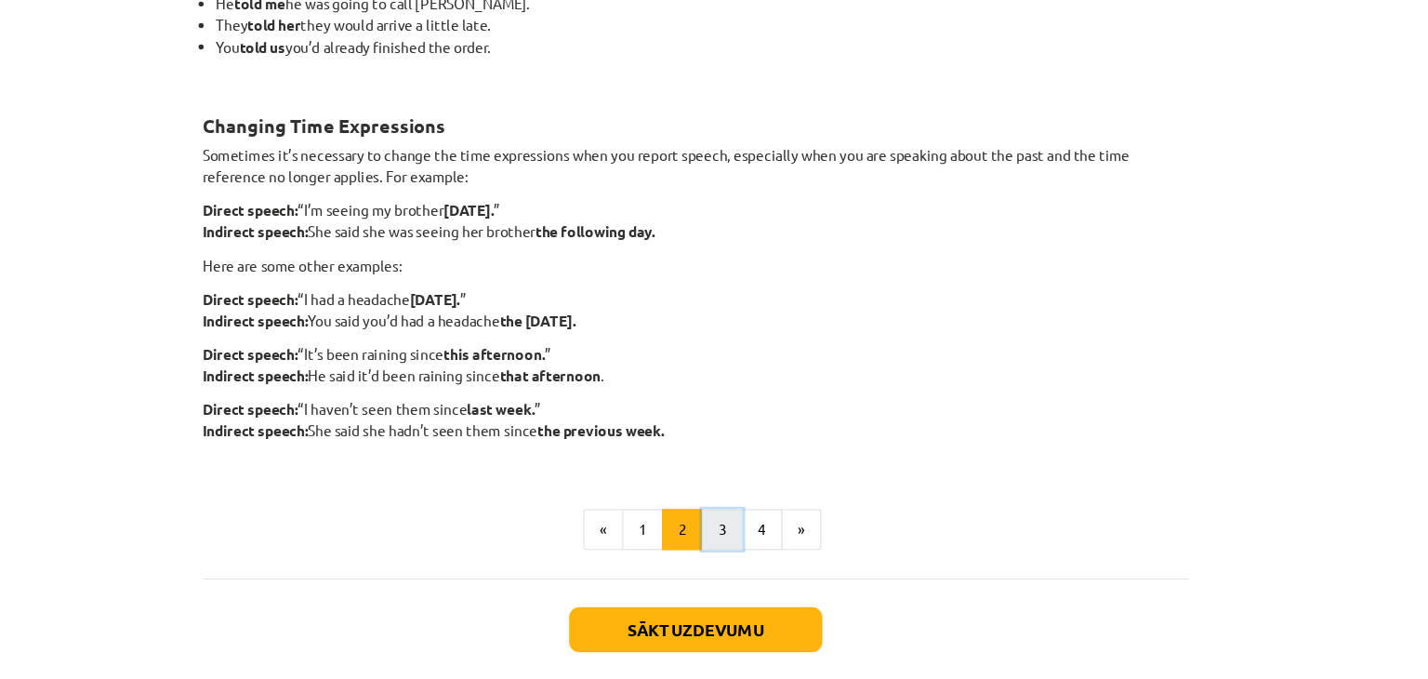
click at [742, 539] on button "3" at bounding box center [737, 541] width 37 height 37
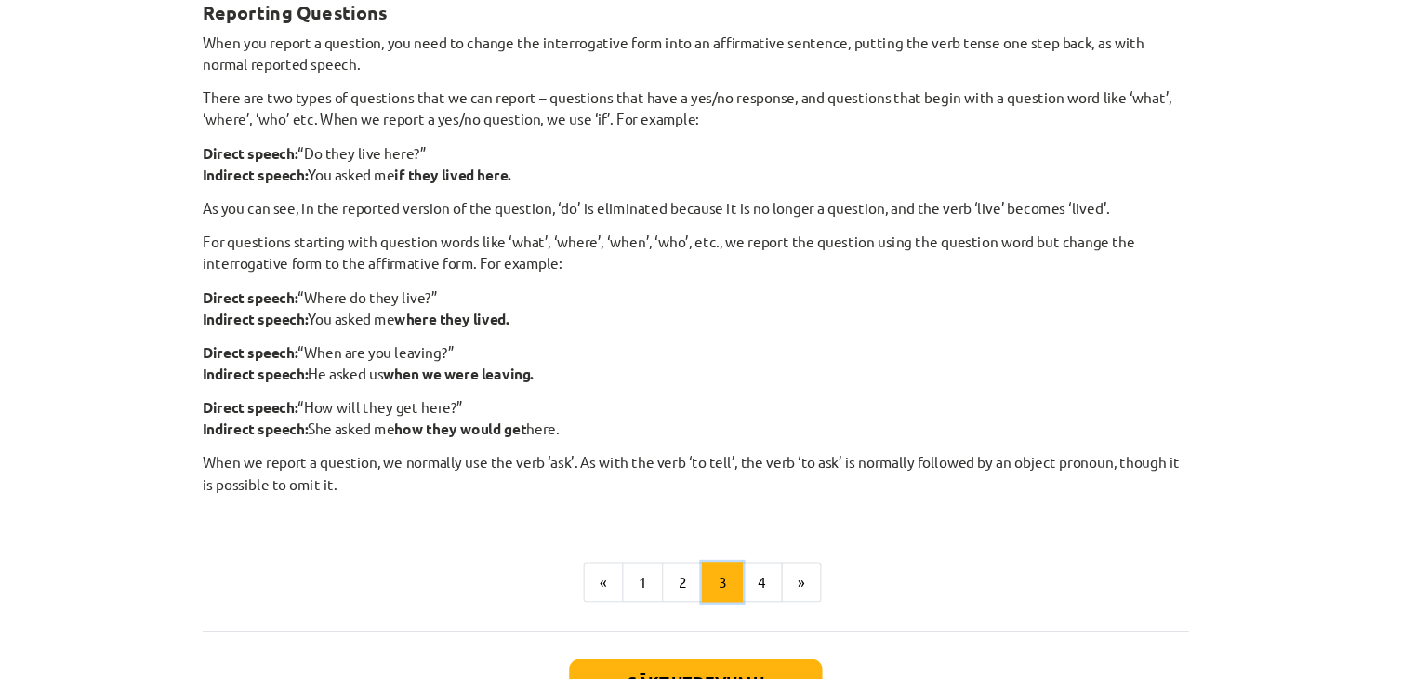
scroll to position [328, 0]
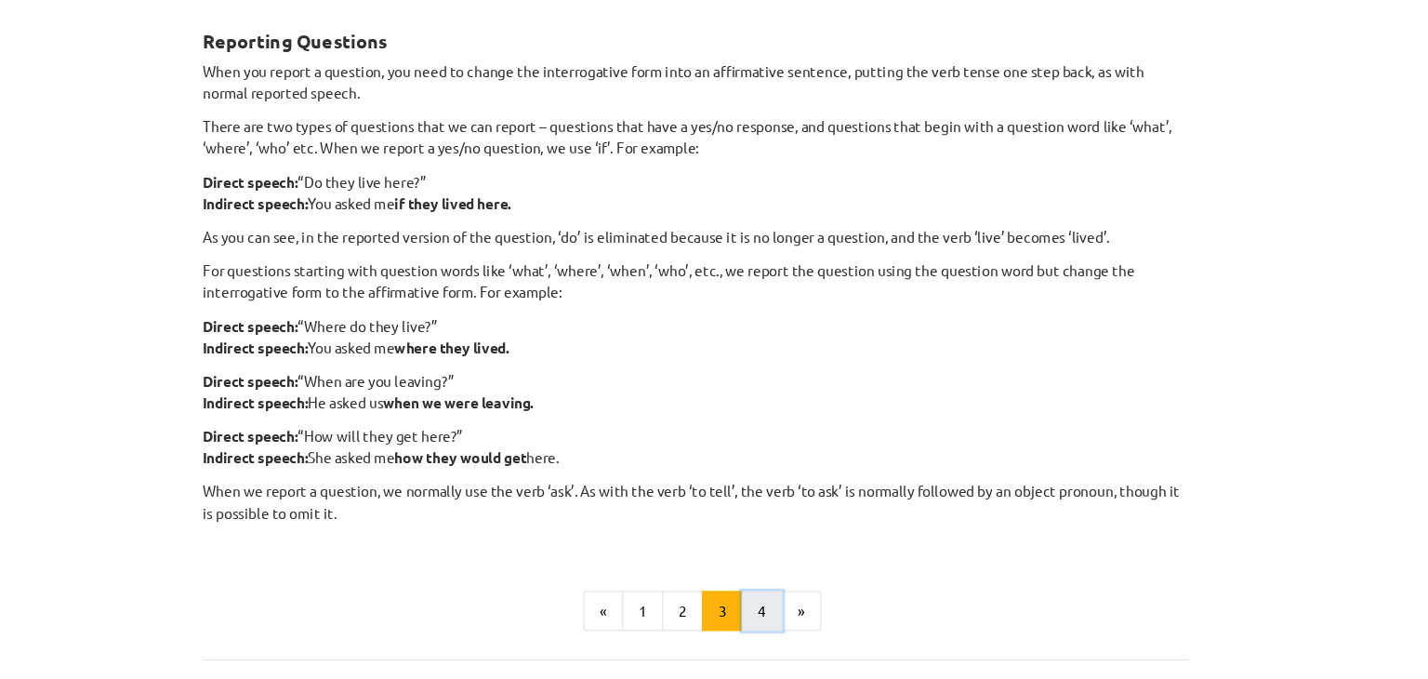
click at [764, 547] on button "4" at bounding box center [774, 556] width 37 height 37
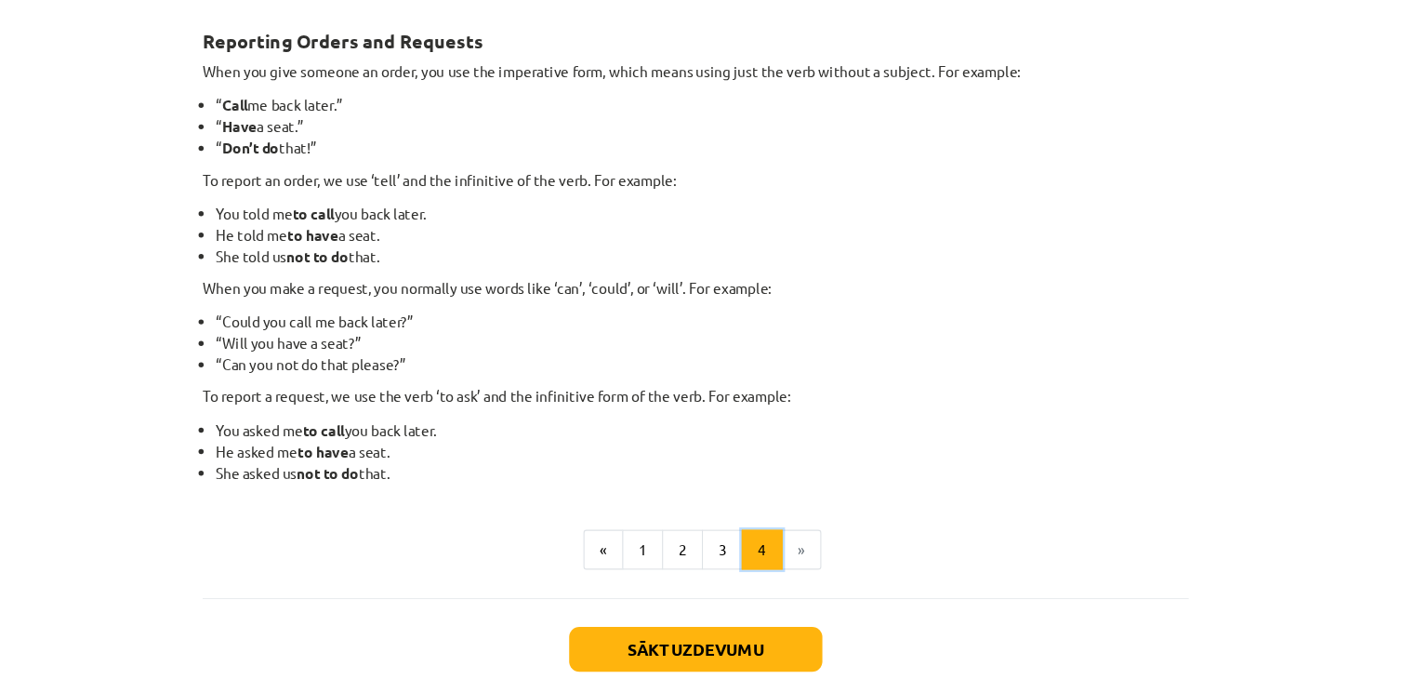
scroll to position [332, 0]
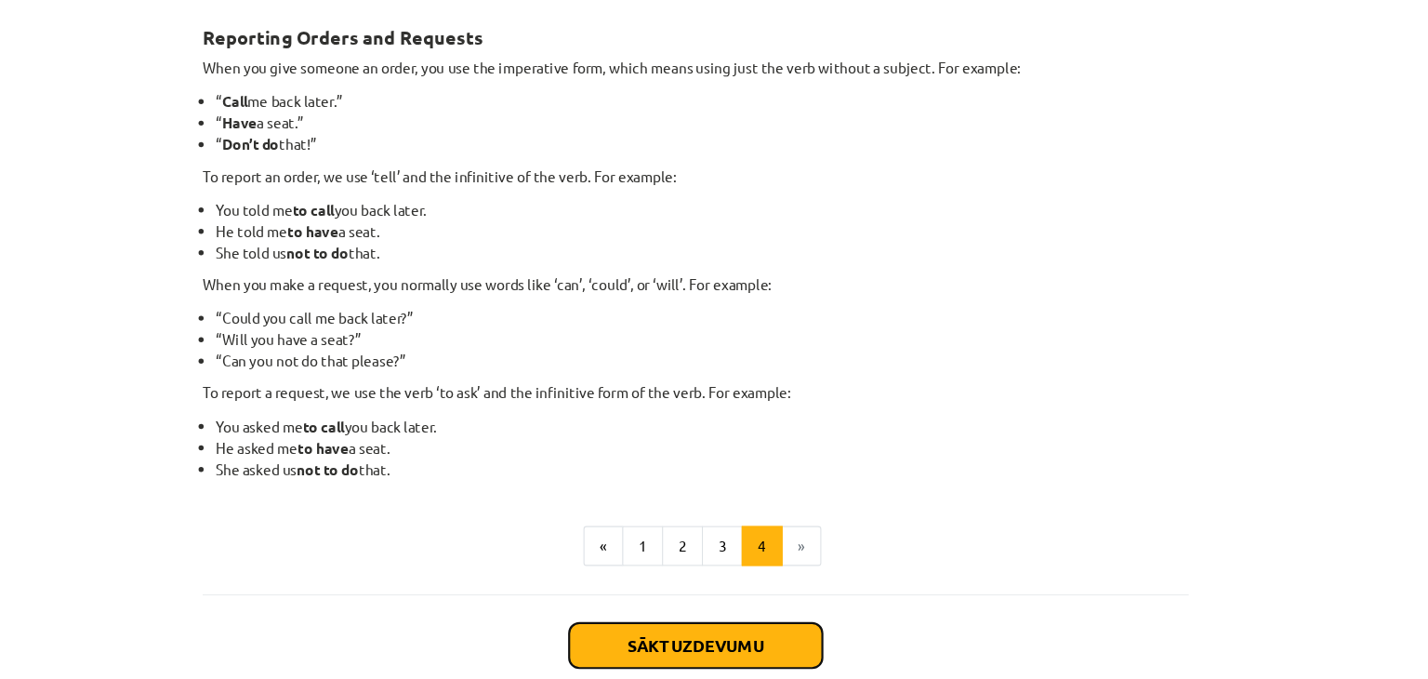
click at [772, 584] on button "Sākt uzdevumu" at bounding box center [714, 587] width 231 height 41
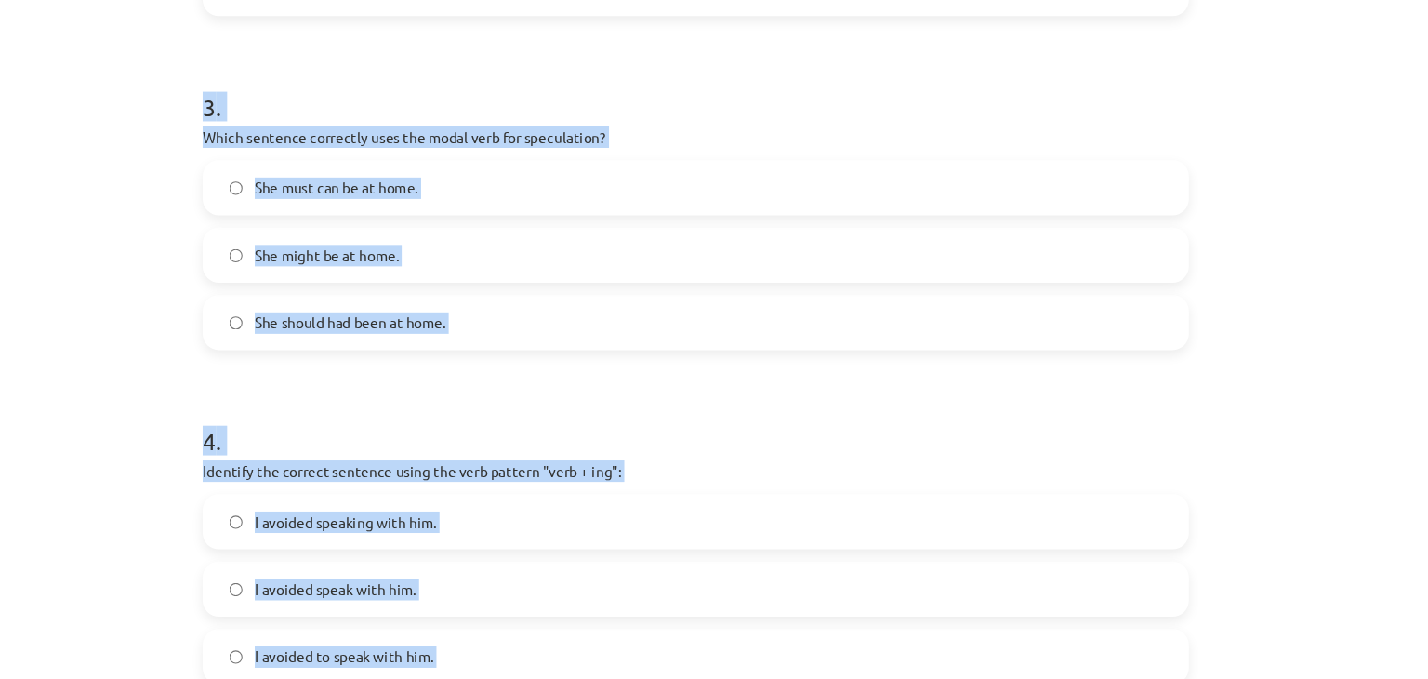
scroll to position [1390, 0]
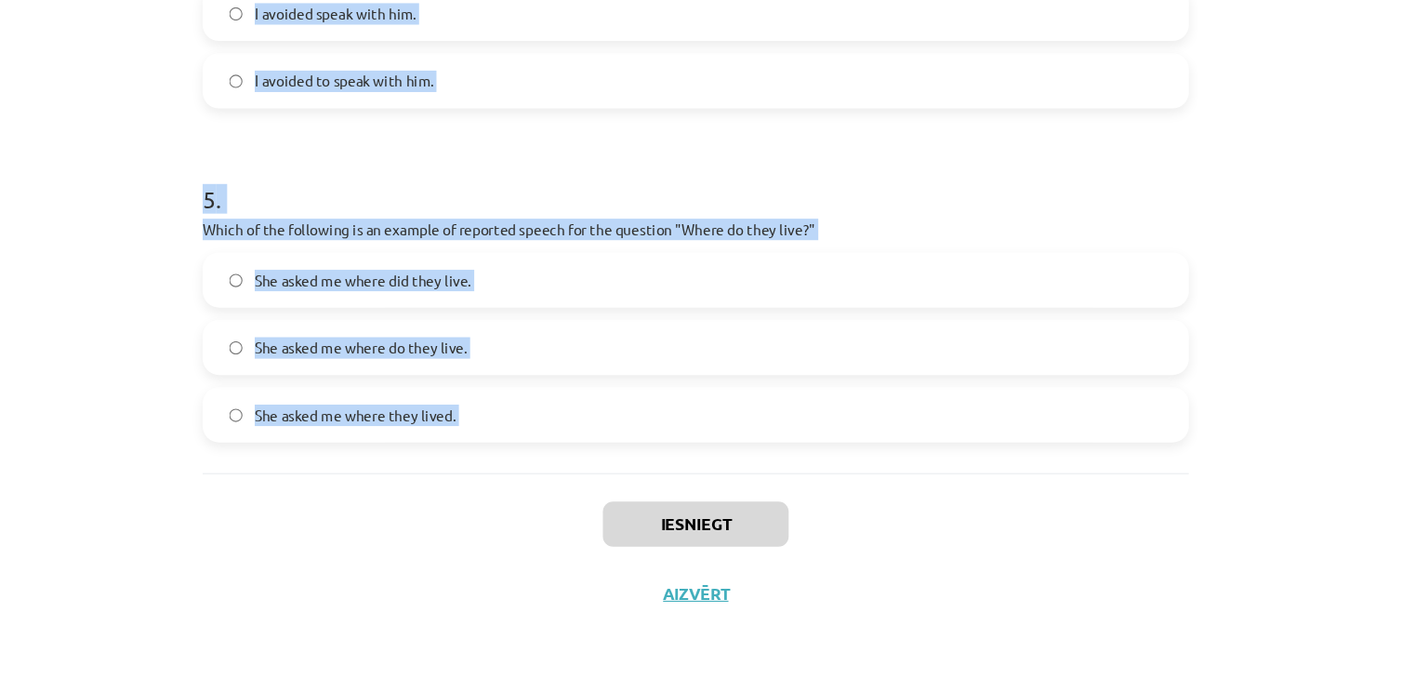
drag, startPoint x: 246, startPoint y: 372, endPoint x: 499, endPoint y: 529, distance: 297.7
copy form "1 . Which of the following sentences correctly uses reported speech? He said th…"
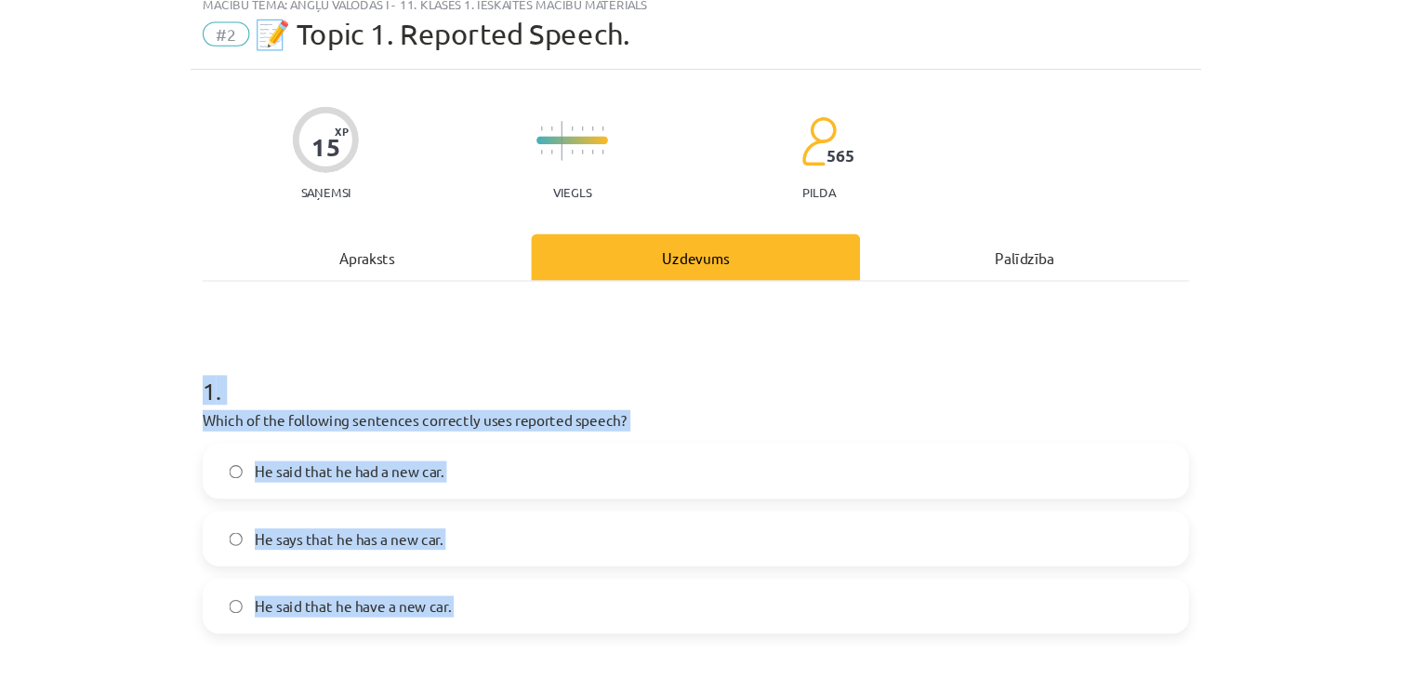
scroll to position [368, 0]
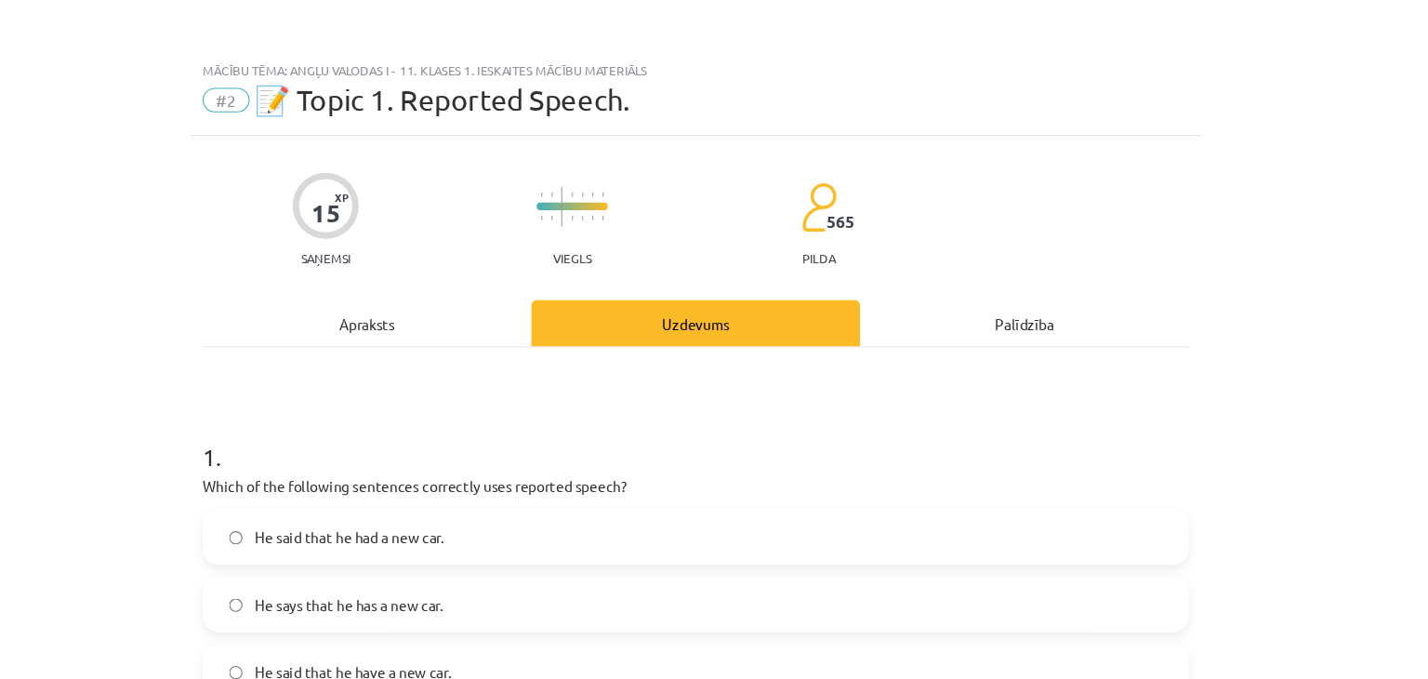
scroll to position [103, 0]
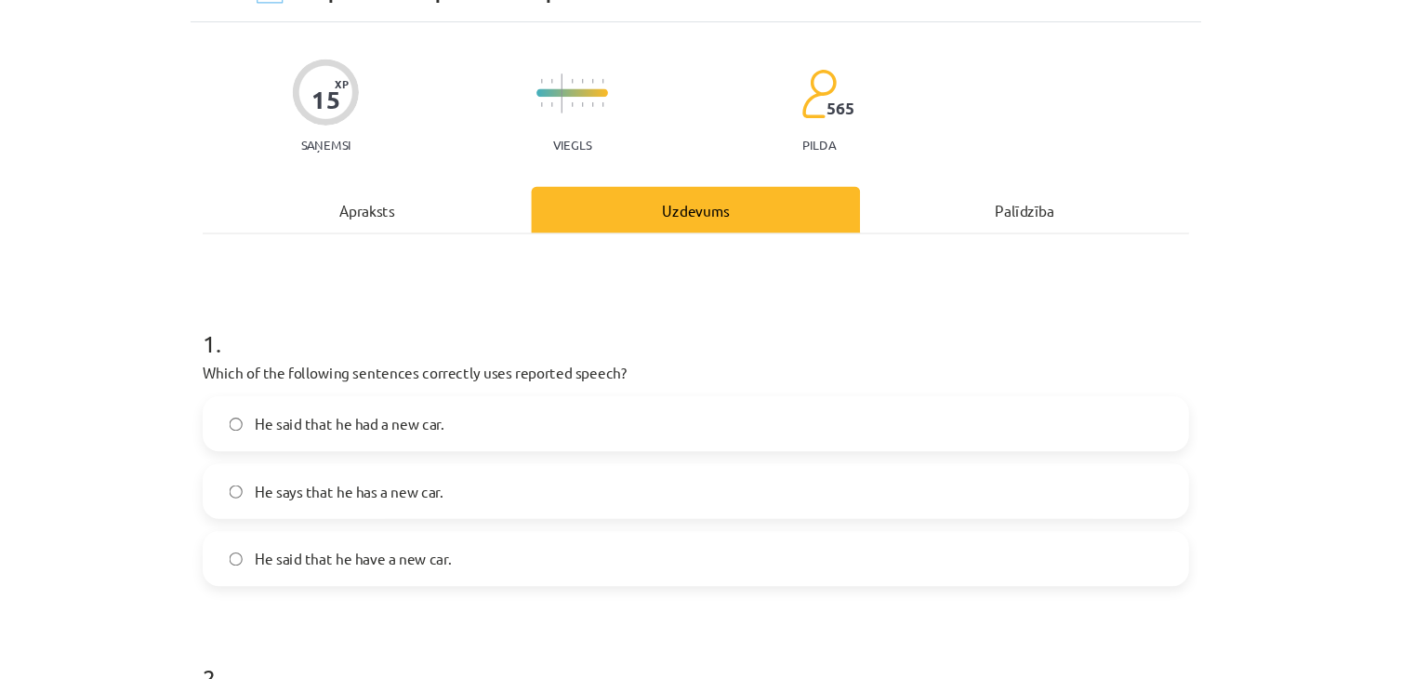
click at [383, 390] on span "He said that he had a new car." at bounding box center [398, 386] width 172 height 20
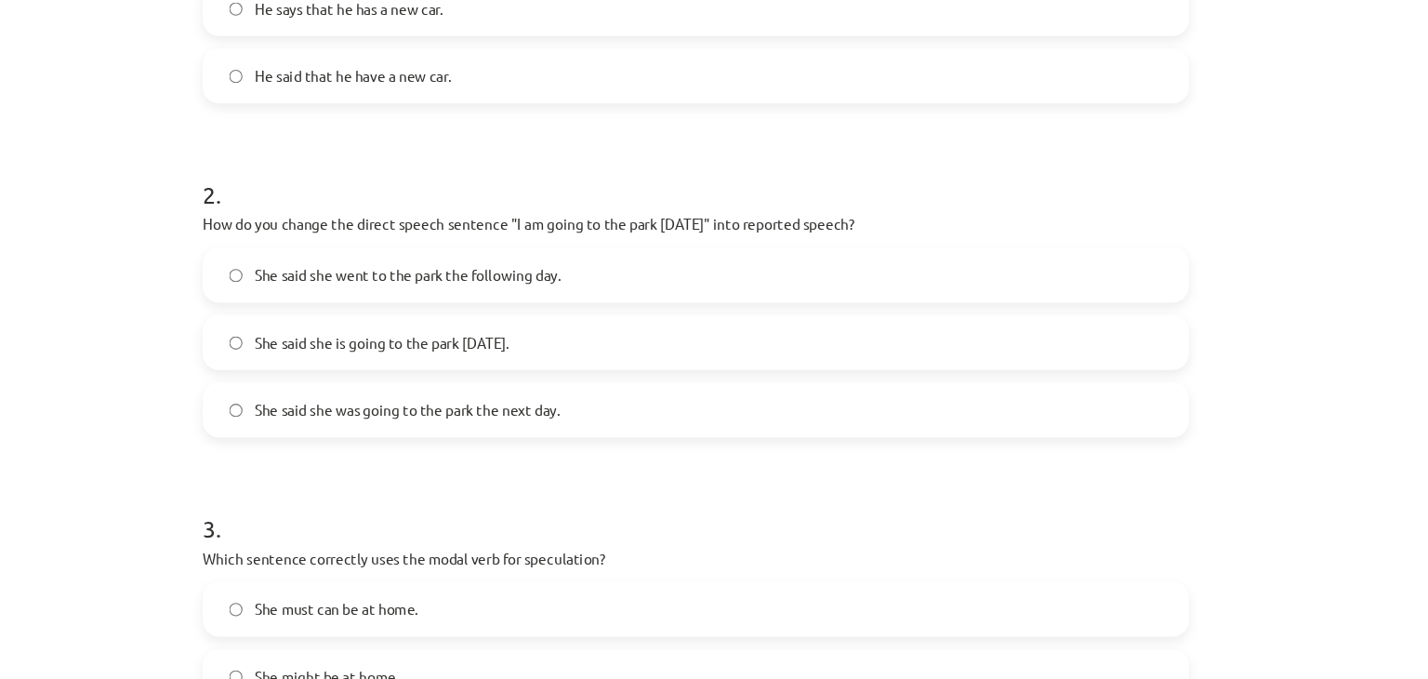
scroll to position [543, 0]
click at [415, 307] on span "She said she is going to the park tomorrow." at bounding box center [427, 312] width 231 height 20
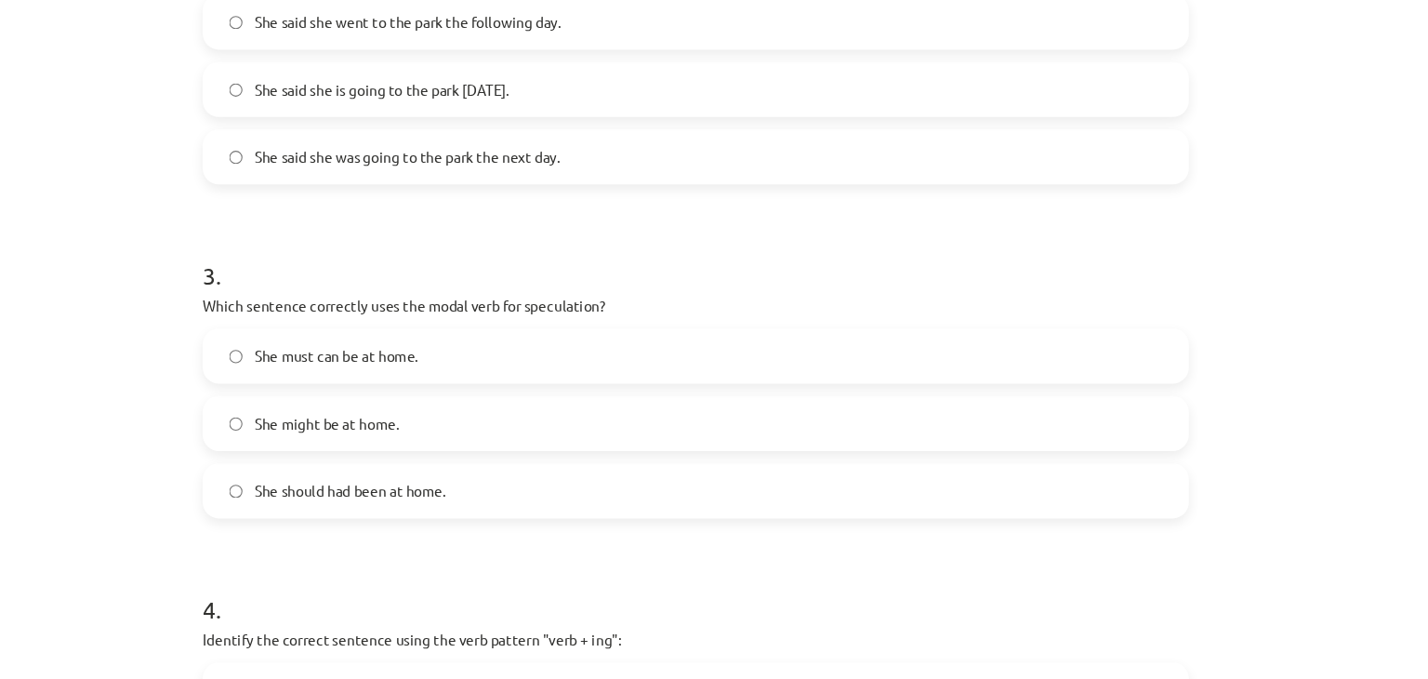
scroll to position [773, 0]
click at [435, 376] on span "She might be at home." at bounding box center [377, 386] width 131 height 20
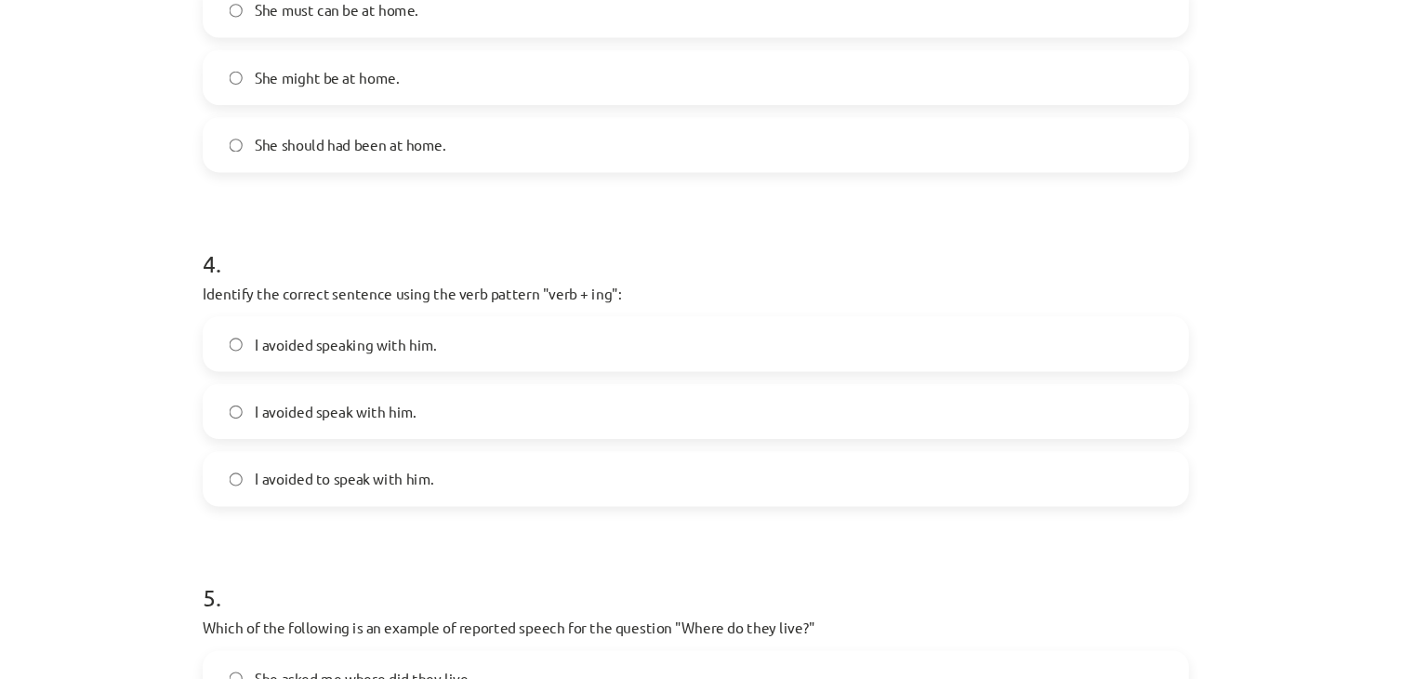
scroll to position [1088, 0]
click at [388, 310] on span "I avoided speaking with him." at bounding box center [394, 313] width 165 height 20
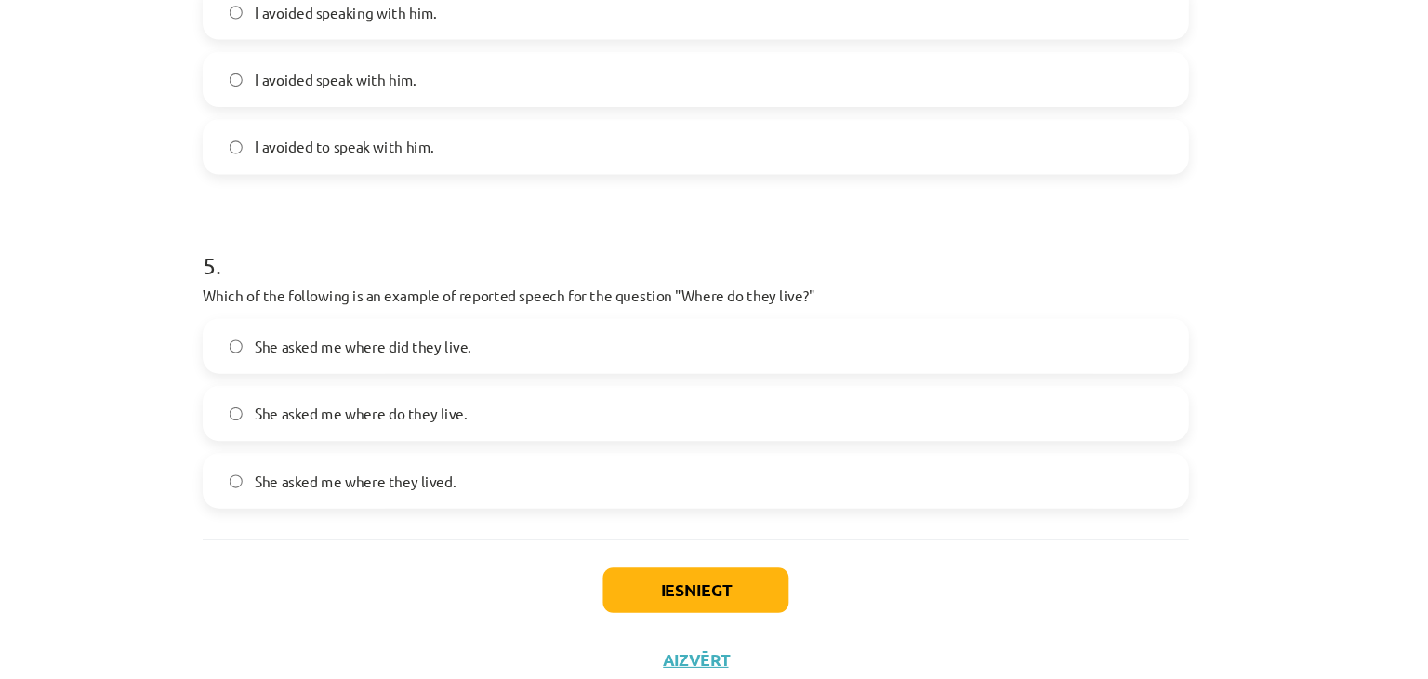
click at [431, 378] on span "She asked me where do they live." at bounding box center [408, 377] width 193 height 20
click at [491, 446] on label "She asked me where they lived." at bounding box center [714, 438] width 894 height 46
click at [737, 519] on button "Iesniegt" at bounding box center [713, 537] width 169 height 41
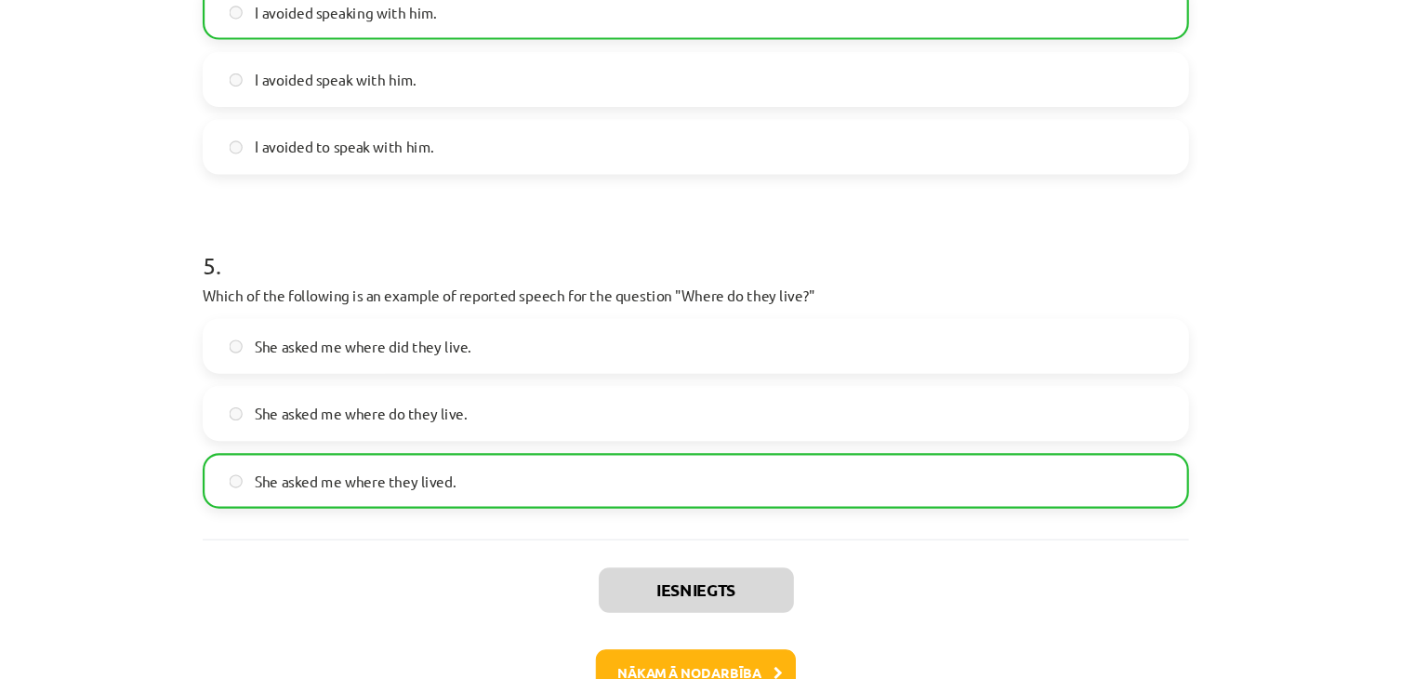
scroll to position [1447, 0]
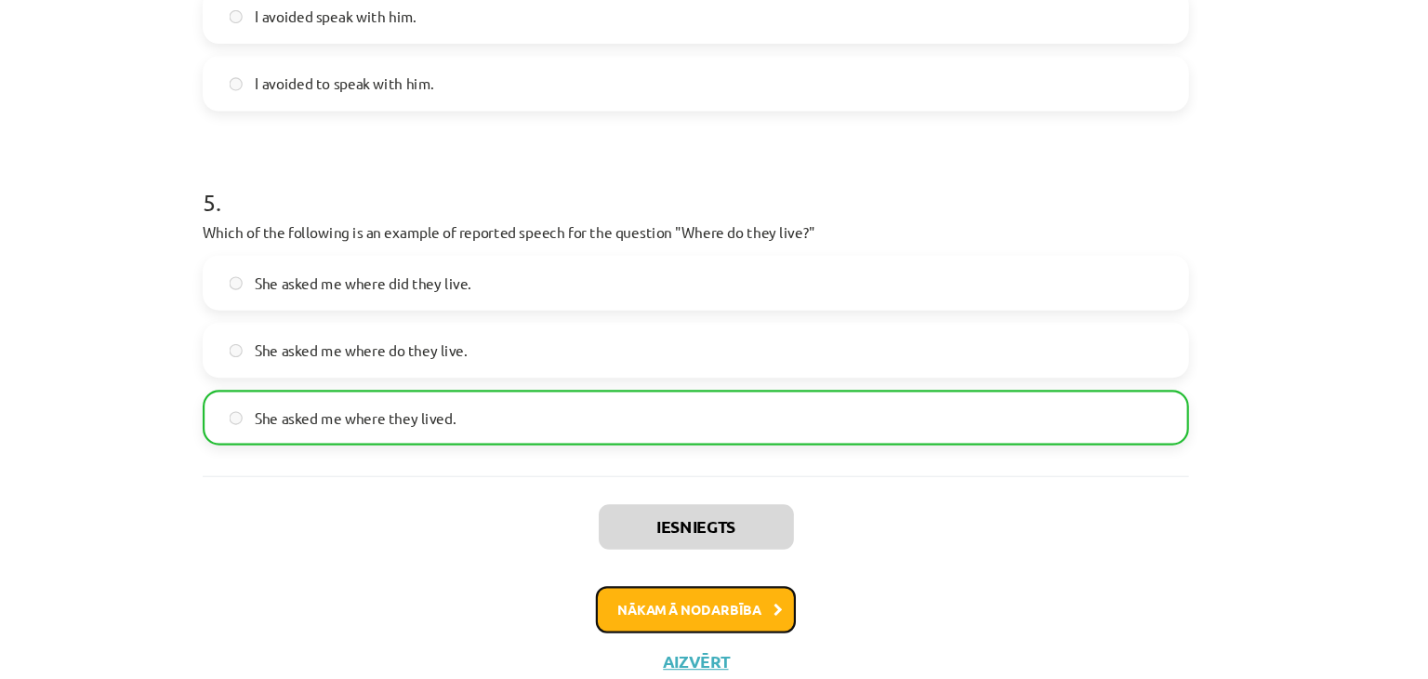
click at [742, 538] on button "Nākamā nodarbība" at bounding box center [714, 555] width 182 height 43
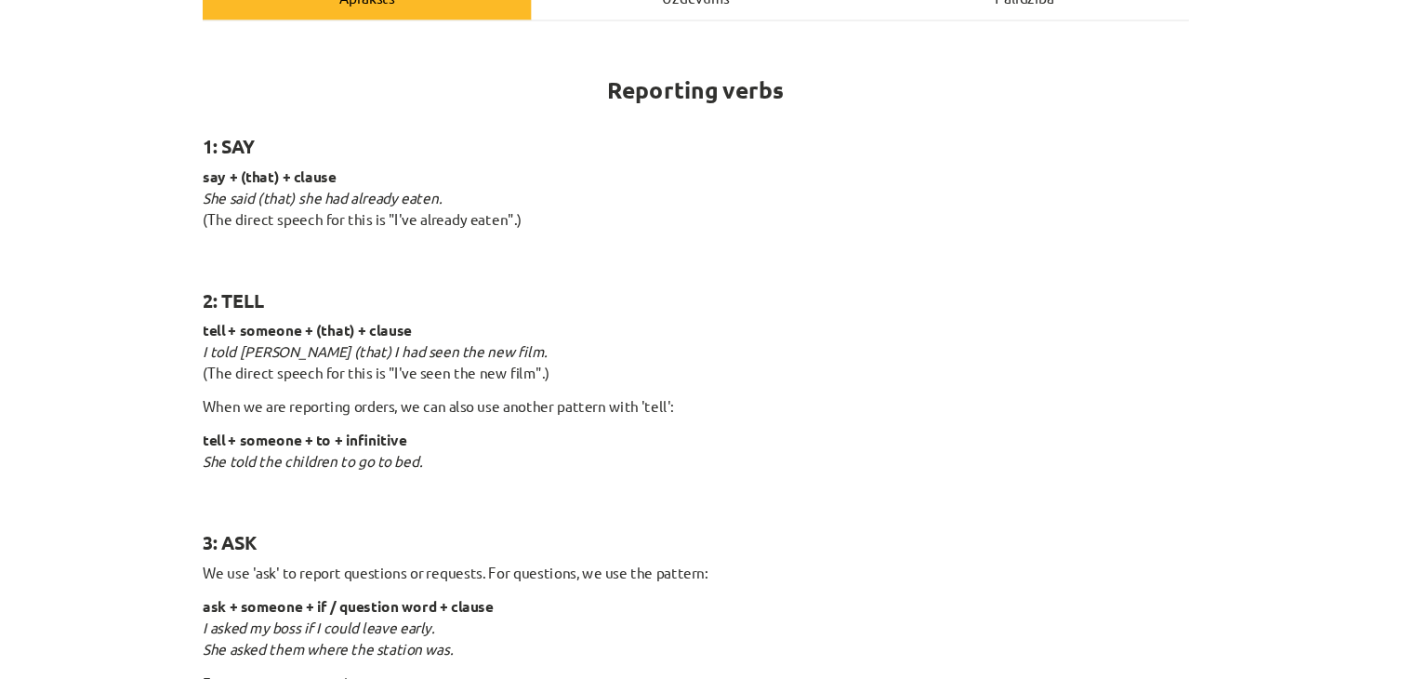
scroll to position [0, 0]
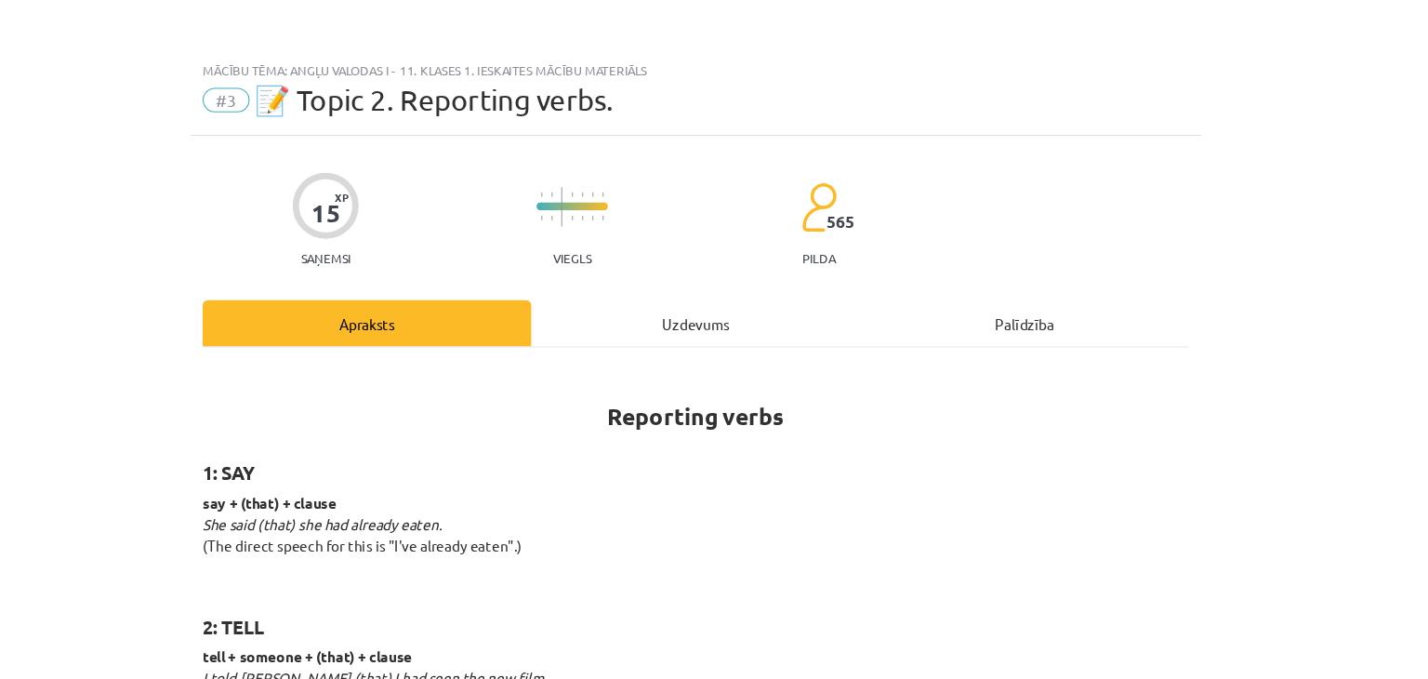
click at [274, 92] on span "#3" at bounding box center [286, 91] width 43 height 22
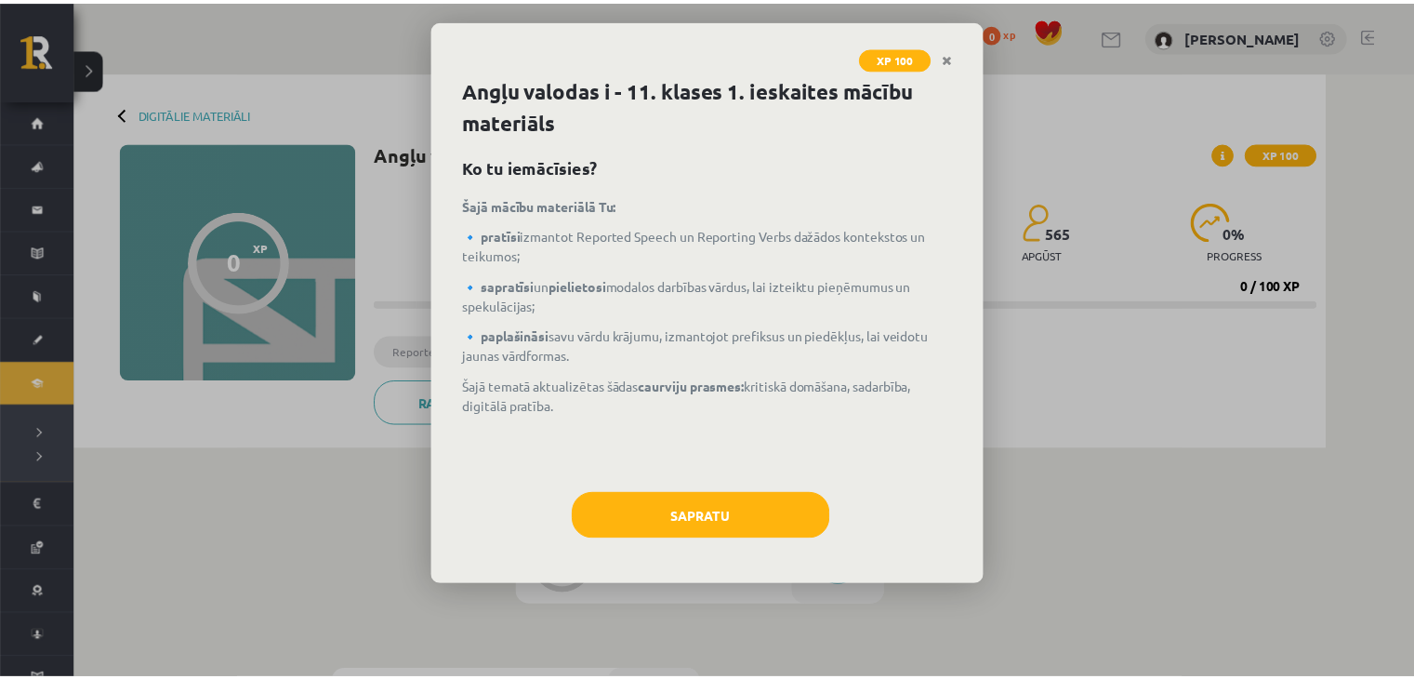
scroll to position [315, 0]
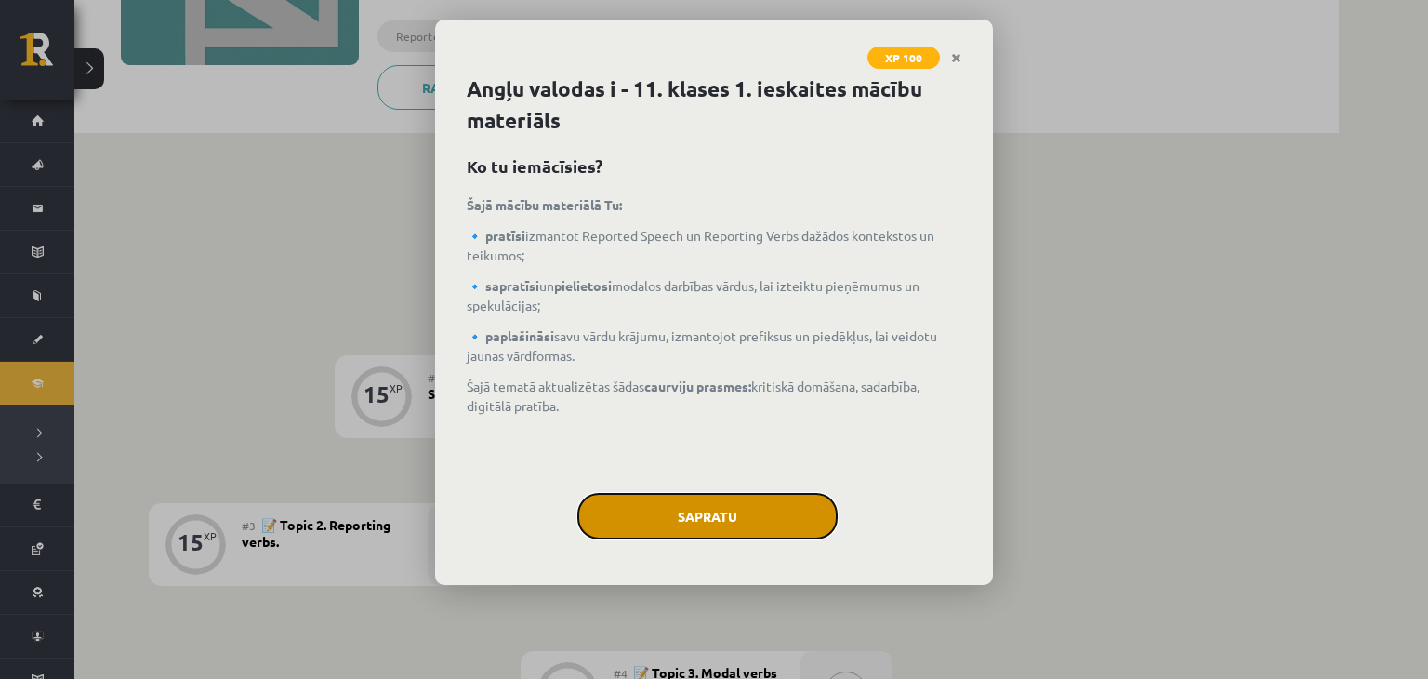
click at [679, 522] on button "Sapratu" at bounding box center [707, 516] width 260 height 46
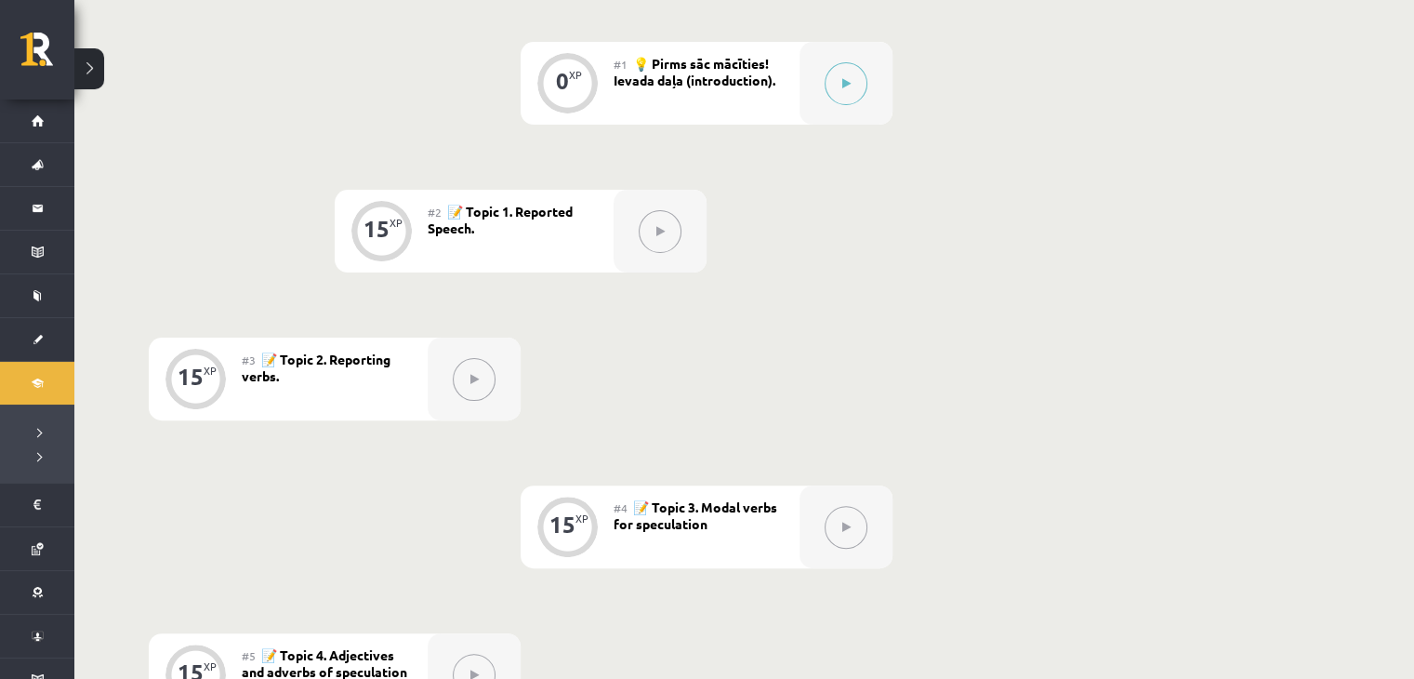
scroll to position [482, 0]
click at [693, 224] on div at bounding box center [659, 229] width 93 height 83
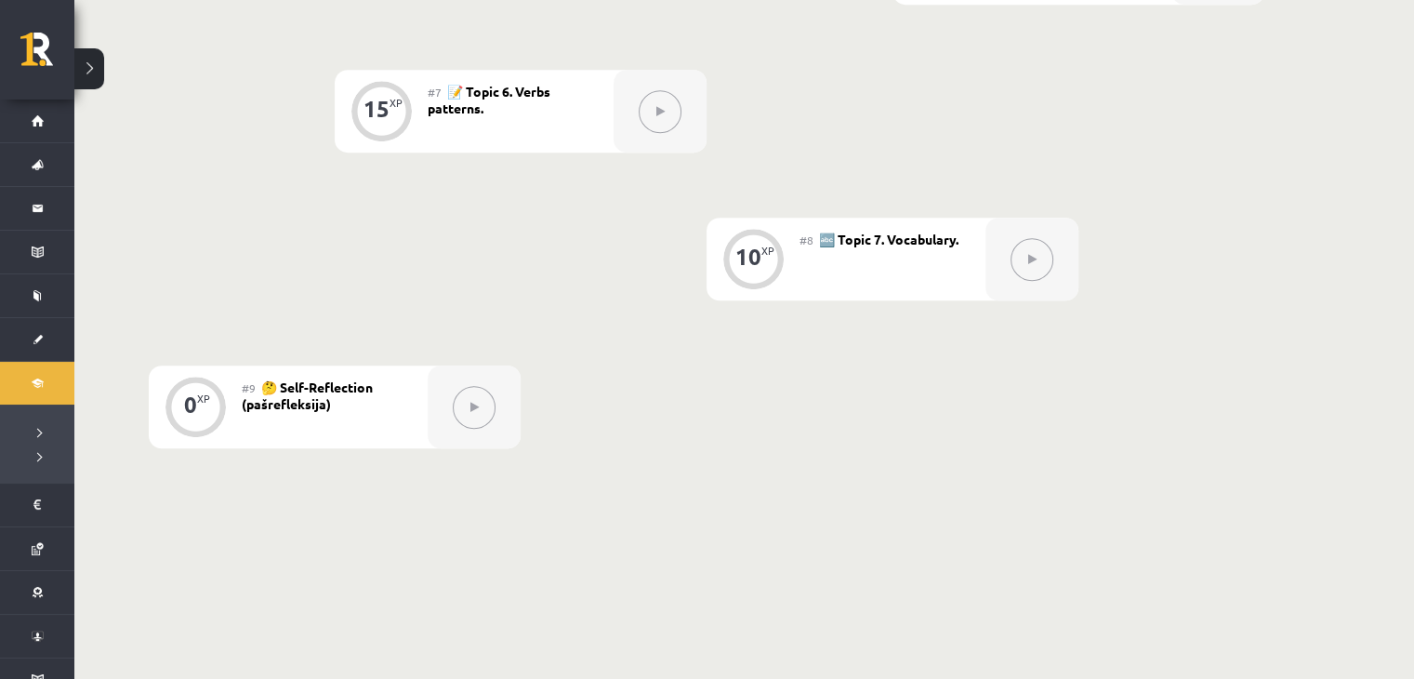
scroll to position [1331, 0]
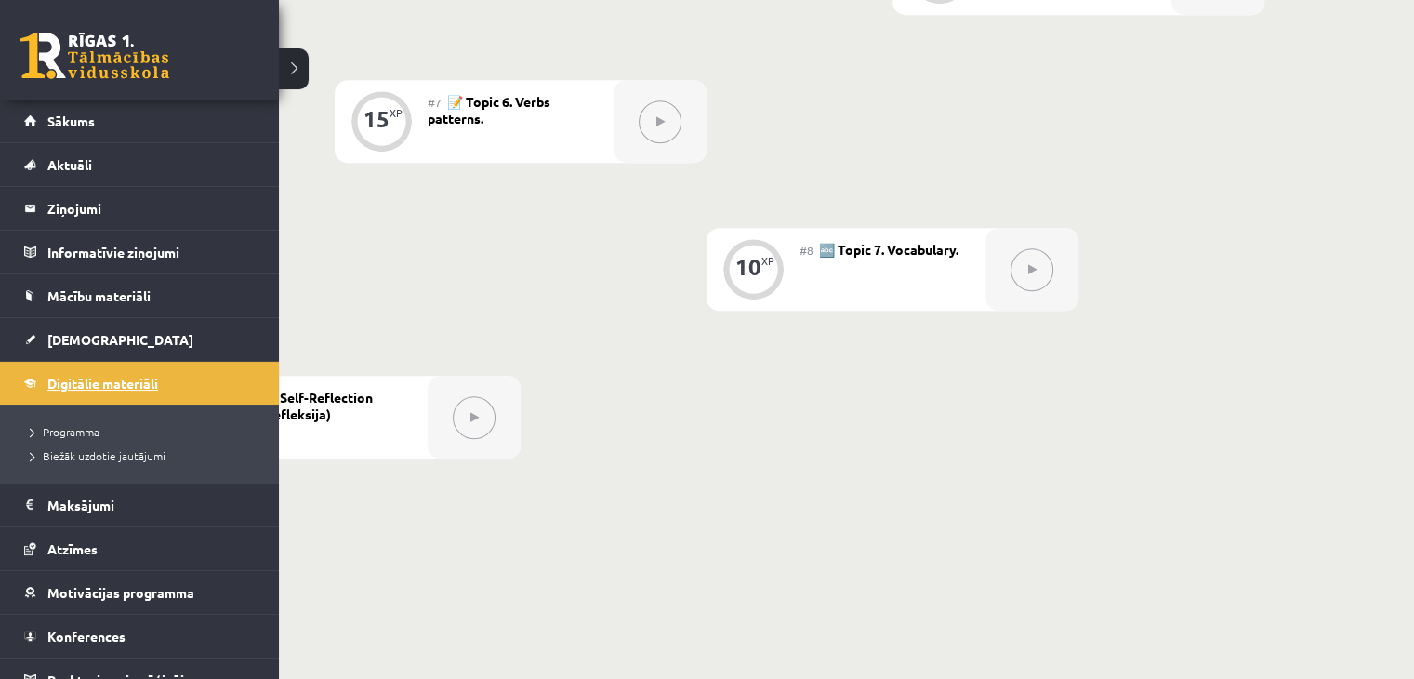
click at [99, 363] on link "Digitālie materiāli" at bounding box center [139, 383] width 231 height 43
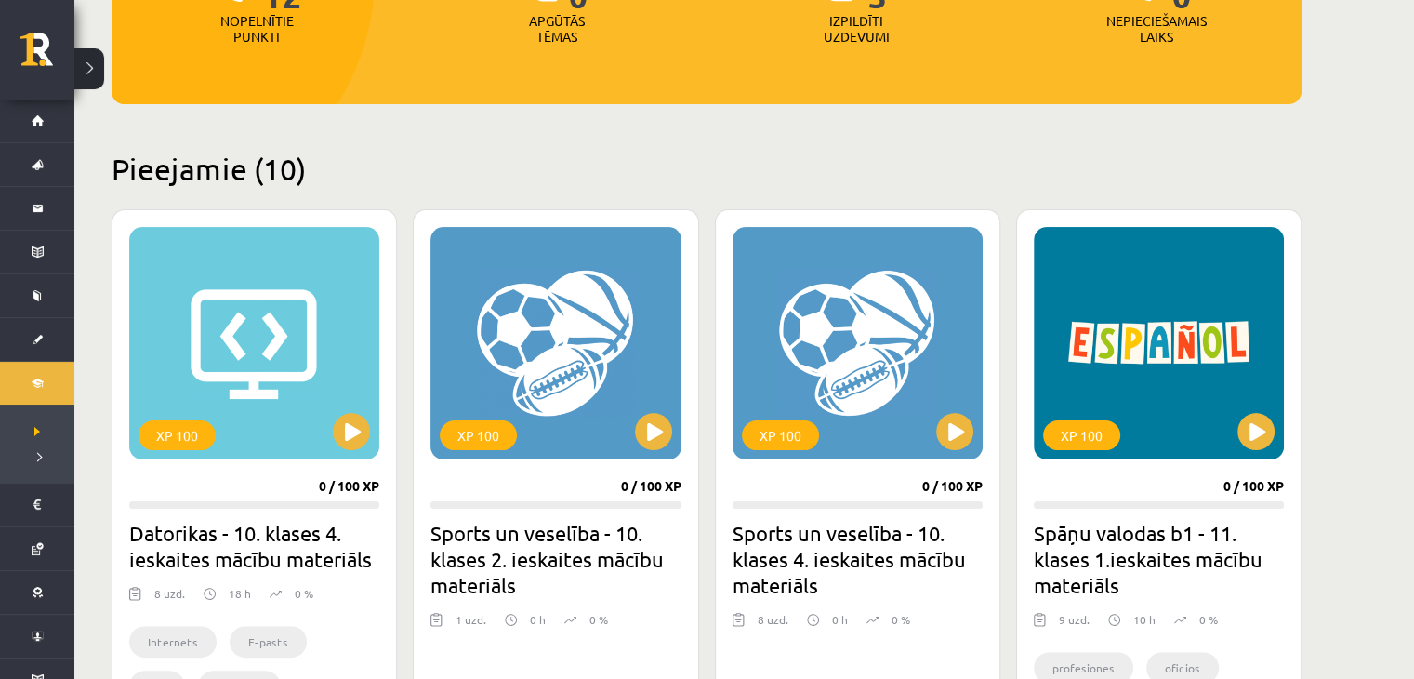
scroll to position [317, 0]
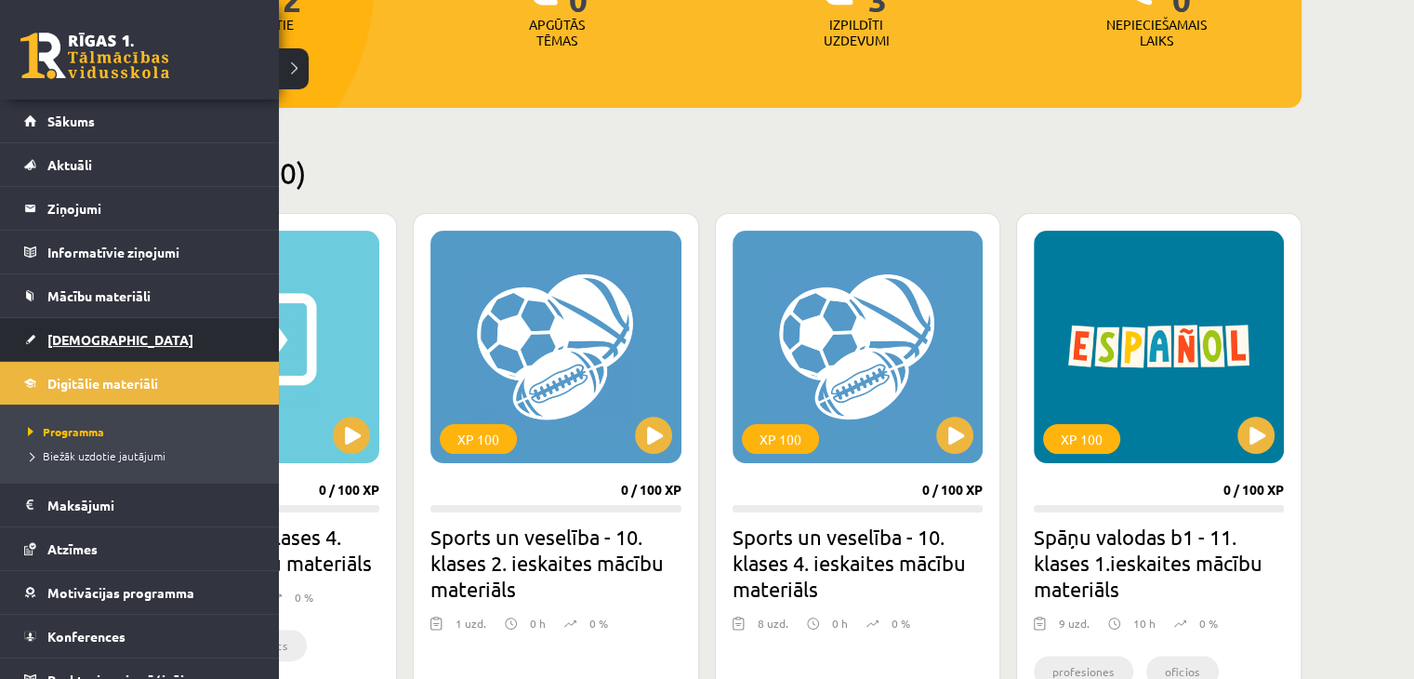
click at [101, 337] on span "[DEMOGRAPHIC_DATA]" at bounding box center [120, 339] width 146 height 17
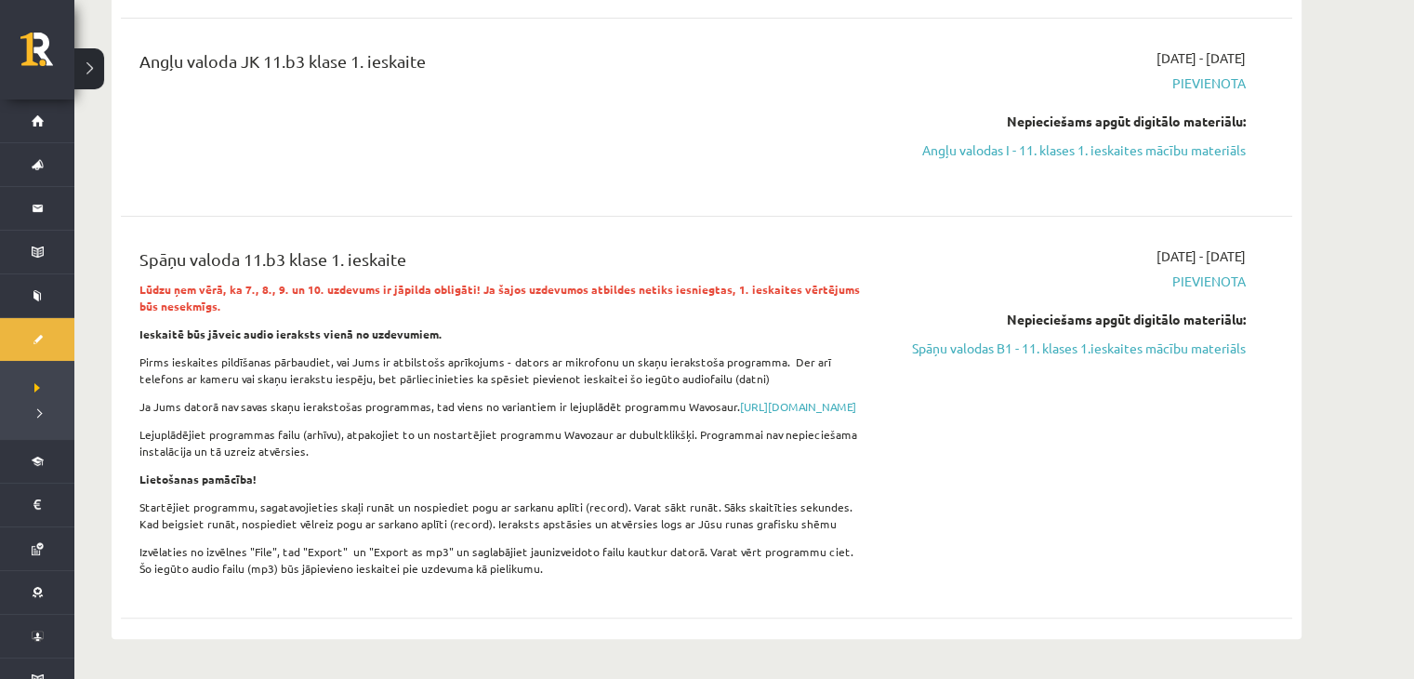
scroll to position [428, 0]
click at [973, 350] on link "Spāņu valodas B1 - 11. klases 1.ieskaites mācību materiāls" at bounding box center [1070, 348] width 350 height 20
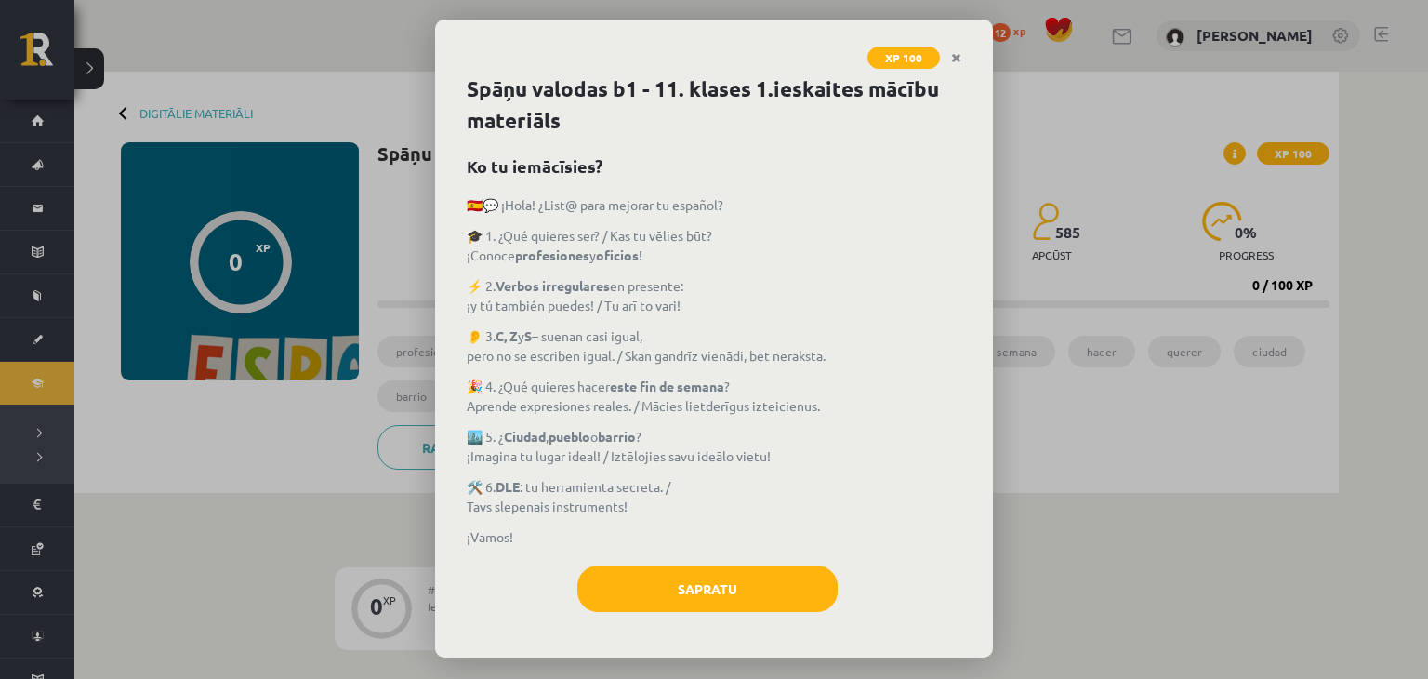
click at [732, 614] on div "Sapratu" at bounding box center [714, 595] width 495 height 60
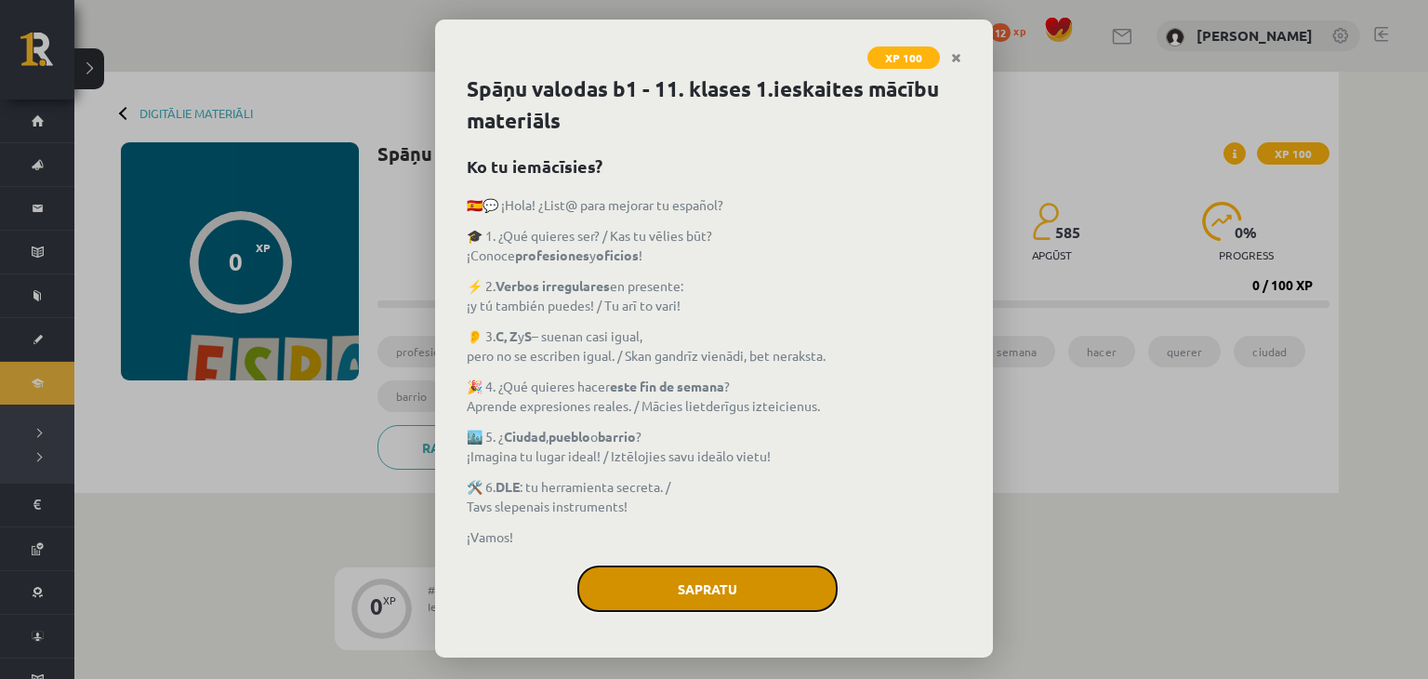
click at [732, 595] on button "Sapratu" at bounding box center [707, 588] width 260 height 46
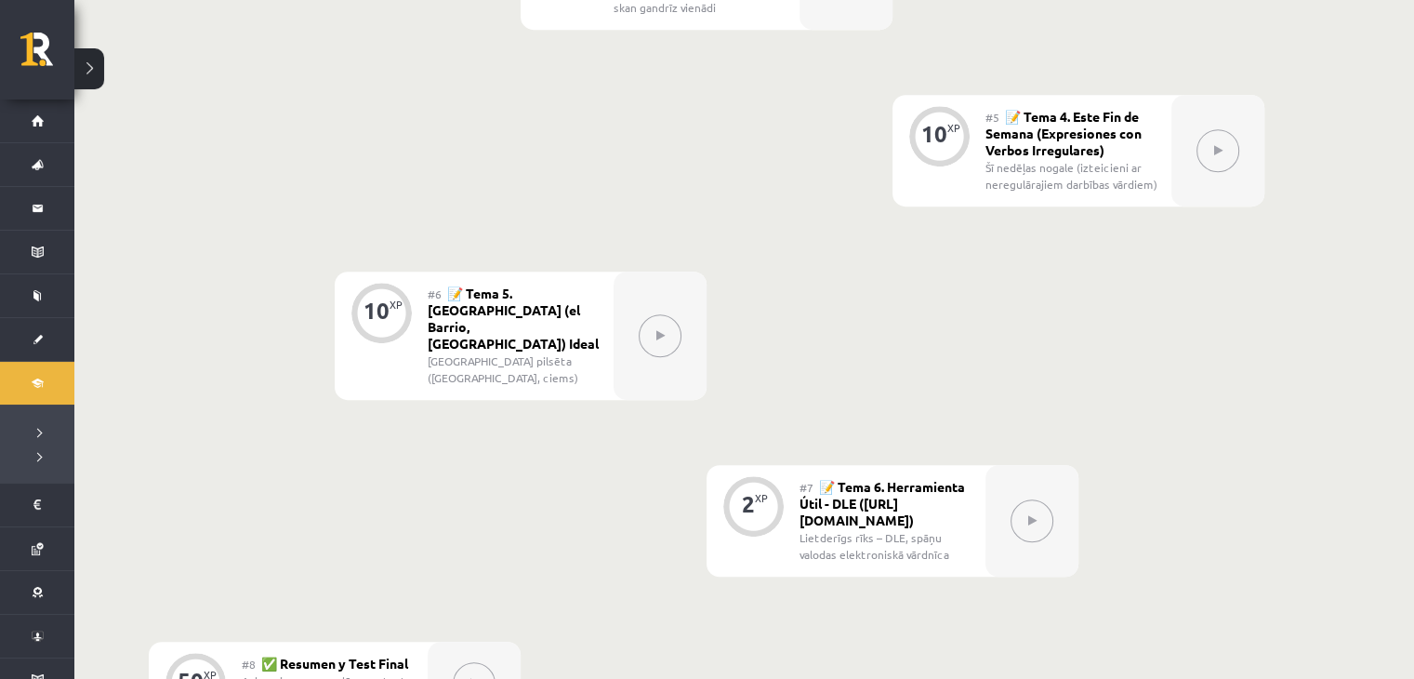
scroll to position [1102, 0]
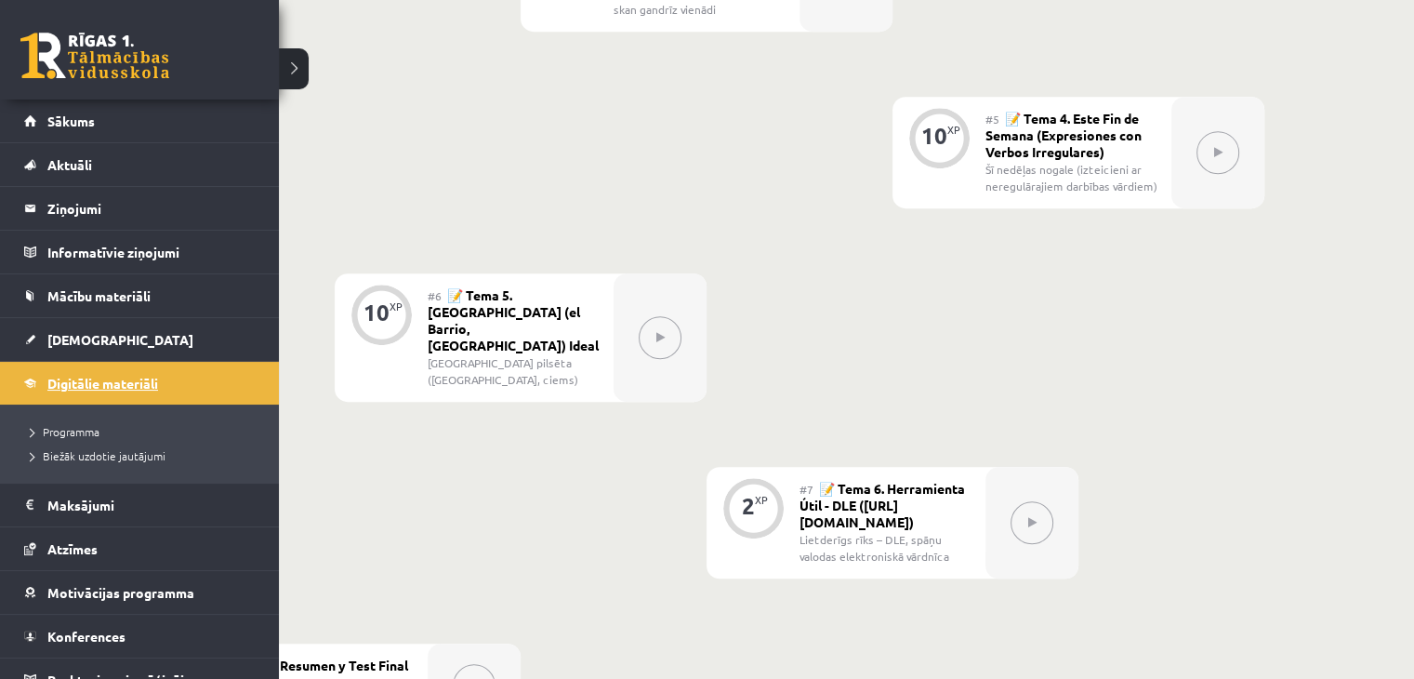
click at [56, 376] on span "Digitālie materiāli" at bounding box center [102, 383] width 111 height 17
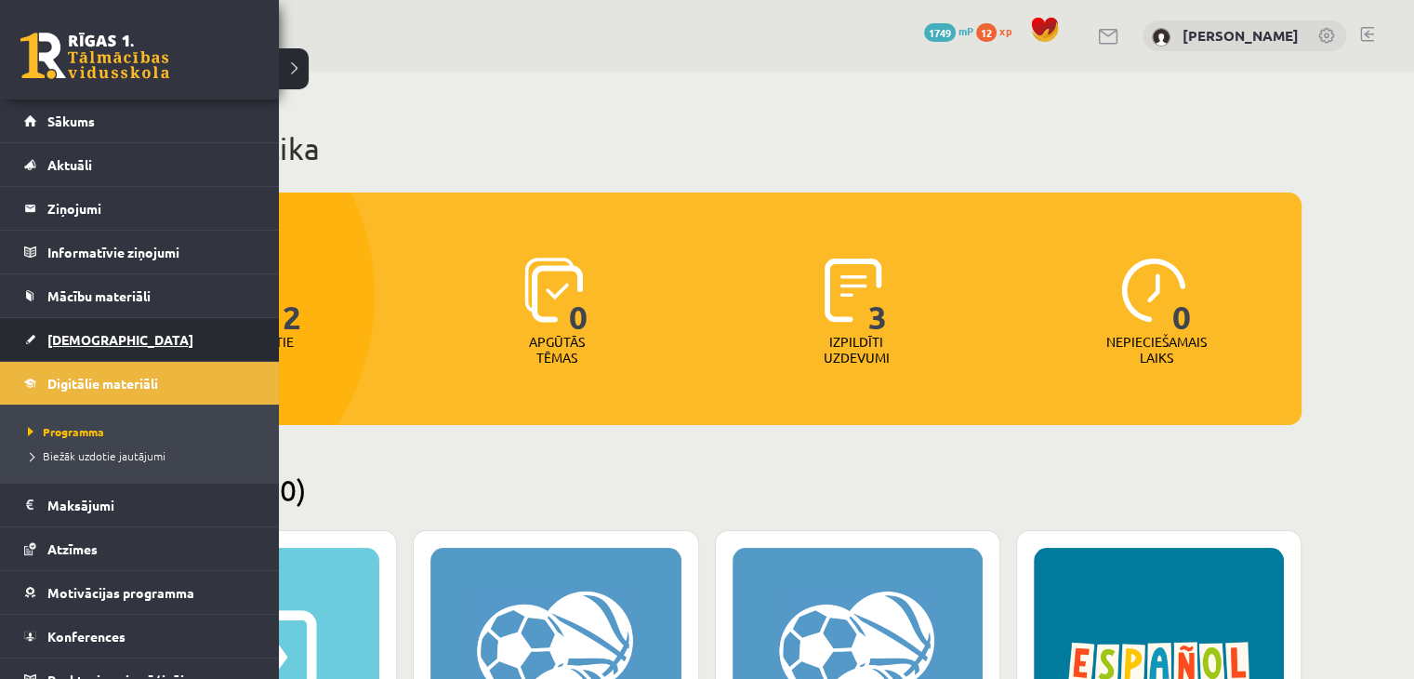
click at [104, 350] on link "[DEMOGRAPHIC_DATA]" at bounding box center [139, 339] width 231 height 43
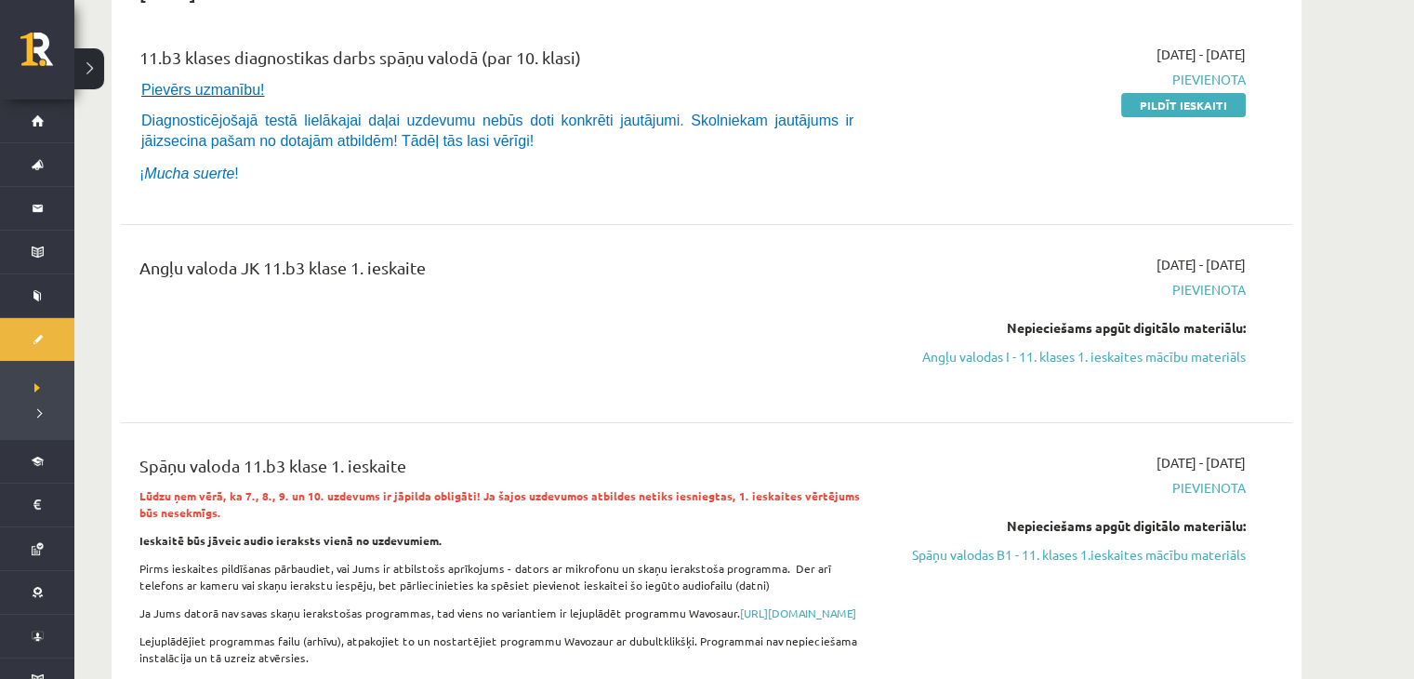
scroll to position [336, 0]
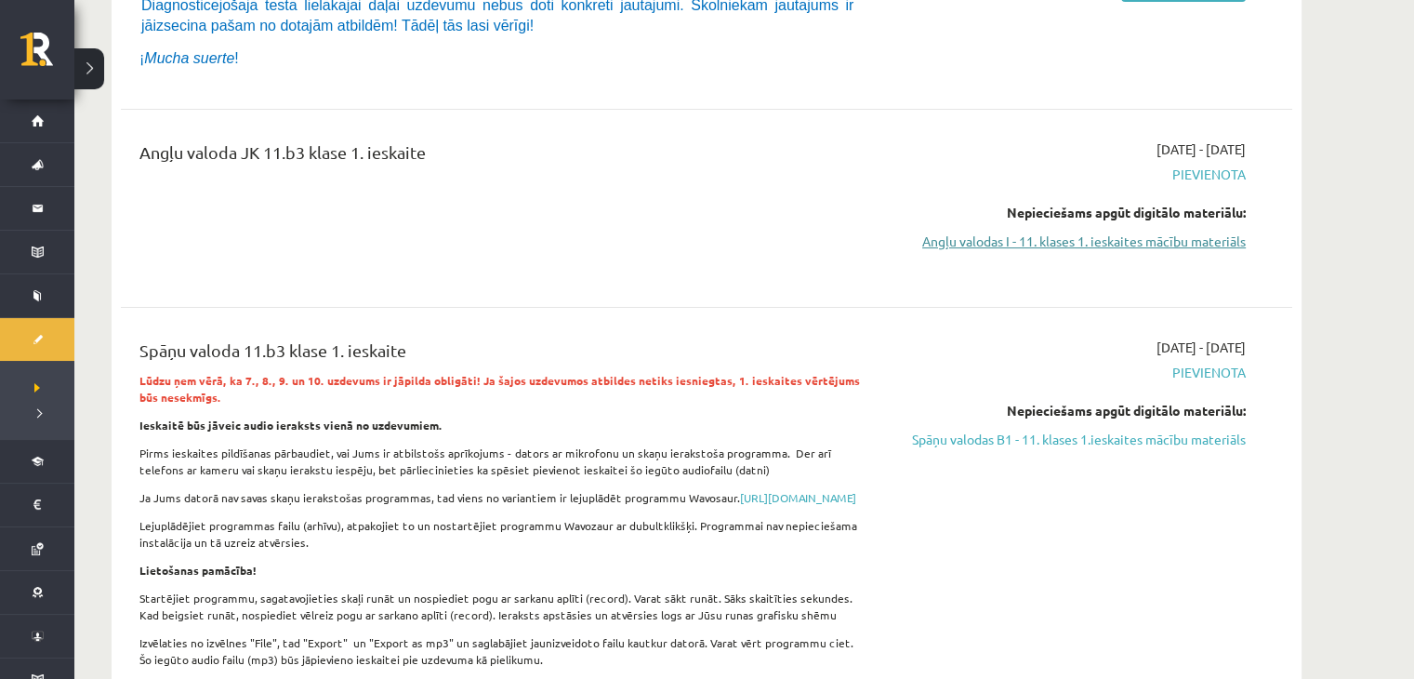
click at [963, 239] on link "Angļu valodas I - 11. klases 1. ieskaites mācību materiāls" at bounding box center [1070, 241] width 350 height 20
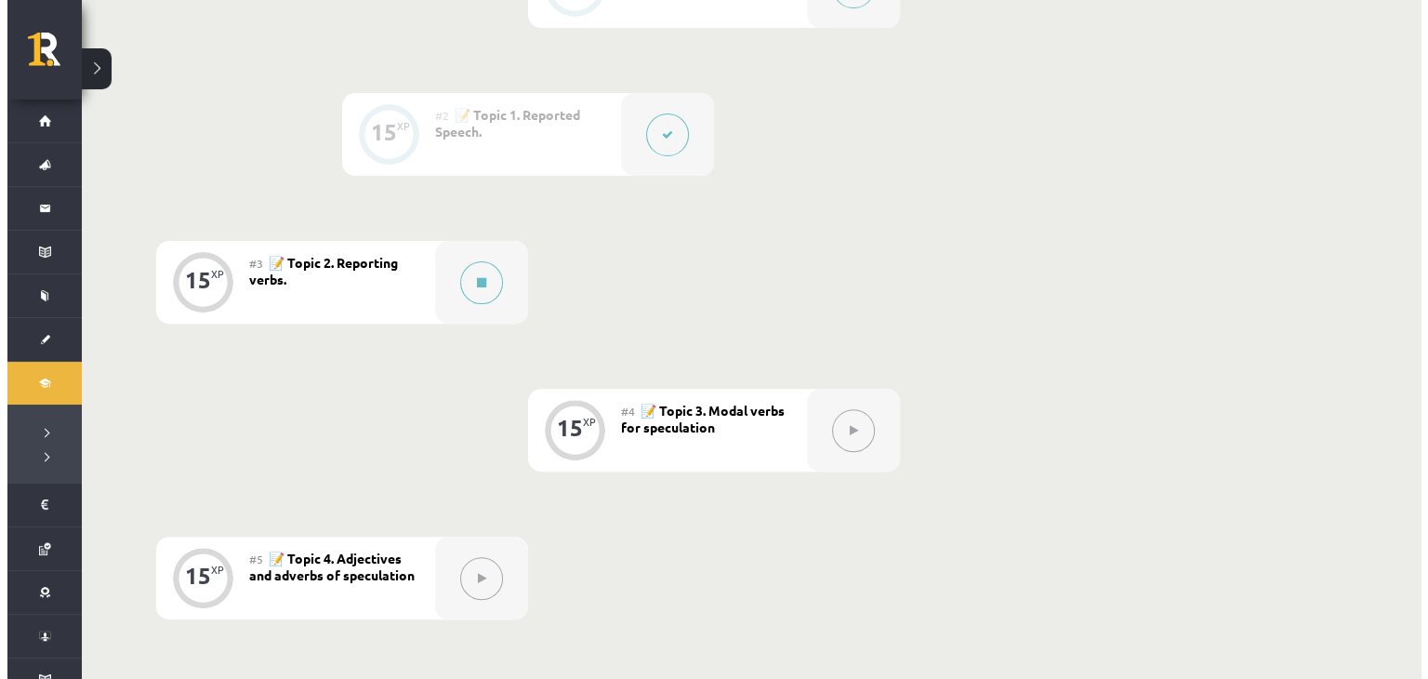
scroll to position [582, 0]
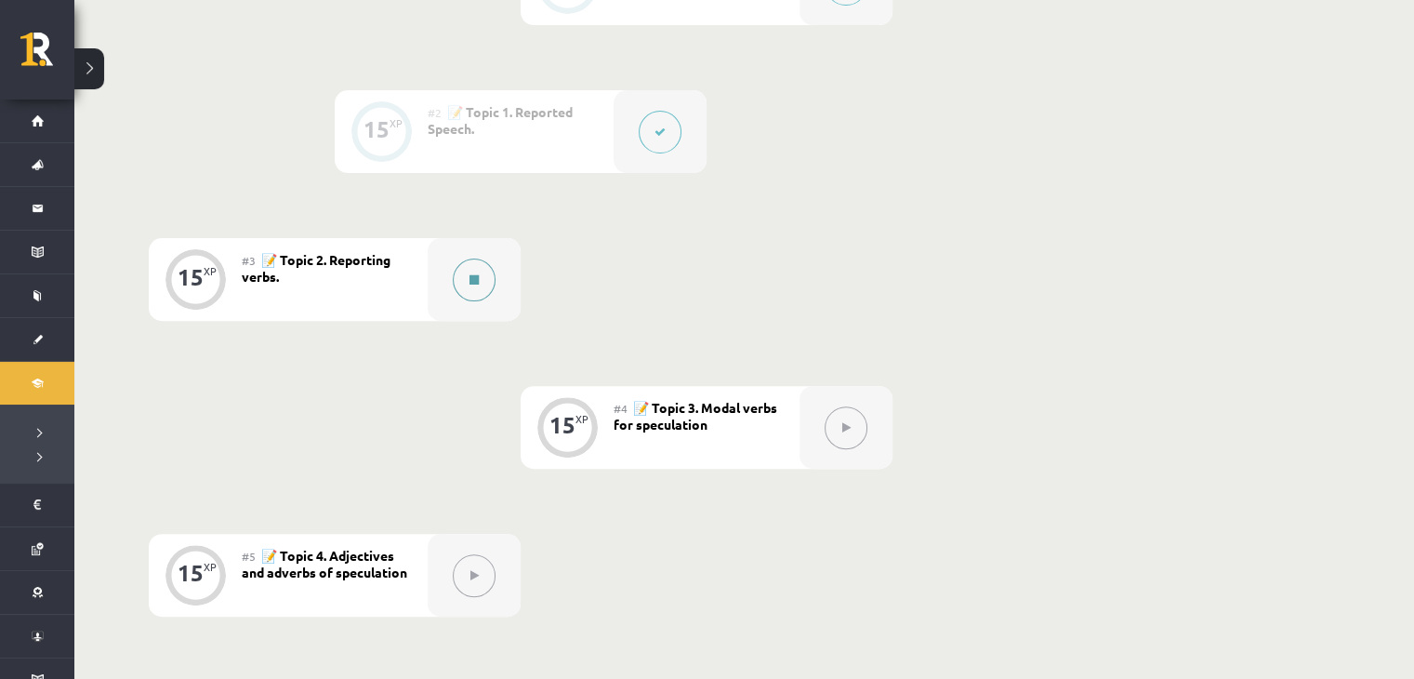
click at [462, 280] on button at bounding box center [474, 279] width 43 height 43
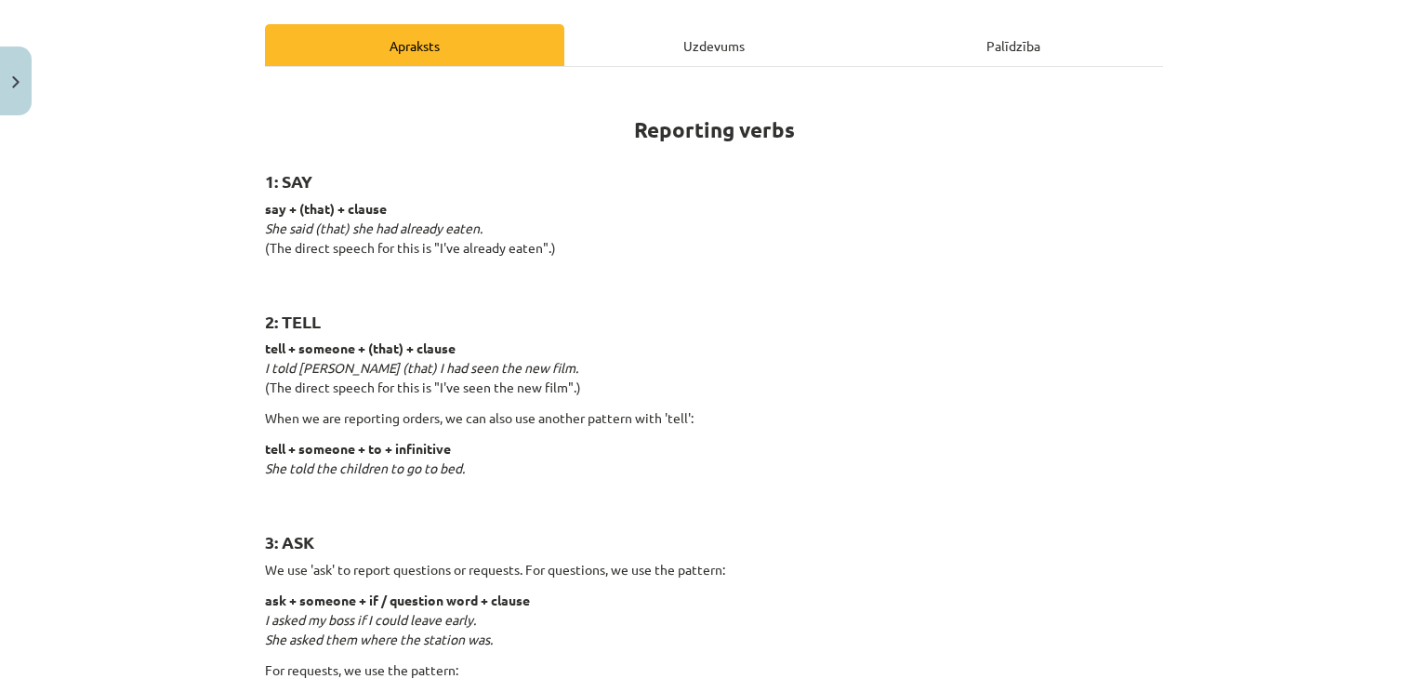
scroll to position [249, 0]
